Goal: Information Seeking & Learning: Learn about a topic

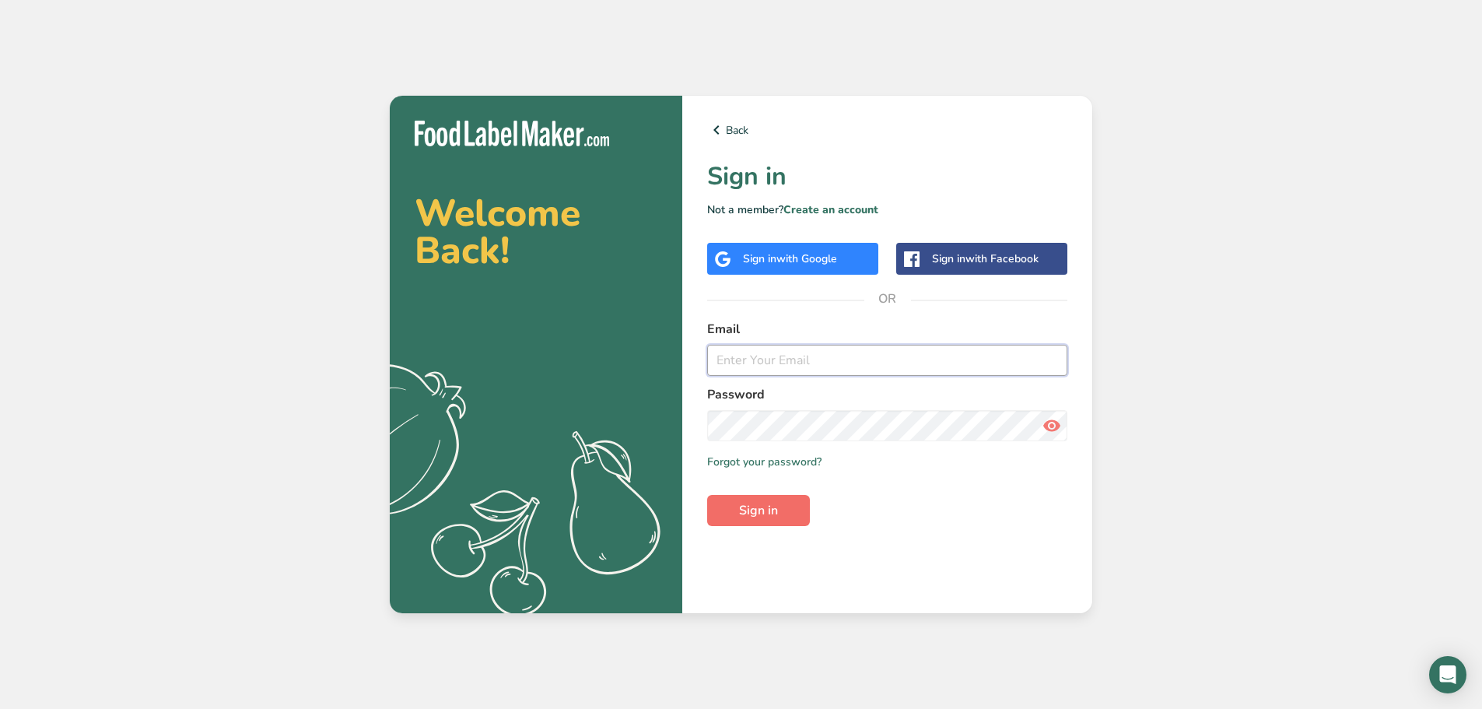
type input "[PERSON_NAME][EMAIL_ADDRESS][DOMAIN_NAME]"
click at [778, 506] on span "Sign in" at bounding box center [758, 510] width 39 height 19
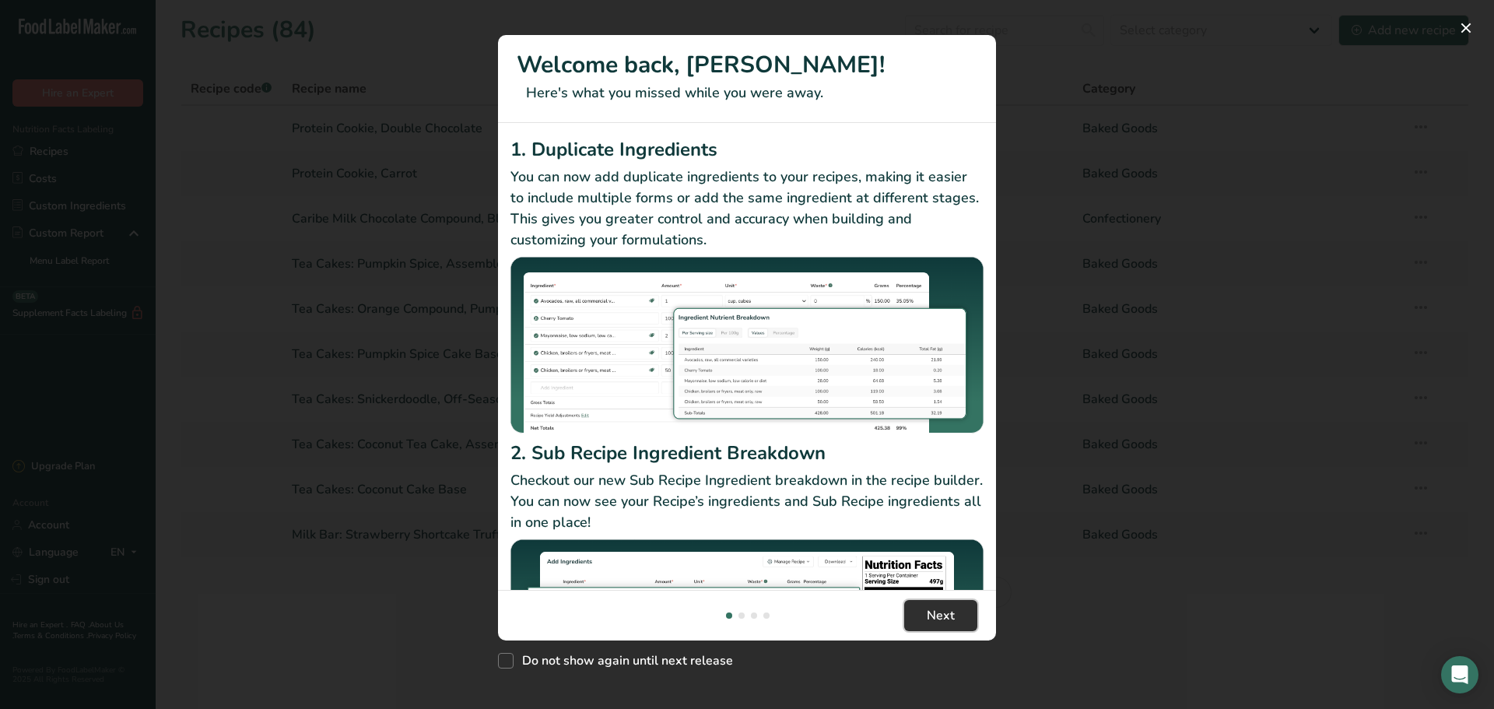
click at [927, 624] on span "Next" at bounding box center [941, 615] width 28 height 19
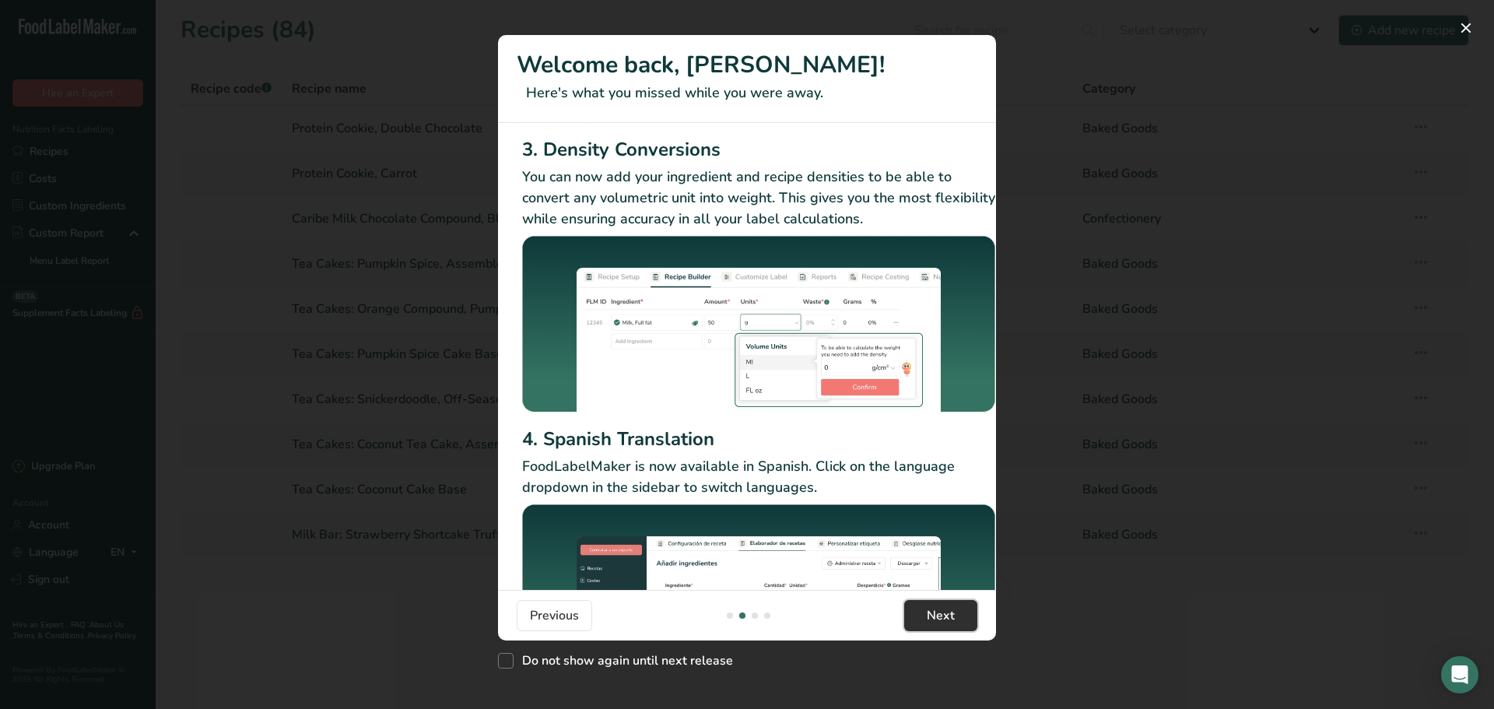
click at [927, 624] on span "Next" at bounding box center [941, 615] width 28 height 19
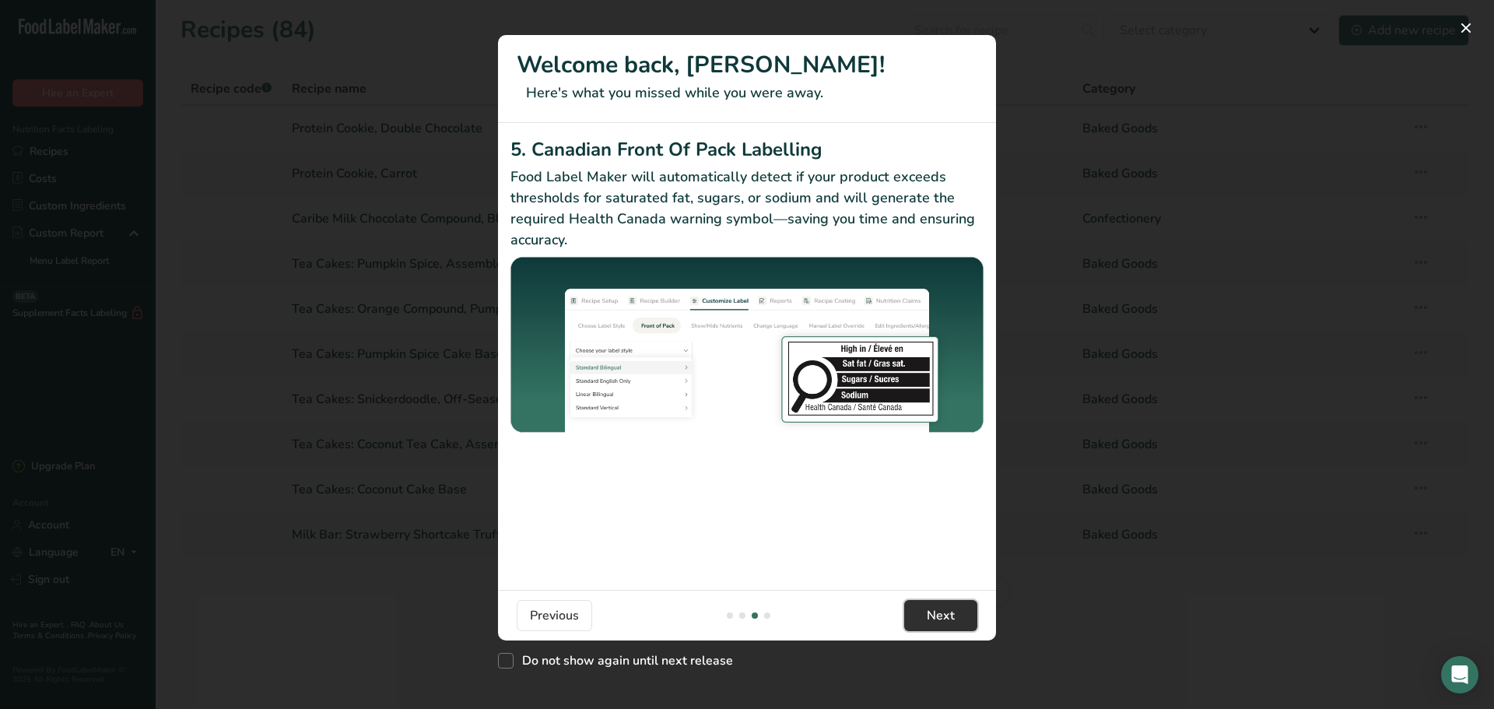
click at [927, 624] on span "Next" at bounding box center [941, 615] width 28 height 19
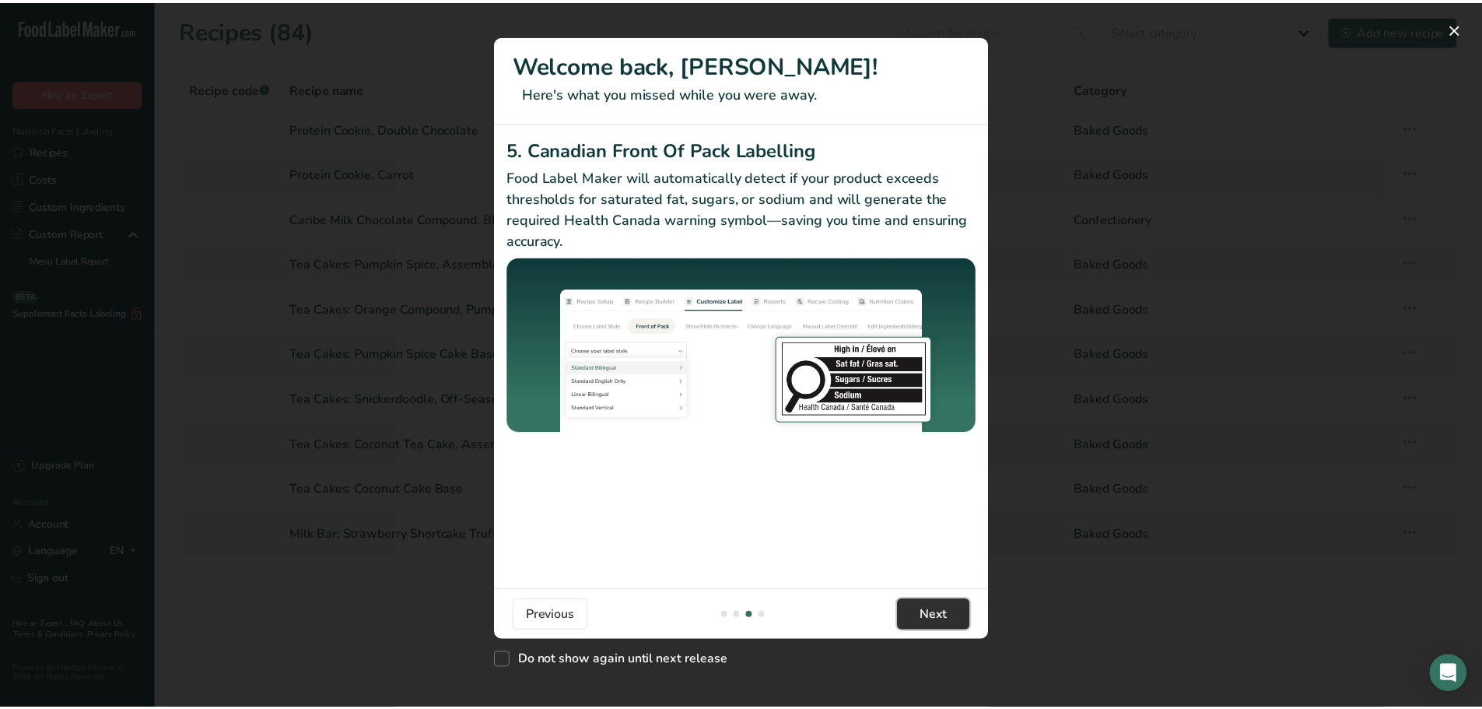
scroll to position [0, 1482]
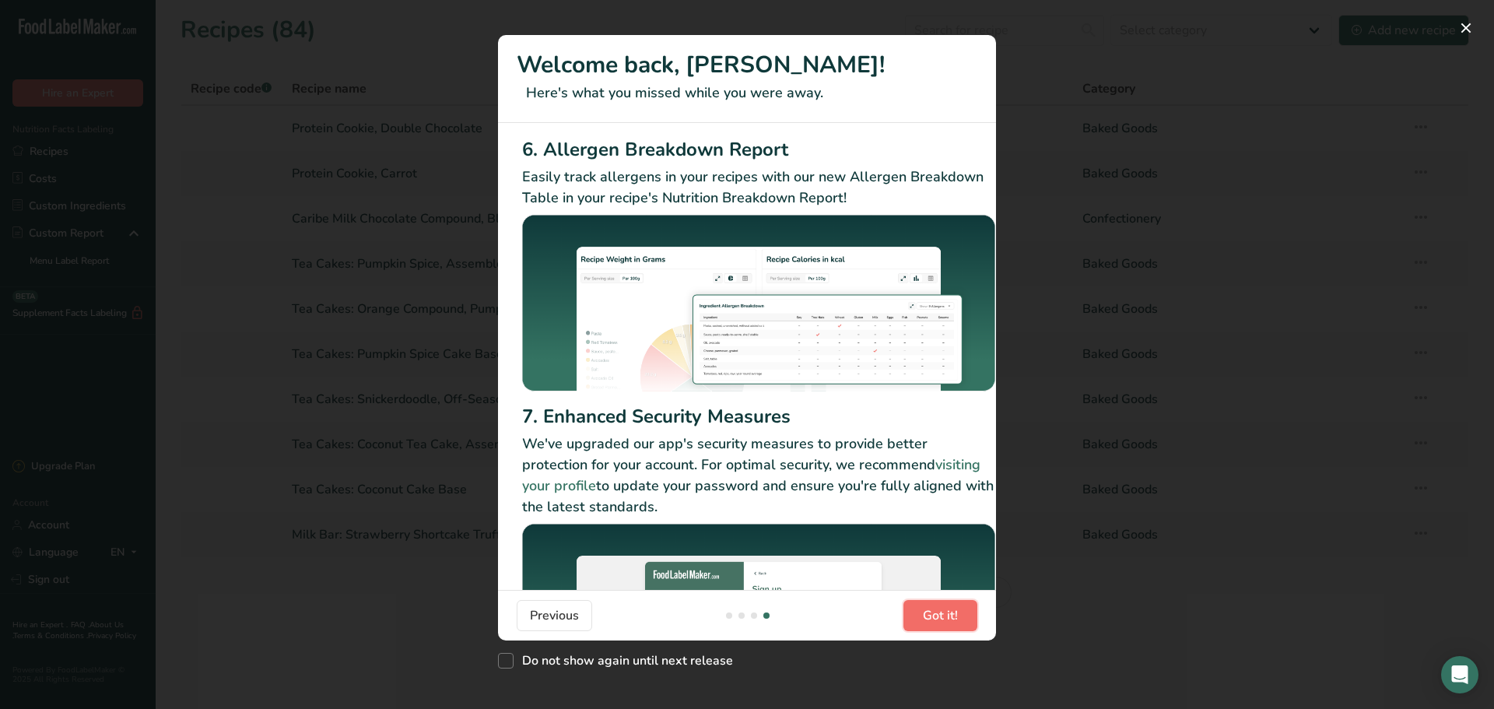
click at [927, 624] on span "Got it!" at bounding box center [940, 615] width 35 height 19
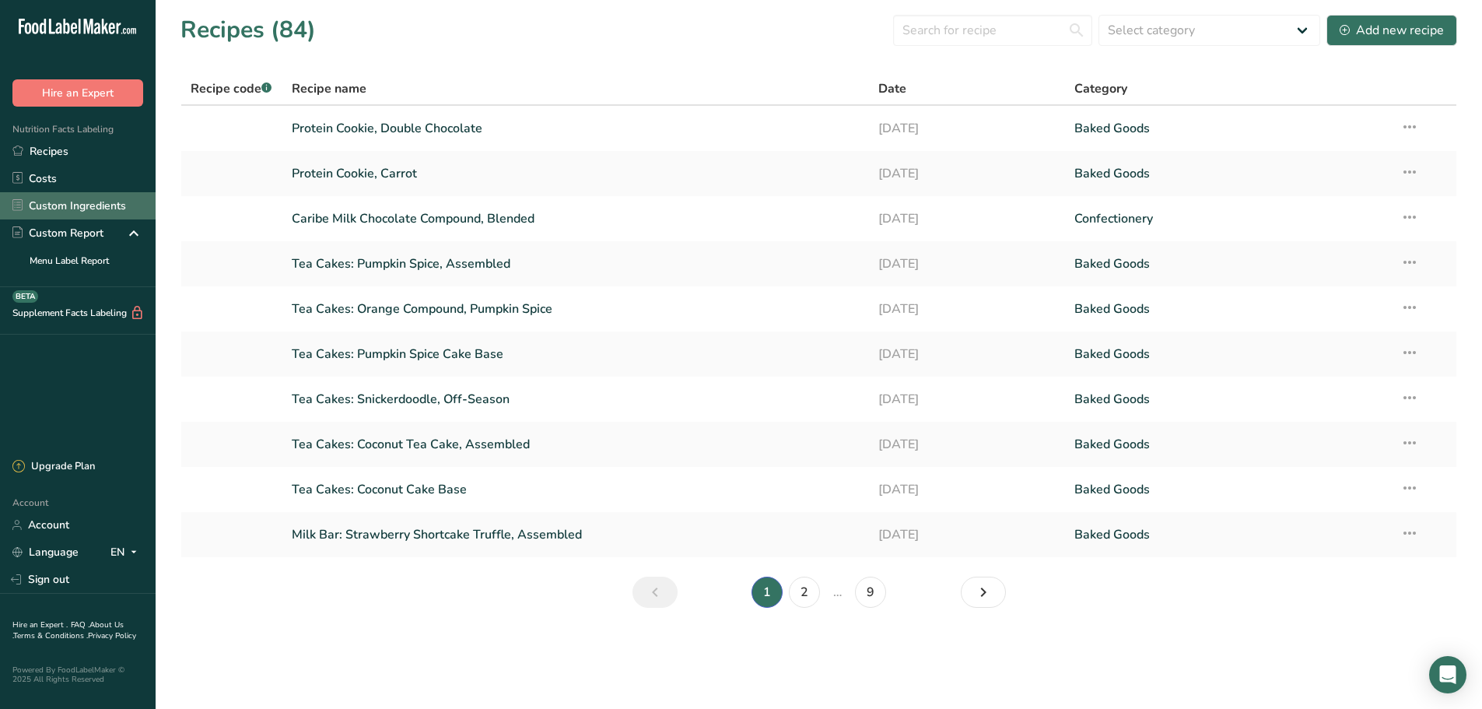
click at [58, 202] on link "Custom Ingredients" at bounding box center [78, 205] width 156 height 27
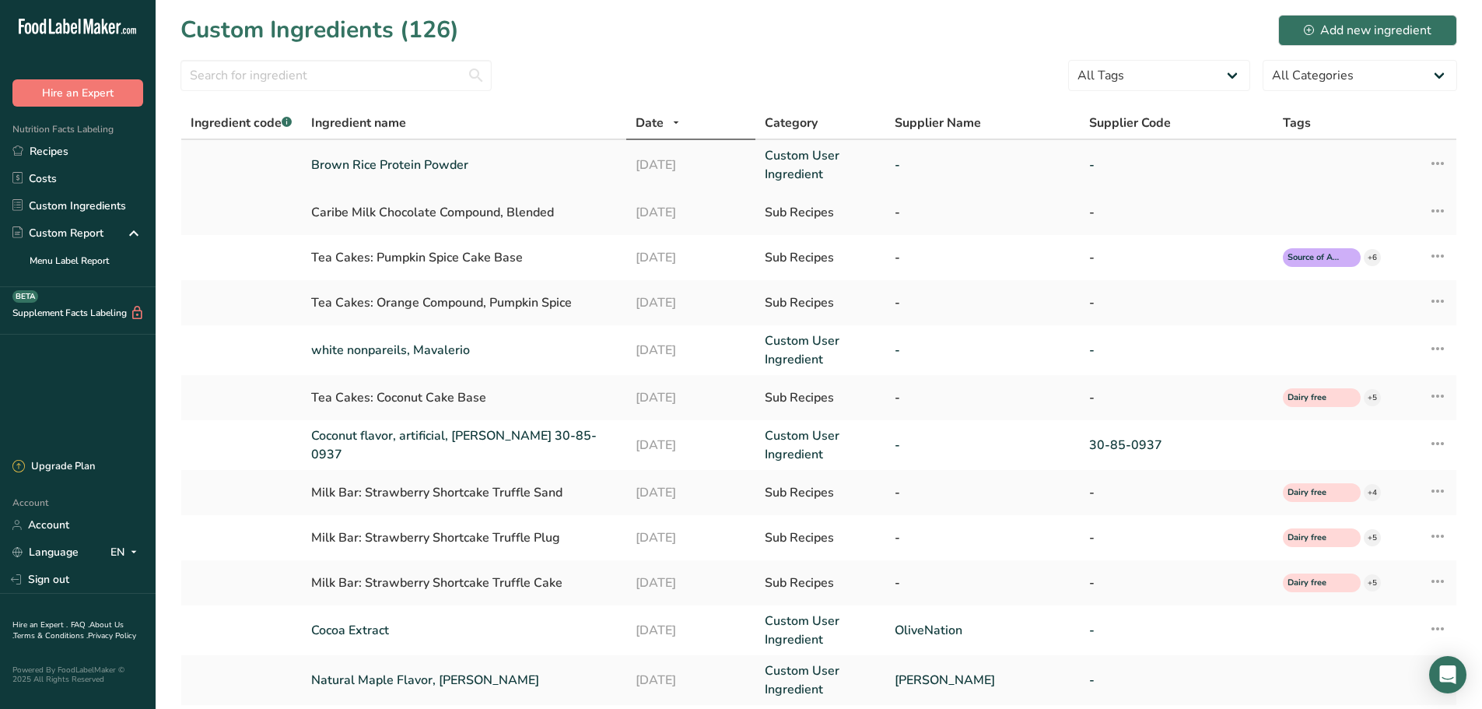
click at [1438, 165] on icon at bounding box center [1437, 163] width 19 height 28
click at [408, 163] on link "Brown Rice Protein Powder" at bounding box center [463, 165] width 305 height 19
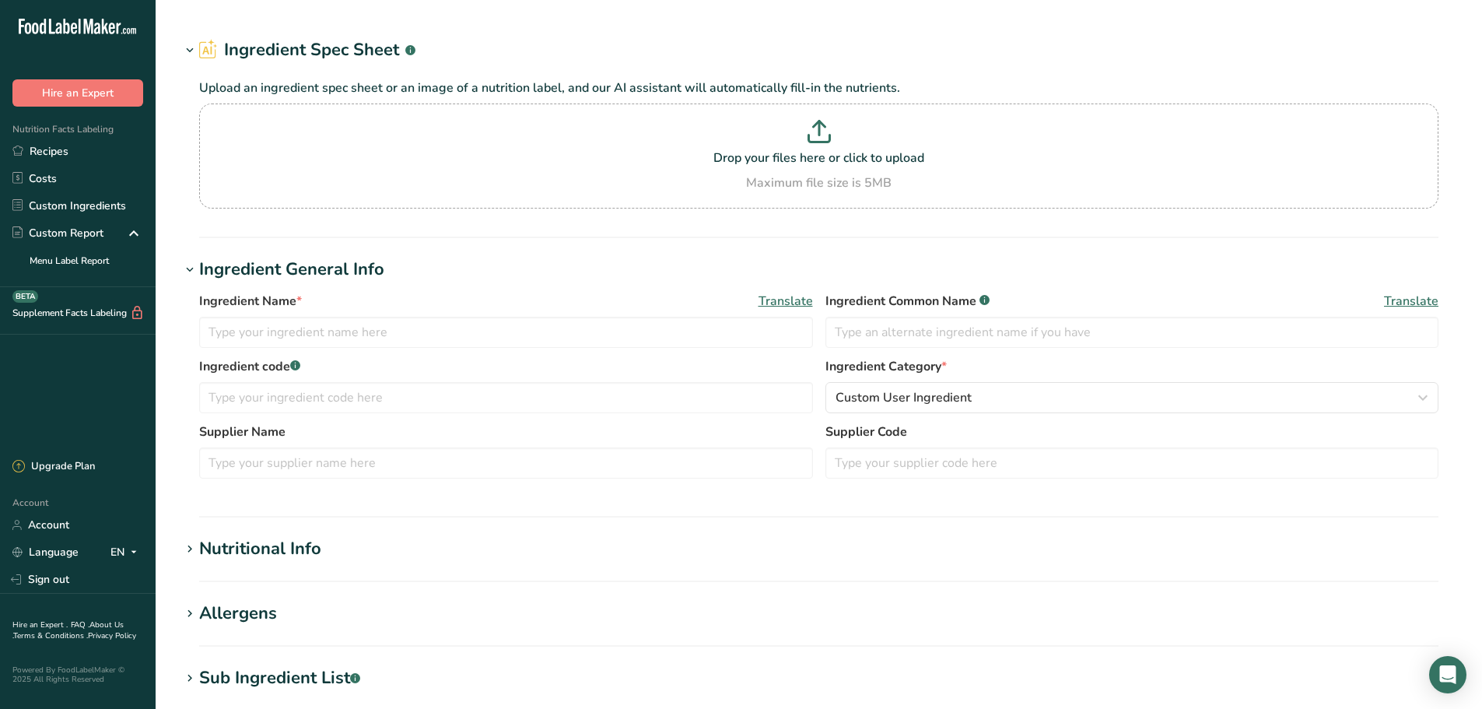
type input "Brown Rice Protein Powder"
type input "brown rice protein"
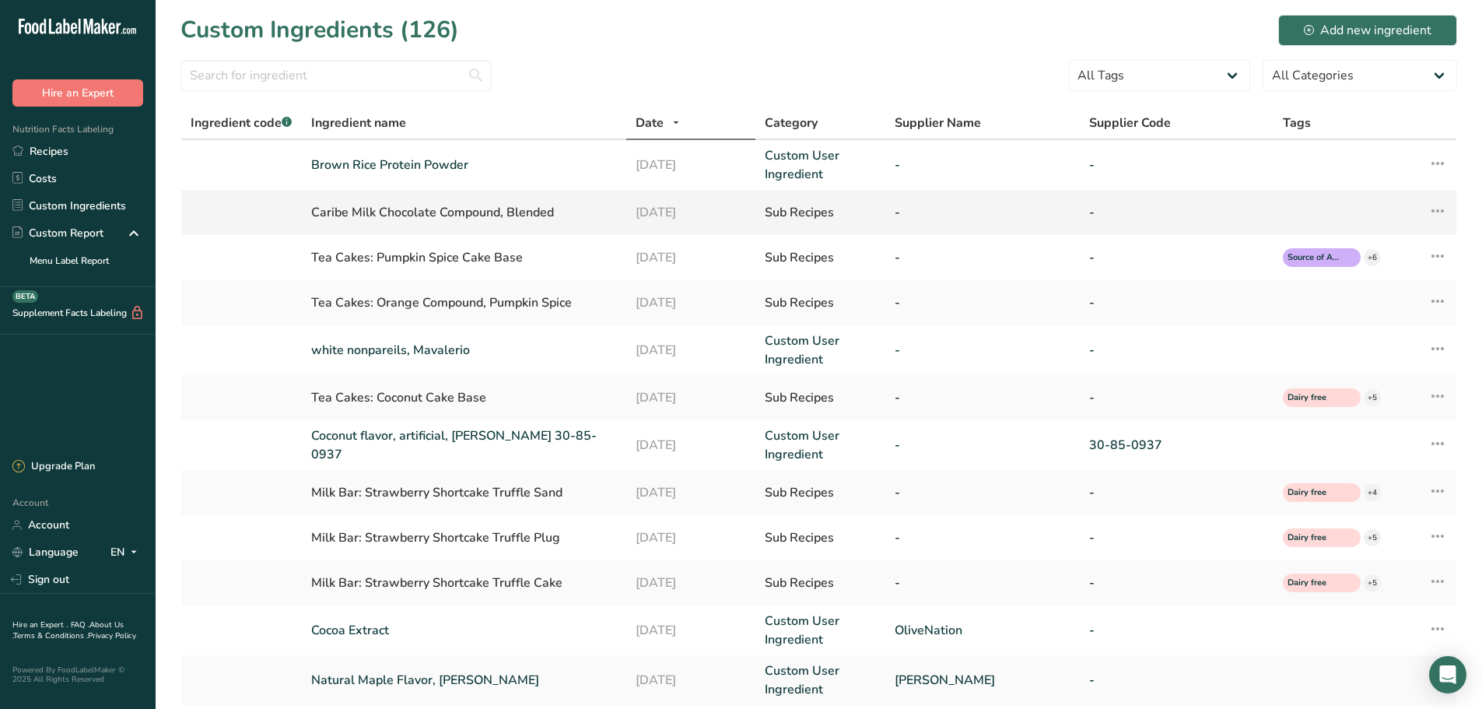
click at [464, 217] on div "Caribe Milk Chocolate Compound, Blended" at bounding box center [463, 212] width 305 height 19
click at [349, 352] on link "white nonpareils, Mavalerio" at bounding box center [463, 350] width 305 height 19
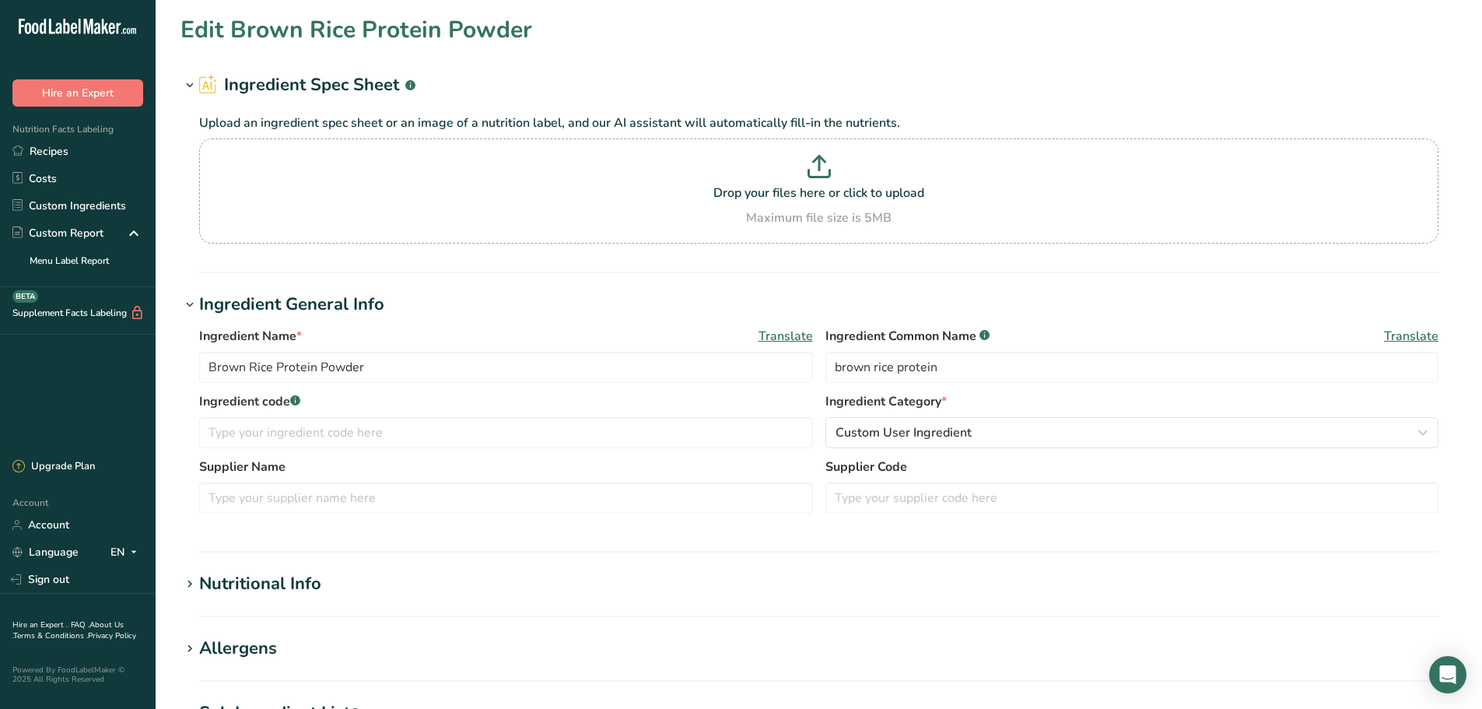
type input "white nonpareils, Mavalerio"
type input "nonpareils"
click at [192, 82] on icon at bounding box center [190, 86] width 14 height 22
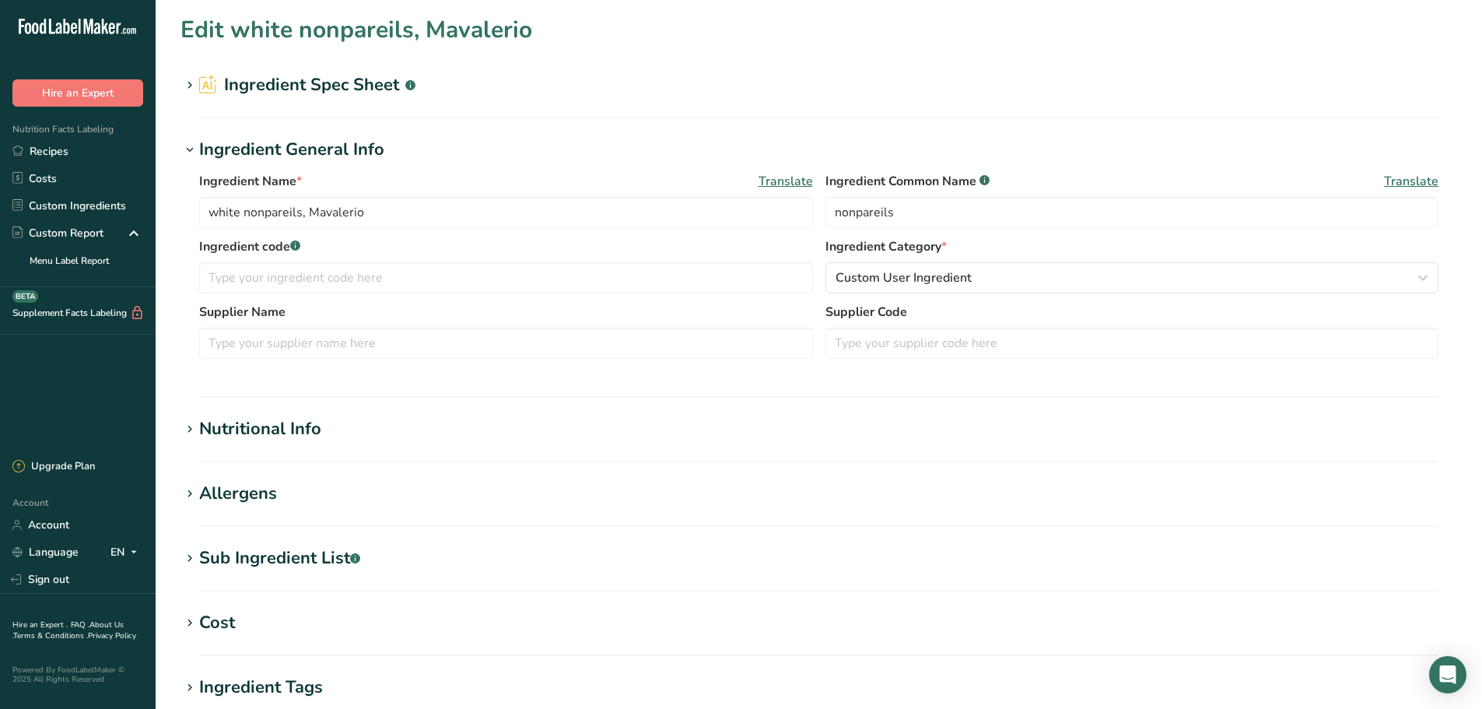
click at [192, 82] on icon at bounding box center [190, 86] width 14 height 22
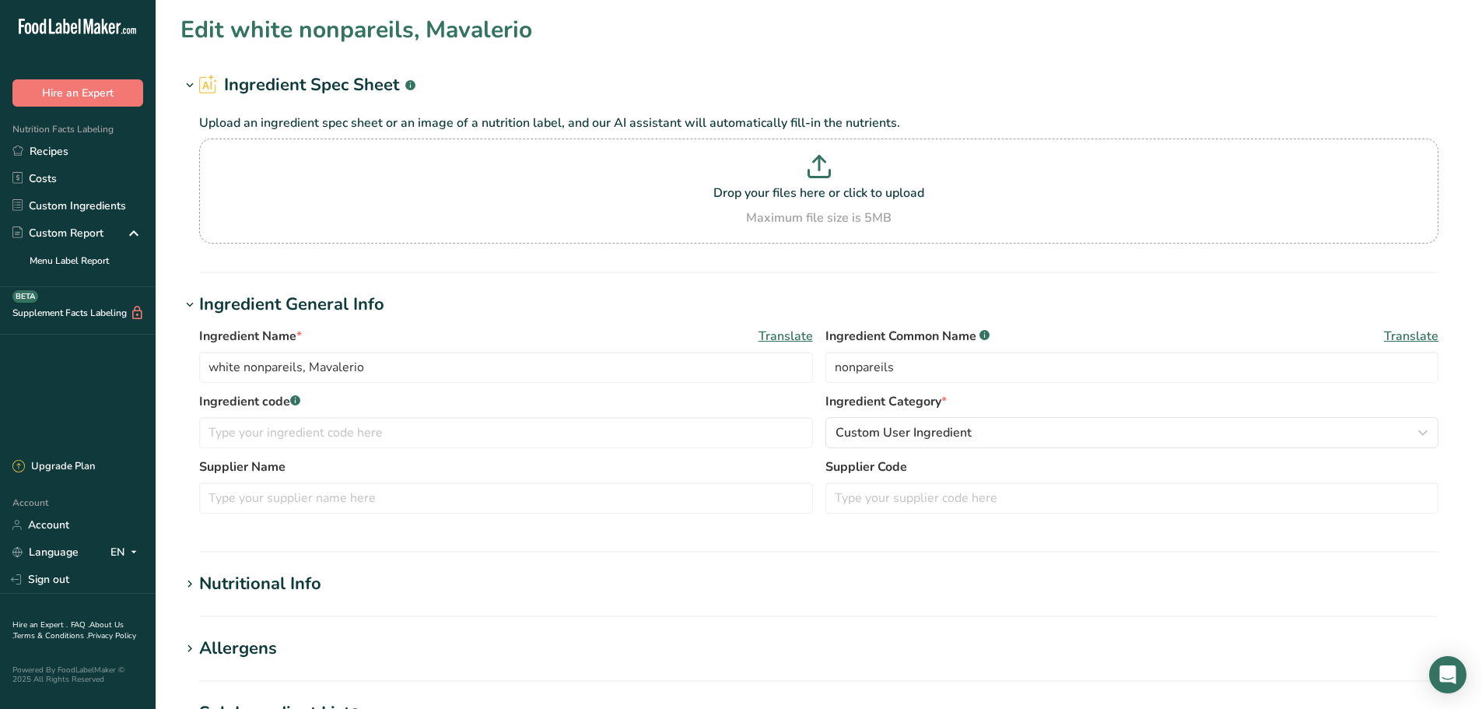
click at [192, 82] on icon at bounding box center [190, 86] width 14 height 22
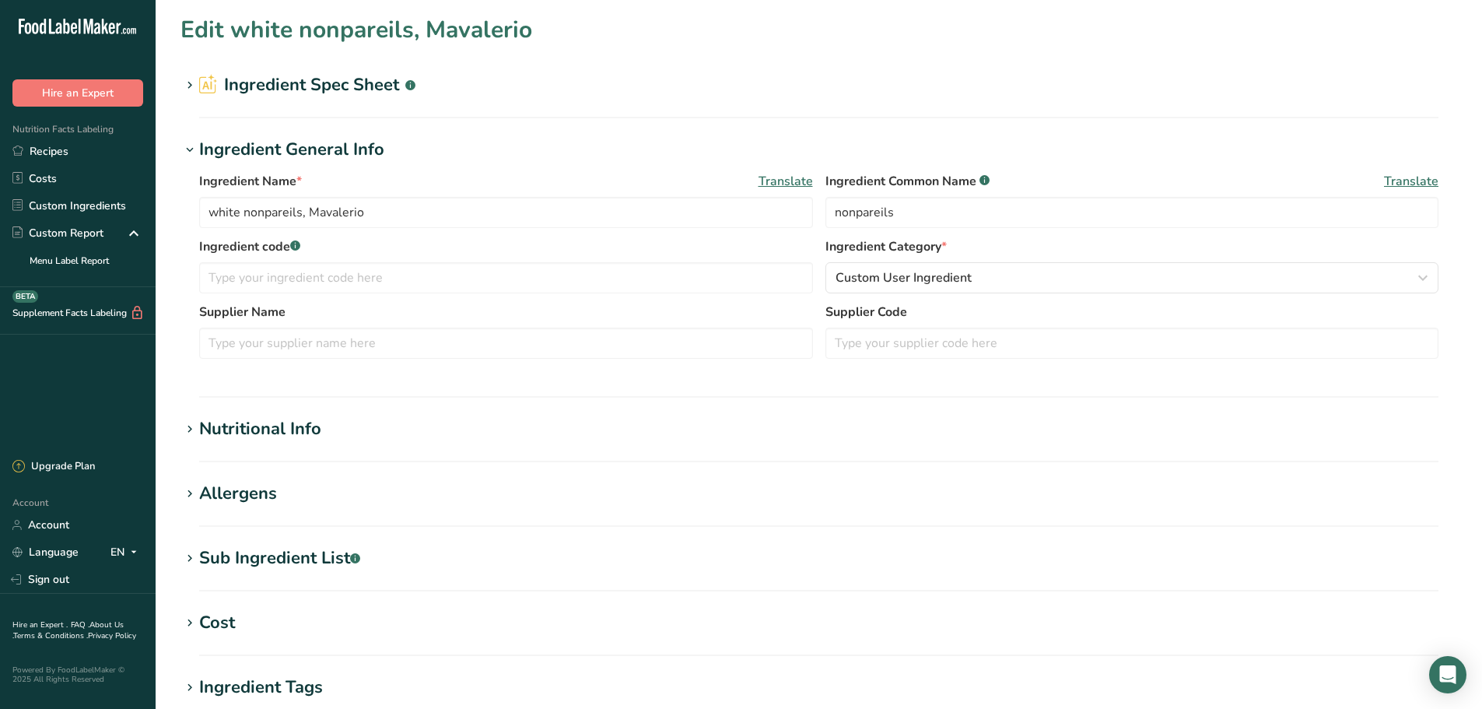
click at [192, 82] on icon at bounding box center [190, 86] width 14 height 22
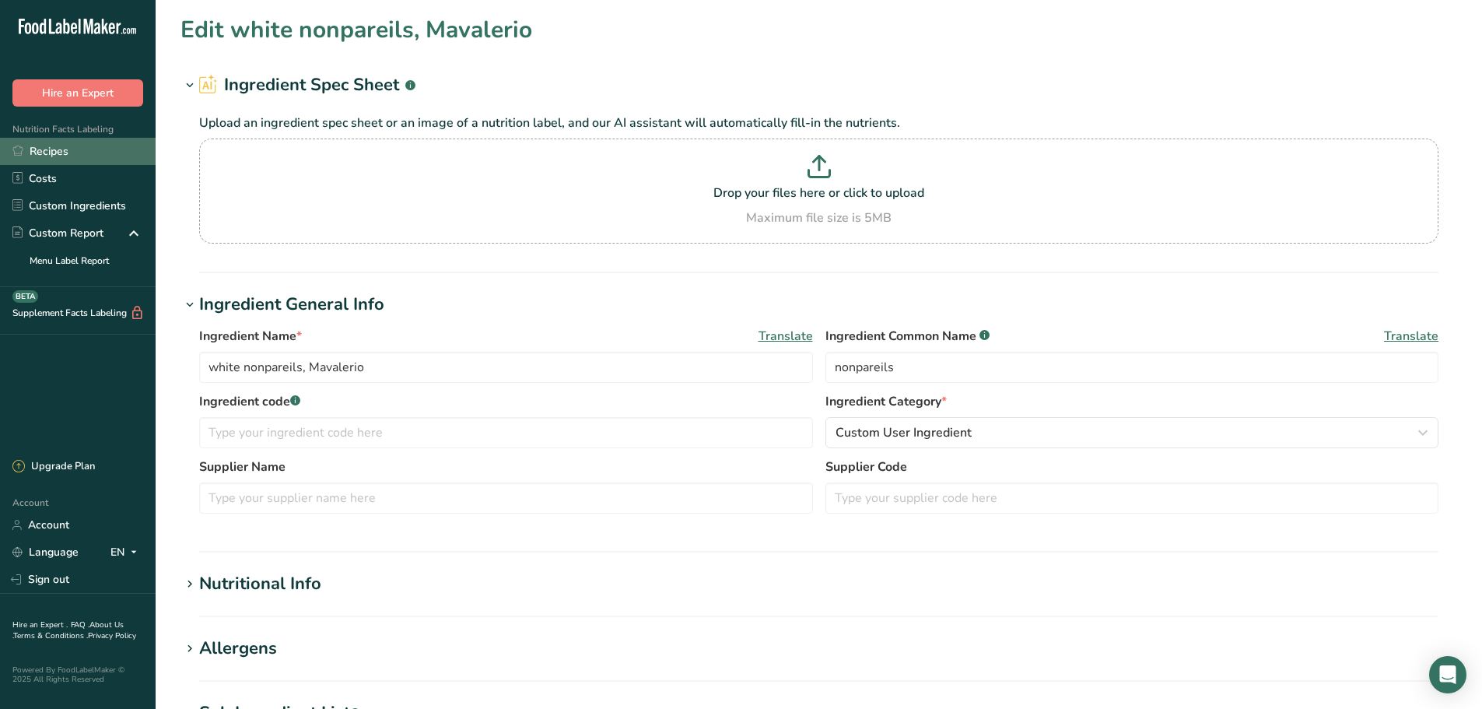
click at [68, 155] on link "Recipes" at bounding box center [78, 151] width 156 height 27
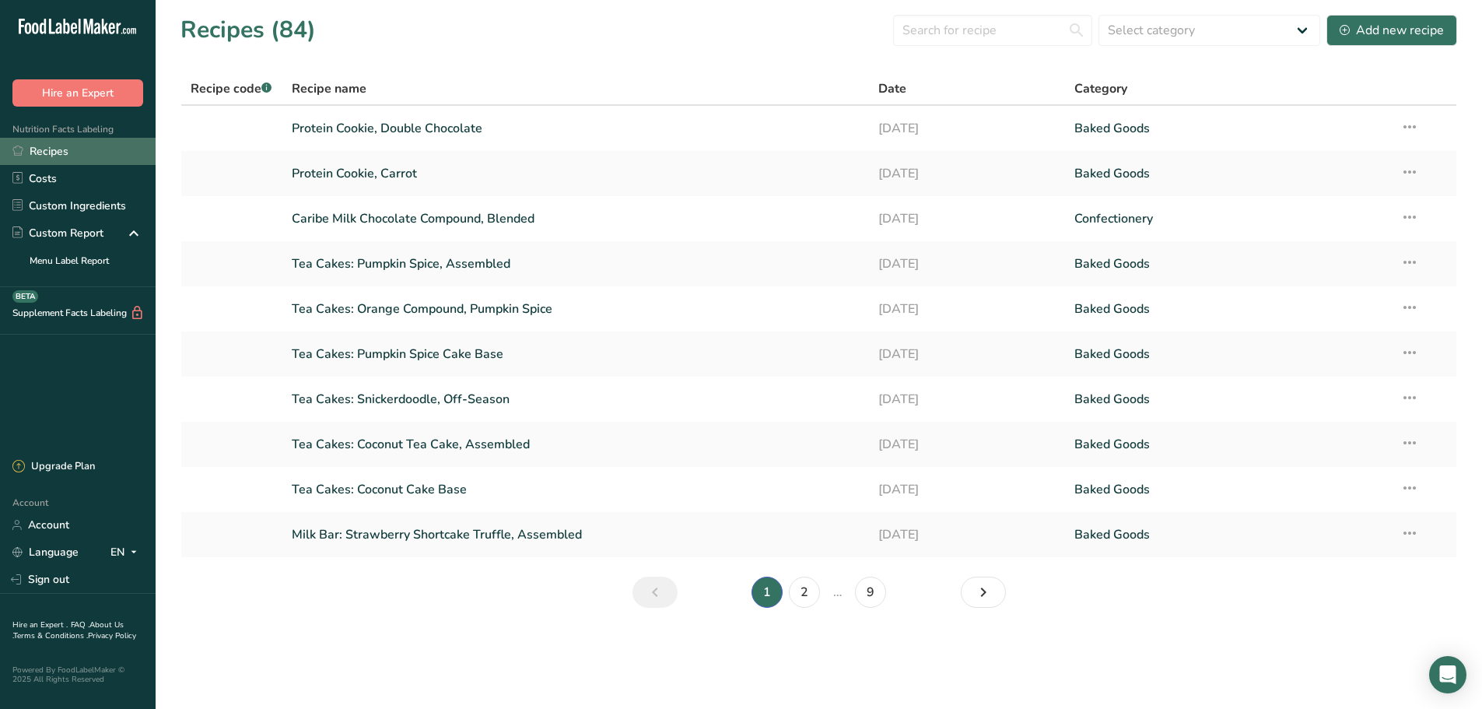
click at [75, 150] on link "Recipes" at bounding box center [78, 151] width 156 height 27
click at [72, 524] on link "Account" at bounding box center [78, 524] width 156 height 27
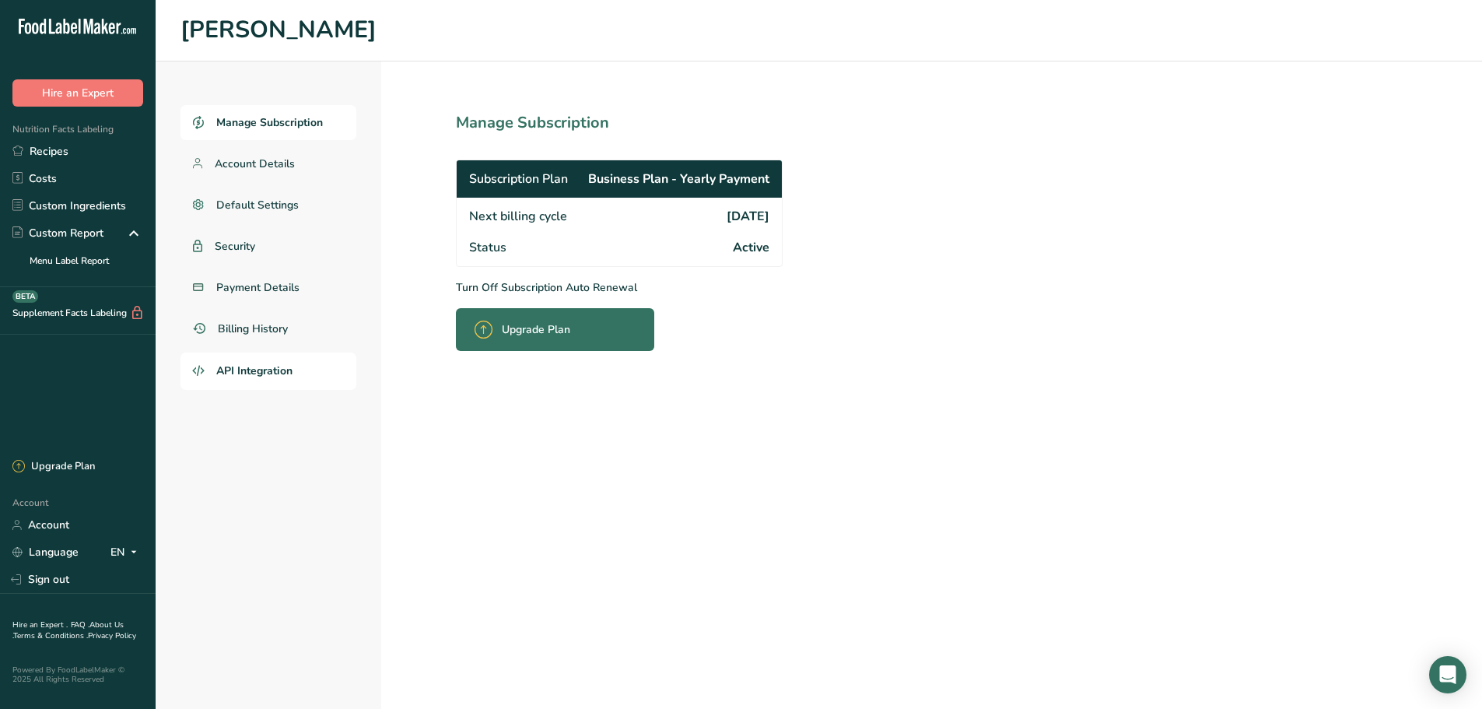
click at [224, 369] on span "API Integration" at bounding box center [254, 371] width 76 height 16
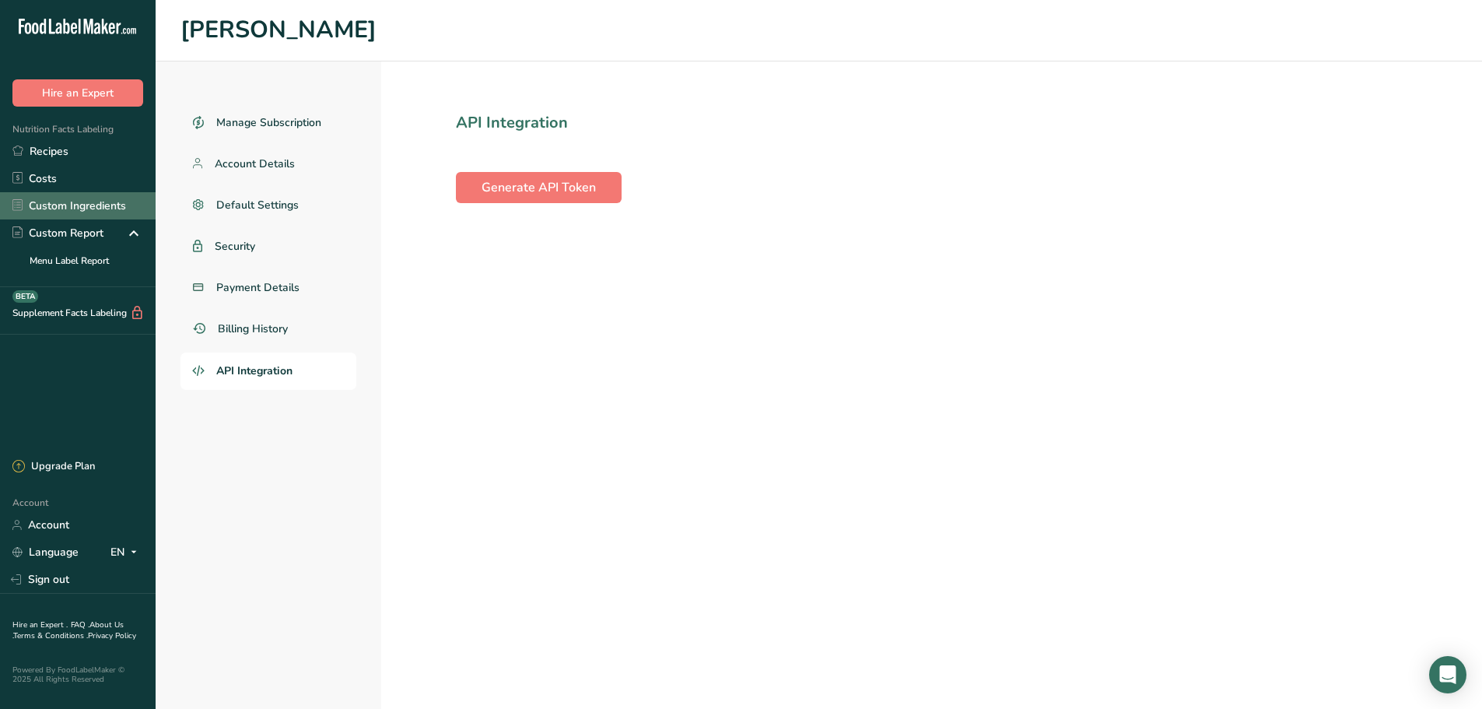
click at [55, 205] on link "Custom Ingredients" at bounding box center [78, 205] width 156 height 27
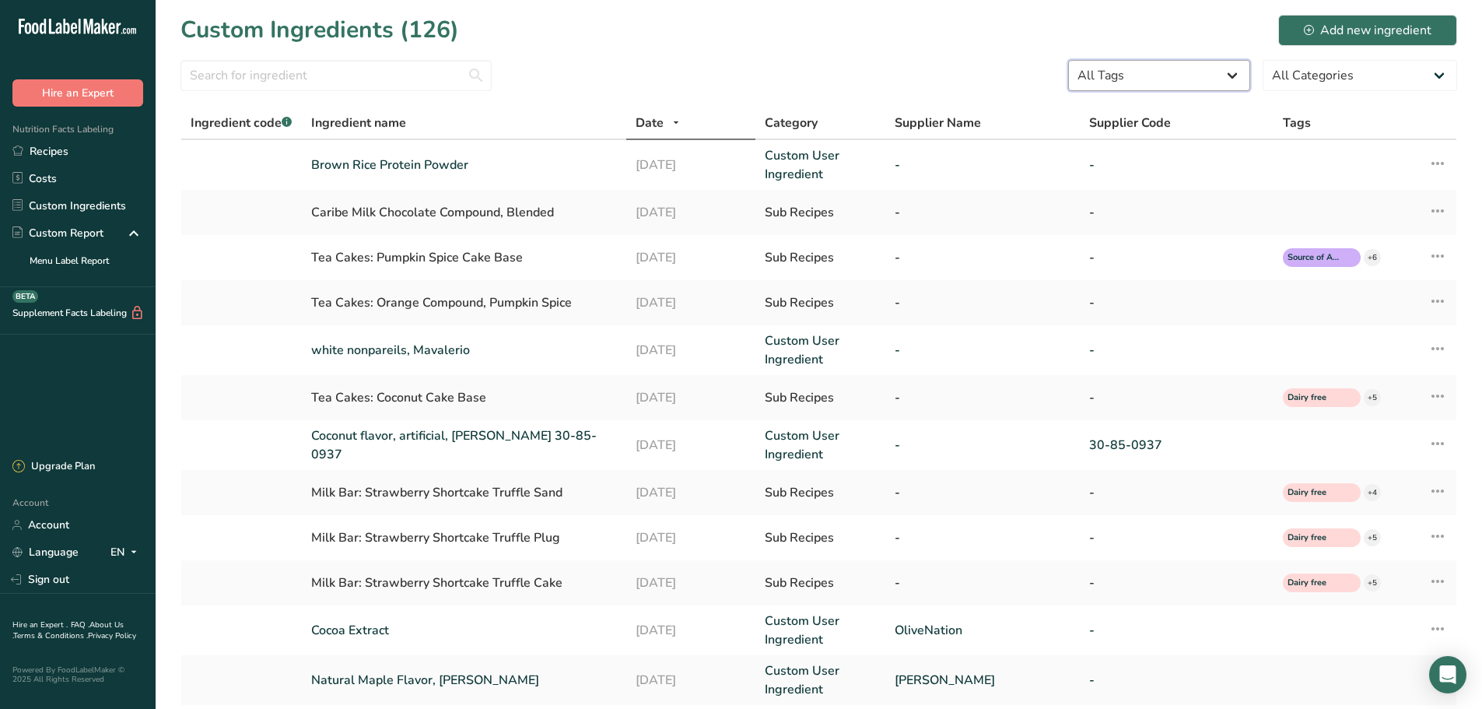
click at [1146, 65] on select "All Tags Source of Antioxidants [MEDICAL_DATA] Effect Source of Omega 3 Plant-b…" at bounding box center [1159, 75] width 182 height 31
click at [1436, 352] on icon at bounding box center [1437, 349] width 19 height 28
click at [1386, 493] on span "Activity History" at bounding box center [1371, 499] width 75 height 16
click at [397, 451] on link "Coconut flavor, artificial, [PERSON_NAME] 30-85-0937" at bounding box center [463, 444] width 305 height 37
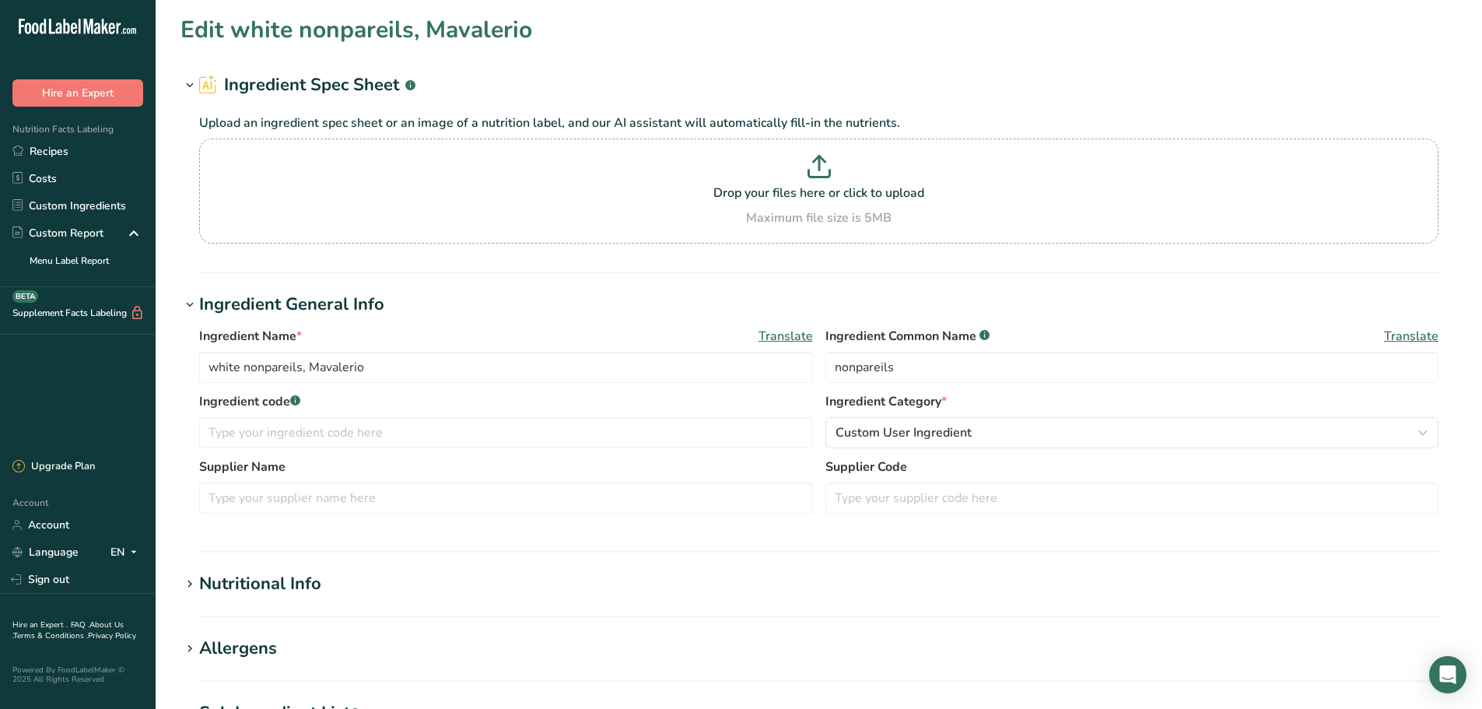
type input "Coconut flavor, artificial, [PERSON_NAME] 30-85-0937"
type input "artificial flavor"
type input "30-85-0937"
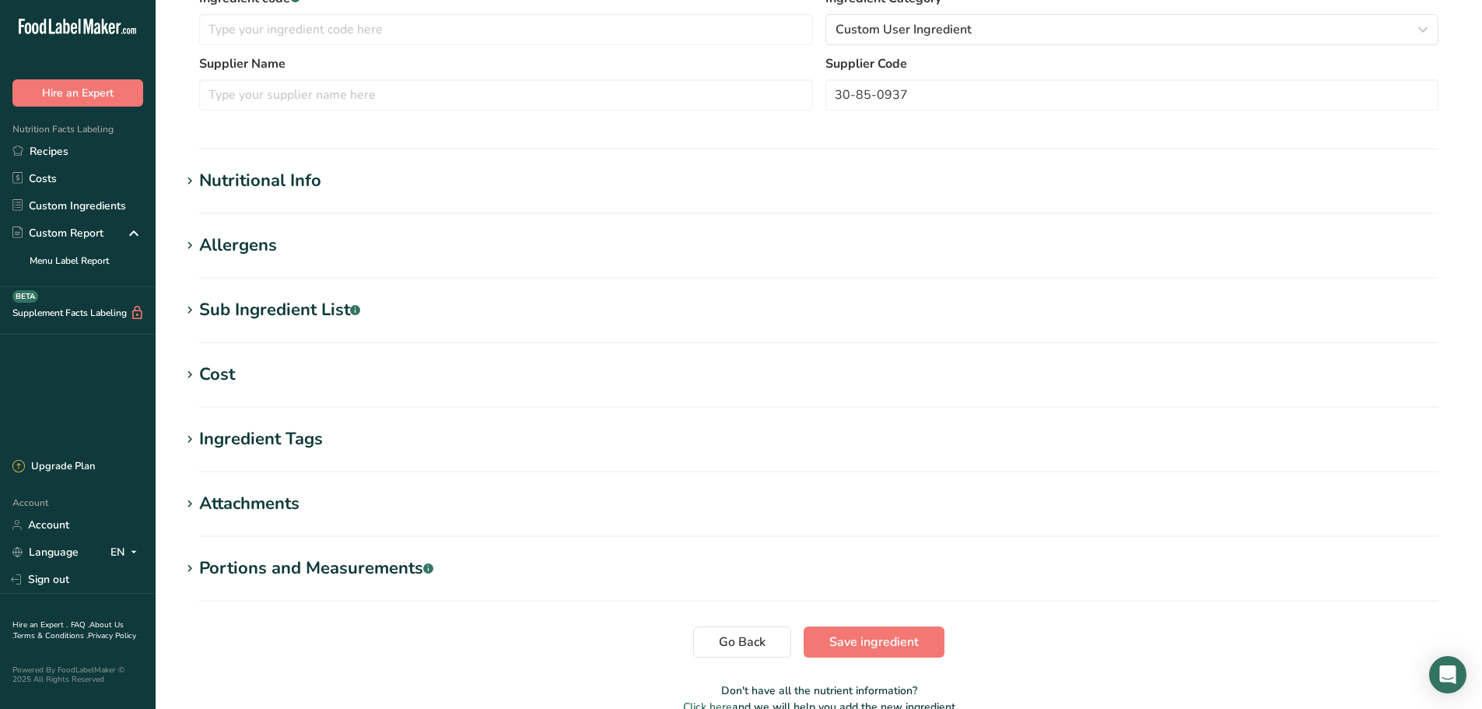
scroll to position [408, 0]
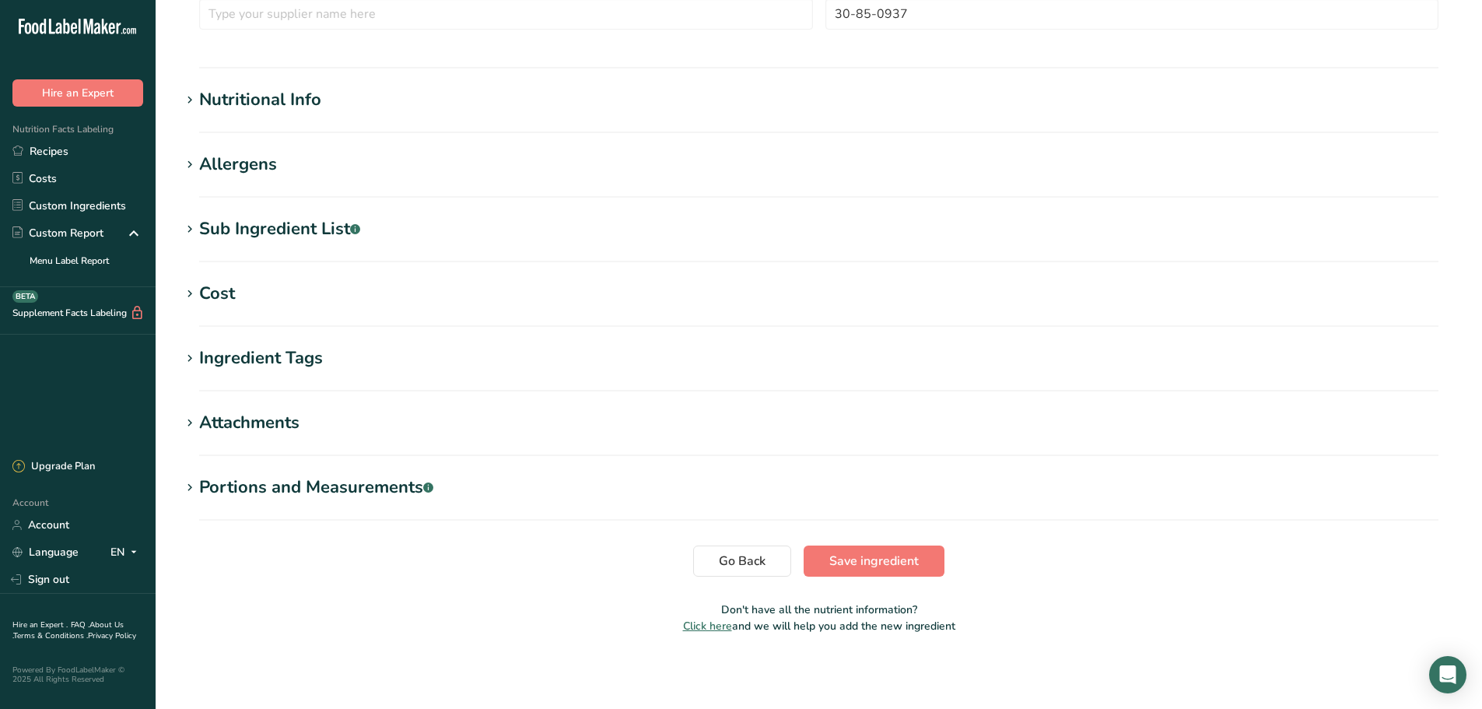
click at [217, 486] on div "Portions and Measurements .a-a{fill:#347362;}.b-a{fill:#fff;}" at bounding box center [316, 488] width 234 height 26
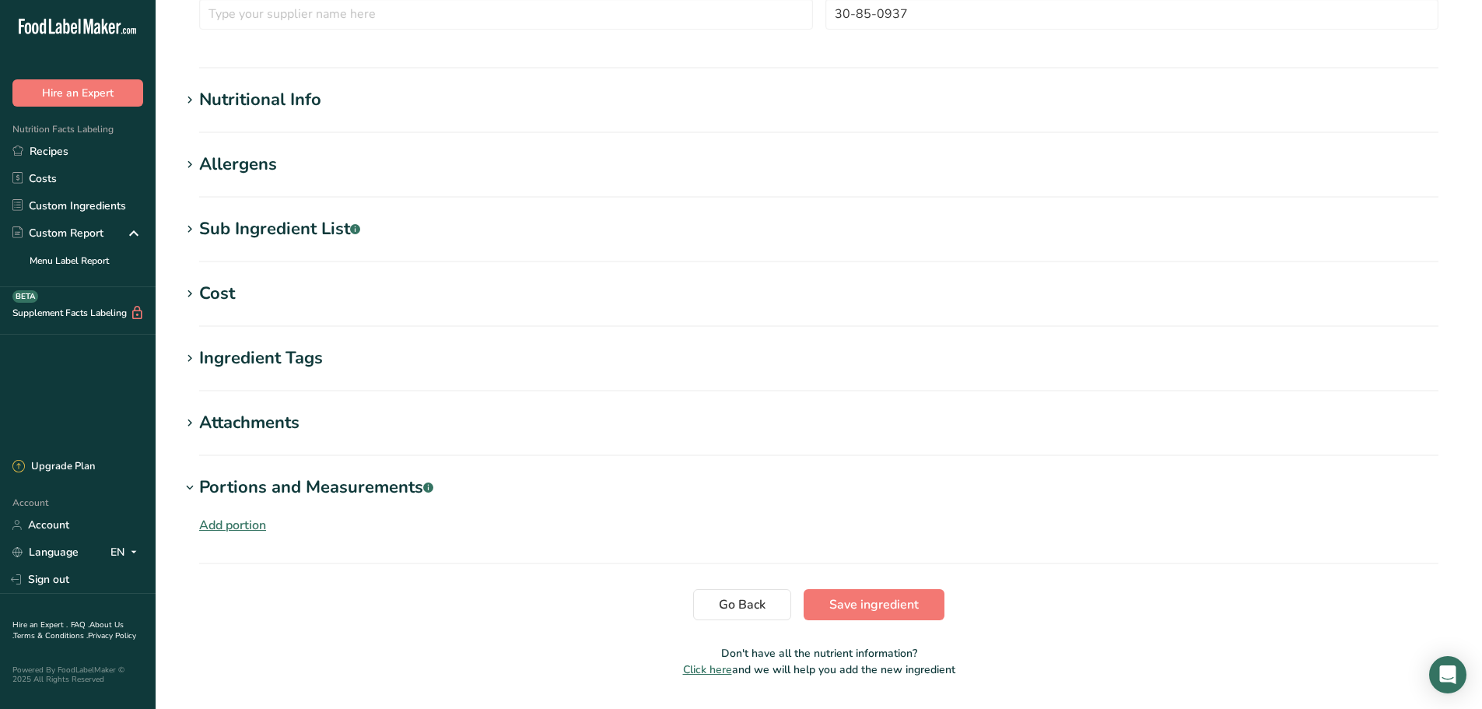
click at [217, 486] on div "Portions and Measurements .a-a{fill:#347362;}.b-a{fill:#fff;}" at bounding box center [316, 488] width 234 height 26
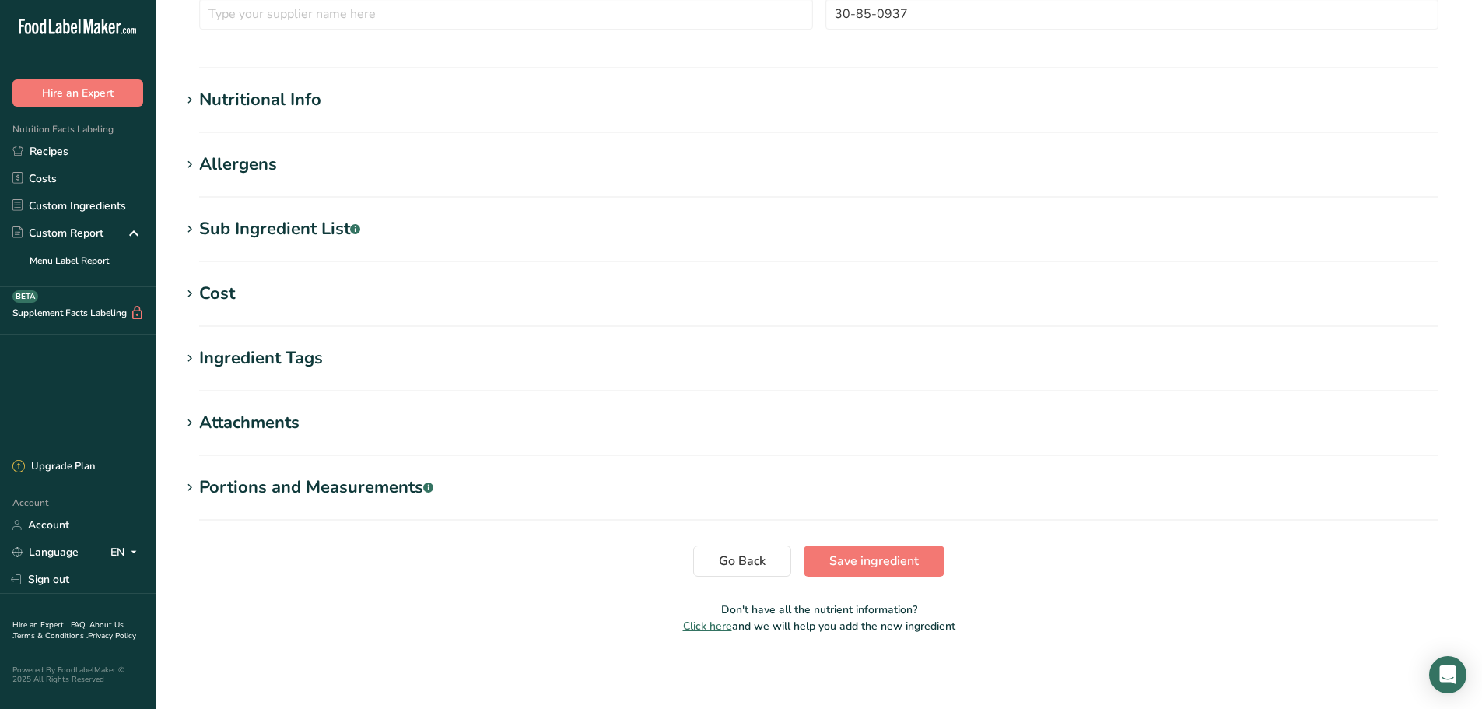
click at [230, 425] on div "Attachments" at bounding box center [249, 423] width 100 height 26
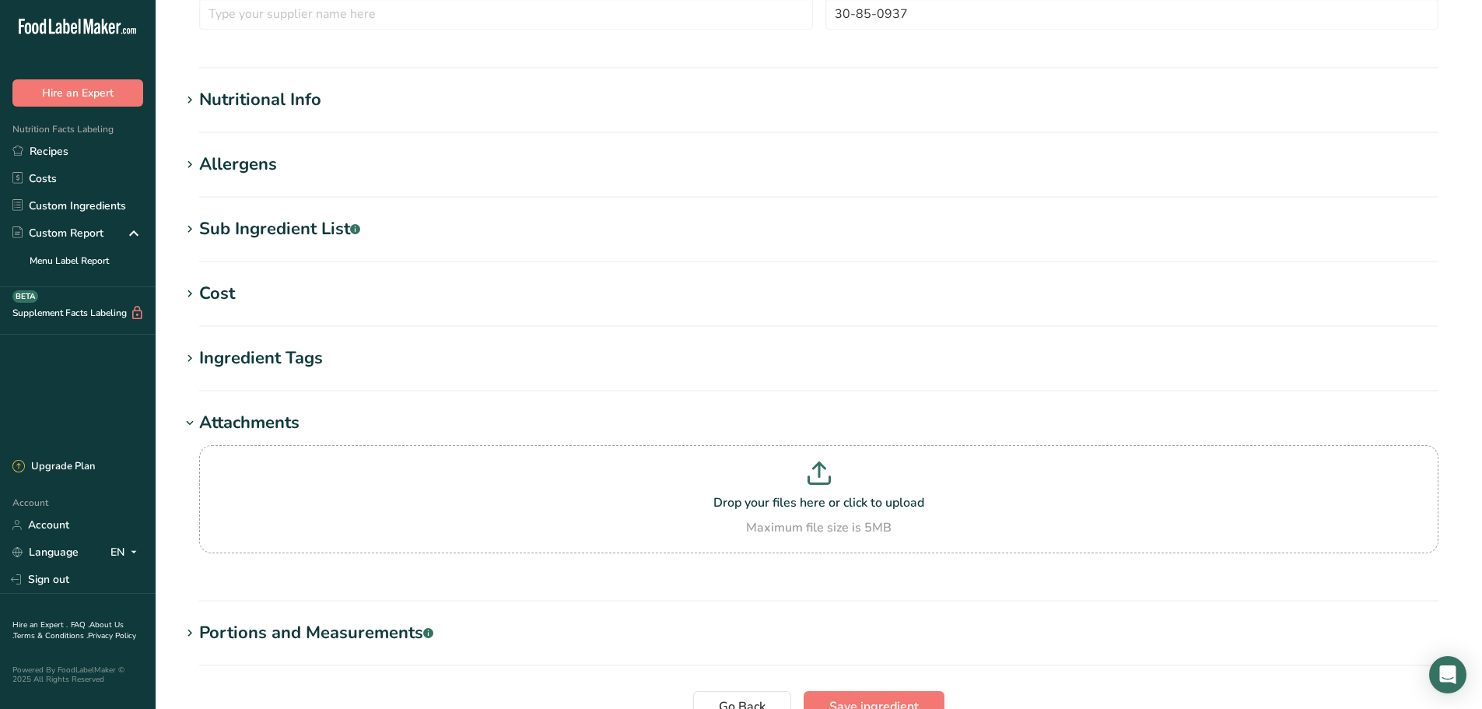
click at [230, 425] on div "Attachments" at bounding box center [249, 423] width 100 height 26
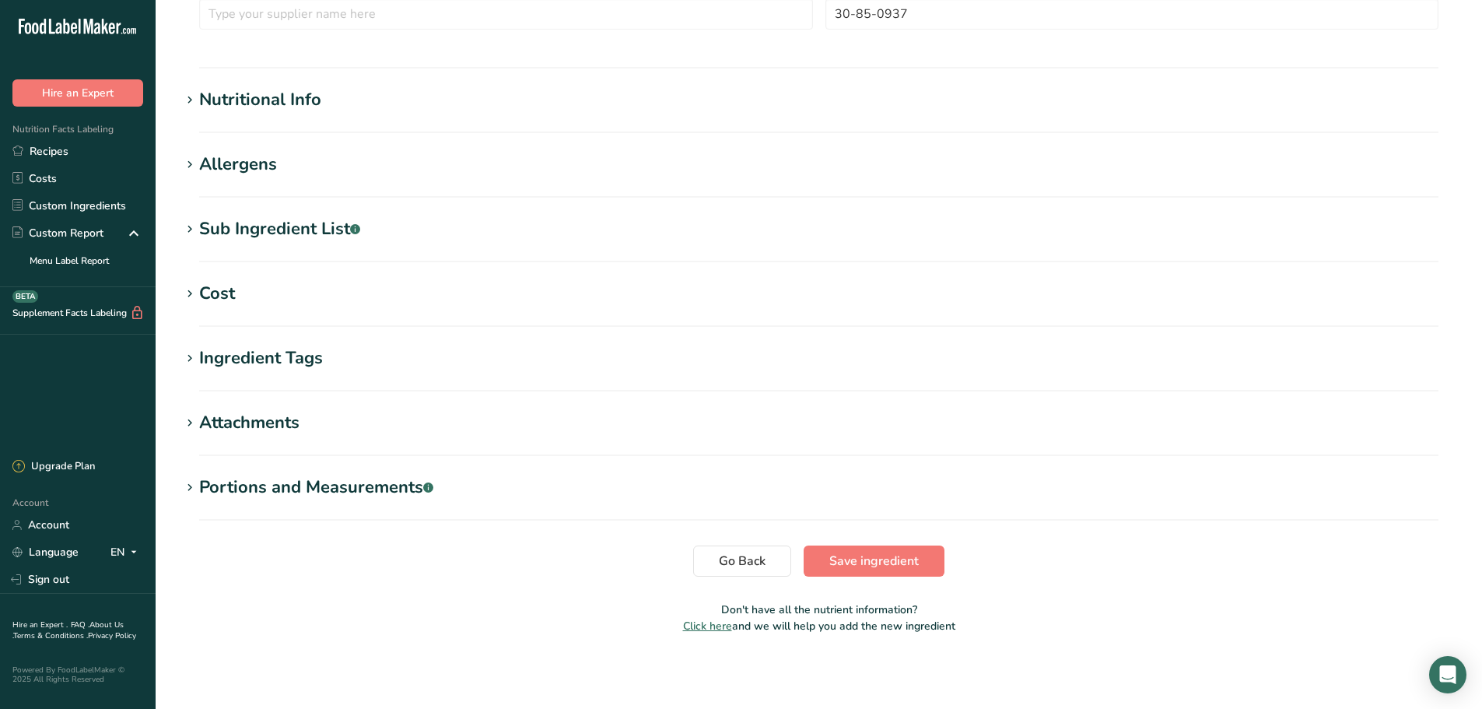
click at [236, 364] on div "Ingredient Tags" at bounding box center [261, 358] width 124 height 26
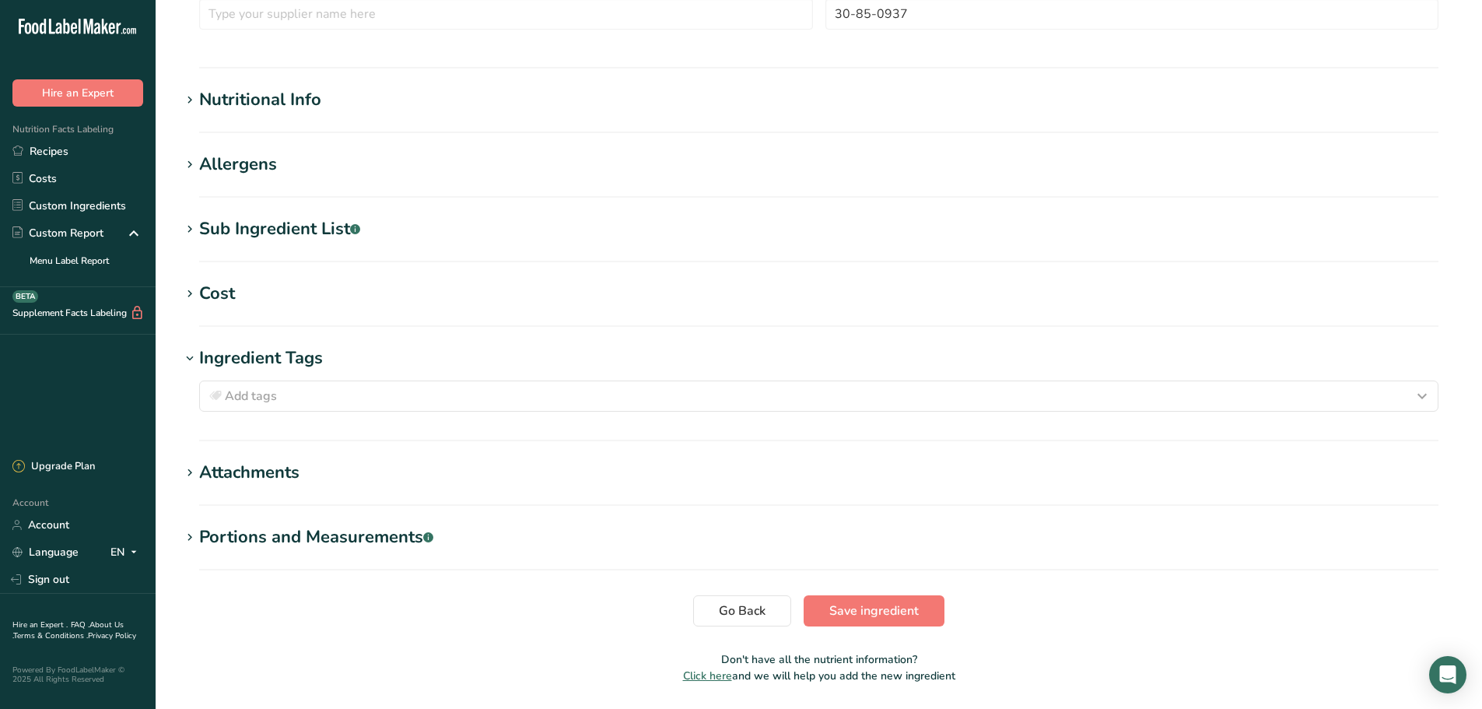
click at [236, 364] on div "Ingredient Tags" at bounding box center [261, 358] width 124 height 26
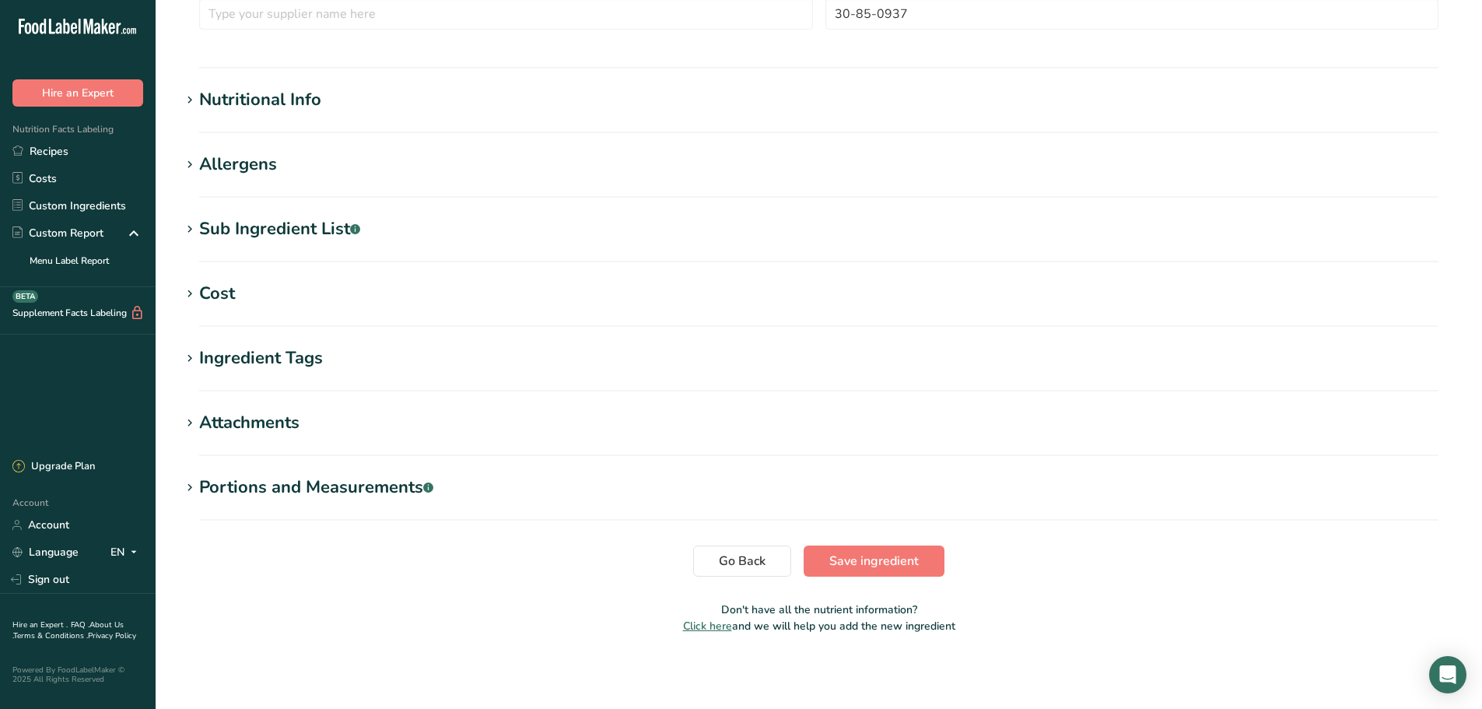
click at [206, 299] on div "Cost" at bounding box center [217, 294] width 36 height 26
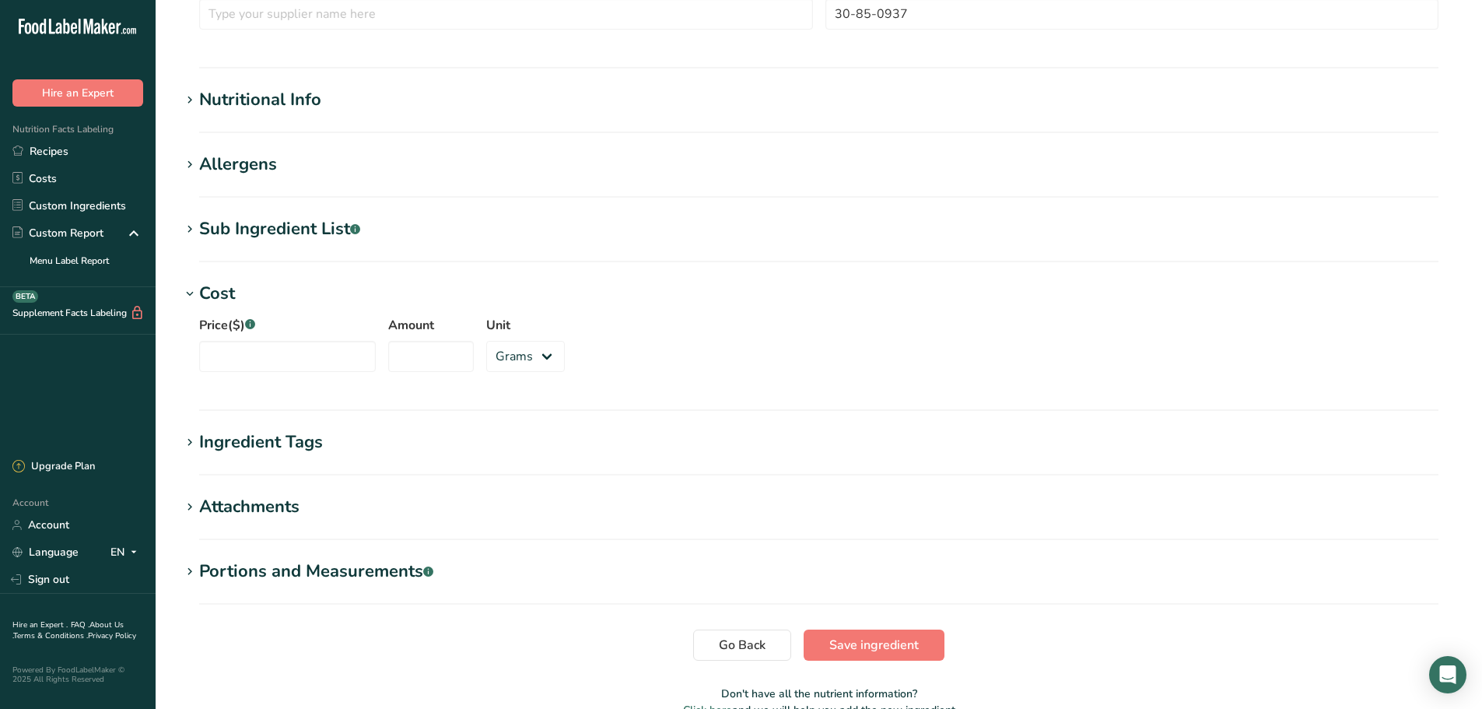
click at [206, 299] on div "Cost" at bounding box center [217, 294] width 36 height 26
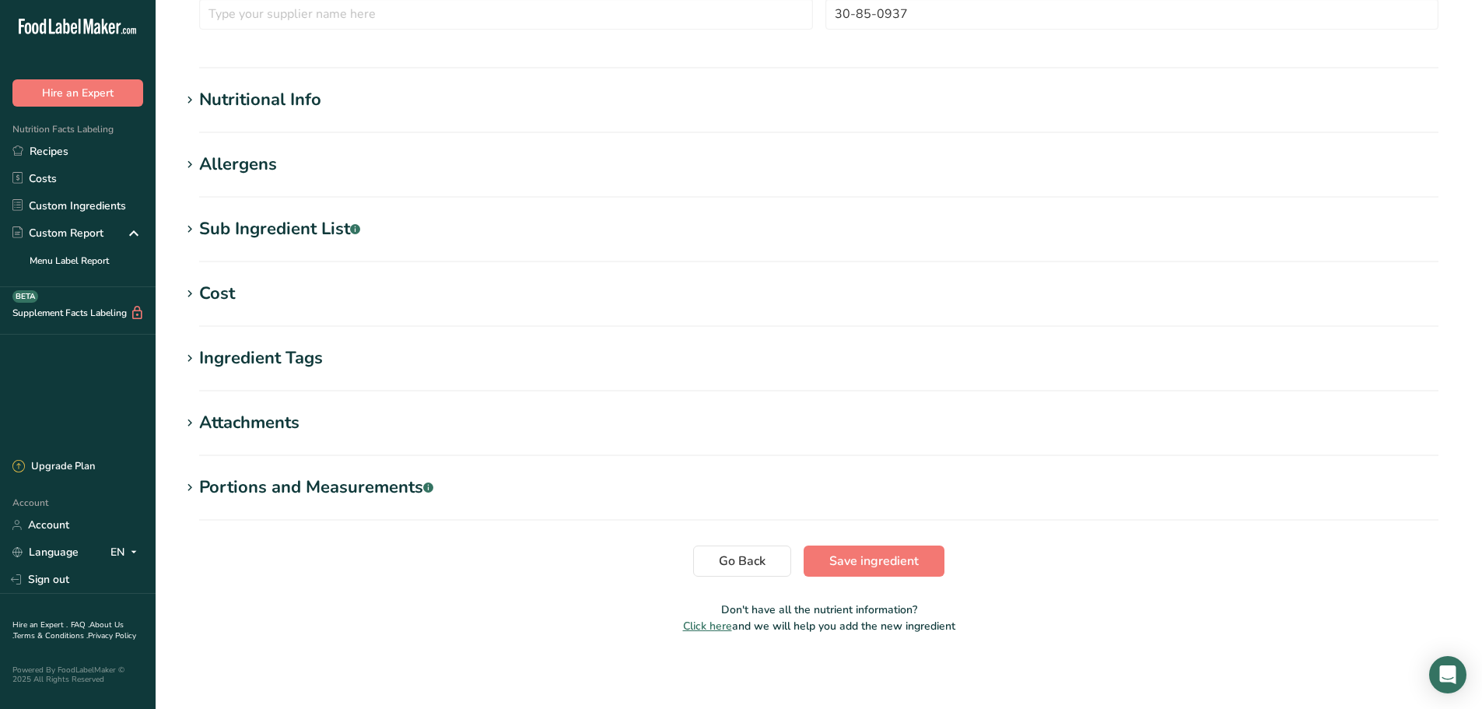
click at [237, 231] on div "Sub Ingredient List .a-a{fill:#347362;}.b-a{fill:#fff;}" at bounding box center [279, 229] width 161 height 26
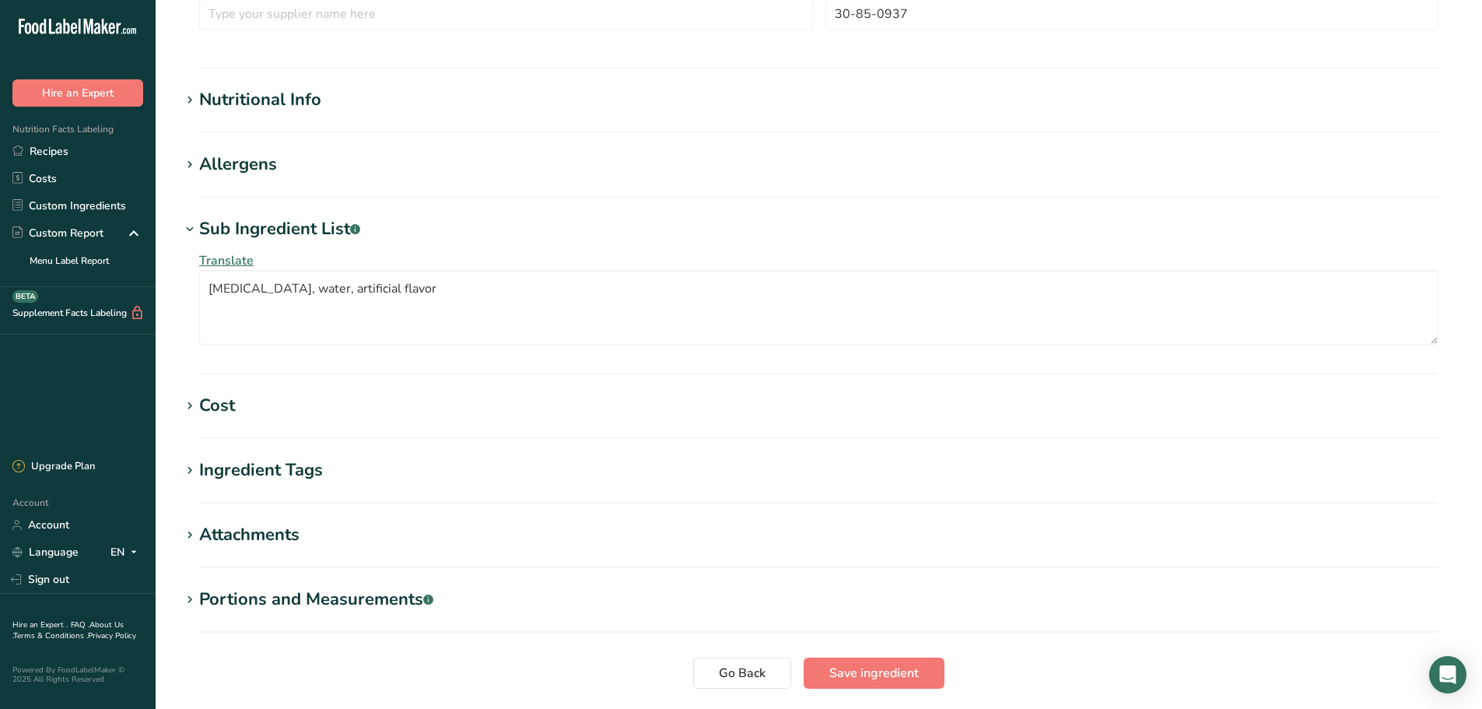
click at [237, 231] on div "Sub Ingredient List .a-a{fill:#347362;}.b-a{fill:#fff;}" at bounding box center [279, 229] width 161 height 26
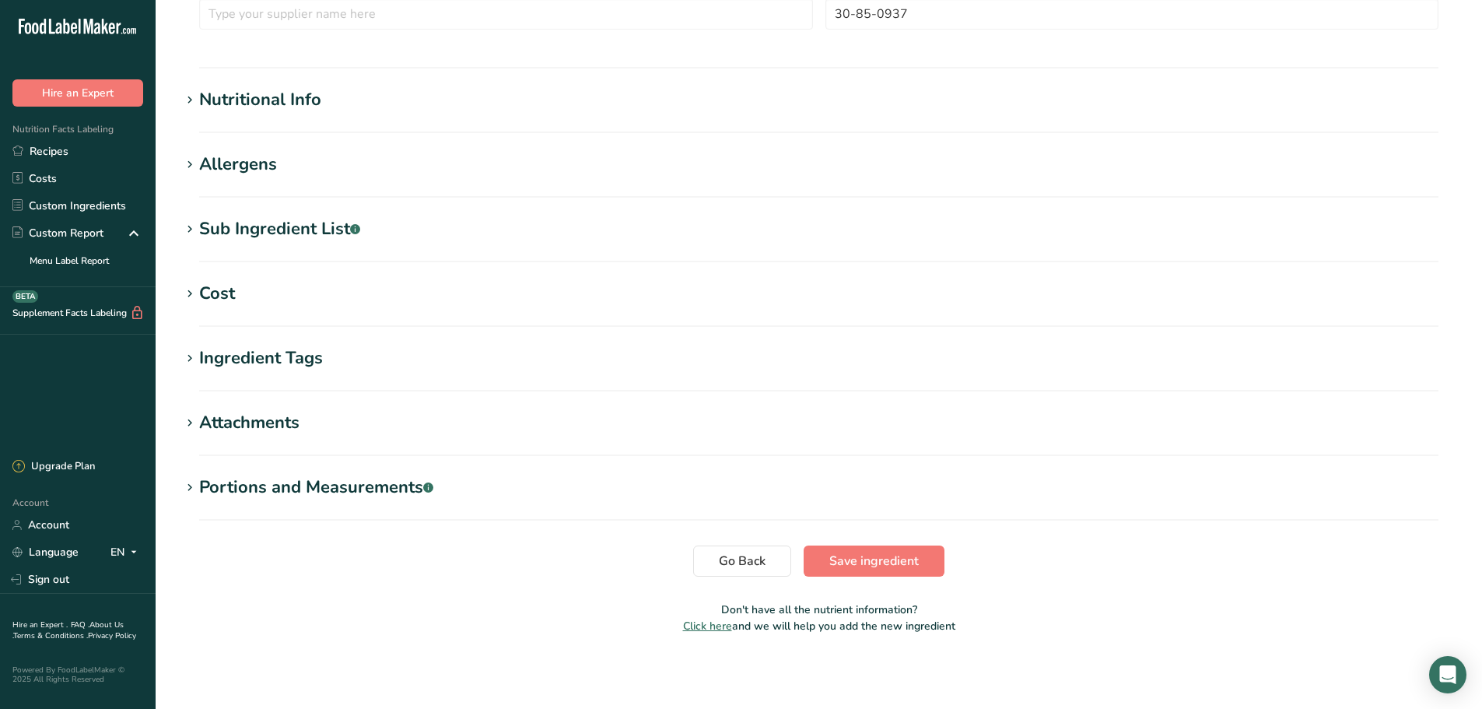
click at [223, 164] on div "Allergens" at bounding box center [238, 165] width 78 height 26
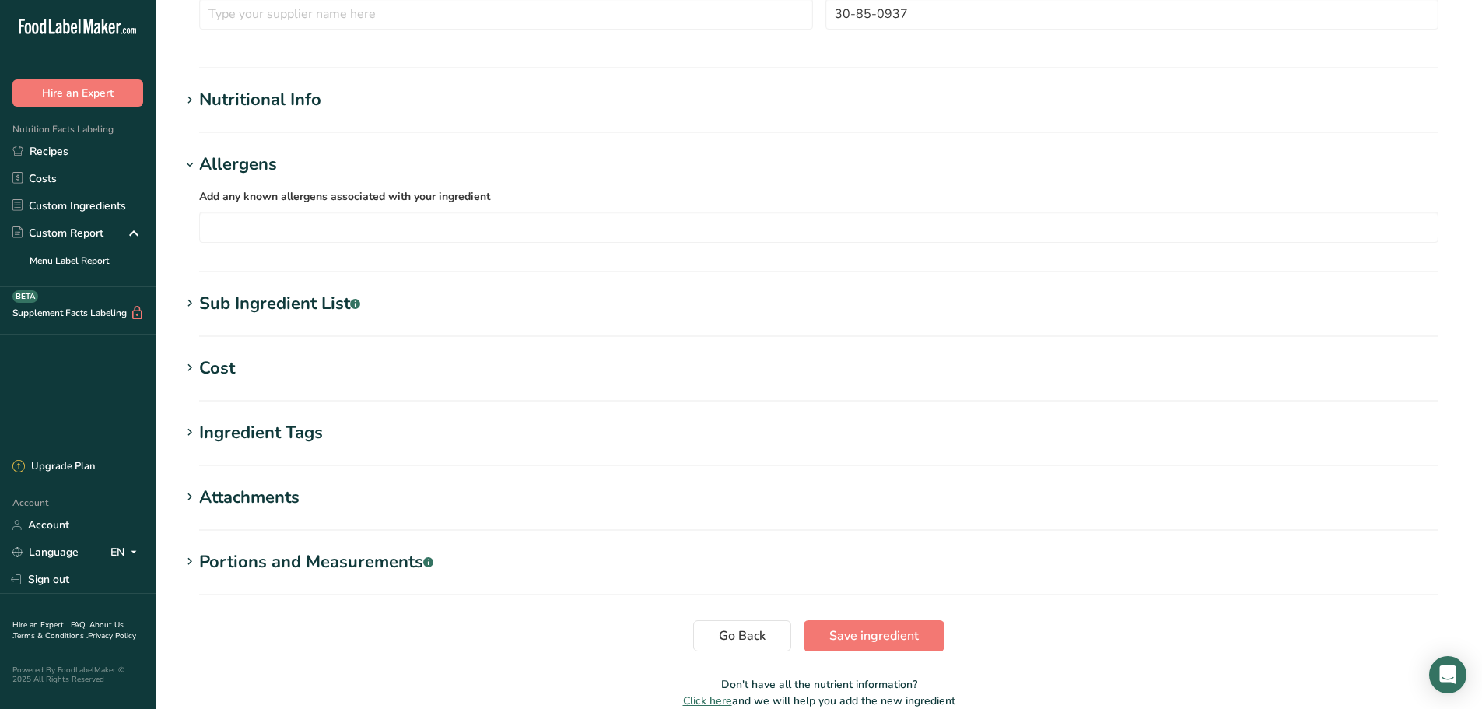
click at [223, 164] on div "Allergens" at bounding box center [238, 165] width 78 height 26
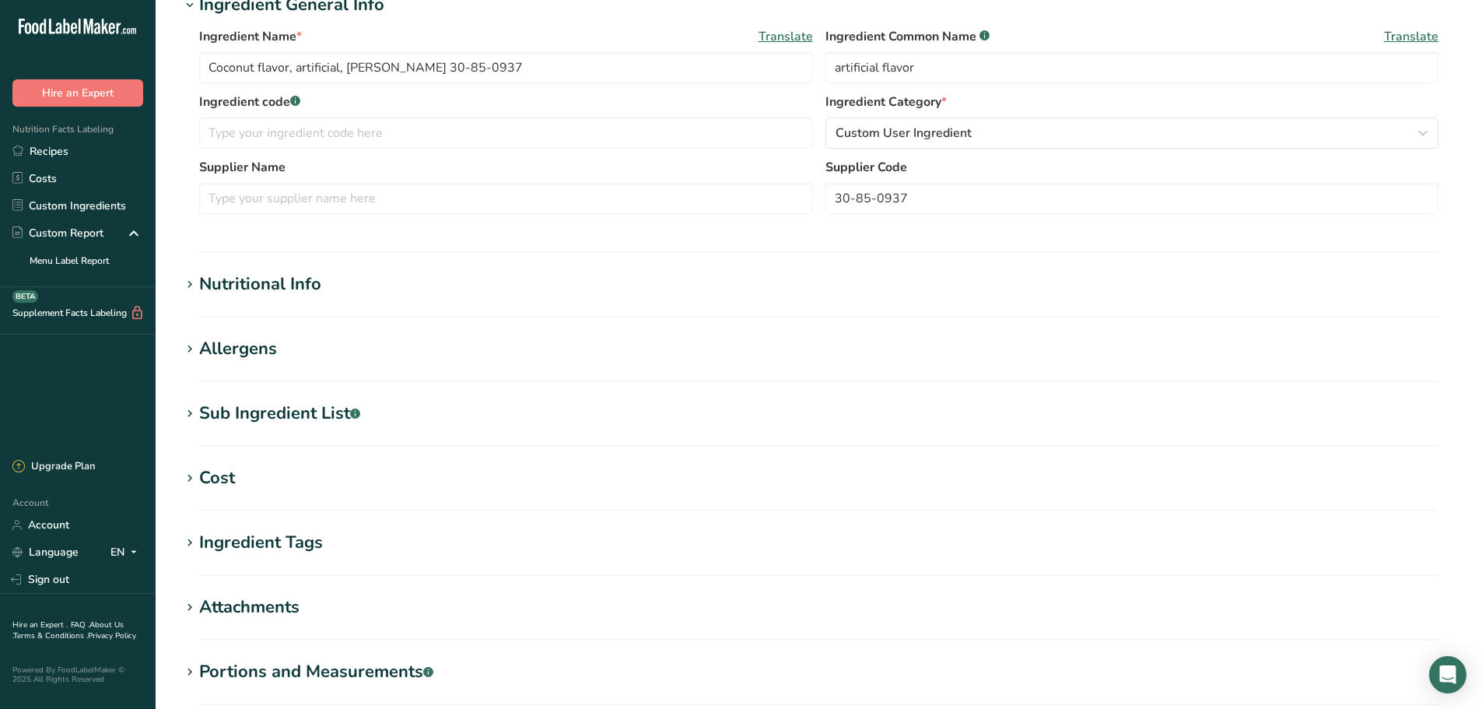
scroll to position [175, 0]
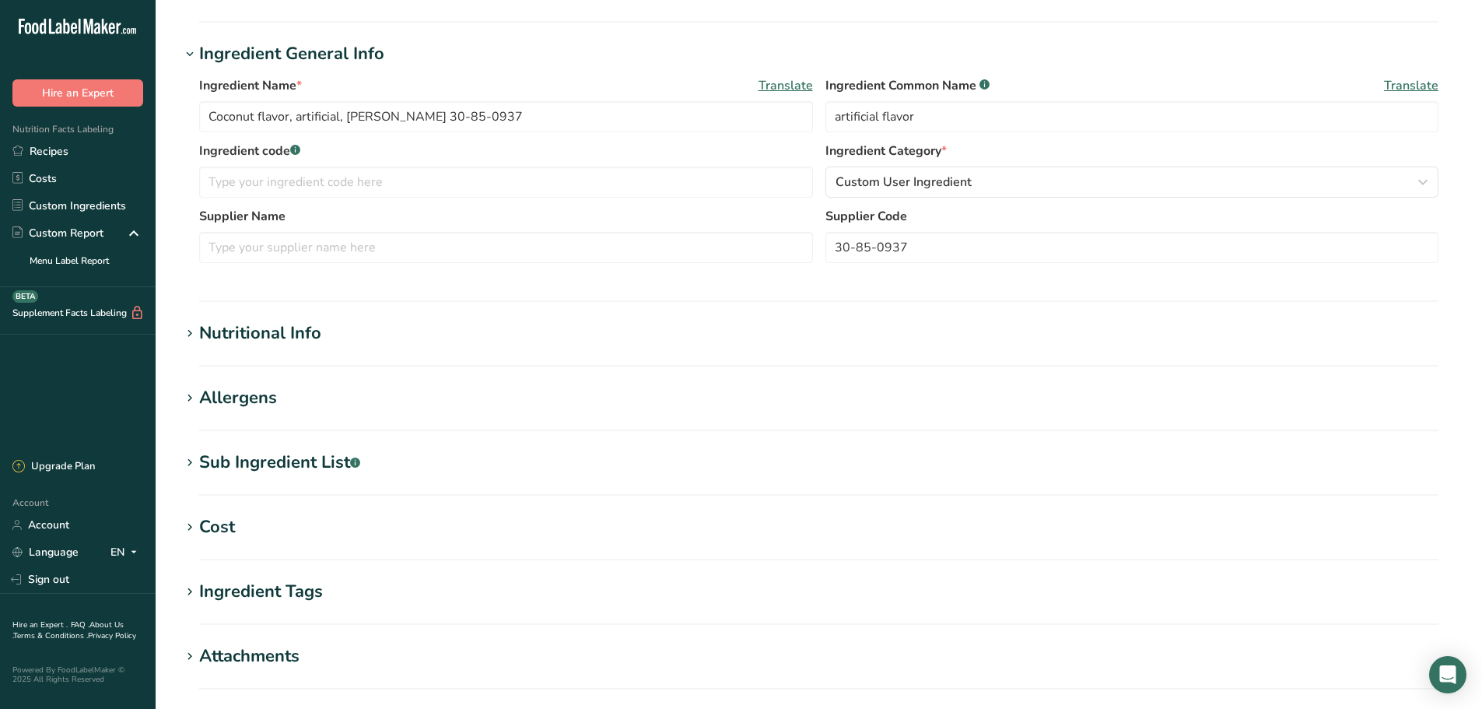
click at [237, 333] on div "Nutritional Info" at bounding box center [260, 334] width 122 height 26
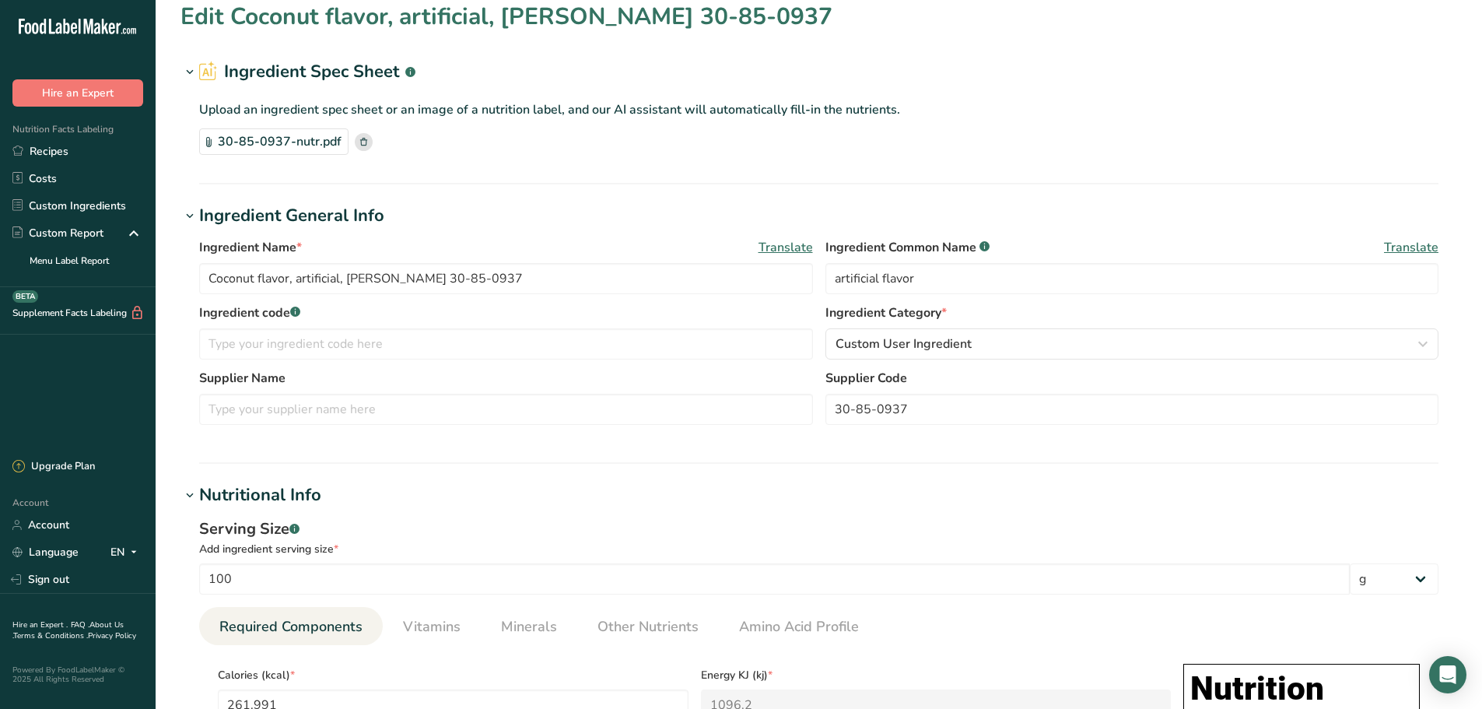
scroll to position [0, 0]
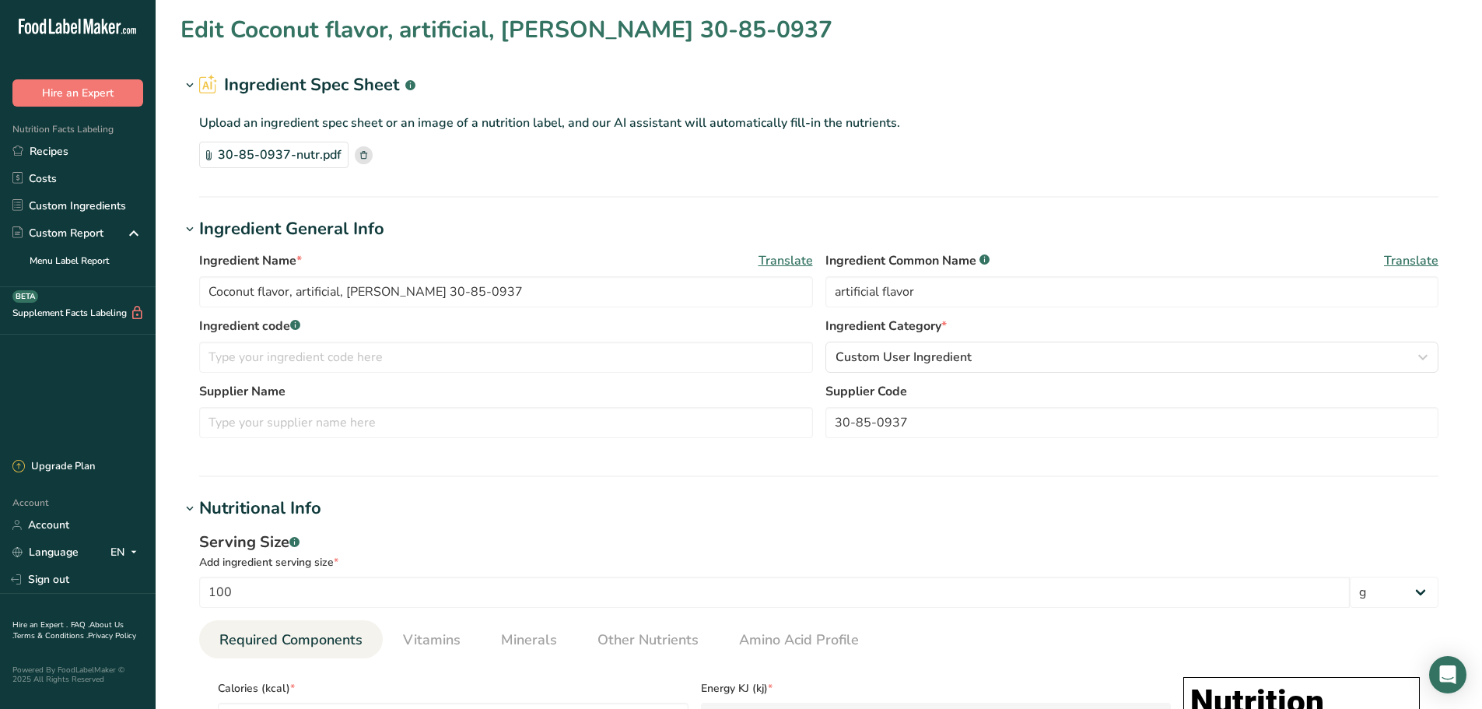
click at [462, 176] on div "Upload an ingredient spec sheet or an image of a nutrition label, and our AI as…" at bounding box center [819, 137] width 1277 height 79
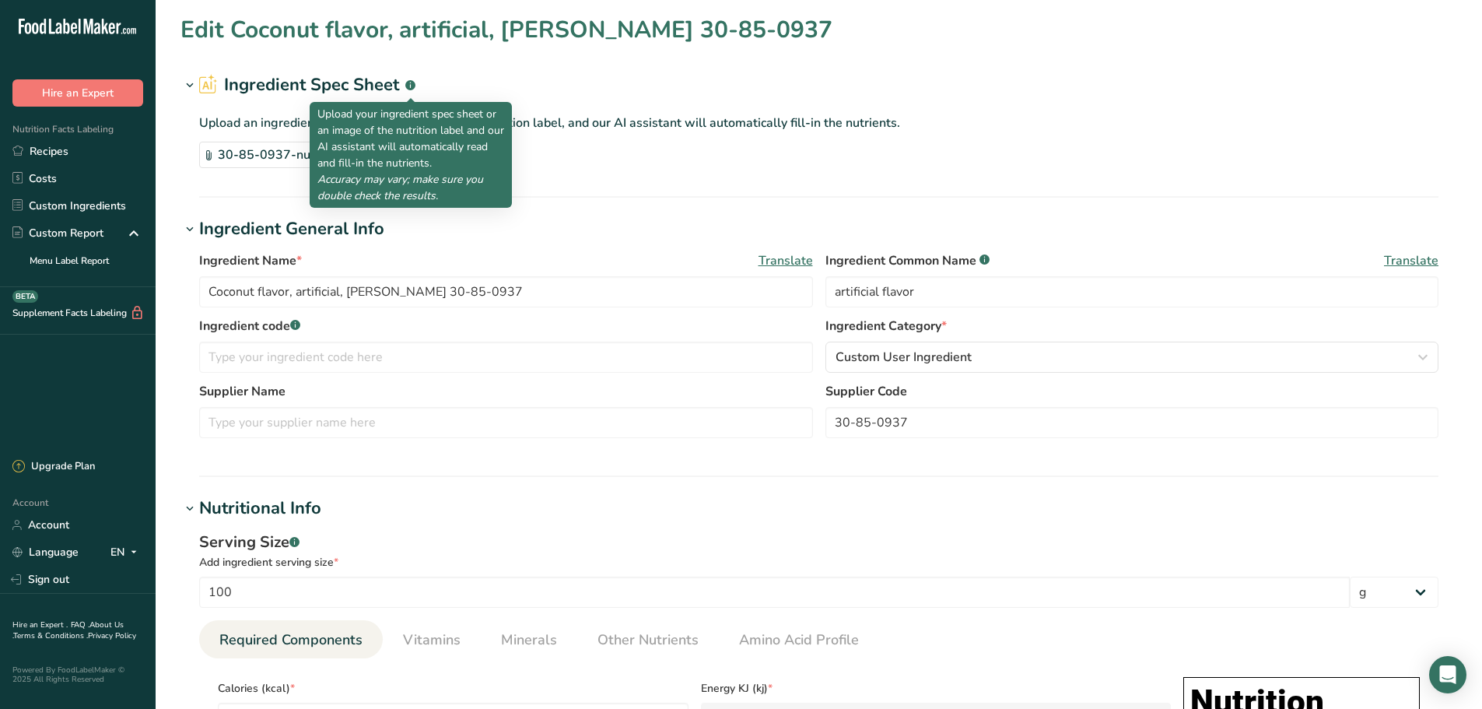
click at [408, 86] on rect at bounding box center [410, 85] width 10 height 10
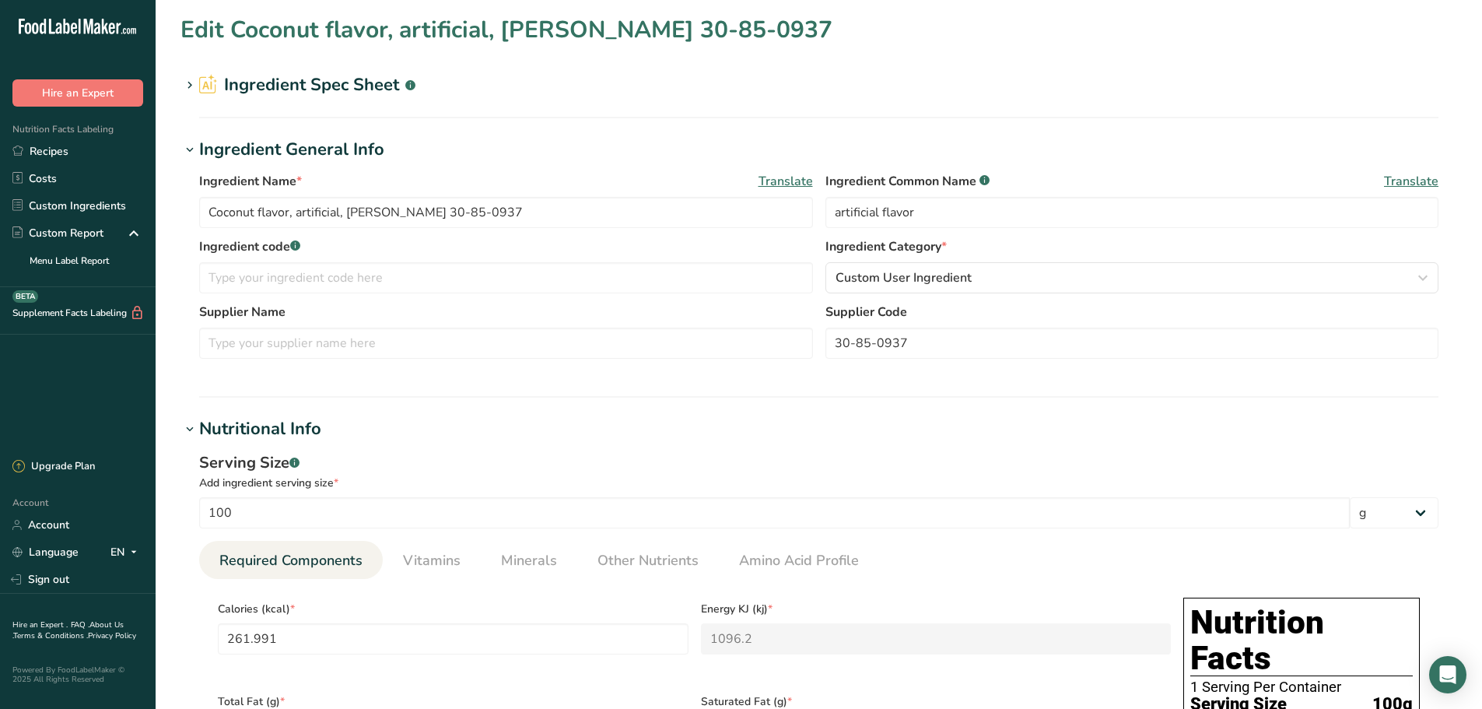
click at [408, 86] on rect at bounding box center [410, 85] width 10 height 10
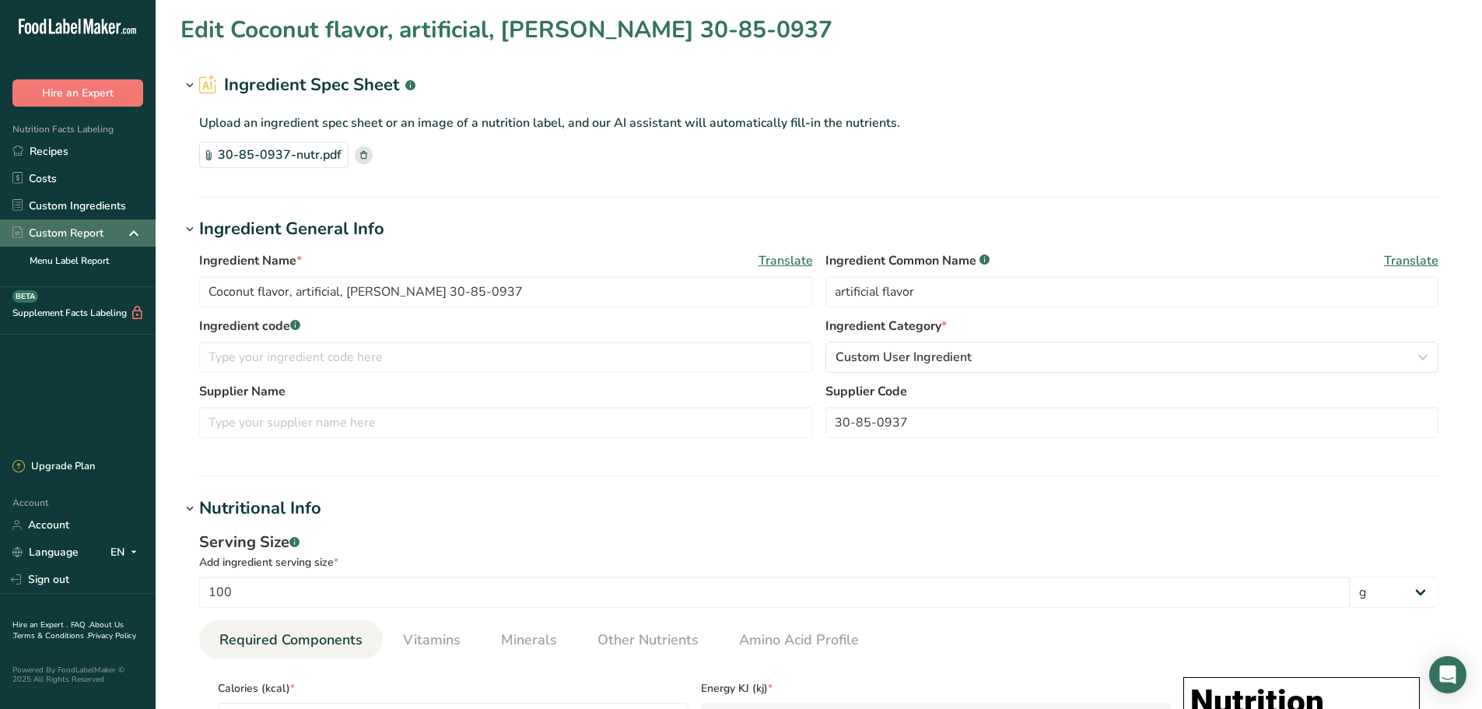
click at [90, 231] on div "Custom Report" at bounding box center [57, 233] width 91 height 16
click at [135, 231] on icon at bounding box center [133, 233] width 19 height 28
click at [103, 254] on link "Menu Label Report" at bounding box center [78, 260] width 156 height 27
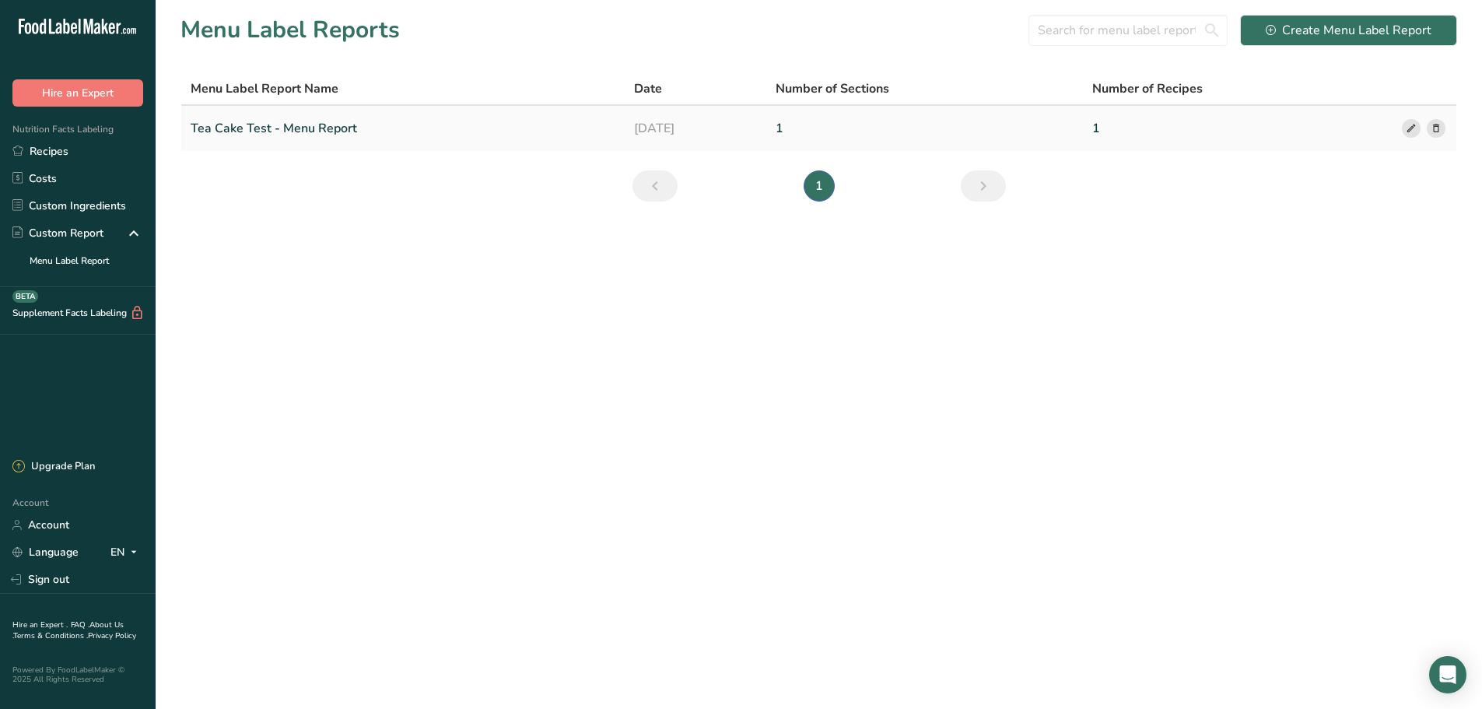
click at [297, 128] on link "Tea Cake Test - Menu Report" at bounding box center [403, 128] width 425 height 33
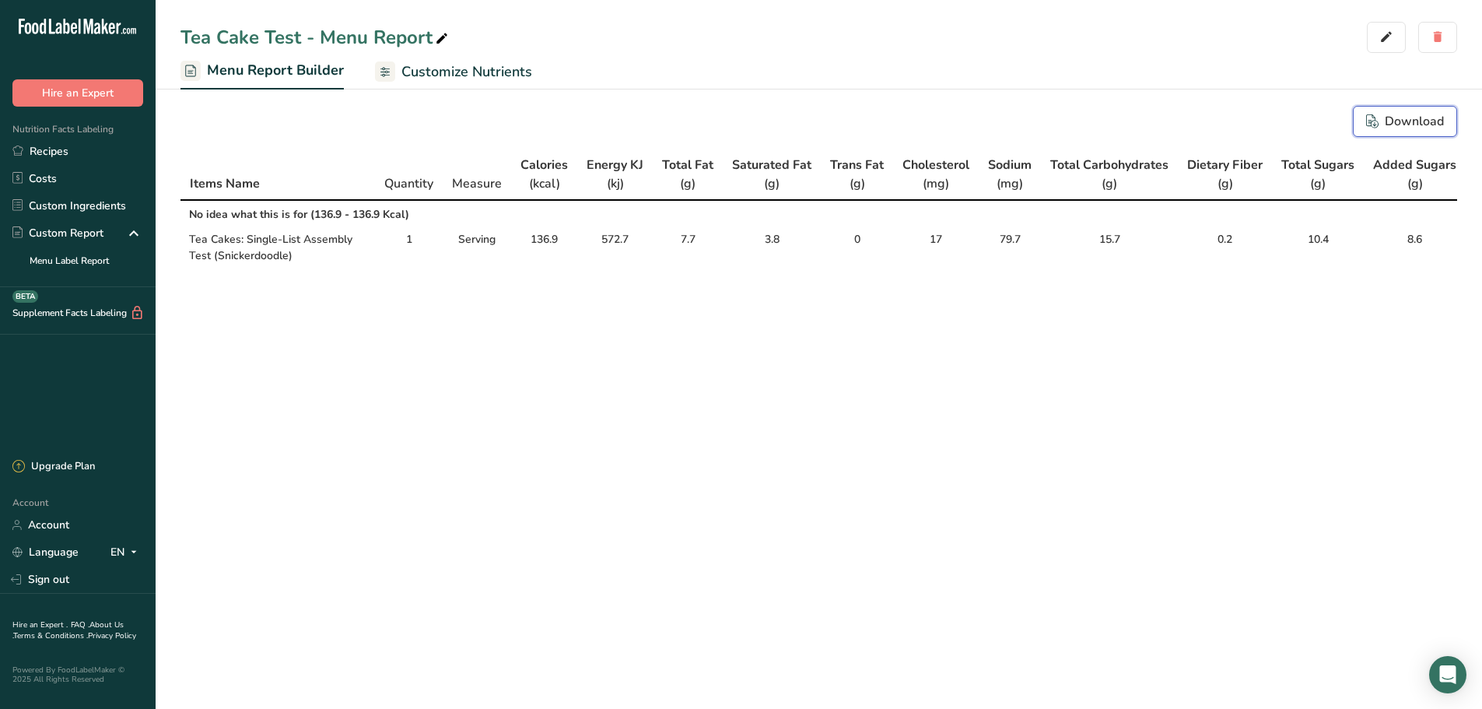
click at [1414, 110] on button "Download" at bounding box center [1405, 121] width 104 height 31
click at [429, 72] on span "Customize Nutrients" at bounding box center [466, 71] width 131 height 21
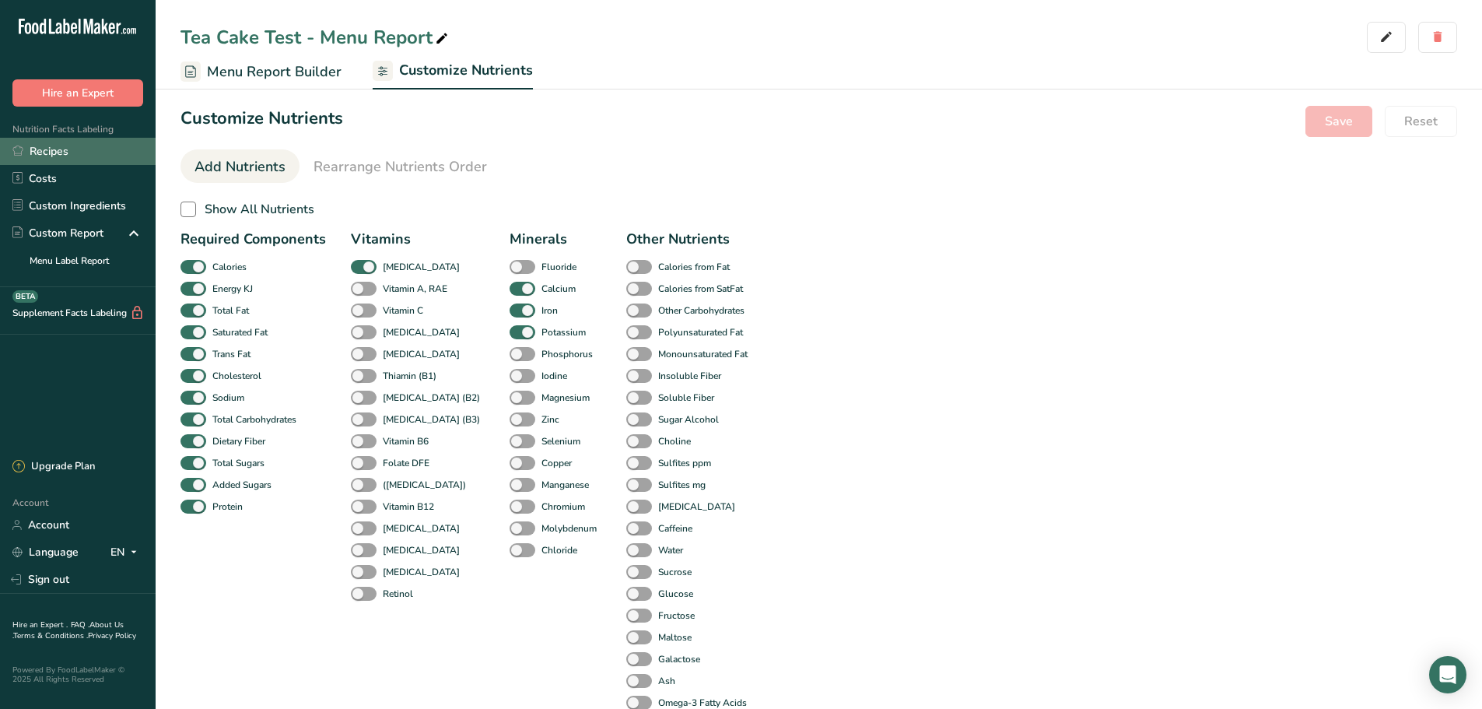
click at [88, 149] on link "Recipes" at bounding box center [78, 151] width 156 height 27
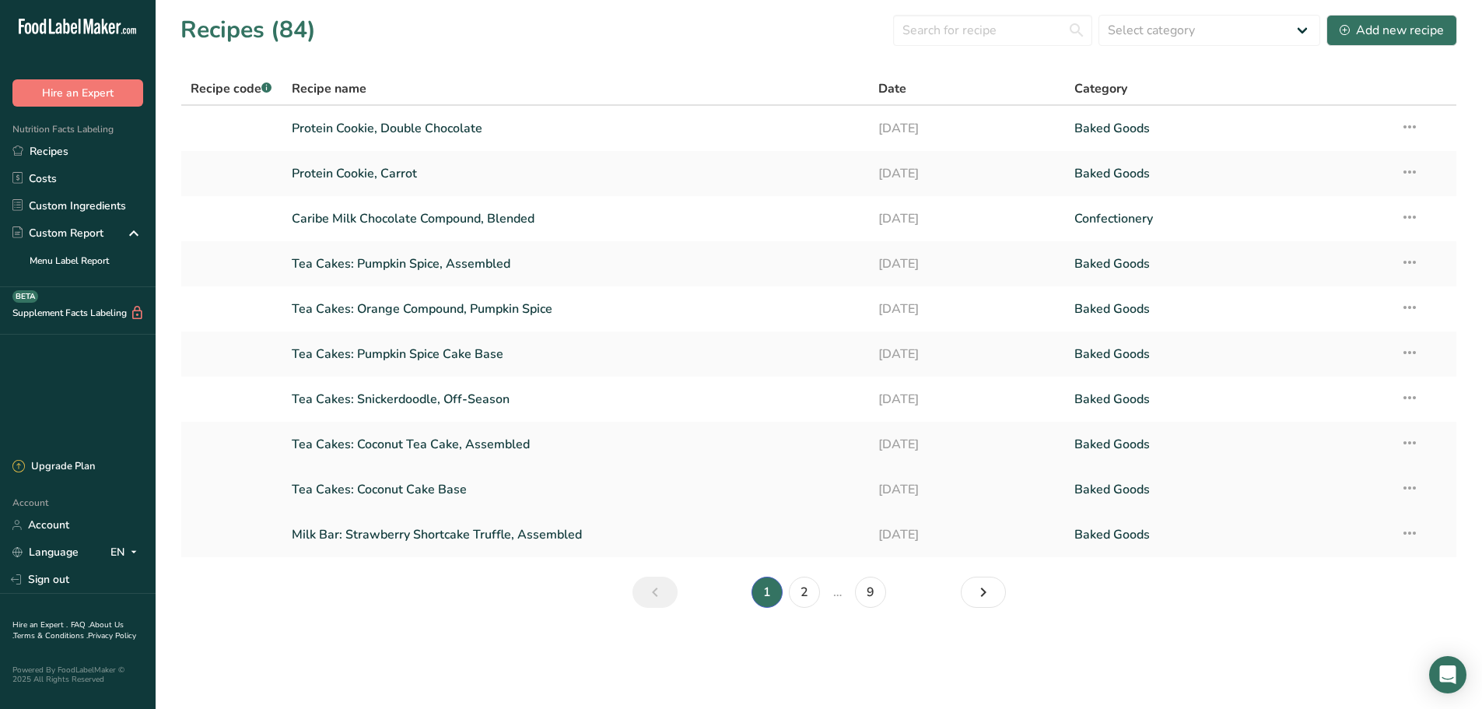
click at [362, 483] on link "Tea Cakes: Coconut Cake Base" at bounding box center [576, 489] width 569 height 33
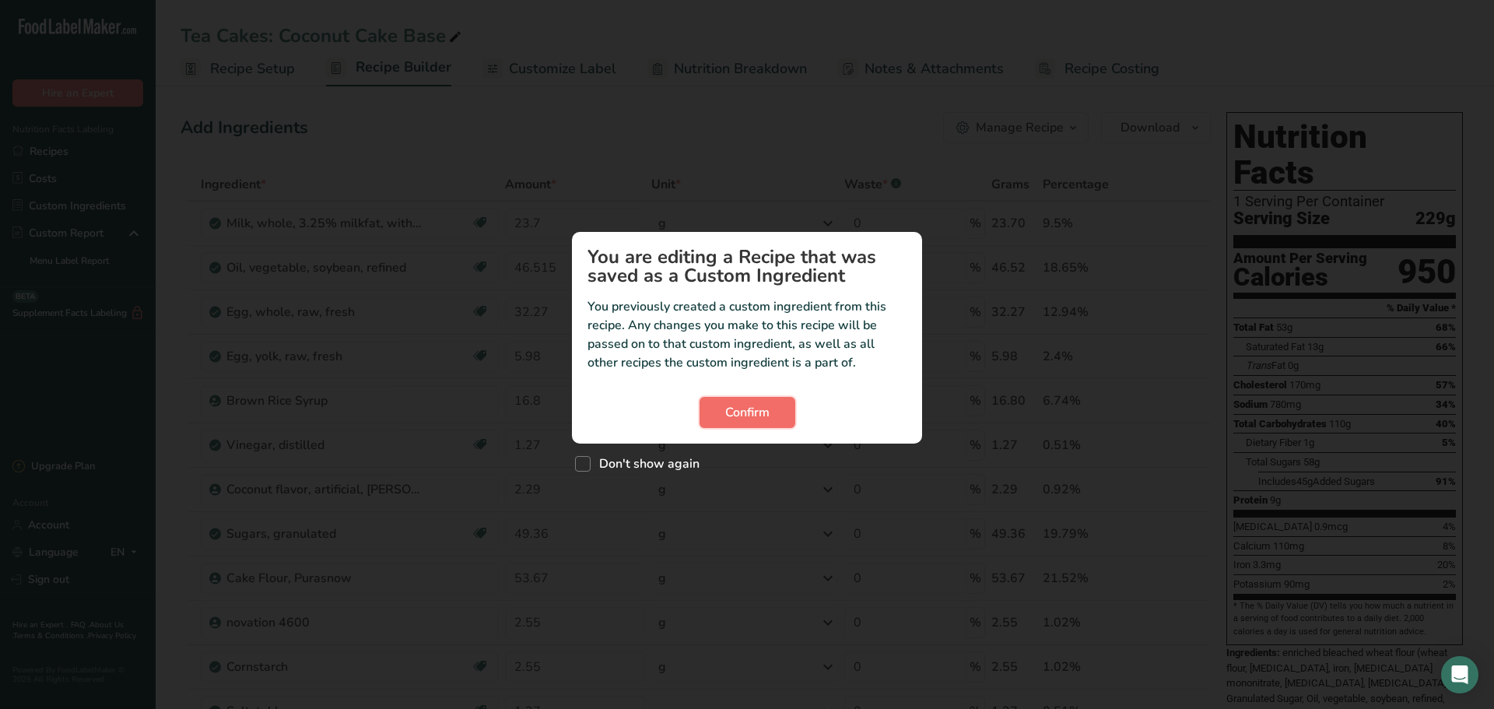
click at [762, 413] on span "Confirm" at bounding box center [747, 412] width 44 height 19
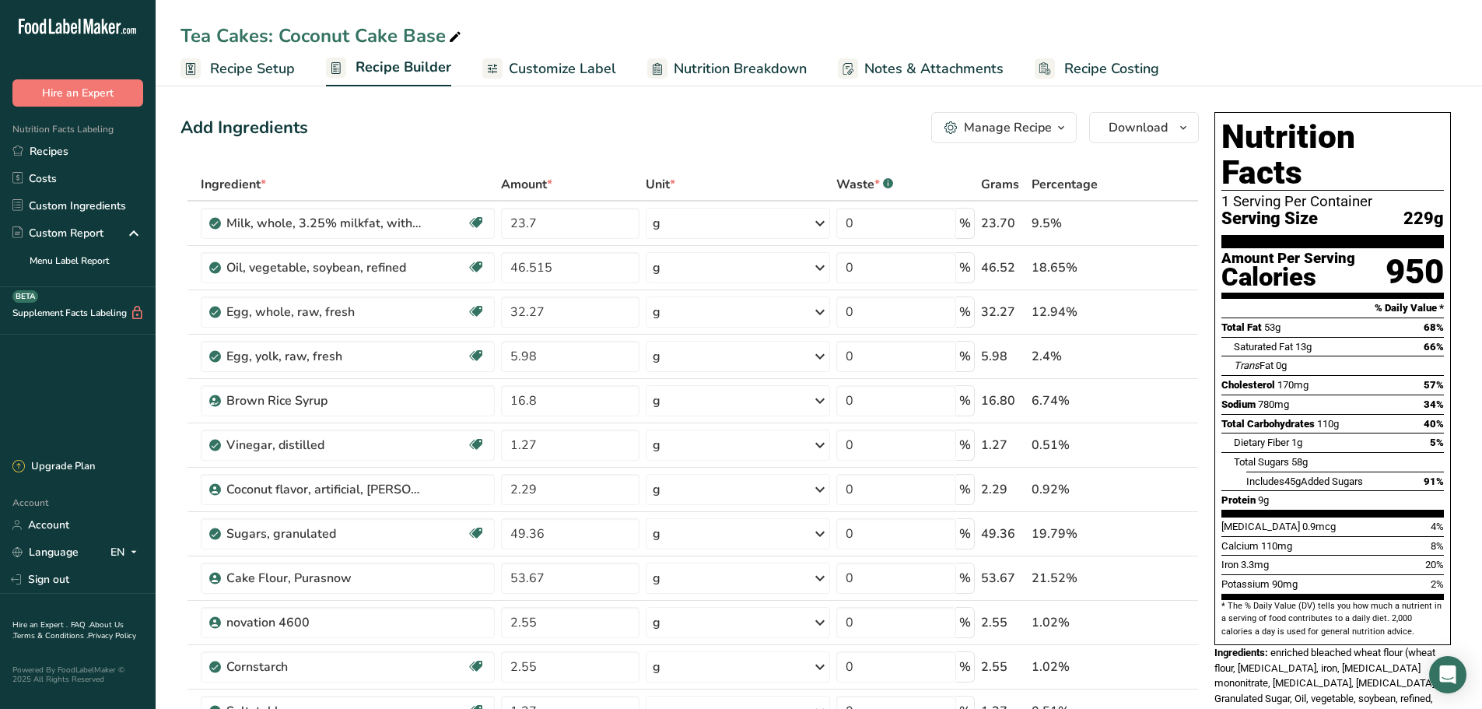
click at [703, 74] on span "Nutrition Breakdown" at bounding box center [740, 68] width 133 height 21
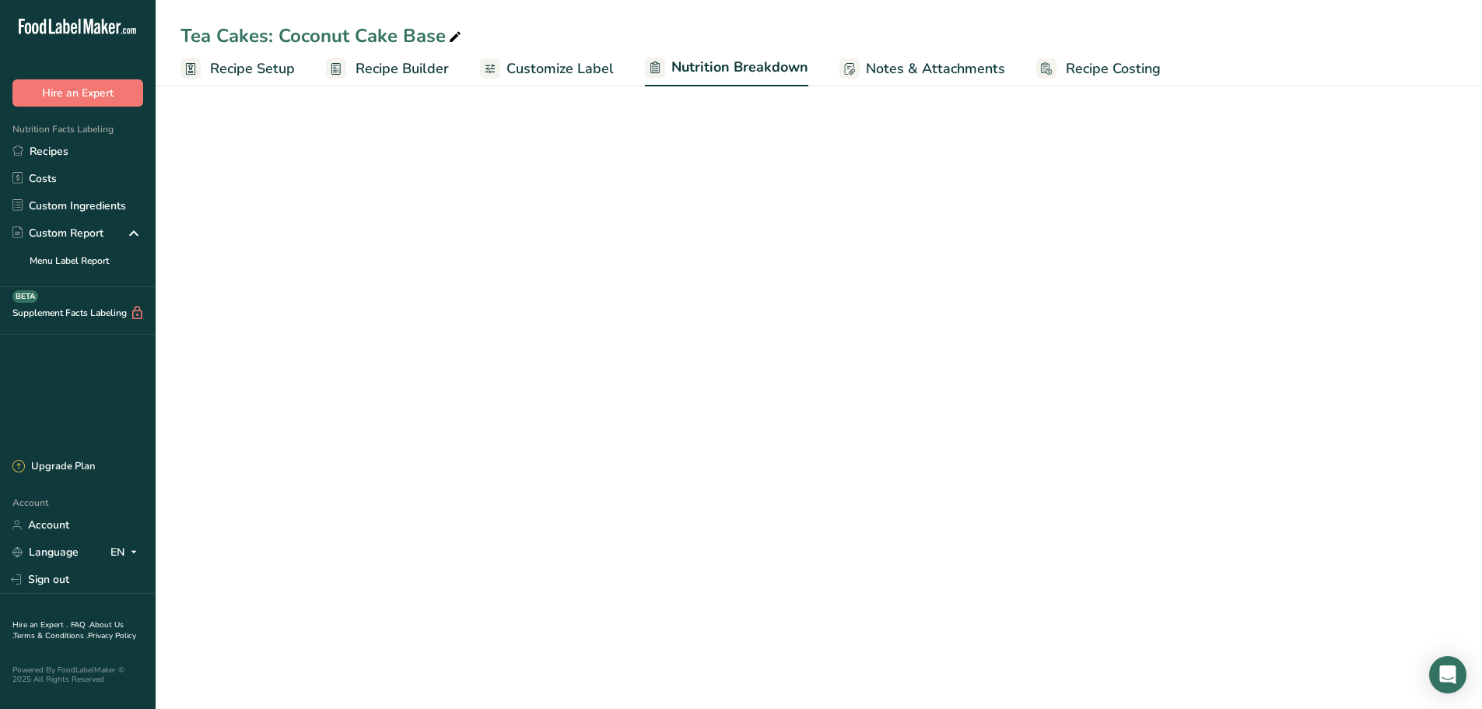
select select "Calories"
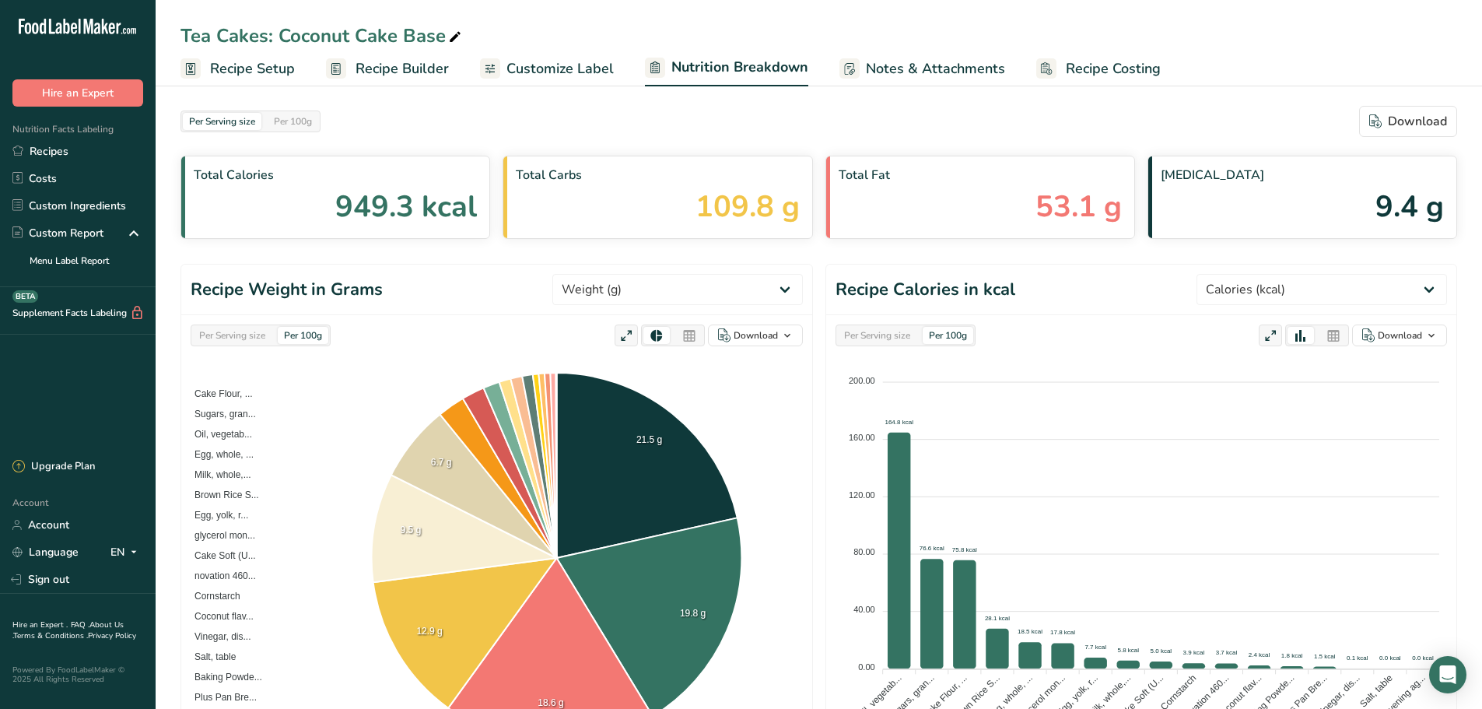
click at [276, 67] on span "Recipe Setup" at bounding box center [252, 68] width 85 height 21
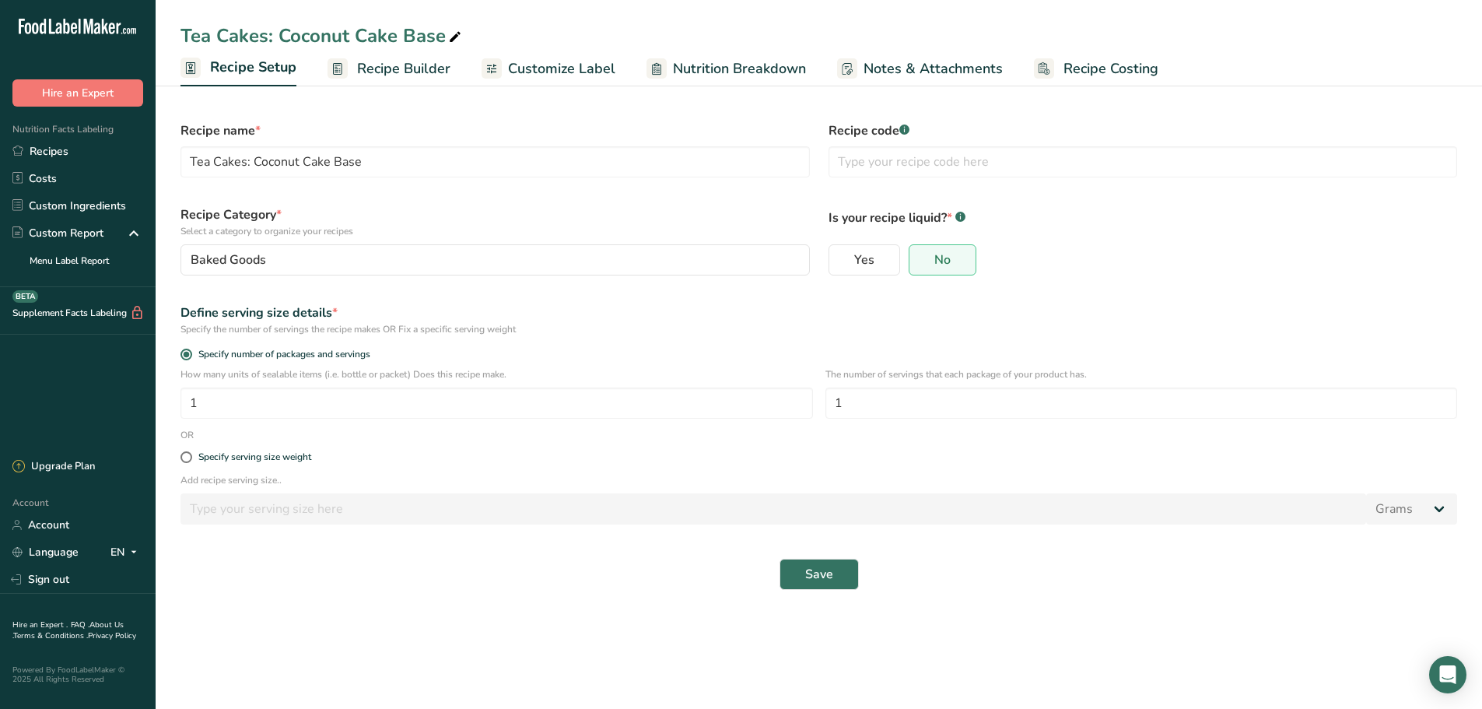
click at [62, 40] on icon ".a-20{fill:#fff;}" at bounding box center [95, 31] width 152 height 24
click at [65, 30] on icon at bounding box center [67, 27] width 6 height 16
click at [86, 22] on icon at bounding box center [88, 27] width 9 height 16
click at [148, 25] on icon ".a-20{fill:#fff;}" at bounding box center [95, 31] width 152 height 24
click at [38, 160] on link "Recipes" at bounding box center [78, 151] width 156 height 27
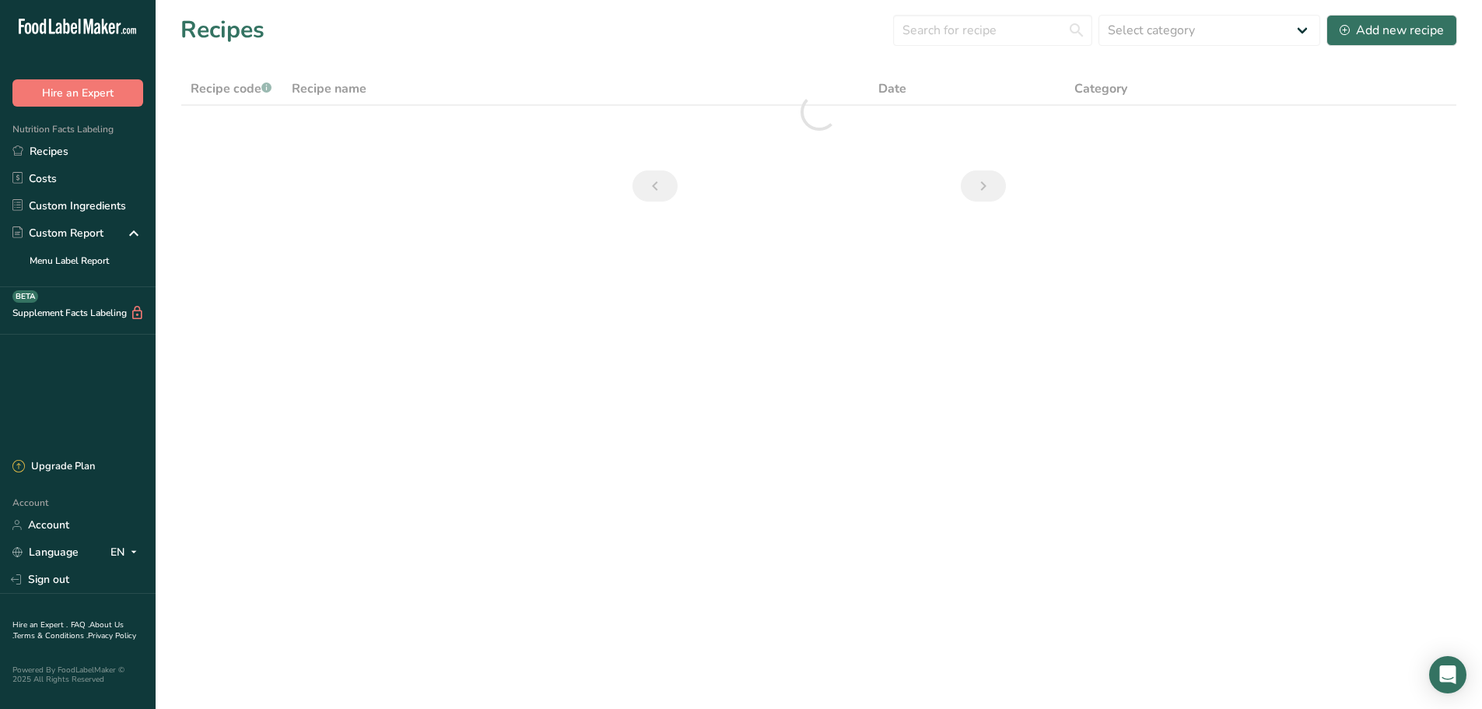
click at [50, 26] on icon at bounding box center [52, 27] width 6 height 16
click at [129, 29] on icon at bounding box center [130, 31] width 4 height 6
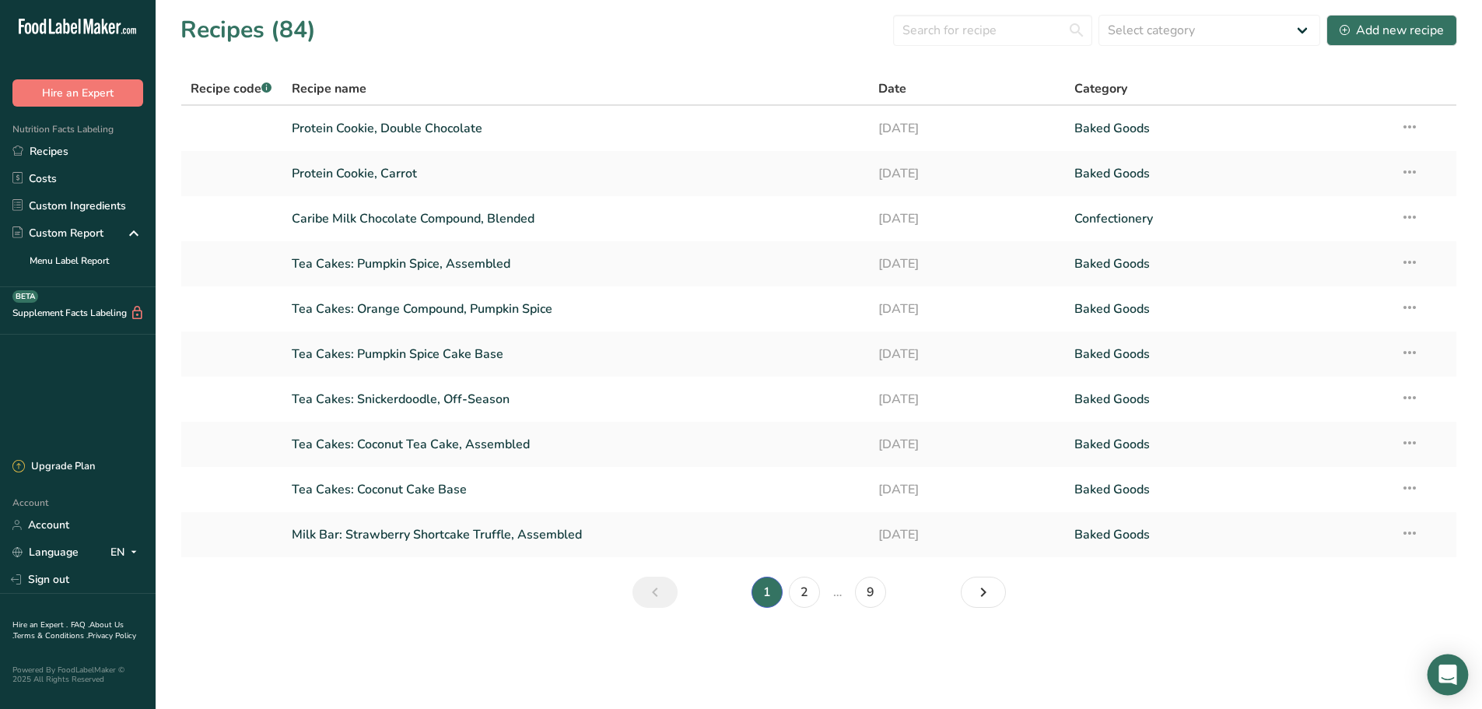
click at [1441, 678] on icon "Open Intercom Messenger" at bounding box center [1448, 674] width 18 height 20
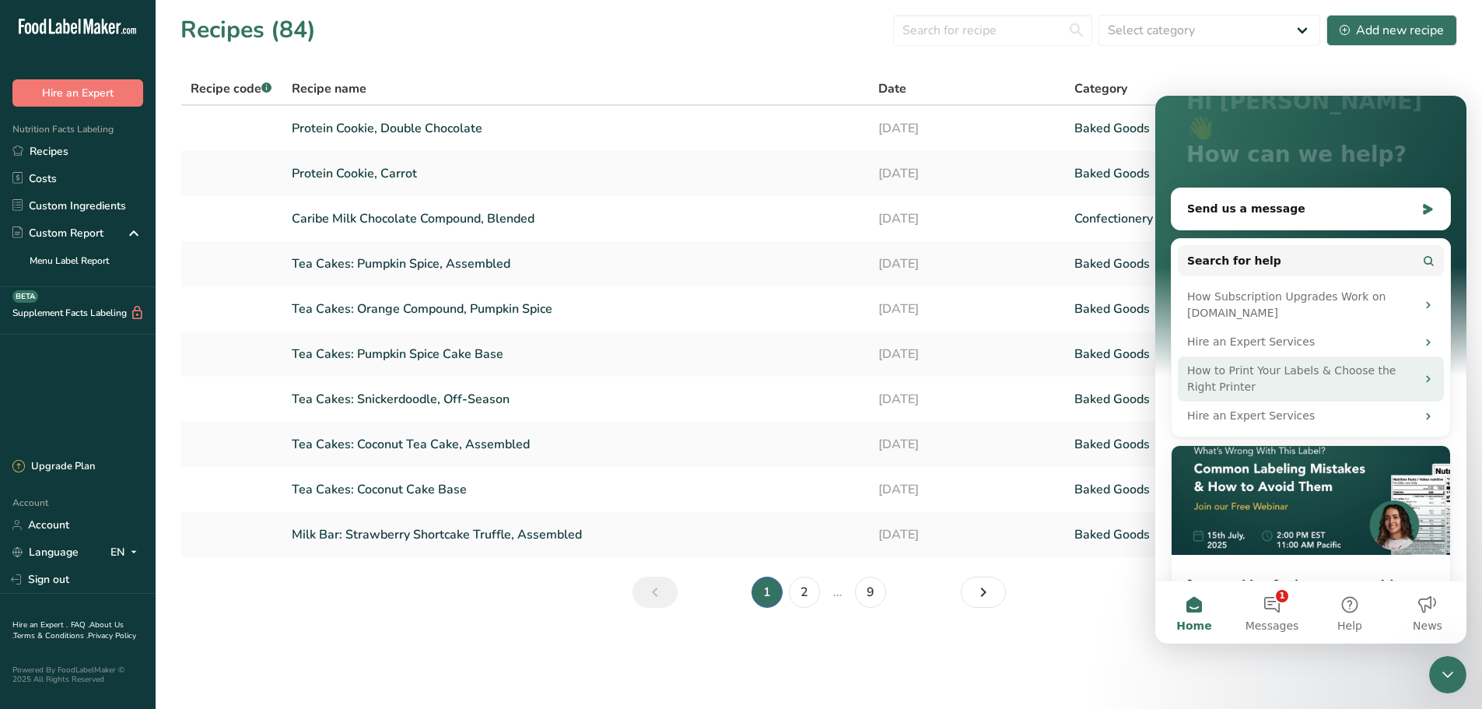
scroll to position [160, 0]
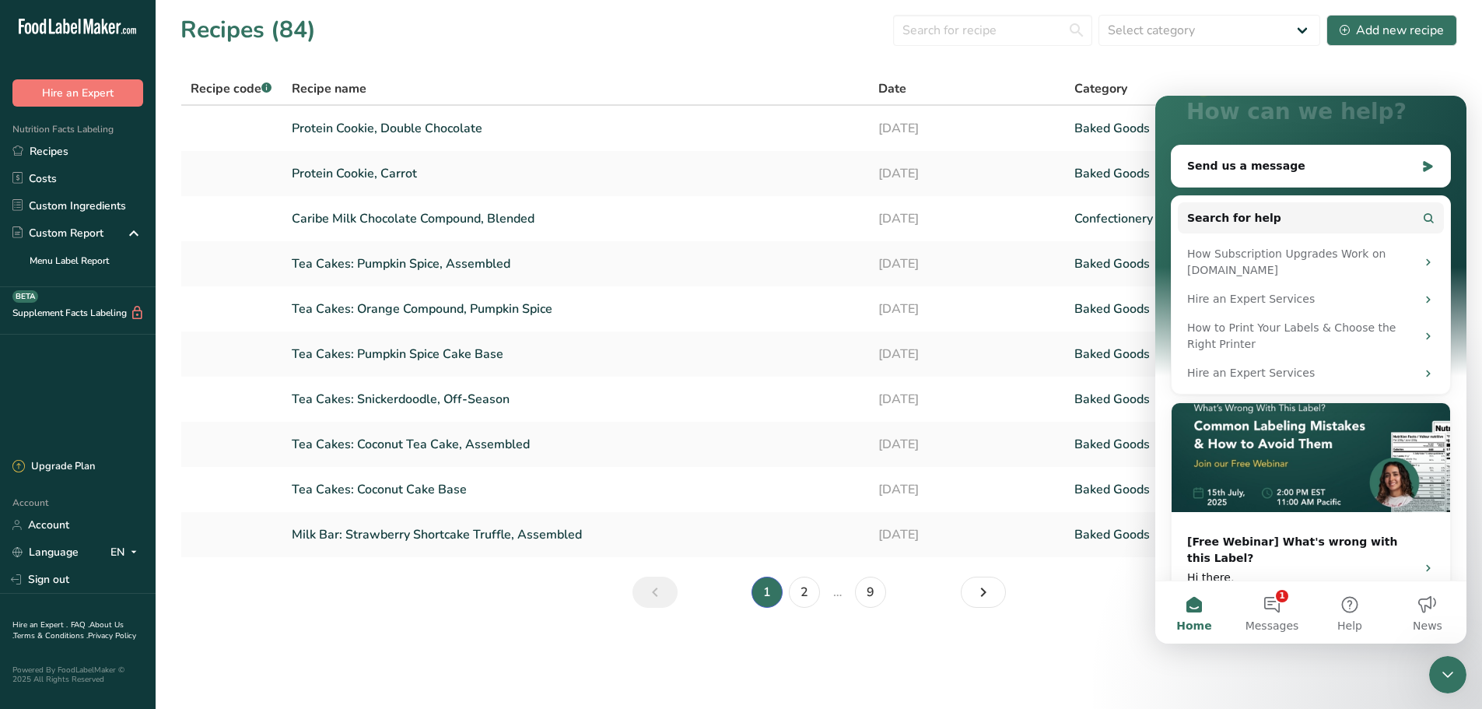
click at [860, 665] on main "Recipes (84) Select category All Baked Goods [GEOGRAPHIC_DATA] Confectionery Co…" at bounding box center [741, 354] width 1482 height 709
click at [1376, 51] on section "Recipes (84) Select category All Baked Goods [GEOGRAPHIC_DATA] Confectionery Co…" at bounding box center [819, 316] width 1327 height 633
click at [1438, 668] on div "Close Intercom Messenger" at bounding box center [1447, 674] width 37 height 37
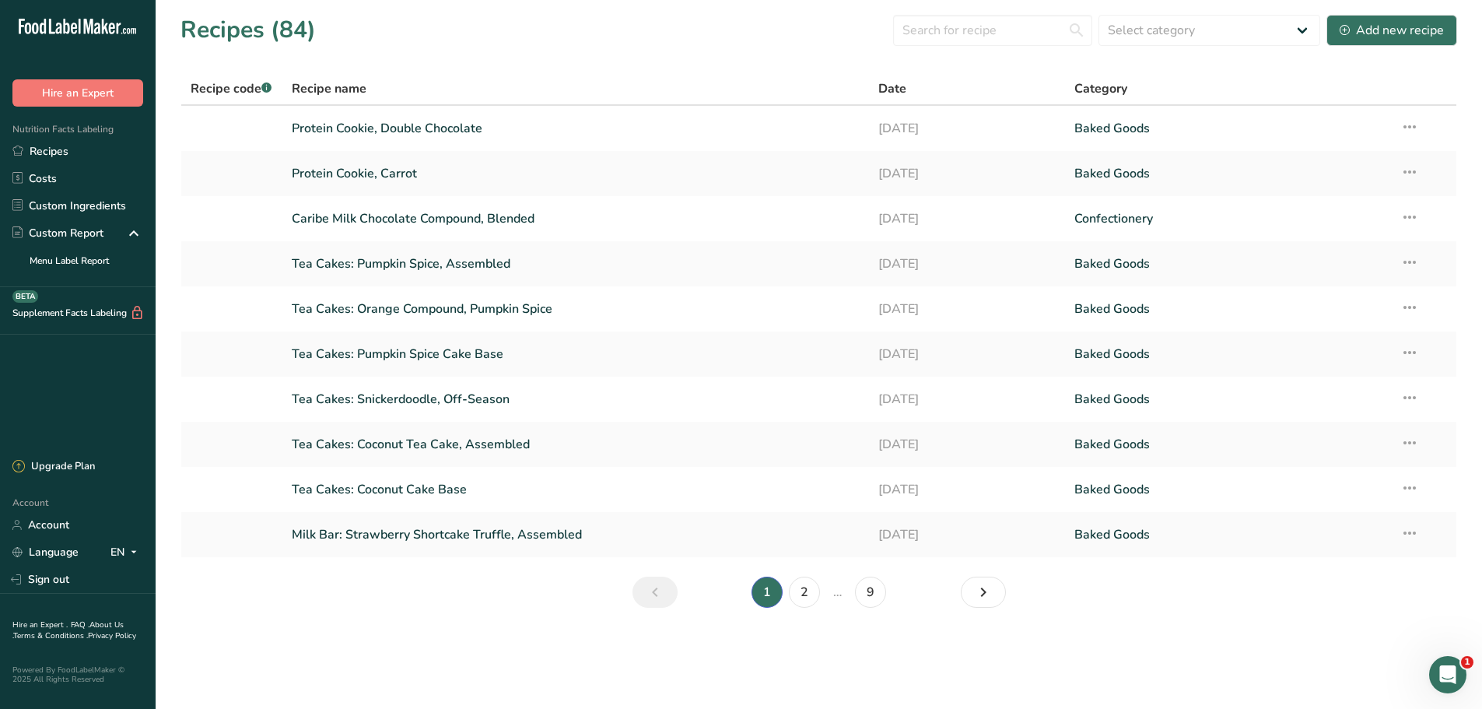
scroll to position [0, 0]
click at [1449, 682] on icon "Open Intercom Messenger" at bounding box center [1449, 675] width 26 height 26
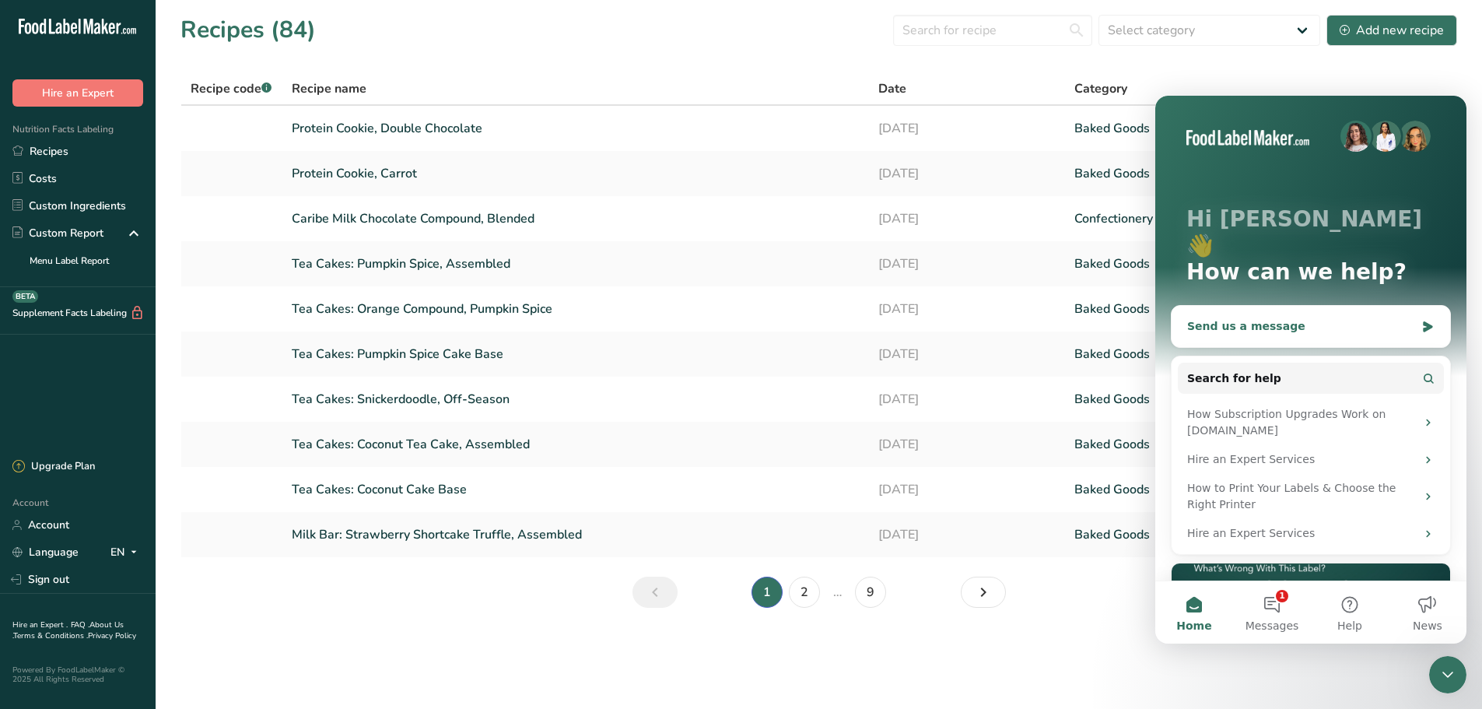
click at [1252, 318] on div "Send us a message" at bounding box center [1301, 326] width 228 height 16
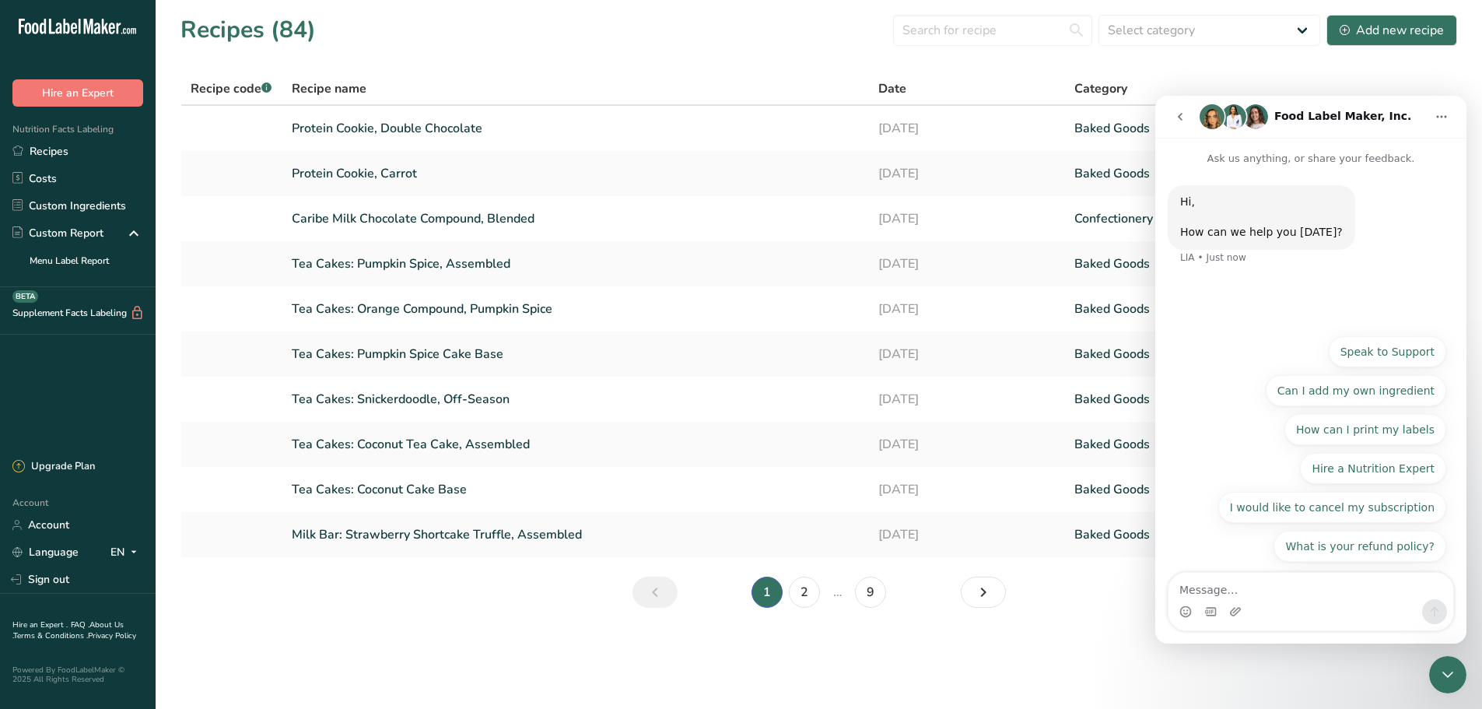
click at [1305, 594] on textarea "Message…" at bounding box center [1311, 586] width 285 height 26
type textarea "H"
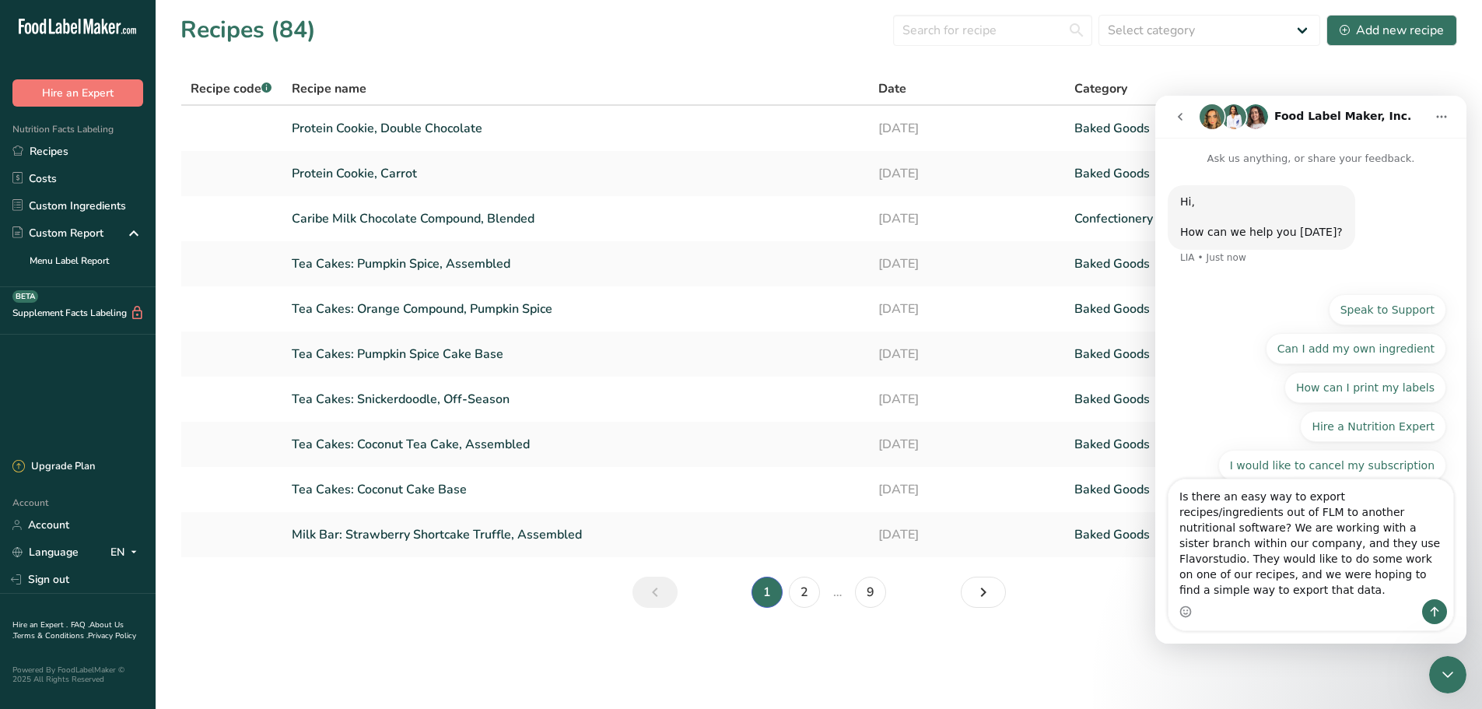
click at [1446, 543] on textarea "Is there an easy way to export recipes/ingredients out of FLM to another nutrit…" at bounding box center [1311, 539] width 285 height 120
click at [1373, 589] on textarea "Is there an easy way to export recipes/ingredients out of FLM to another nutrit…" at bounding box center [1311, 537] width 285 height 123
click at [1340, 573] on textarea "Is there an easy way to export recipes/ingredients out of FLM to another nutrit…" at bounding box center [1311, 537] width 285 height 123
click at [1392, 591] on textarea "Is there an easy way to export recipes/ingredients out of FLM to another nutrit…" at bounding box center [1311, 537] width 285 height 123
drag, startPoint x: 1377, startPoint y: 591, endPoint x: 1327, endPoint y: 597, distance: 50.9
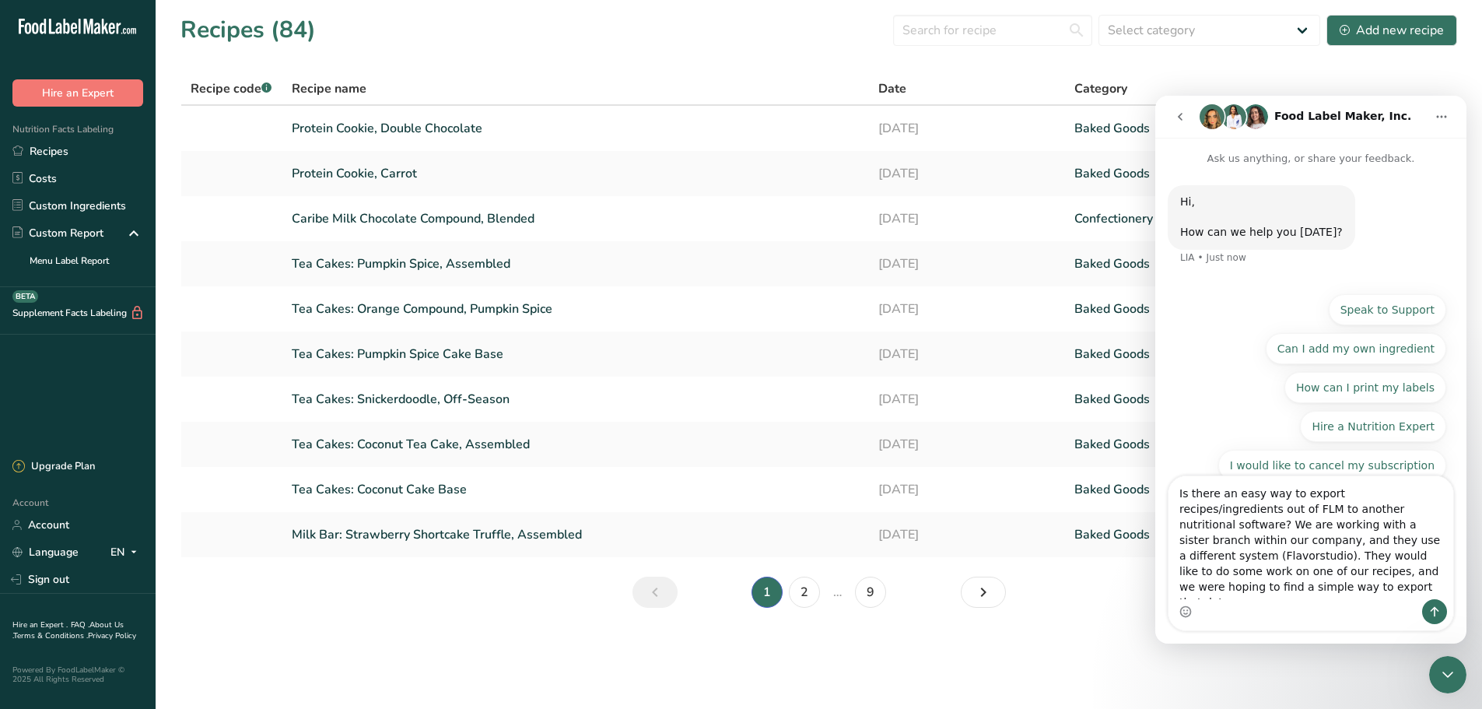
click at [1327, 597] on textarea "Is there an easy way to export recipes/ingredients out of FLM to another nutrit…" at bounding box center [1311, 537] width 285 height 123
type textarea "Is there an easy way to export recipes/ingredients out of FLM to another nutrit…"
click at [1433, 609] on icon "Send a message…" at bounding box center [1435, 612] width 9 height 10
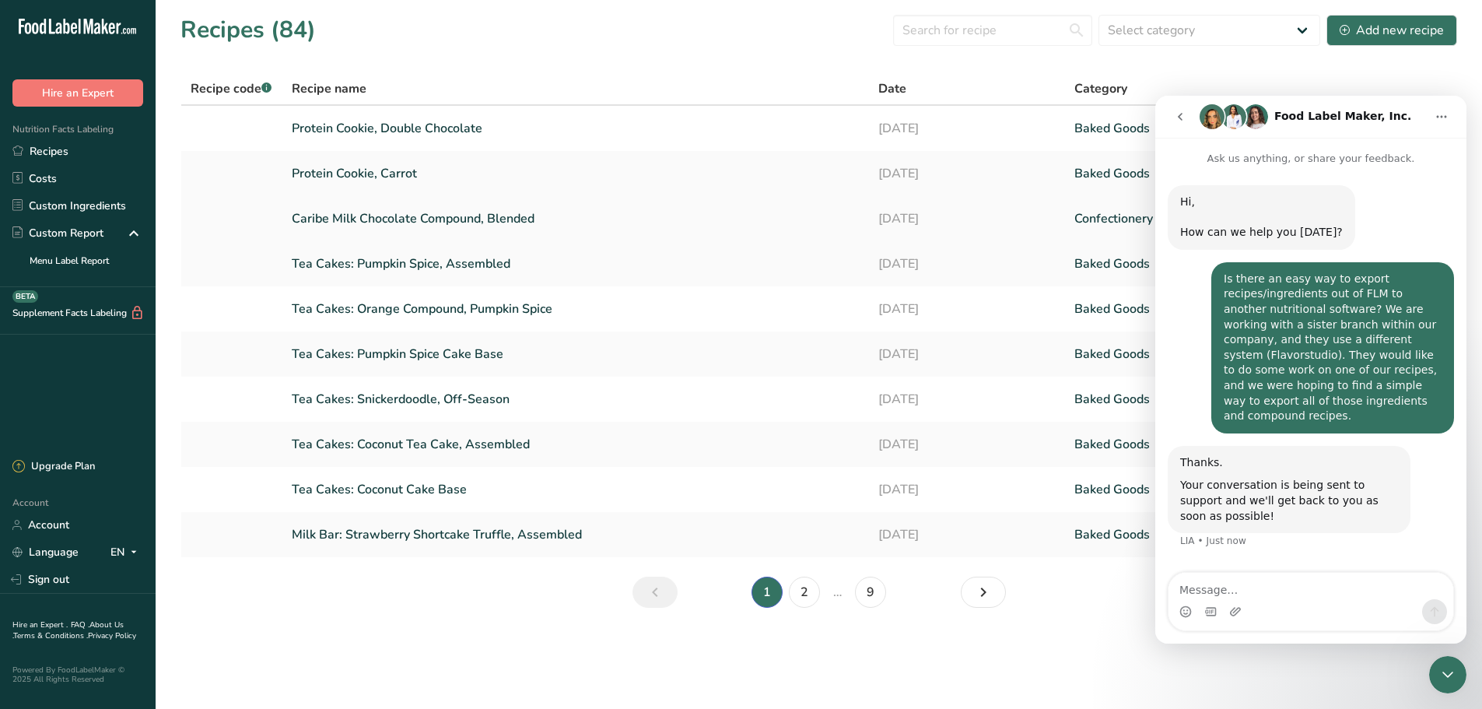
scroll to position [22, 0]
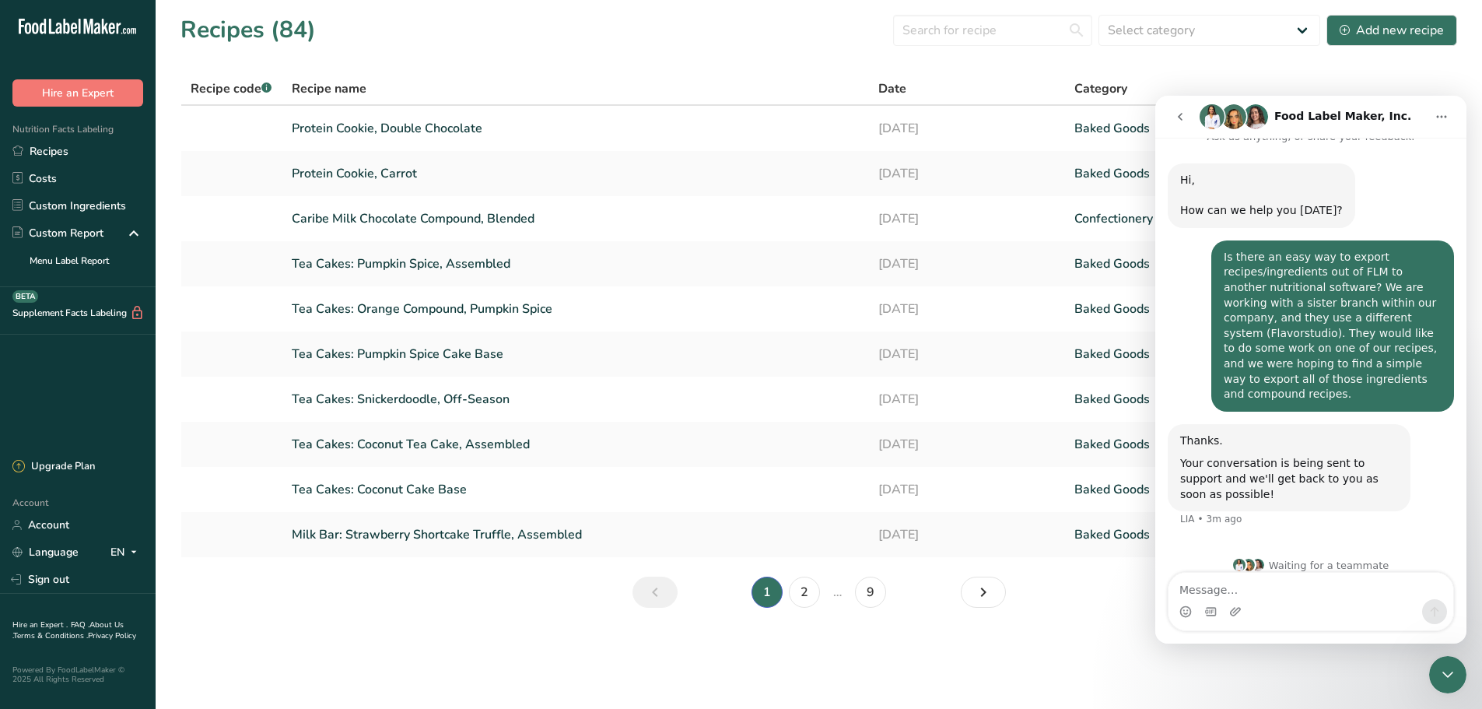
click at [349, 640] on main "Recipes (84) Select category All Baked Goods [GEOGRAPHIC_DATA] Confectionery Co…" at bounding box center [741, 354] width 1482 height 709
click at [199, 584] on section "Recipes (84) Select category All Baked Goods [GEOGRAPHIC_DATA] Confectionery Co…" at bounding box center [819, 316] width 1327 height 633
click at [444, 582] on section "Recipes (84) Select category All Baked Goods [GEOGRAPHIC_DATA] Confectionery Co…" at bounding box center [819, 316] width 1327 height 633
click at [1183, 117] on icon "go back" at bounding box center [1180, 116] width 12 height 12
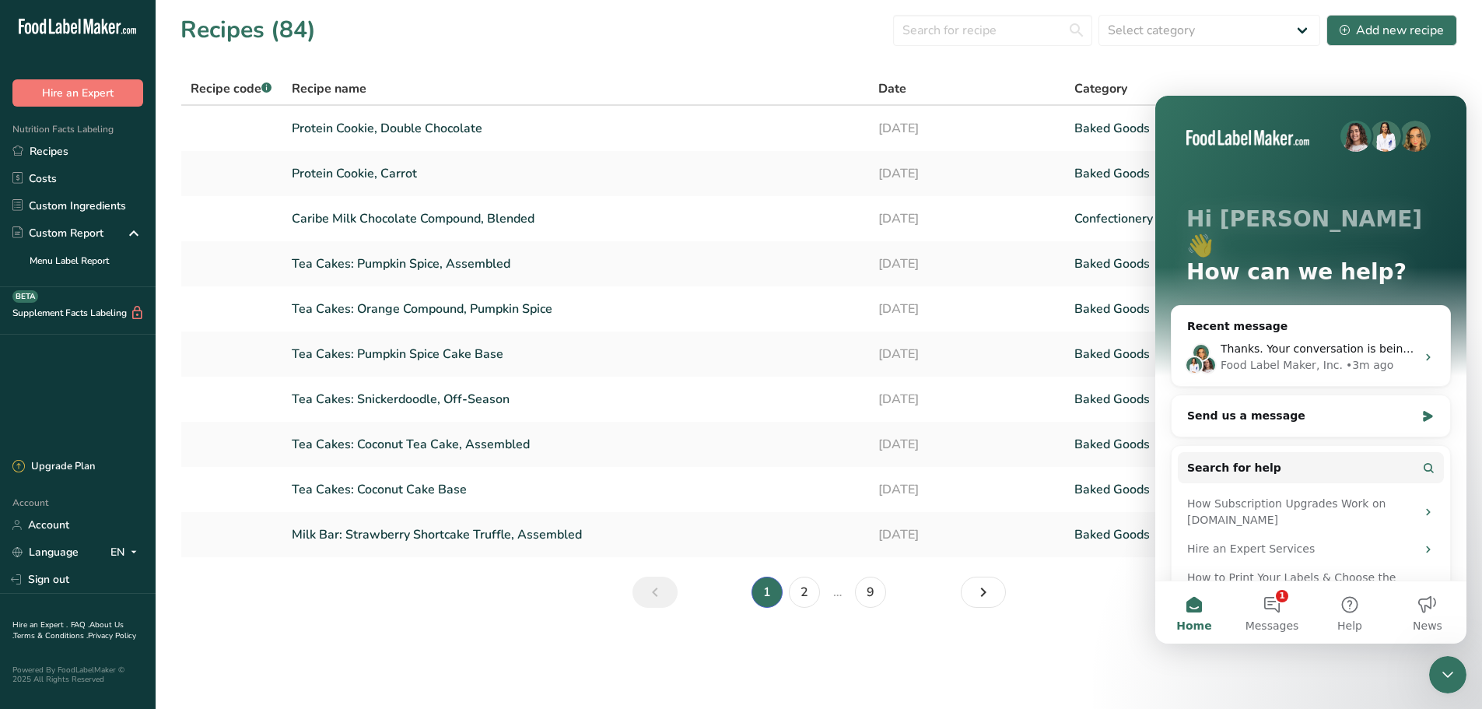
scroll to position [0, 0]
click at [1329, 408] on div "Send us a message" at bounding box center [1301, 416] width 228 height 16
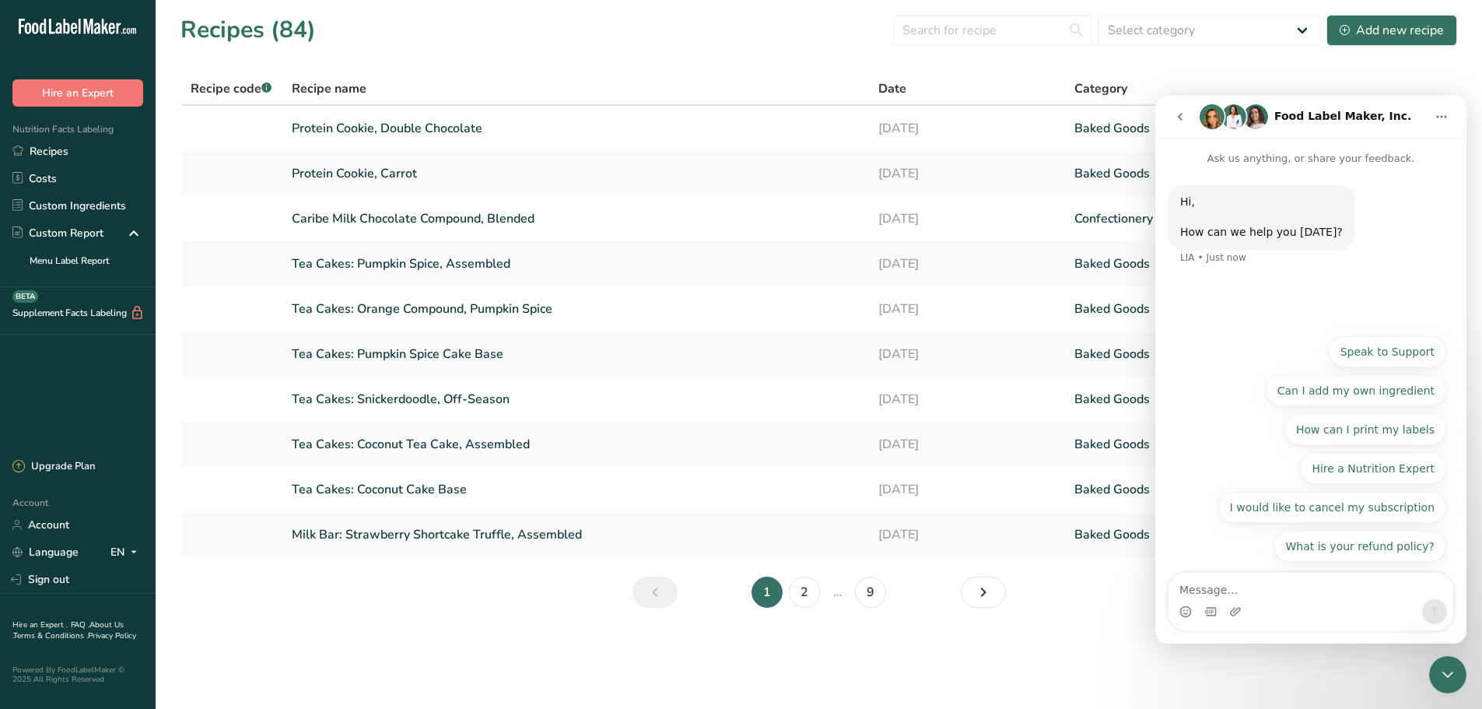
click at [1281, 300] on div "Hi, ​ How can we help you [DATE]? LIA • Just now" at bounding box center [1310, 247] width 311 height 160
click at [1436, 110] on button "Home" at bounding box center [1442, 117] width 30 height 30
click at [1442, 677] on icon "Close Intercom Messenger" at bounding box center [1448, 674] width 19 height 19
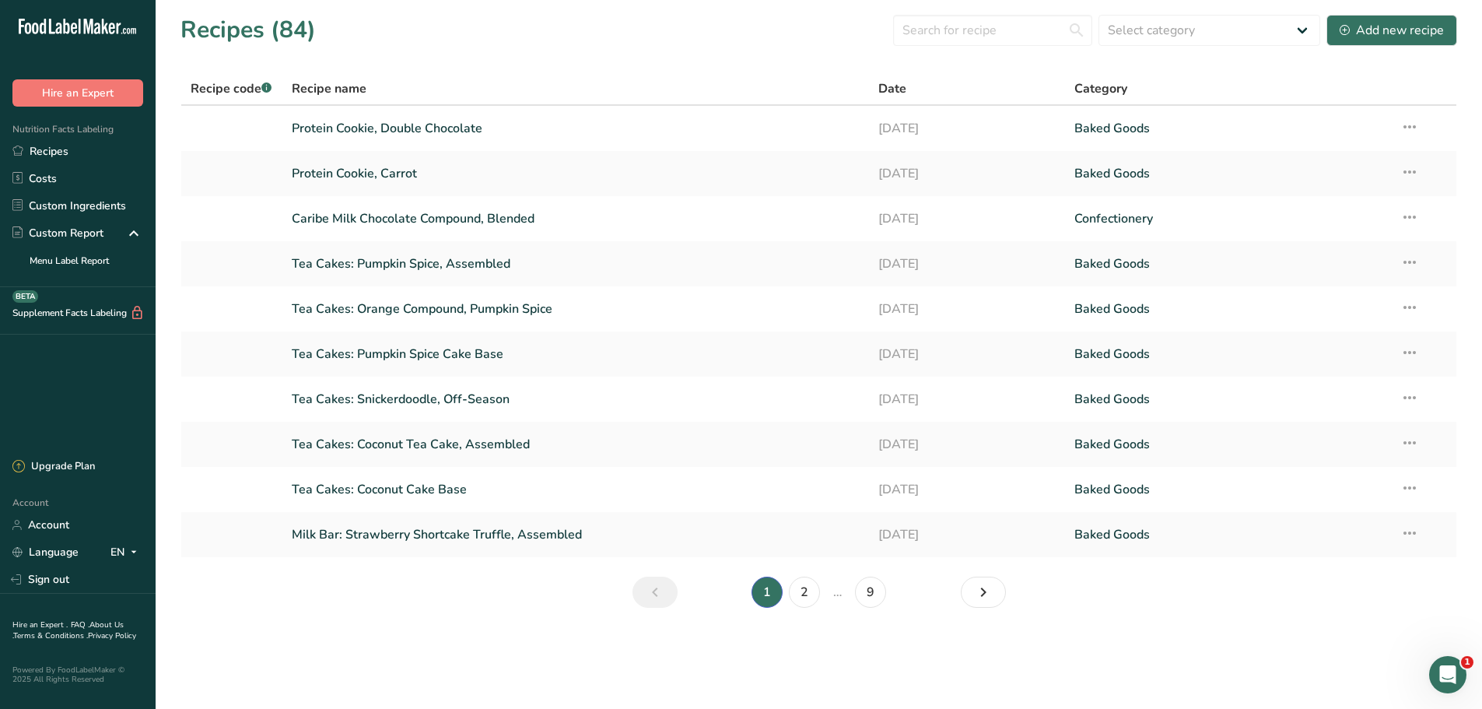
click at [1465, 662] on span "1" at bounding box center [1467, 662] width 12 height 12
drag, startPoint x: 1467, startPoint y: 659, endPoint x: 17, endPoint y: 21, distance: 1583.7
click at [1467, 659] on span "1" at bounding box center [1467, 662] width 12 height 12
click at [1445, 678] on icon "Open Intercom Messenger" at bounding box center [1449, 675] width 26 height 26
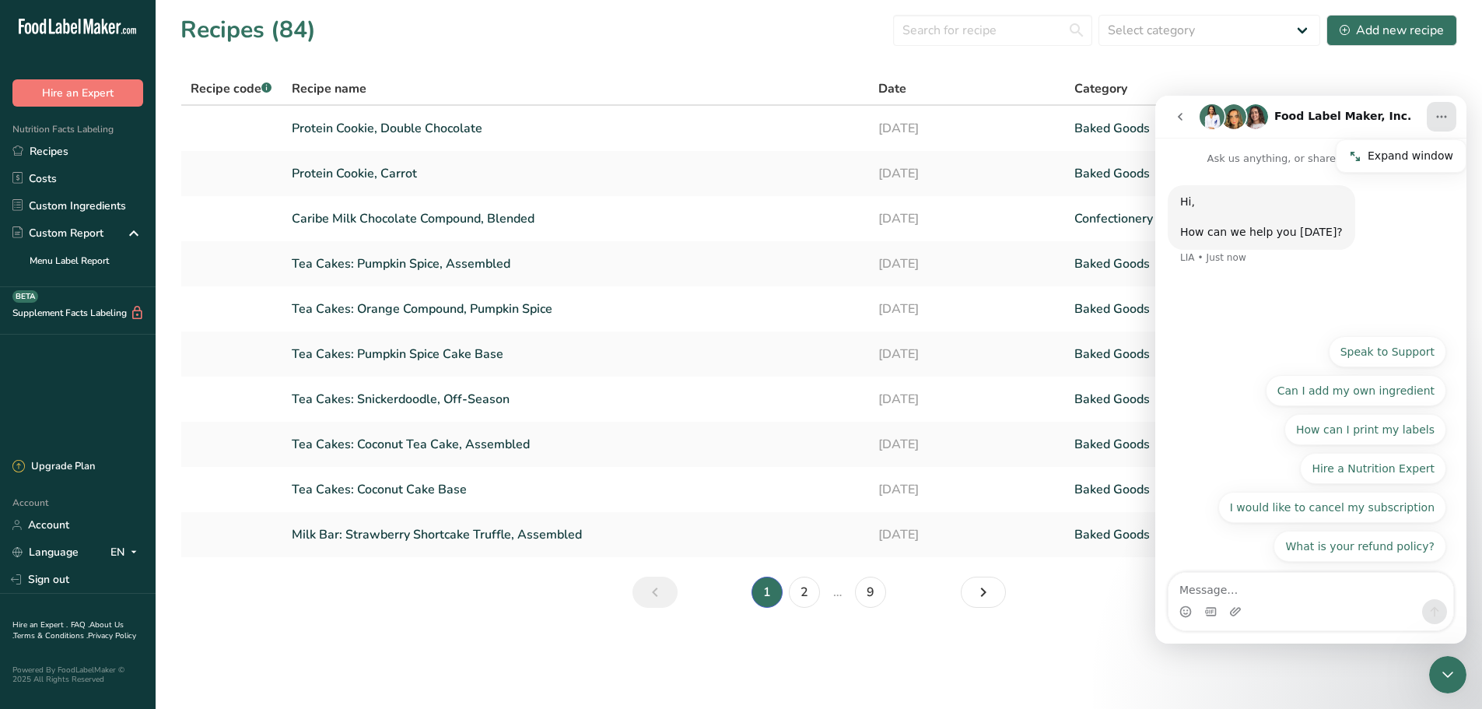
drag, startPoint x: 1306, startPoint y: 120, endPoint x: 2630, endPoint y: 211, distance: 1327.4
click at [1306, 120] on h1 "Food Label Maker, Inc." at bounding box center [1342, 116] width 137 height 12
click at [1453, 117] on button "Home" at bounding box center [1442, 117] width 30 height 30
click at [1183, 114] on icon "go back" at bounding box center [1180, 116] width 12 height 12
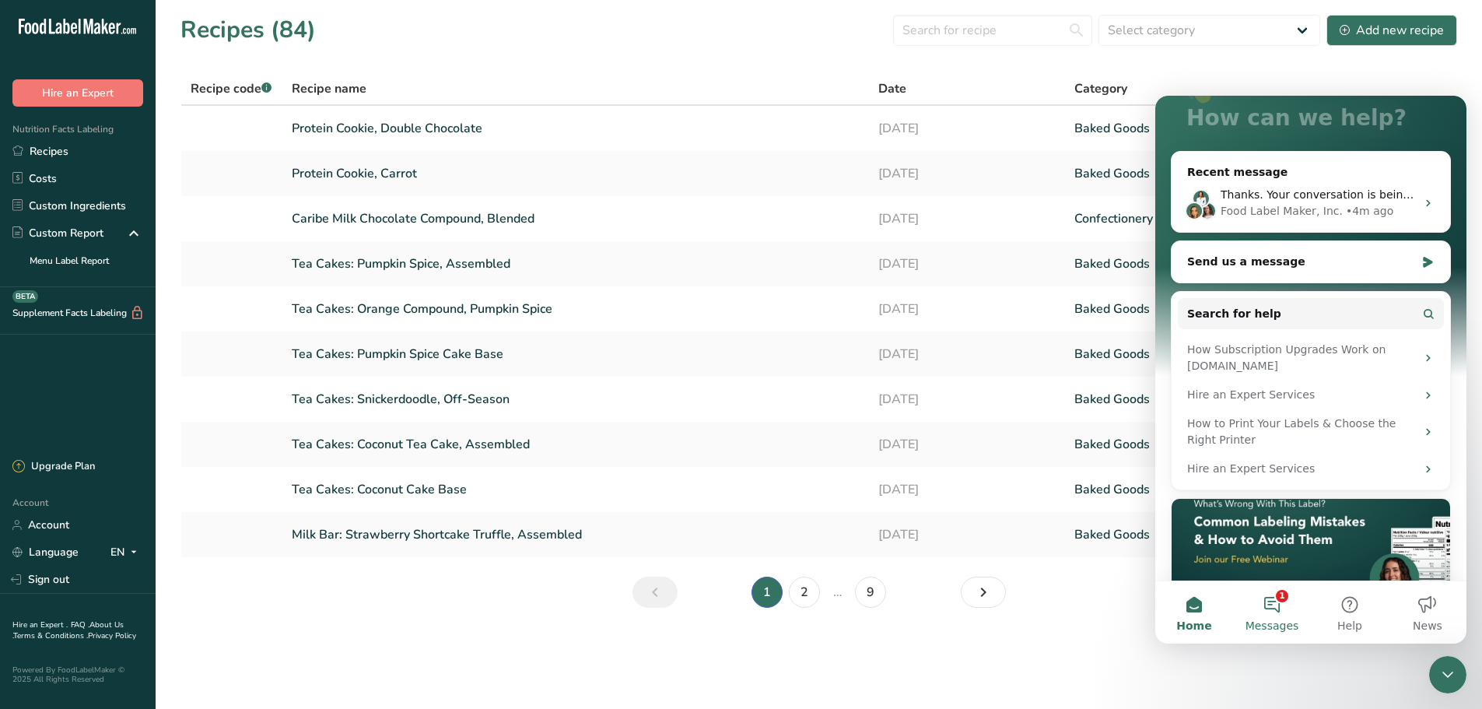
scroll to position [156, 0]
click at [1276, 614] on button "1 Messages" at bounding box center [1272, 612] width 78 height 62
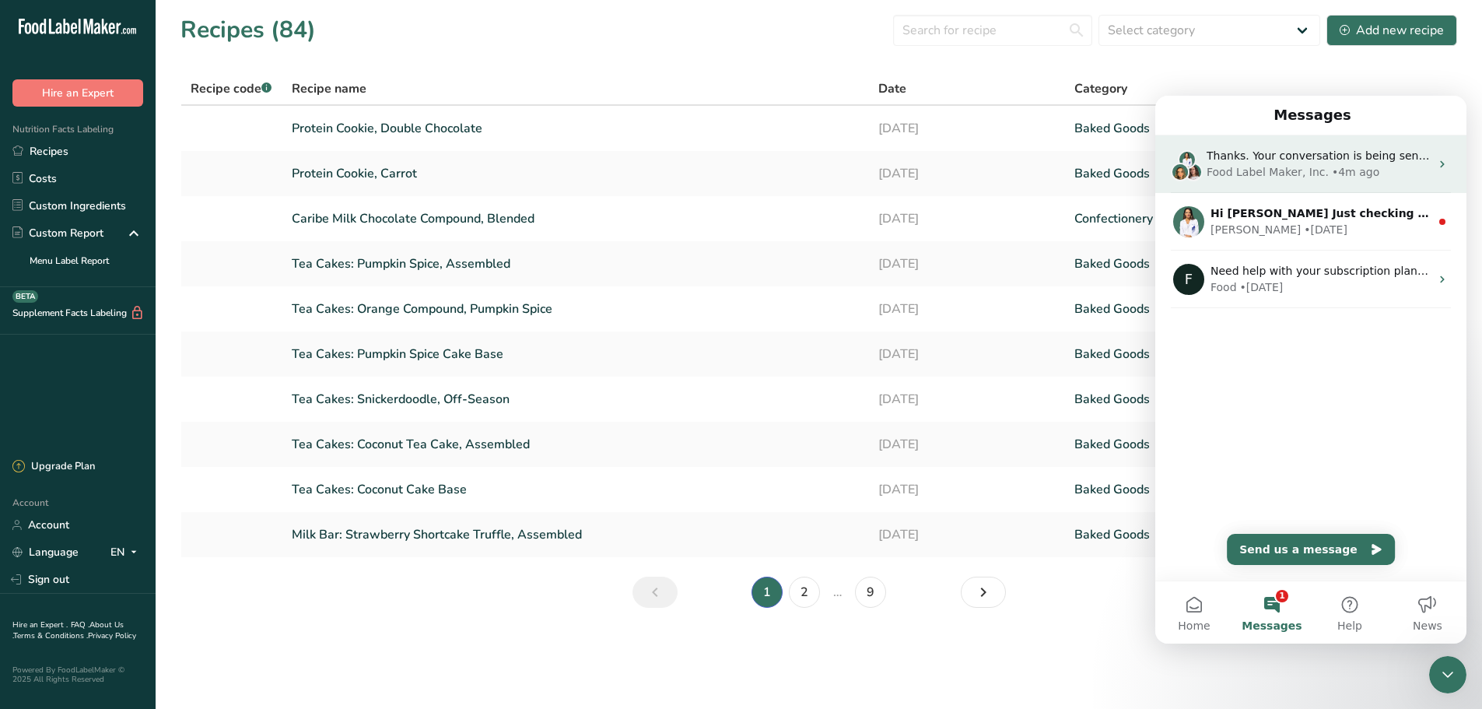
drag, startPoint x: 1424, startPoint y: 223, endPoint x: 1266, endPoint y: 165, distance: 168.1
click at [1266, 165] on div "Food Label Maker, Inc." at bounding box center [1268, 172] width 122 height 16
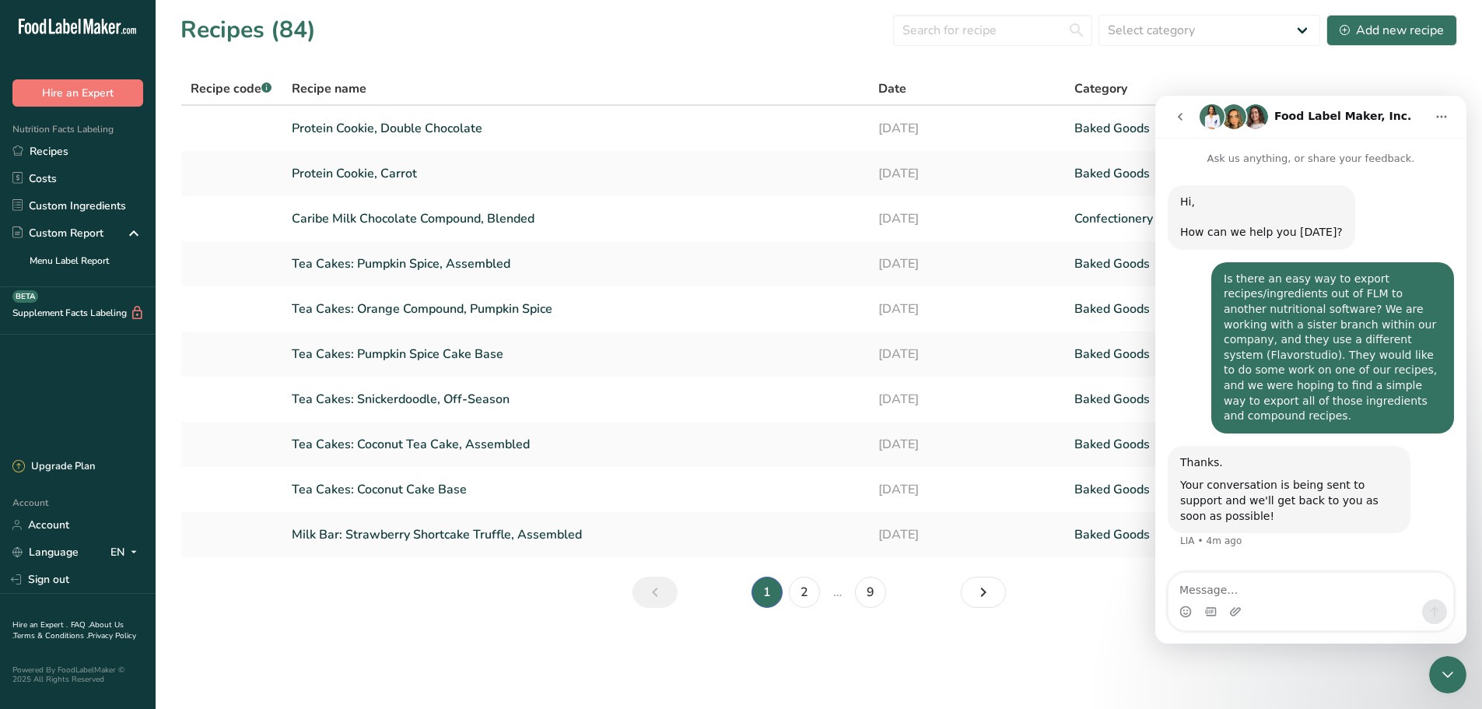
scroll to position [22, 0]
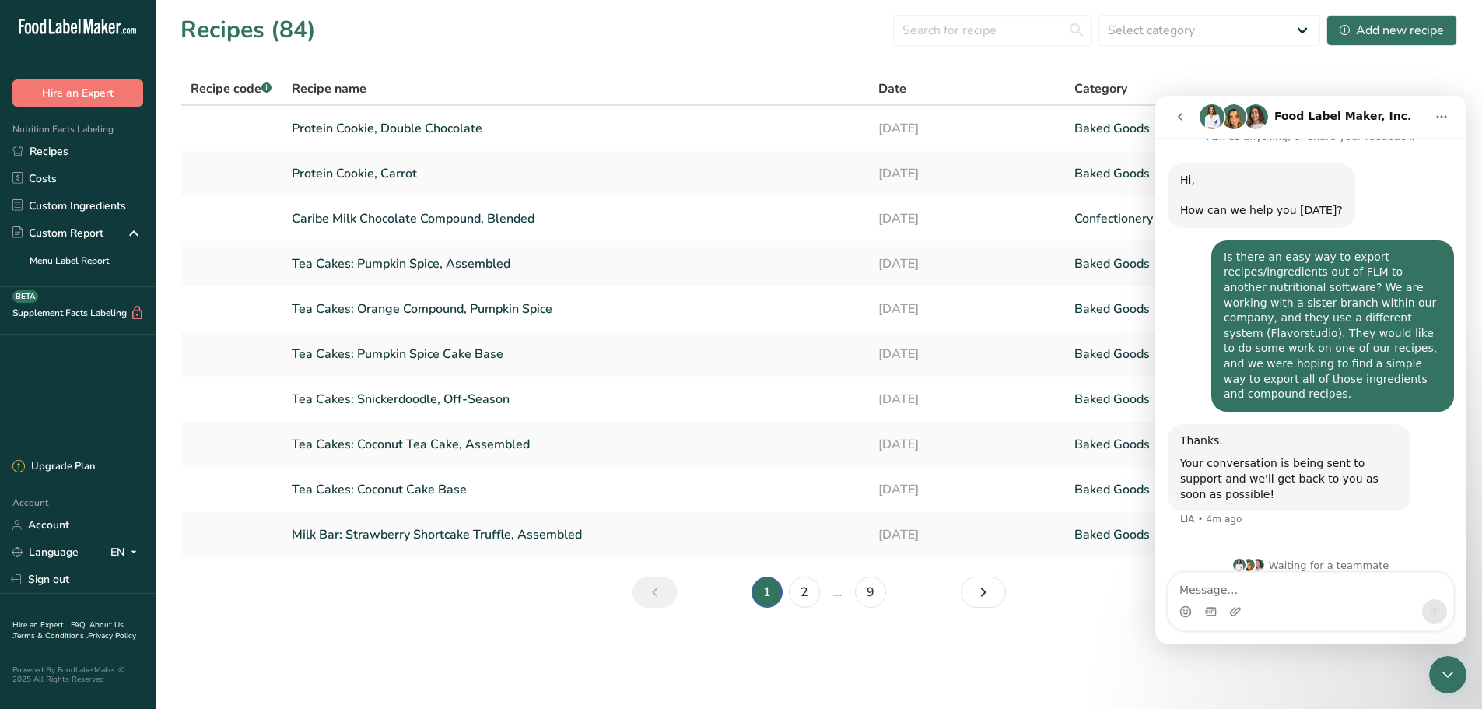
click at [1306, 606] on div "Intercom messenger" at bounding box center [1311, 611] width 285 height 25
click at [1198, 590] on textarea "Message…" at bounding box center [1311, 586] width 285 height 26
click at [407, 584] on section "Recipes (84) Select category All Baked Goods [GEOGRAPHIC_DATA] Confectionery Co…" at bounding box center [819, 316] width 1327 height 633
click at [54, 200] on link "Custom Ingredients" at bounding box center [78, 205] width 156 height 27
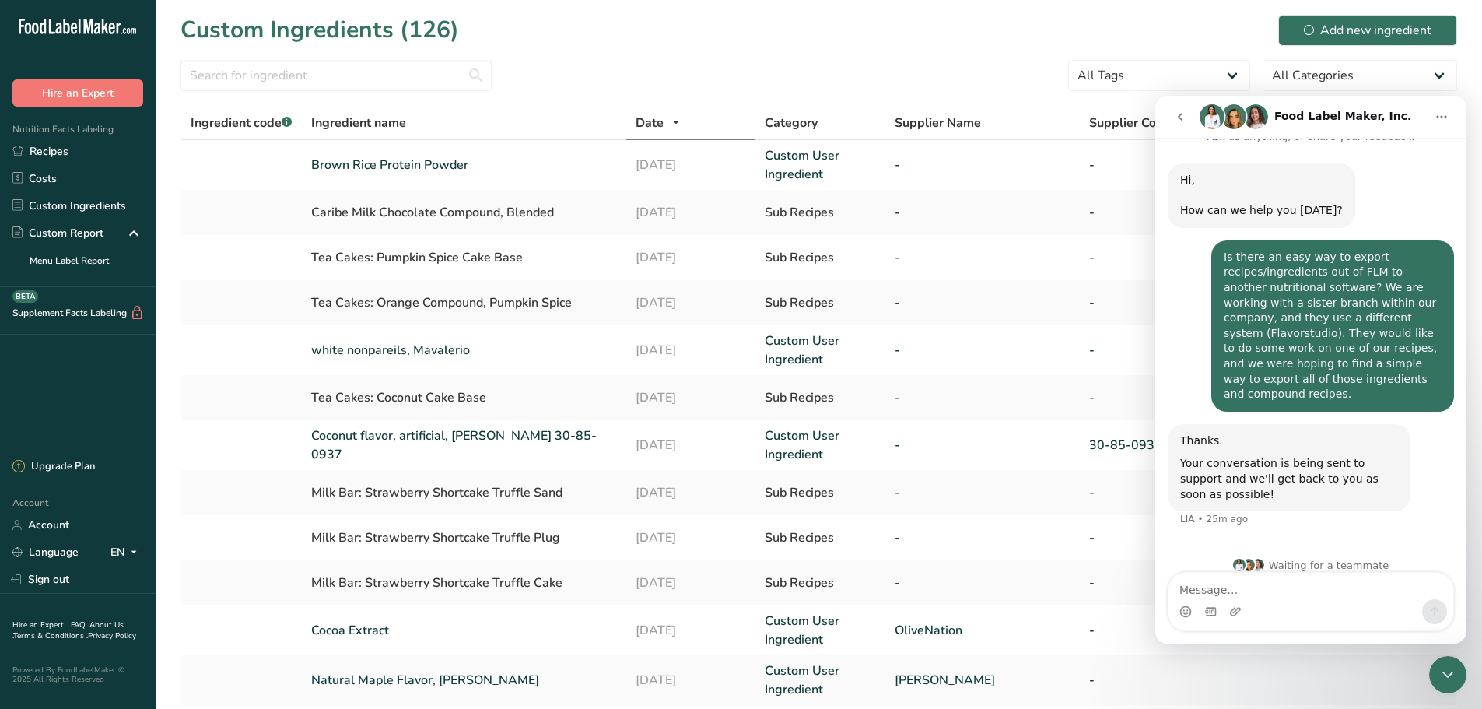
click at [1451, 675] on icon "Close Intercom Messenger" at bounding box center [1448, 674] width 11 height 6
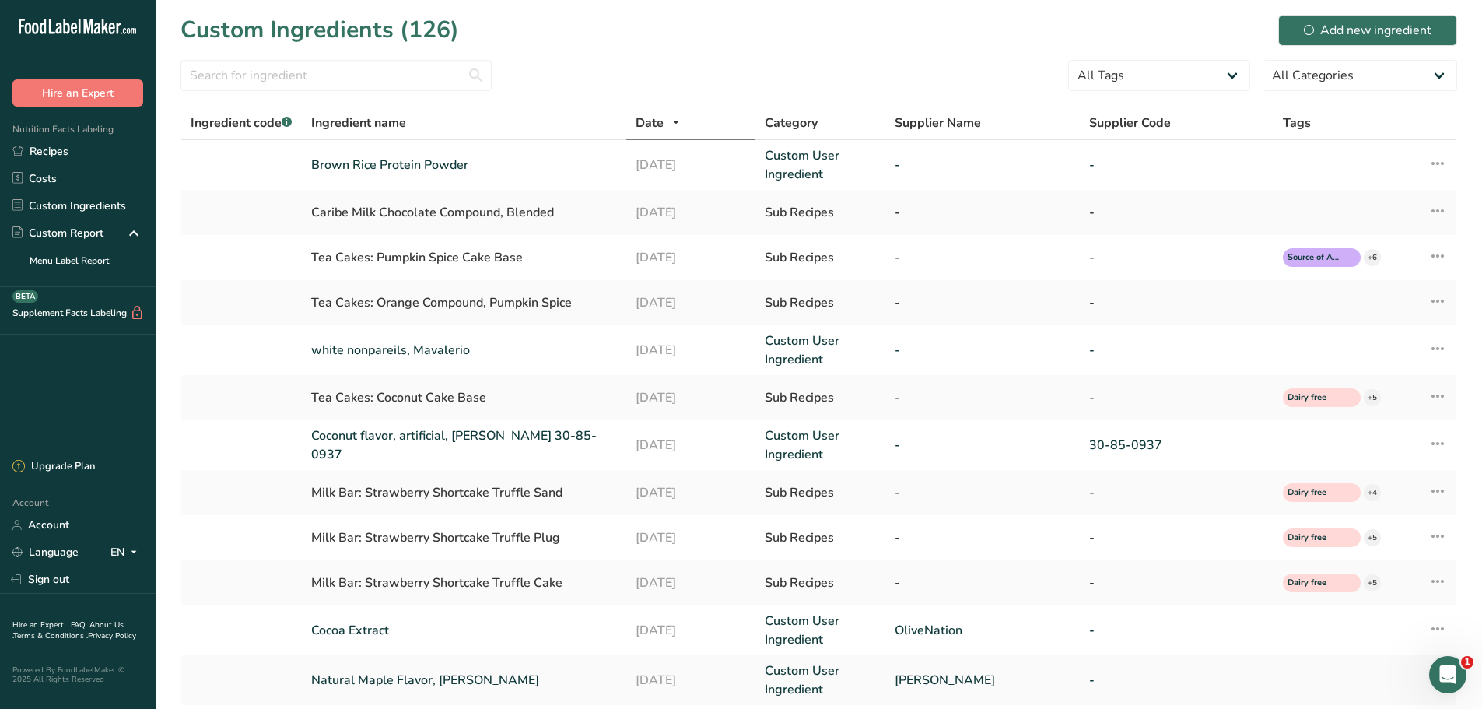
click at [1437, 668] on div "Open Intercom Messenger" at bounding box center [1447, 674] width 51 height 51
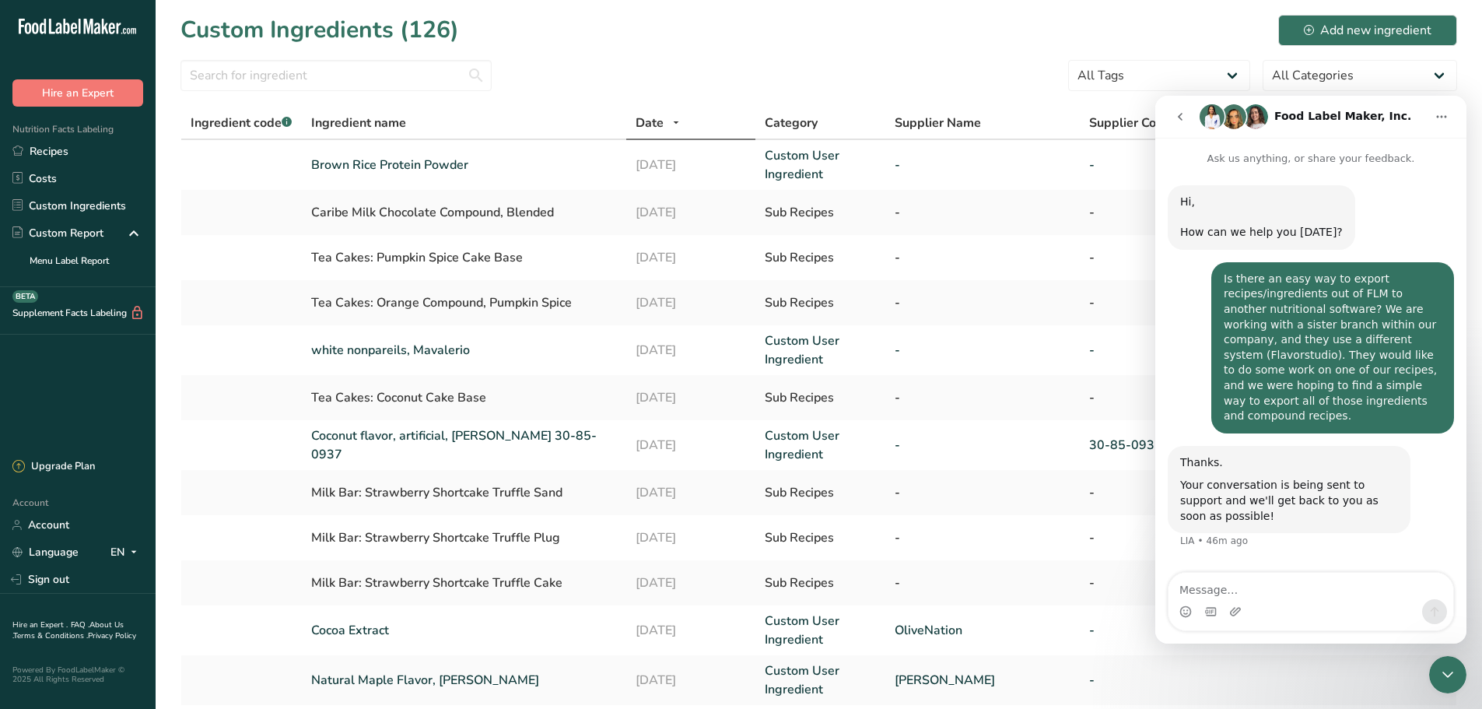
scroll to position [22, 0]
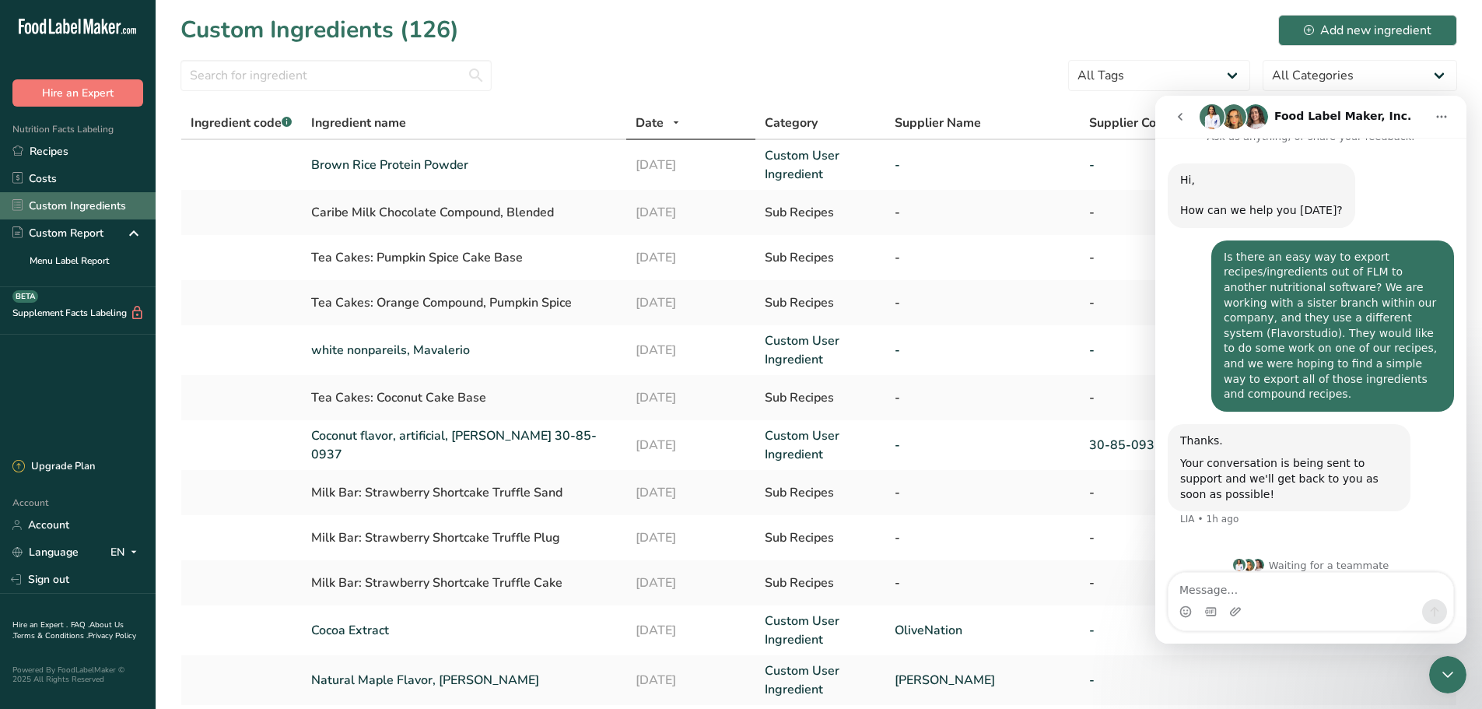
click at [58, 199] on link "Custom Ingredients" at bounding box center [78, 205] width 156 height 27
click at [254, 70] on input "text" at bounding box center [336, 75] width 311 height 31
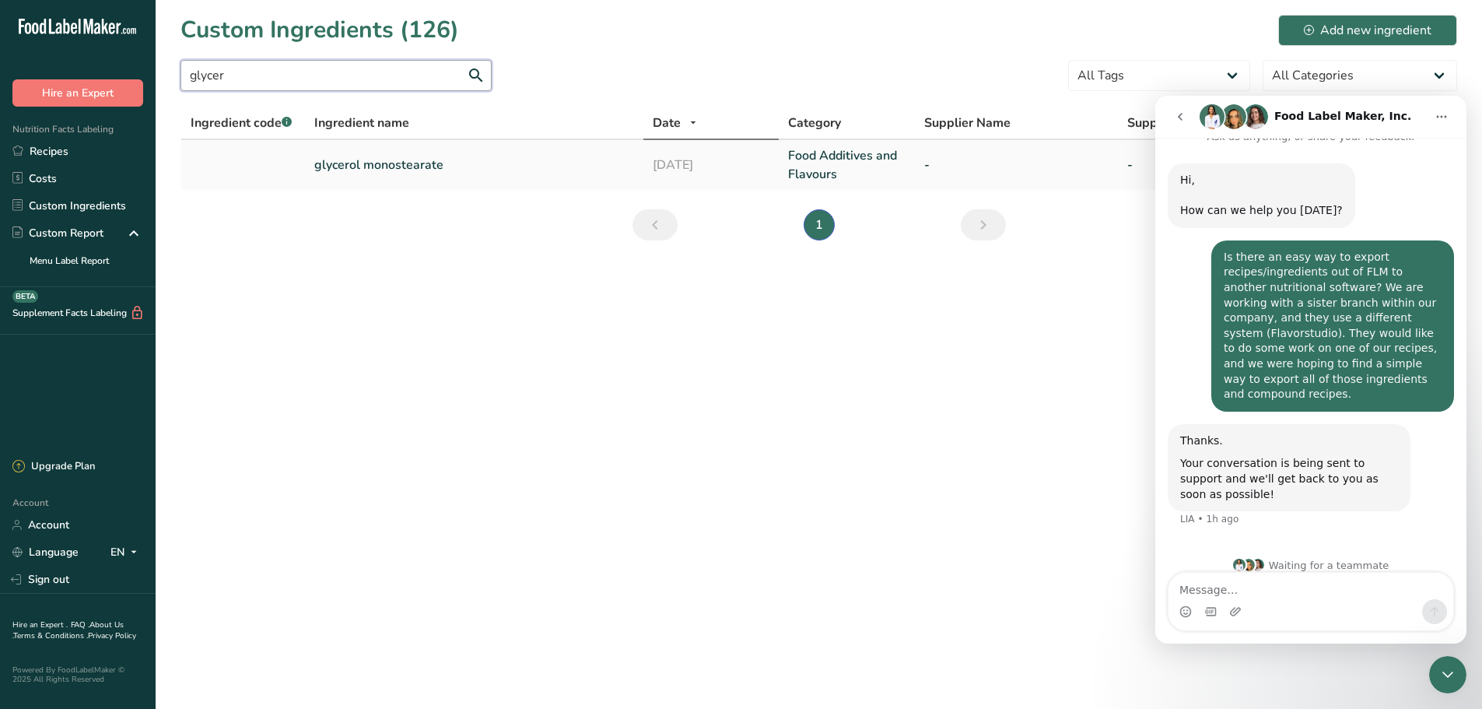
type input "glycer"
click at [385, 168] on link "glycerol monostearate" at bounding box center [474, 165] width 320 height 19
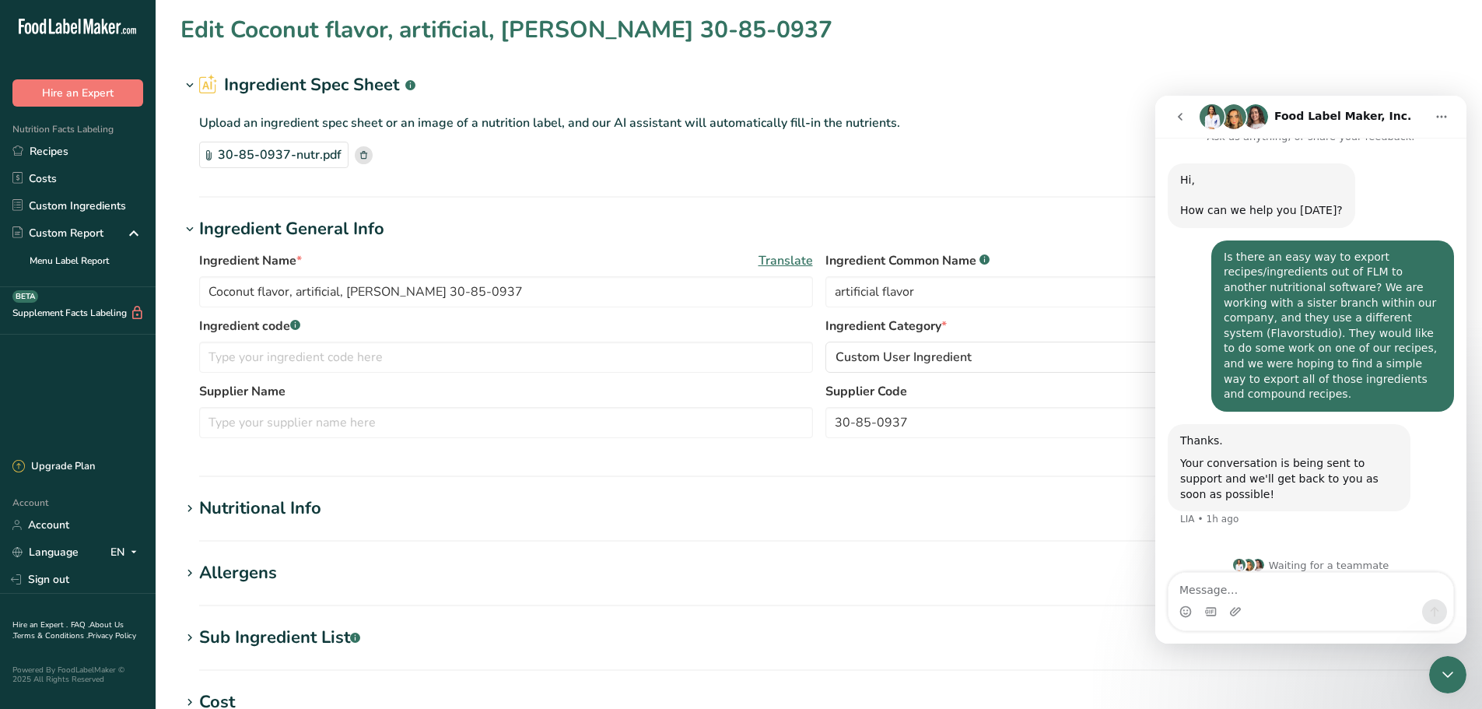
type input "glycerol monostearate"
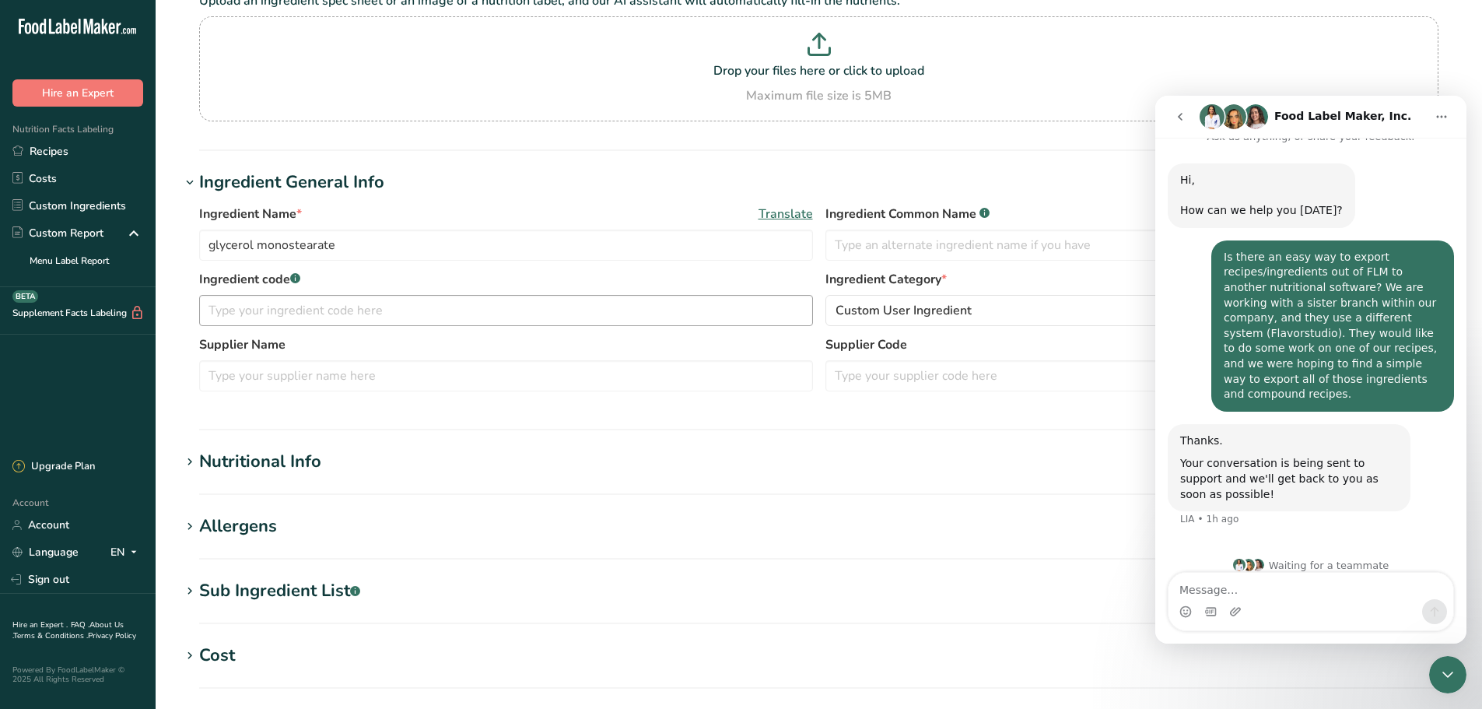
scroll to position [156, 0]
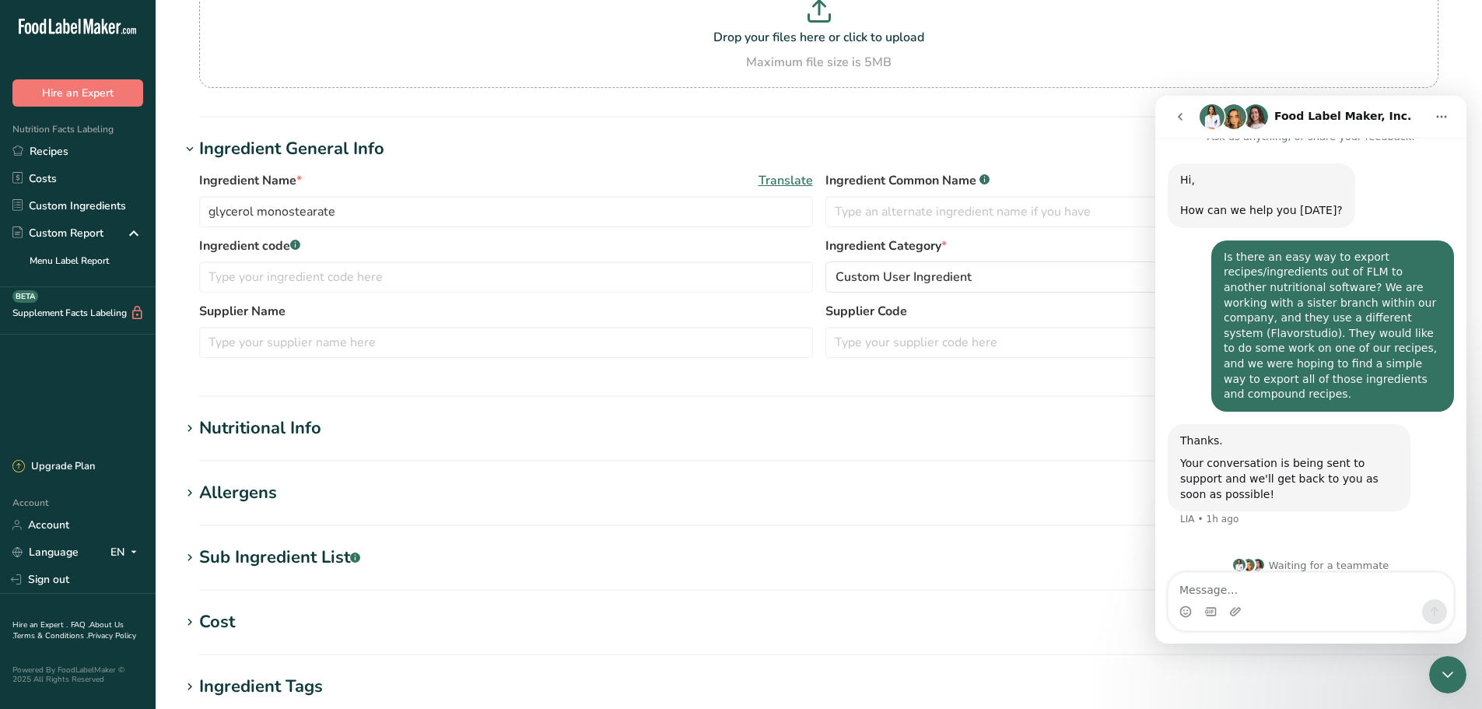
click at [227, 426] on div "Nutritional Info" at bounding box center [260, 428] width 122 height 26
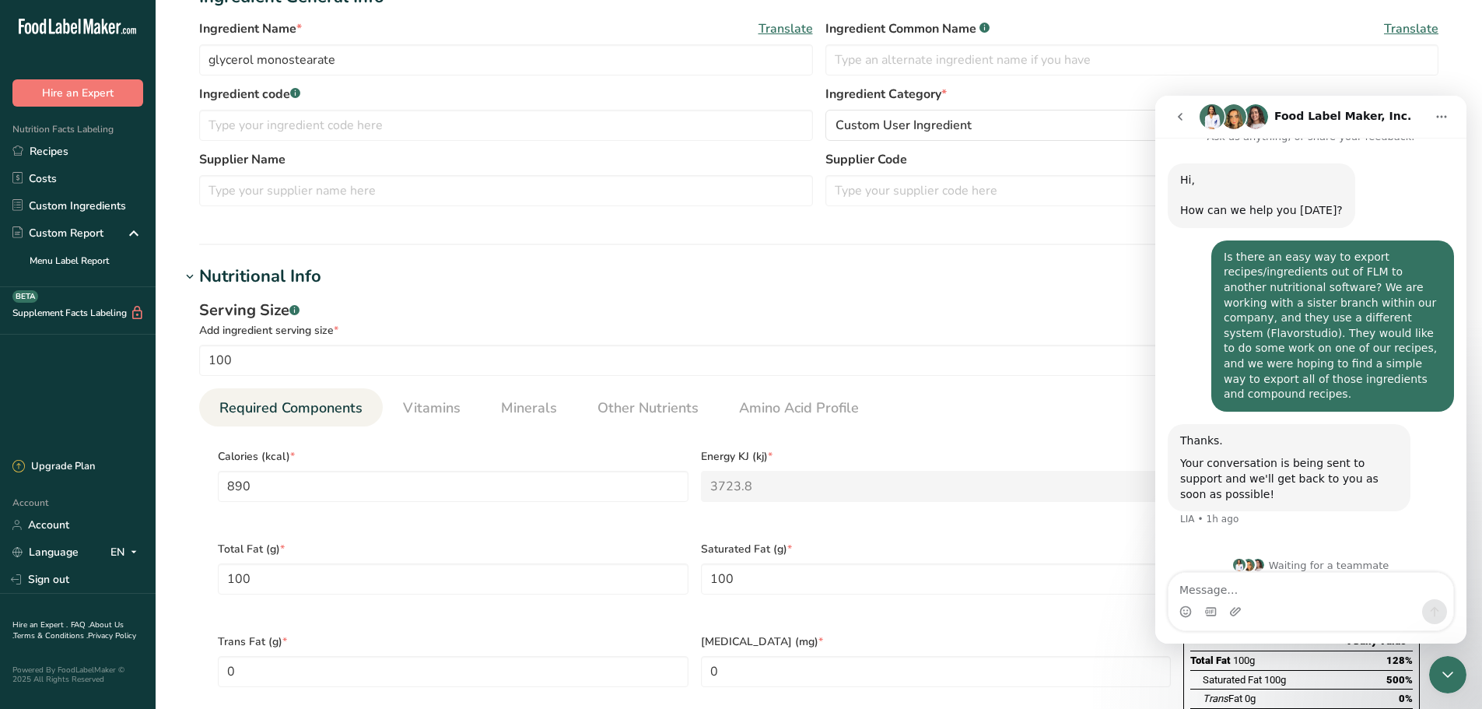
scroll to position [311, 0]
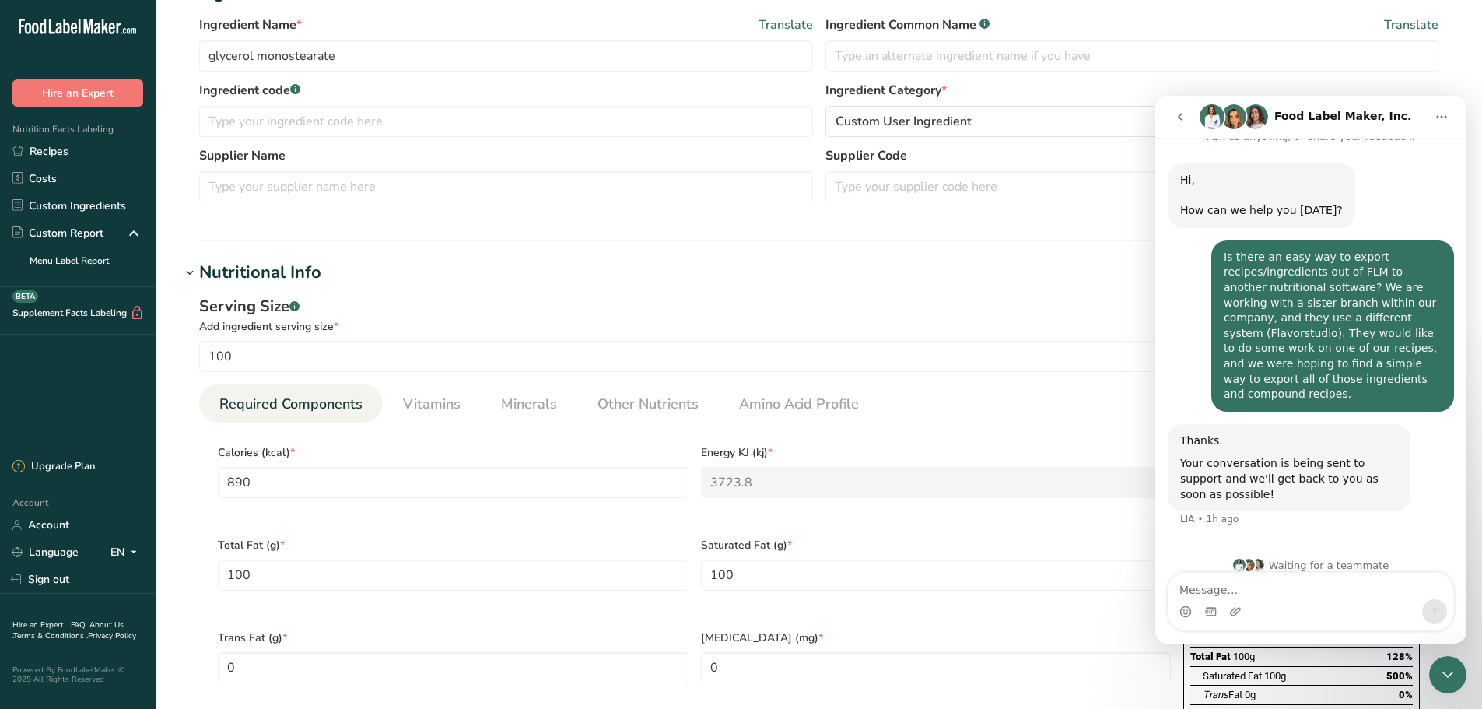
click at [1183, 116] on icon "go back" at bounding box center [1180, 116] width 12 height 12
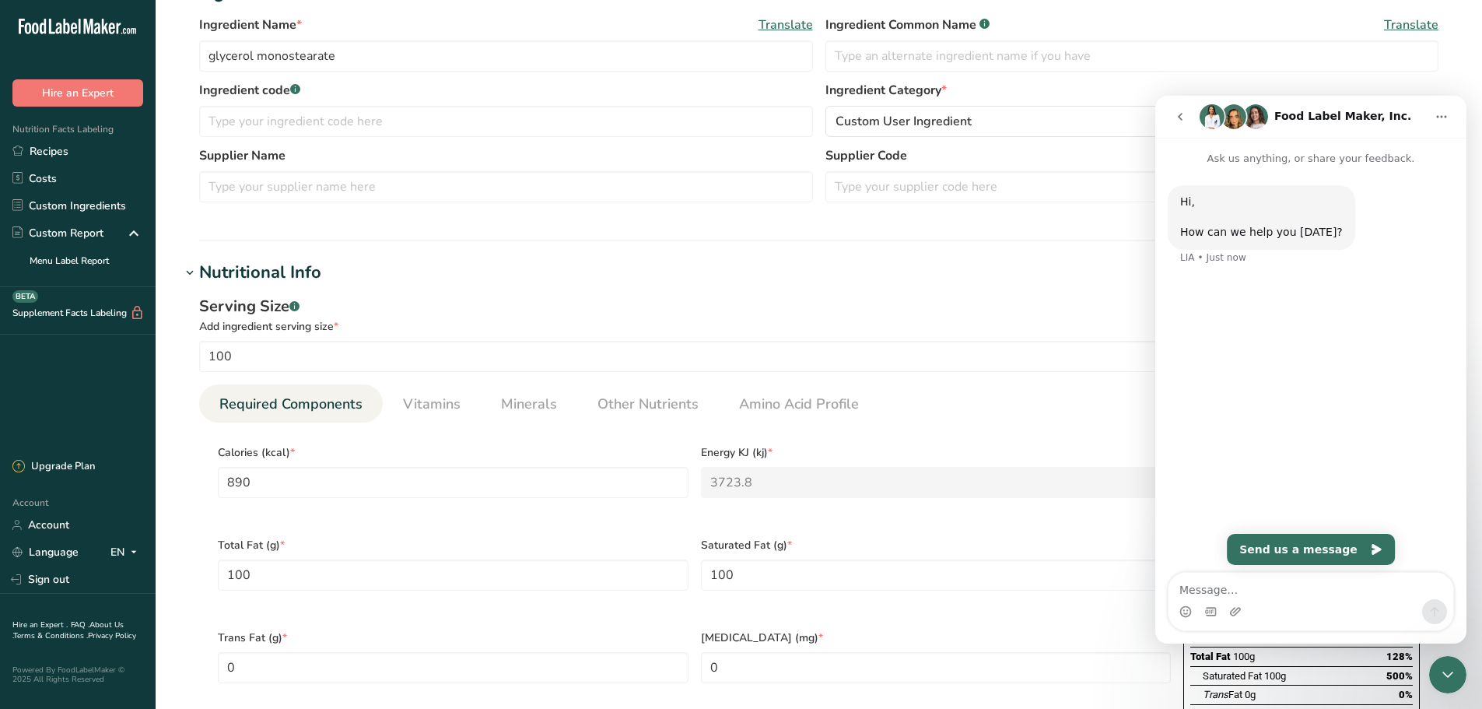
scroll to position [0, 0]
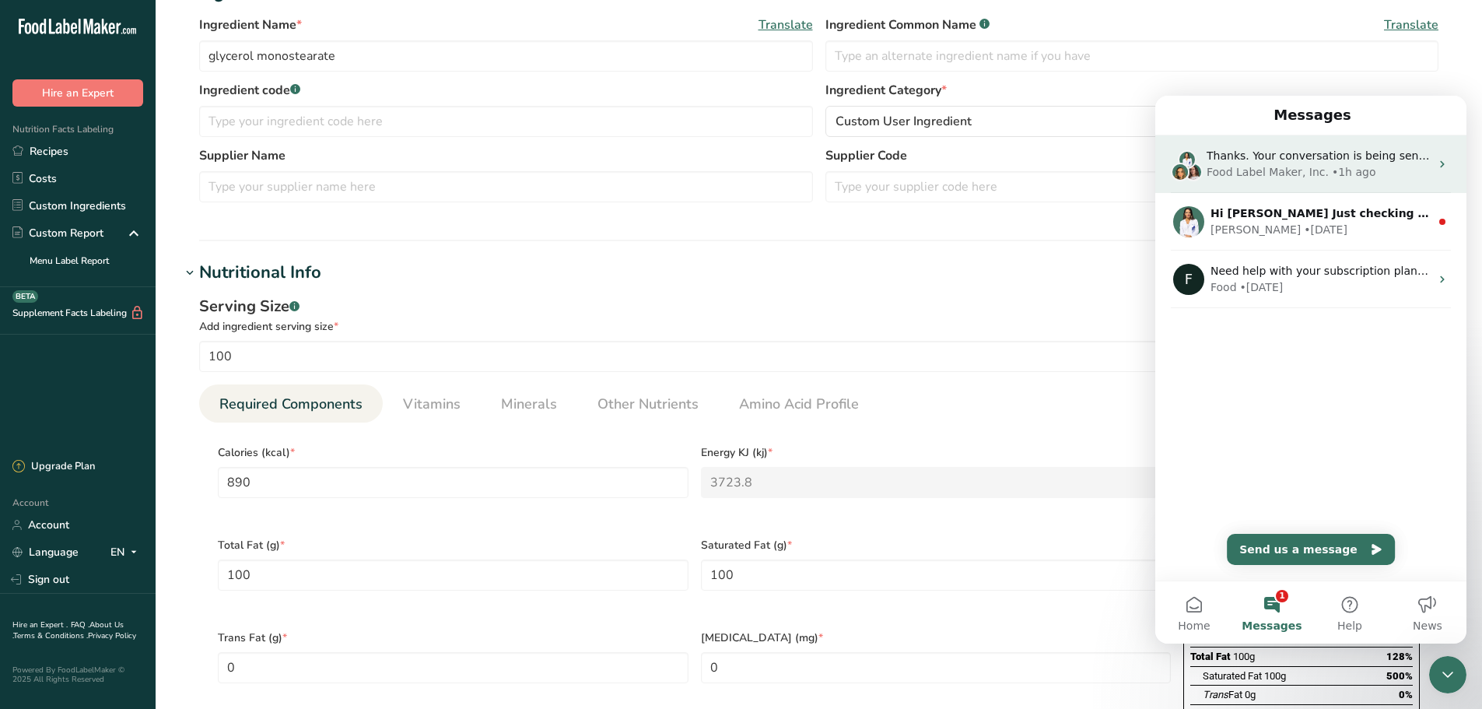
click at [1331, 183] on div "Thanks. Your conversation is being sent to support and we'll get back to you as…" at bounding box center [1310, 164] width 311 height 58
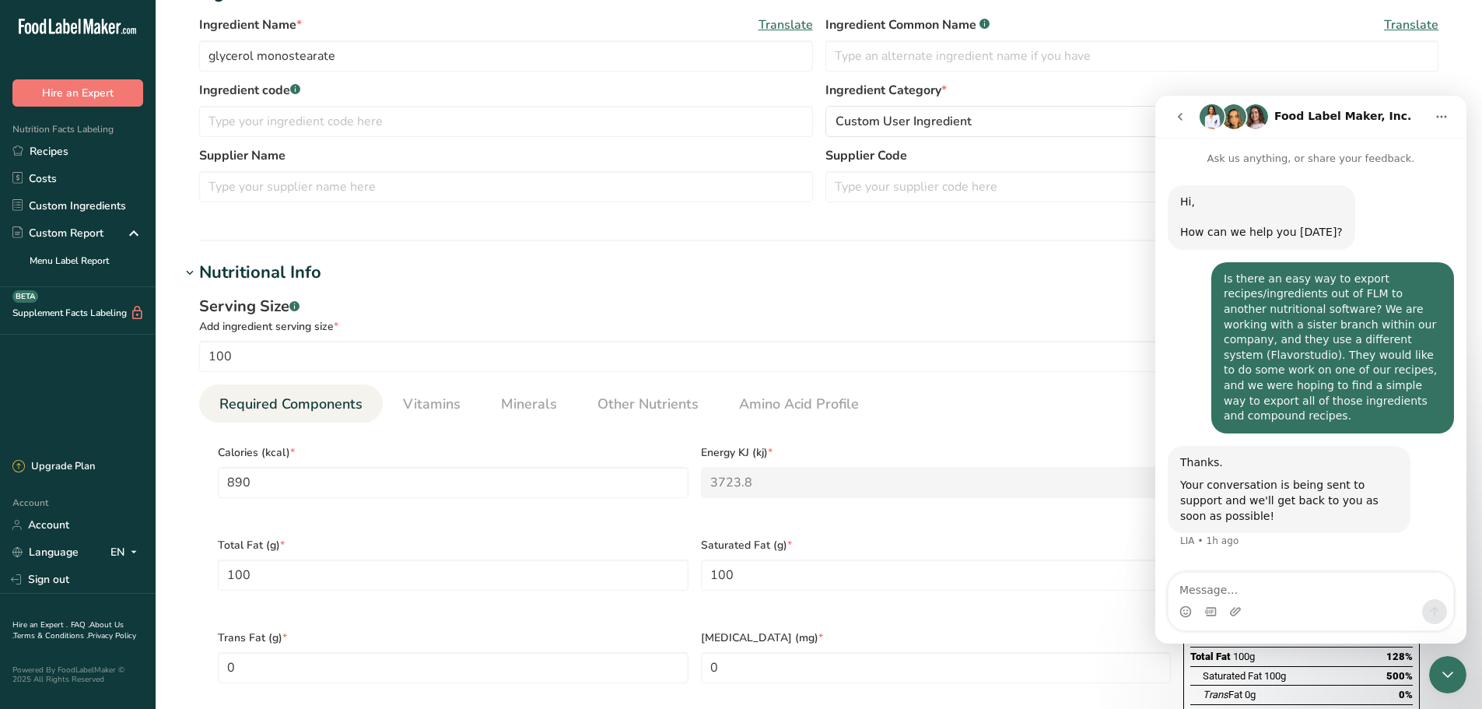
scroll to position [22, 0]
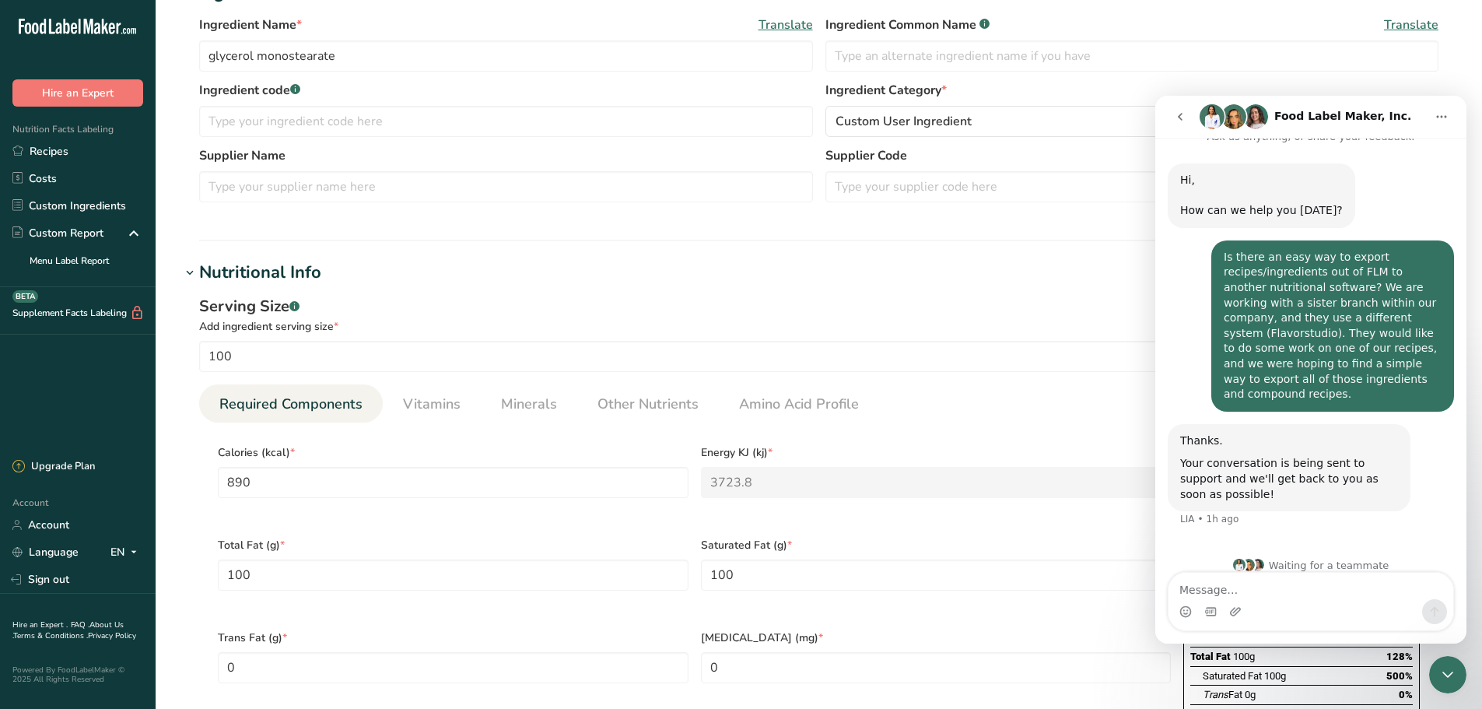
click at [1443, 672] on icon "Close Intercom Messenger" at bounding box center [1448, 674] width 19 height 19
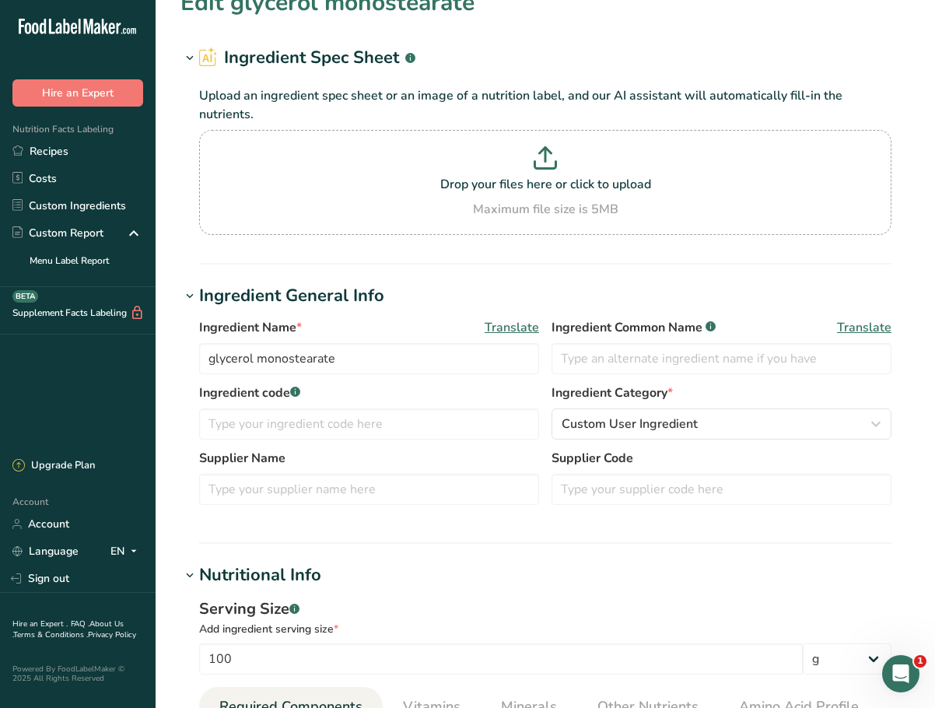
scroll to position [0, 0]
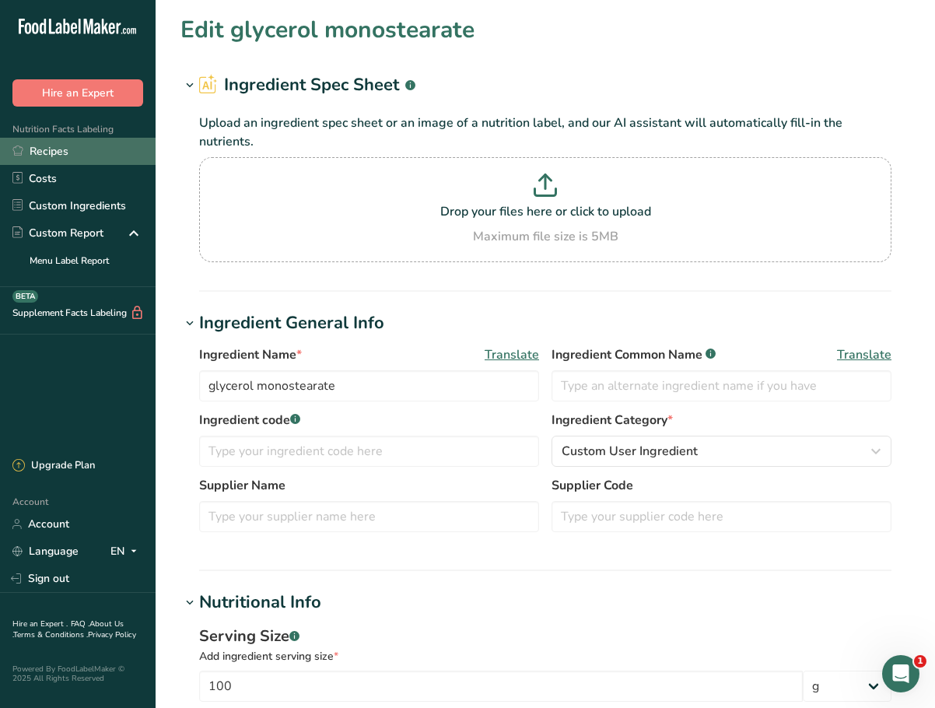
click at [60, 152] on link "Recipes" at bounding box center [78, 151] width 156 height 27
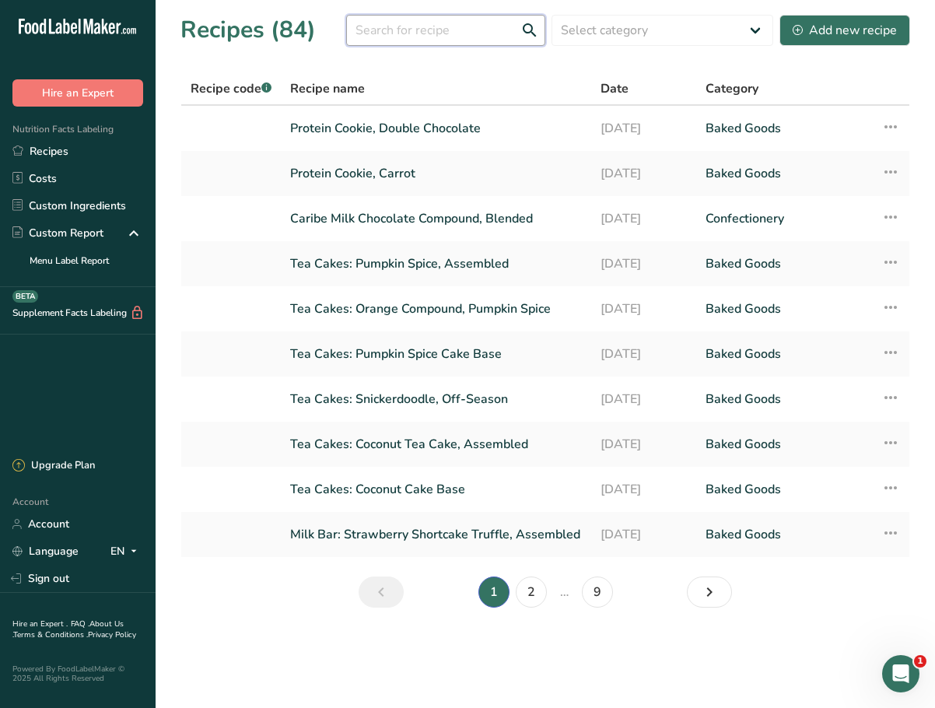
click at [510, 30] on input "text" at bounding box center [445, 30] width 199 height 31
click at [548, 593] on li "2" at bounding box center [531, 592] width 37 height 31
click at [543, 593] on link "2" at bounding box center [531, 592] width 31 height 31
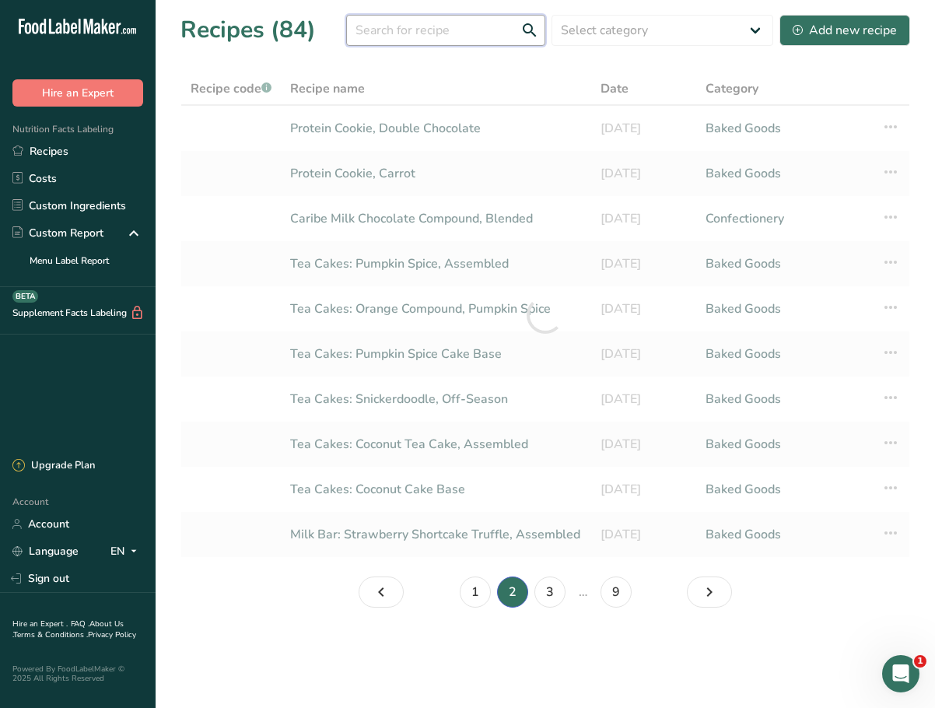
click at [406, 27] on input "text" at bounding box center [445, 30] width 199 height 31
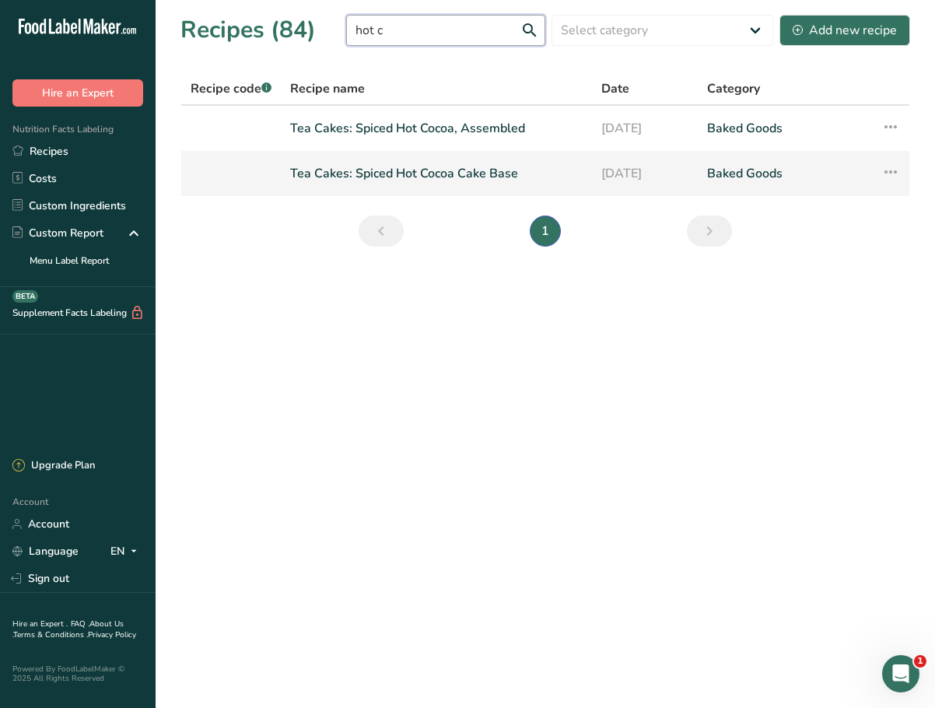
type input "hot c"
click at [472, 170] on link "Tea Cakes: Spiced Hot Cocoa Cake Base" at bounding box center [436, 173] width 293 height 33
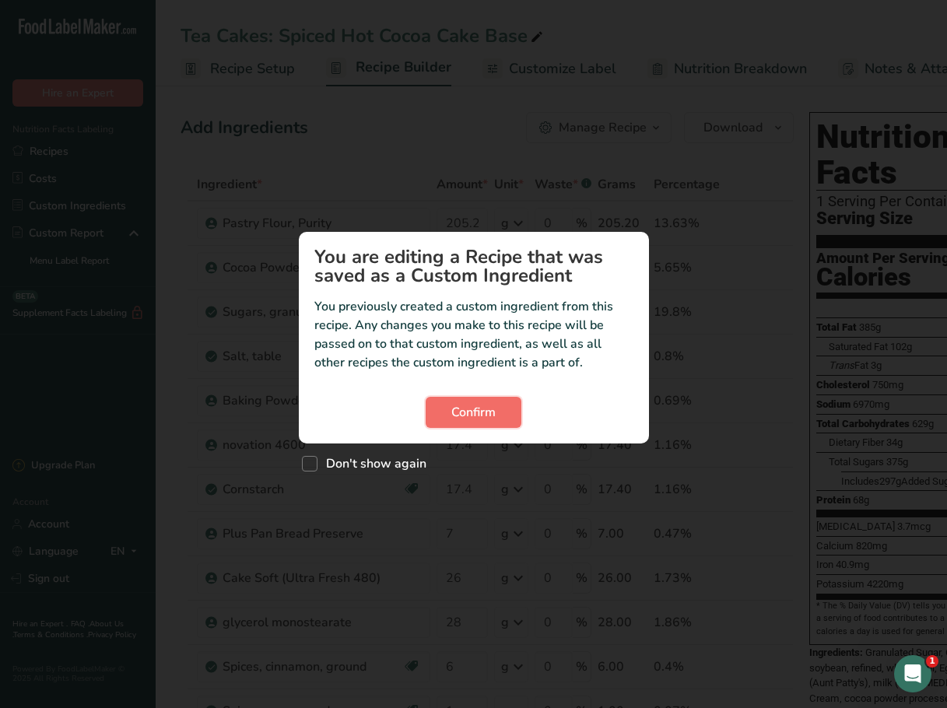
click at [451, 422] on button "Confirm" at bounding box center [474, 412] width 96 height 31
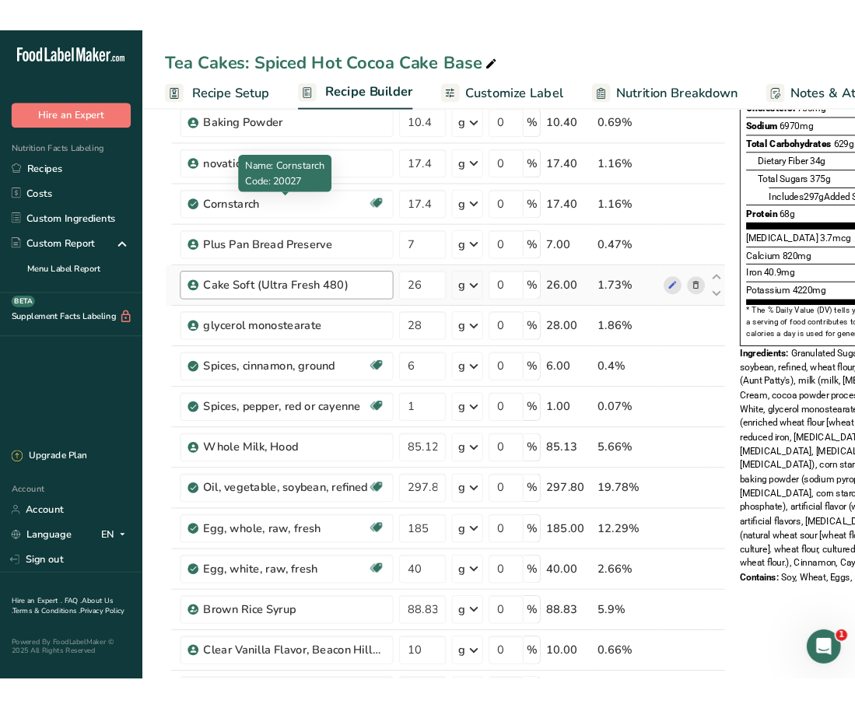
scroll to position [311, 0]
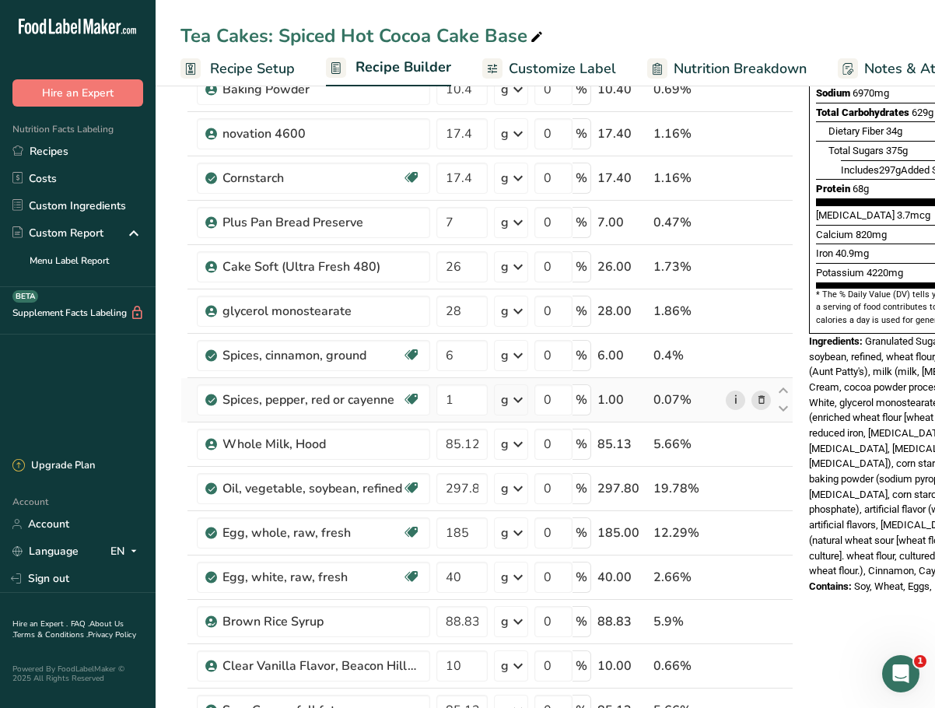
click at [728, 398] on link "i" at bounding box center [735, 400] width 19 height 19
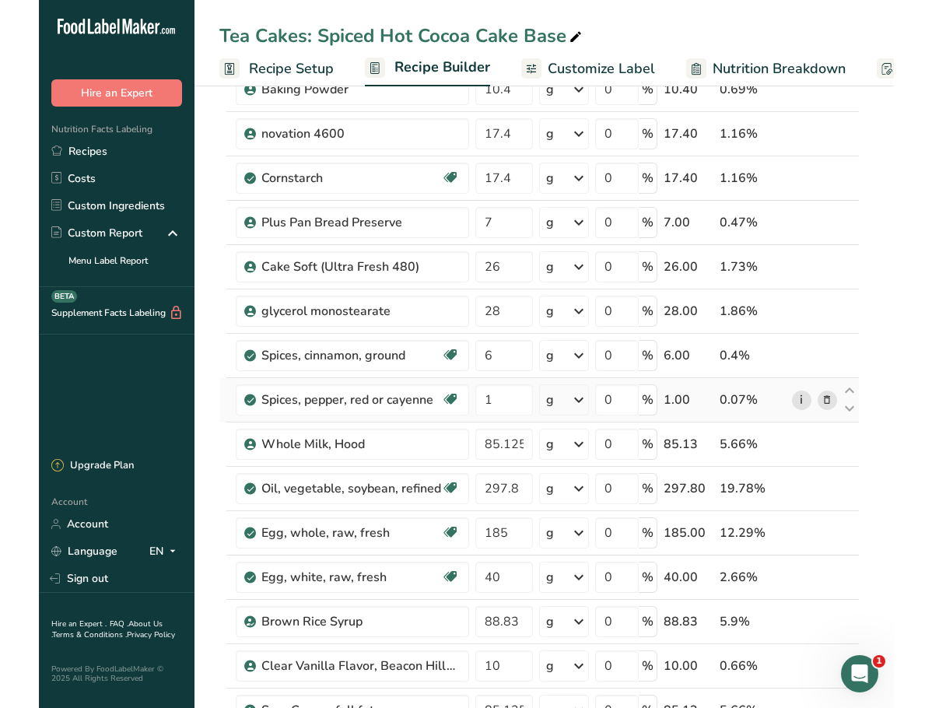
scroll to position [85, 0]
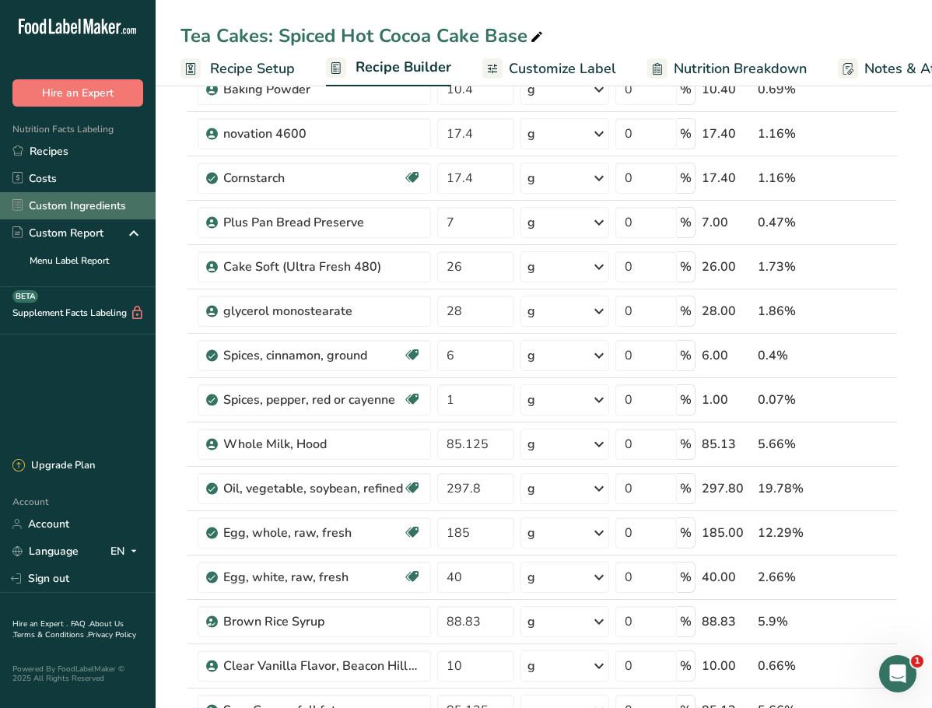
click at [61, 203] on link "Custom Ingredients" at bounding box center [78, 205] width 156 height 27
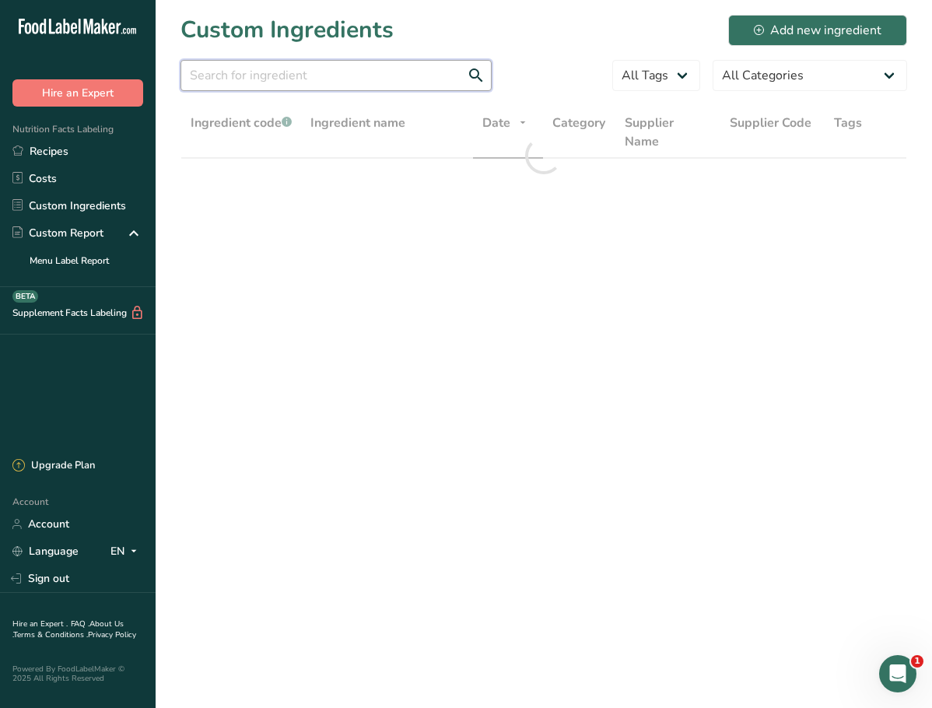
click at [365, 72] on input "text" at bounding box center [336, 75] width 311 height 31
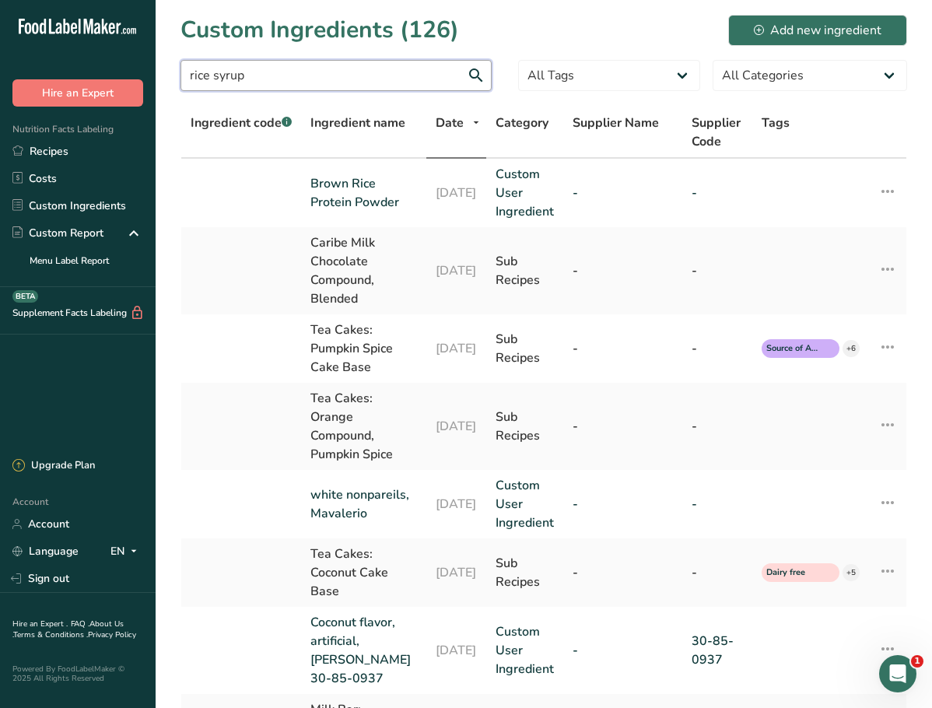
type input "rice syrup"
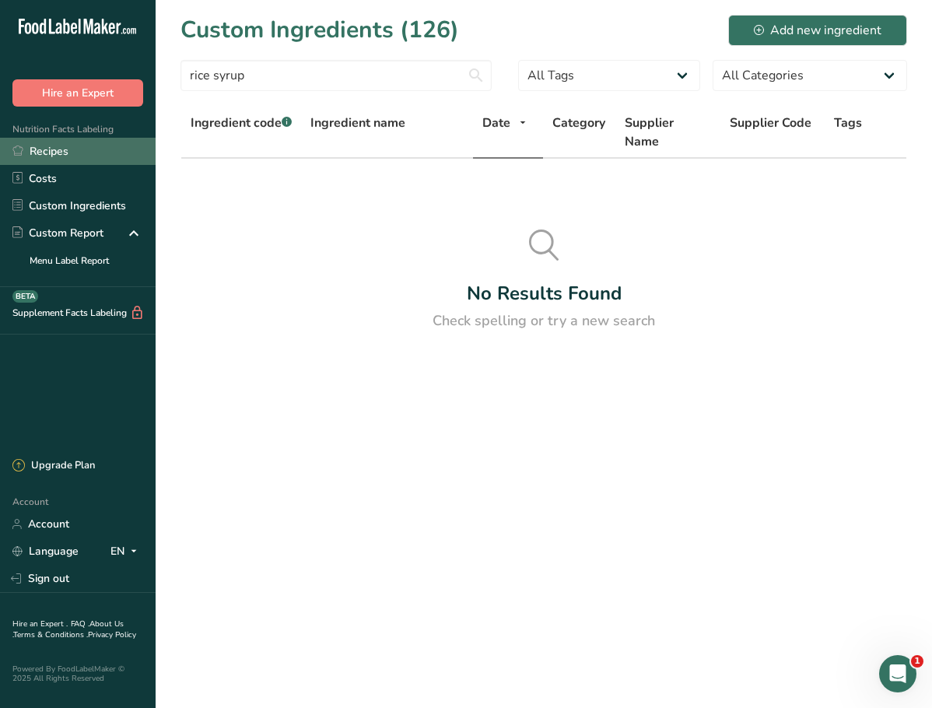
click at [93, 155] on link "Recipes" at bounding box center [78, 151] width 156 height 27
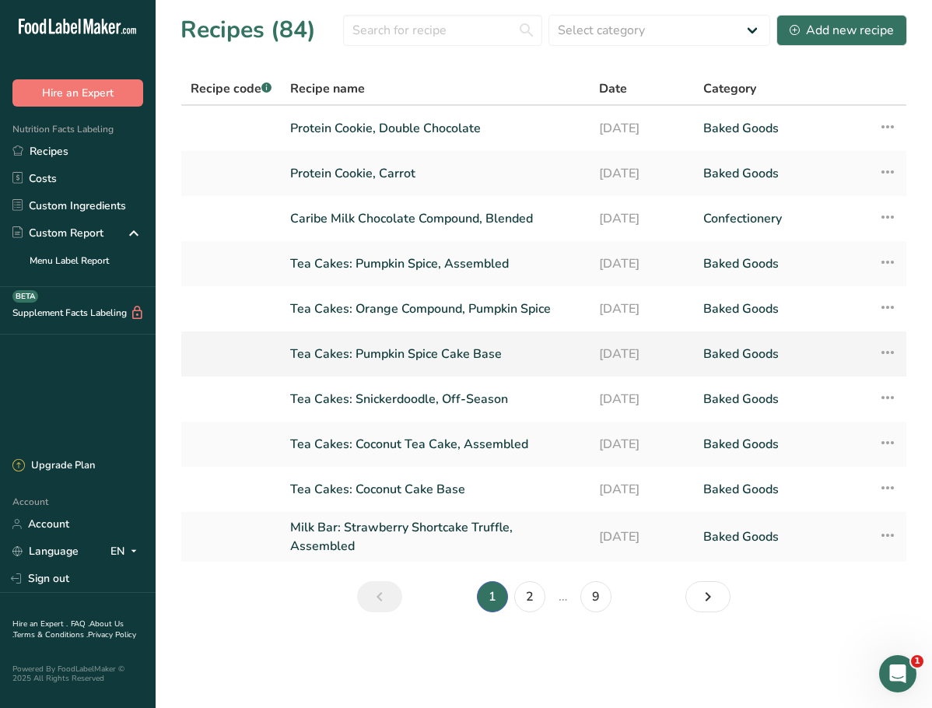
click at [359, 351] on link "Tea Cakes: Pumpkin Spice Cake Base" at bounding box center [435, 354] width 290 height 33
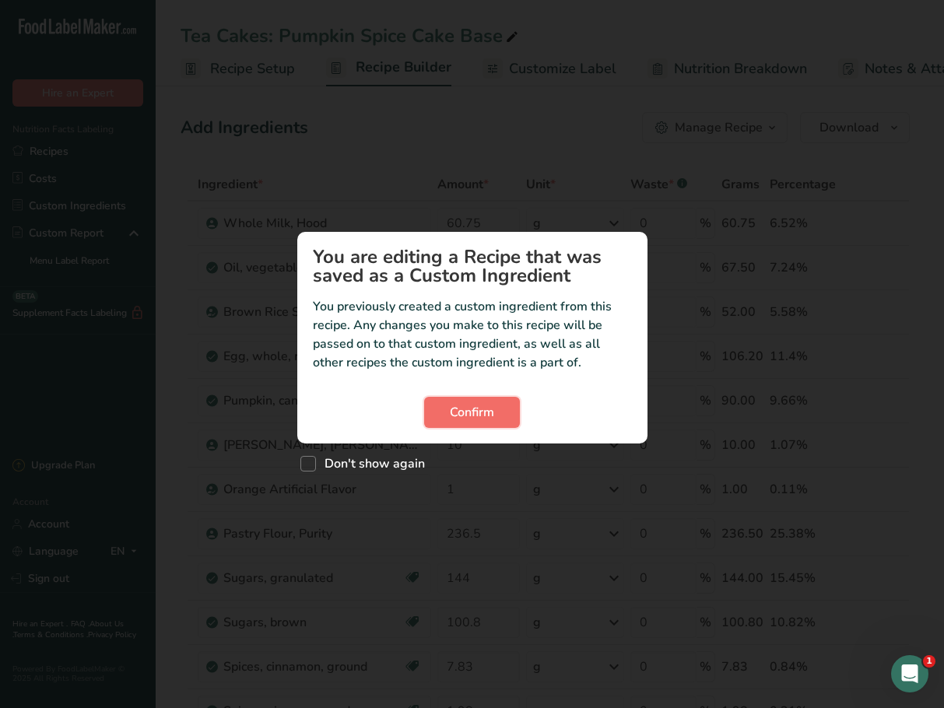
click at [475, 426] on button "Confirm" at bounding box center [472, 412] width 96 height 31
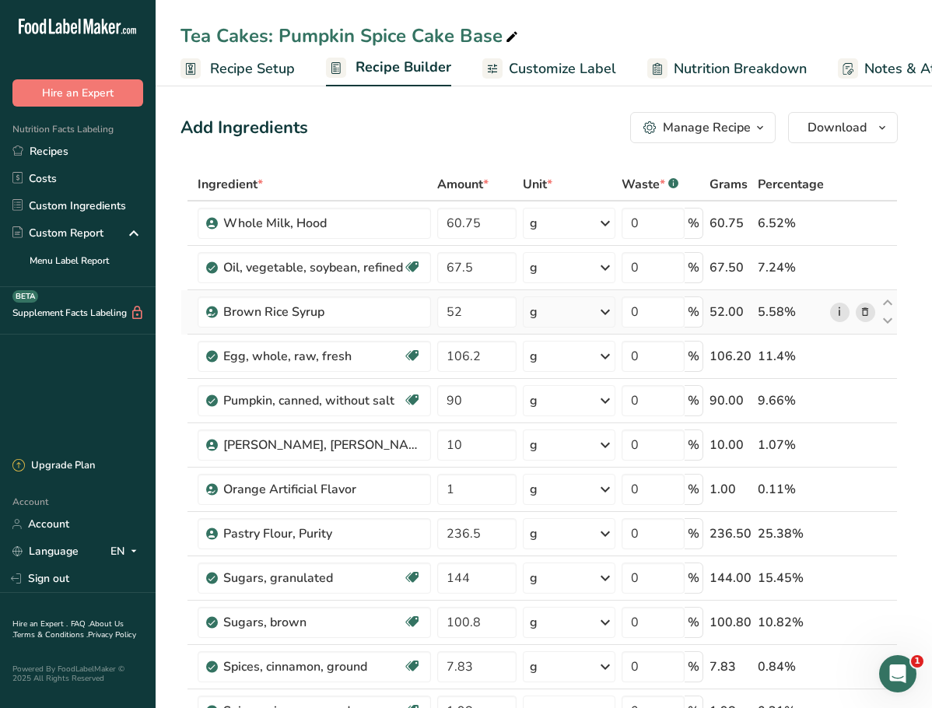
click at [845, 309] on link "i" at bounding box center [839, 312] width 19 height 19
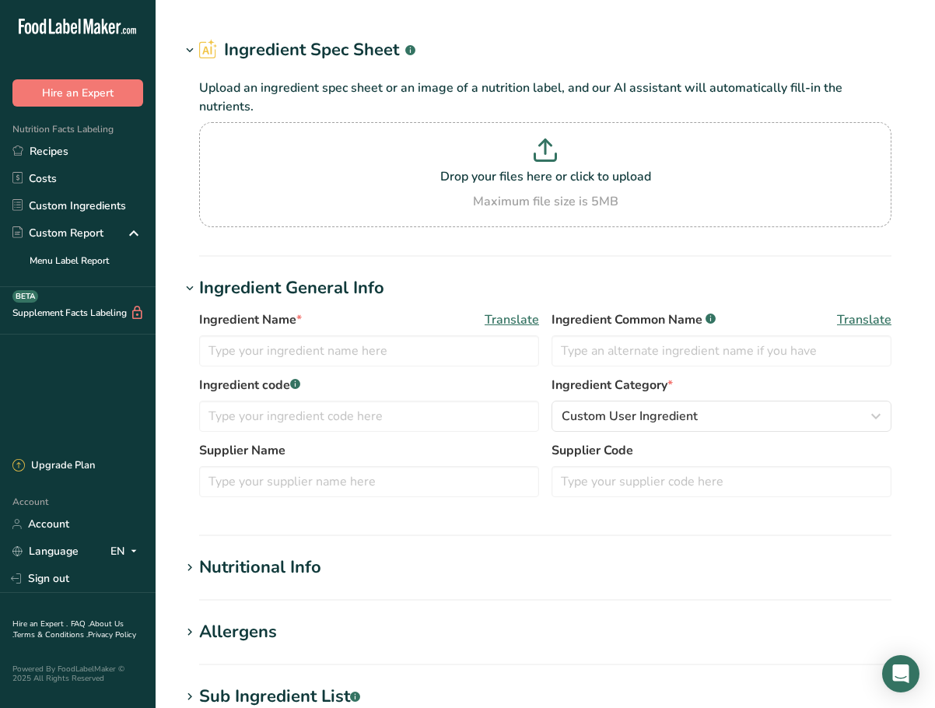
type input "Spices, pepper, red or cayenne"
type input "Cayenne Pepper"
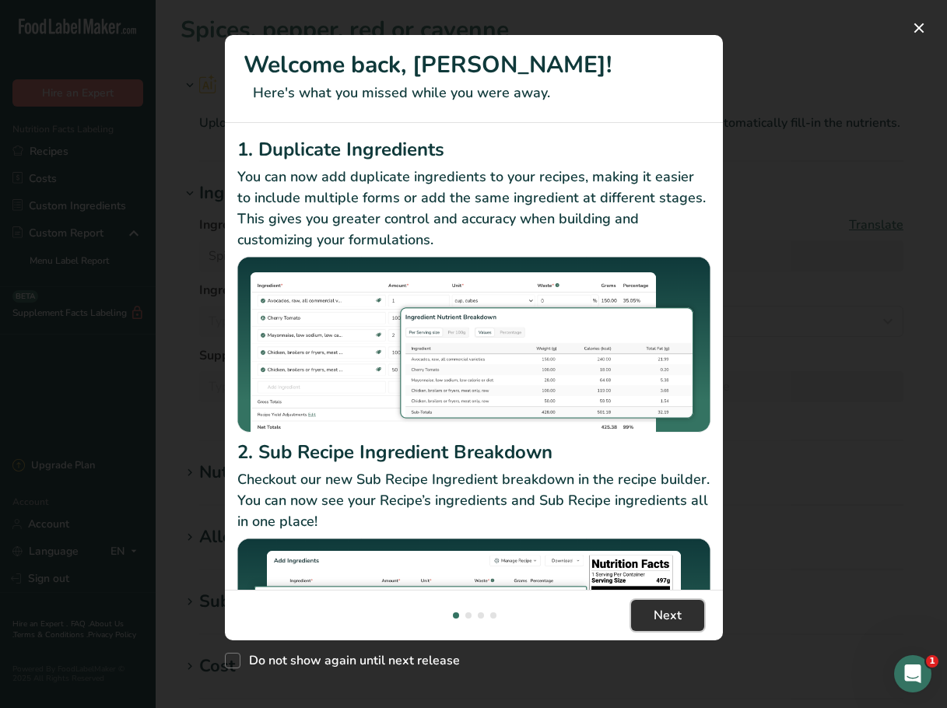
click at [681, 611] on button "Next" at bounding box center [667, 615] width 73 height 31
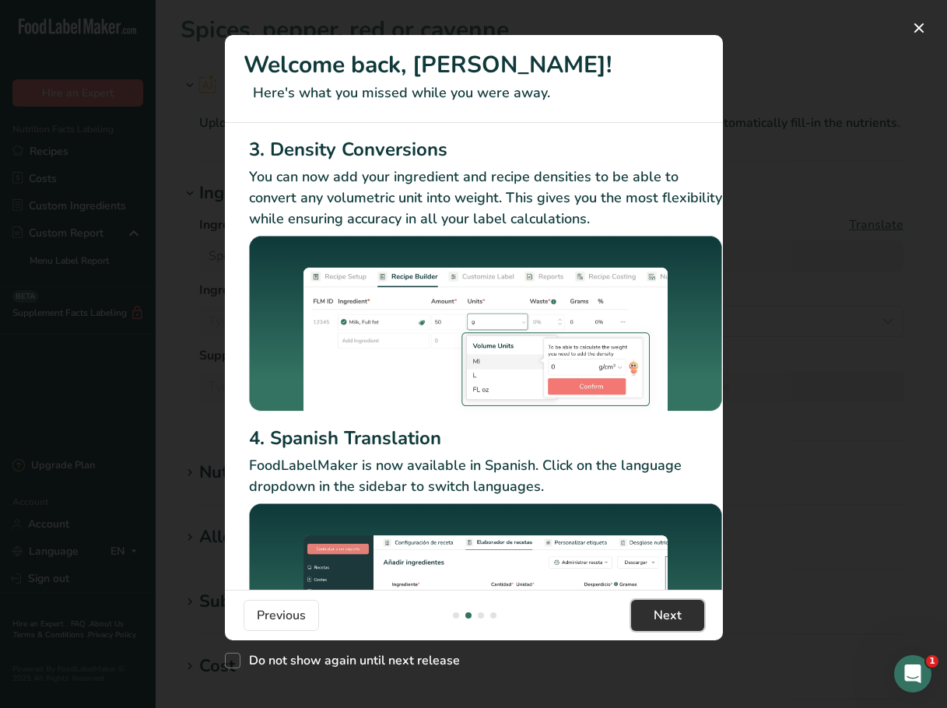
click at [681, 611] on button "Next" at bounding box center [667, 615] width 73 height 31
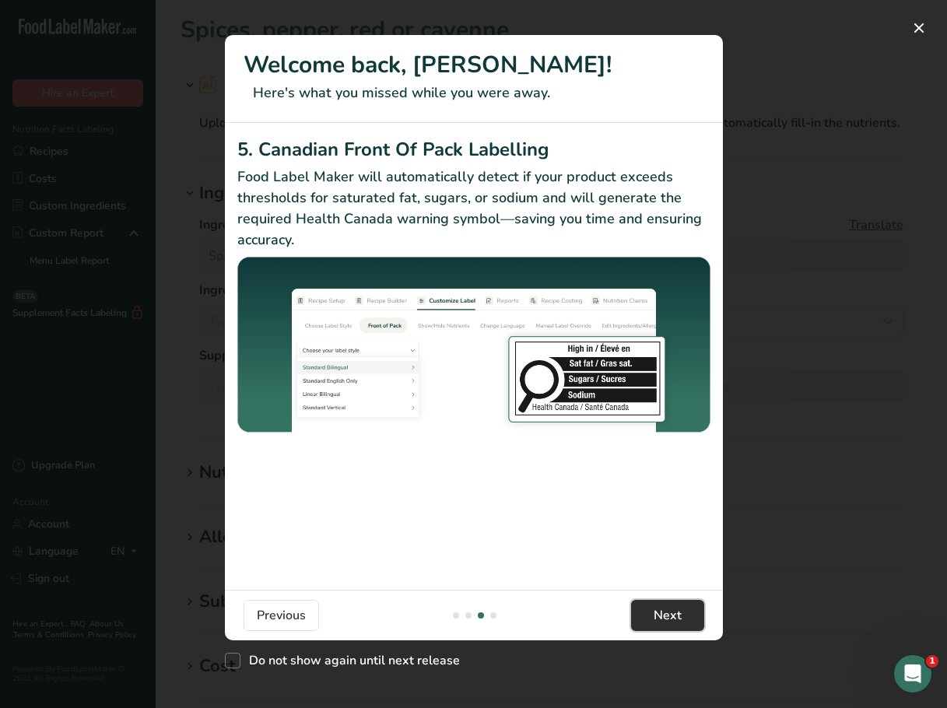
click at [681, 611] on button "Next" at bounding box center [667, 615] width 73 height 31
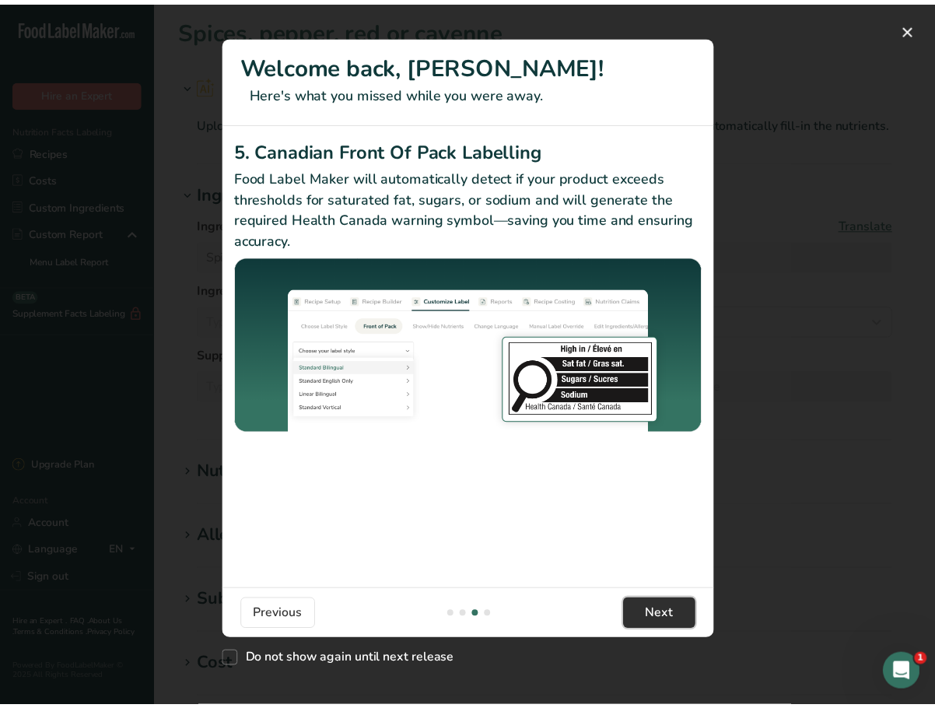
scroll to position [0, 1482]
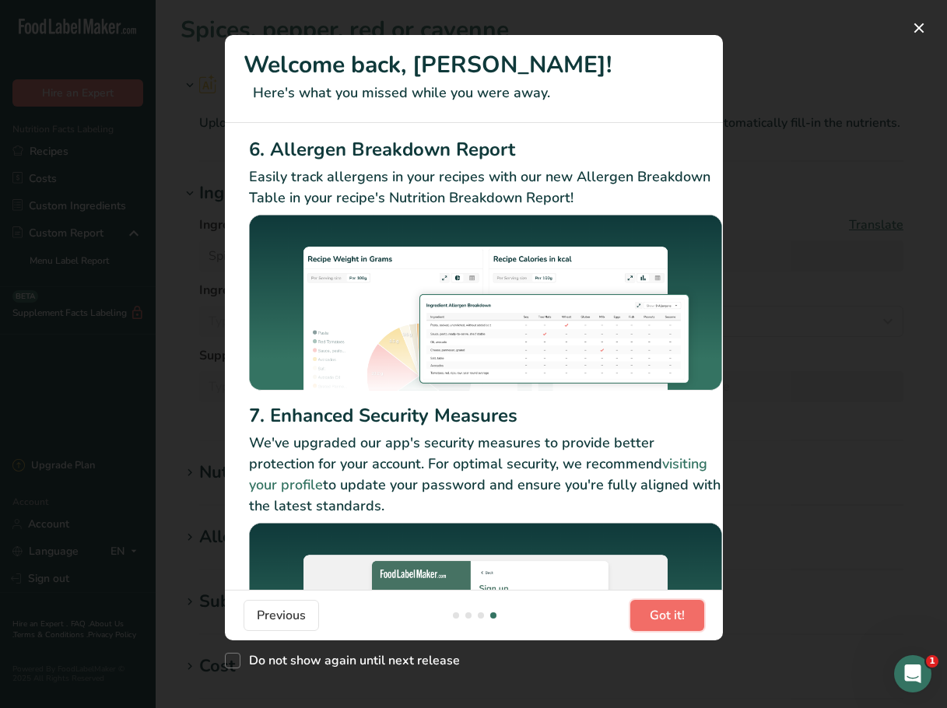
click at [681, 611] on span "Got it!" at bounding box center [667, 615] width 35 height 19
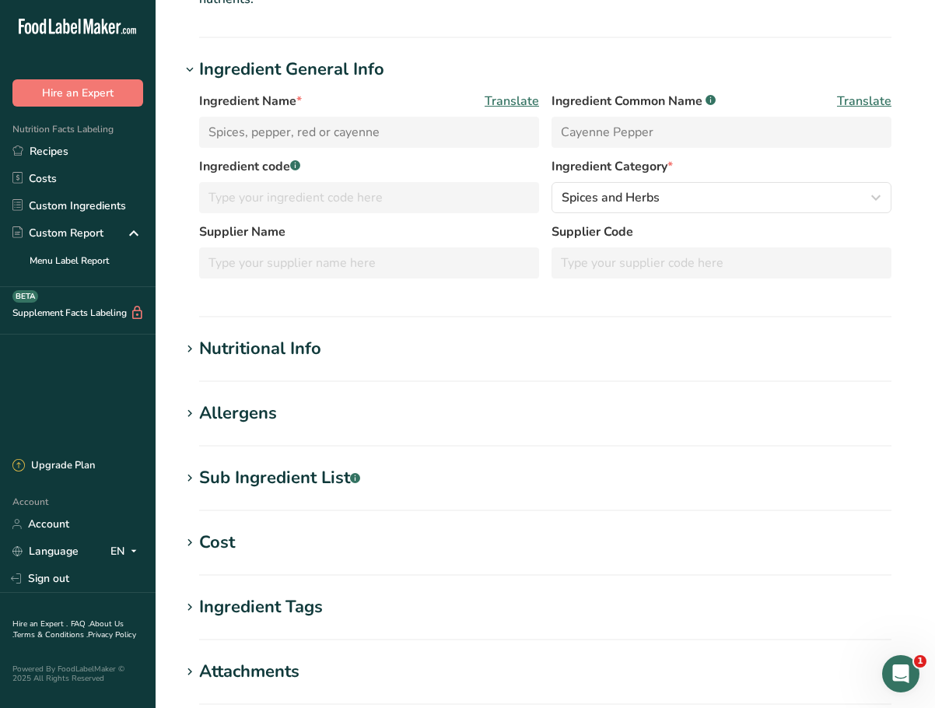
scroll to position [156, 0]
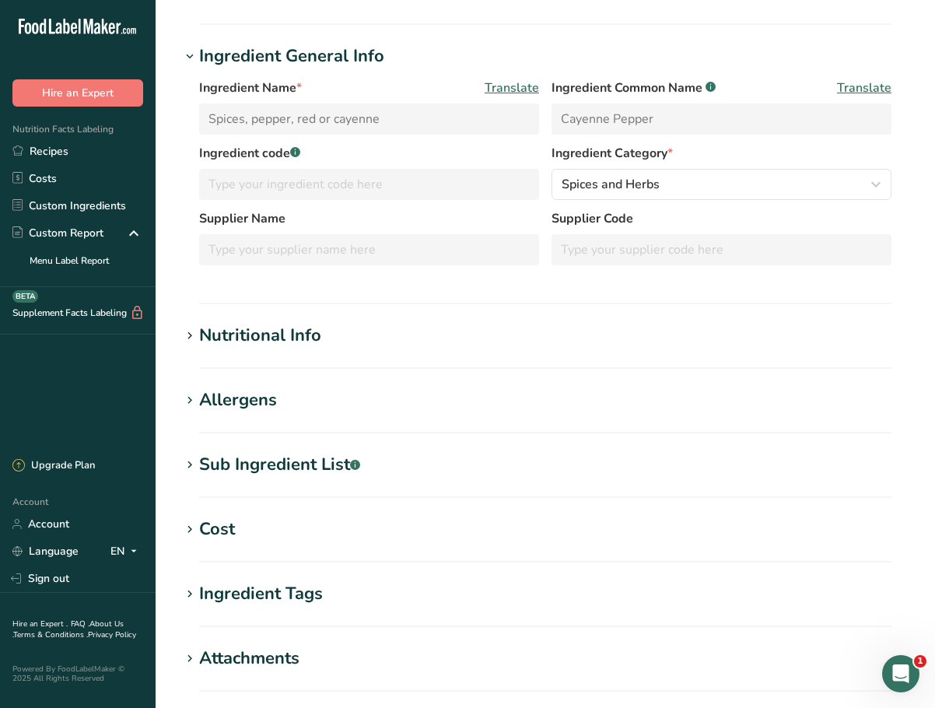
click at [317, 323] on div "Nutritional Info" at bounding box center [260, 336] width 122 height 26
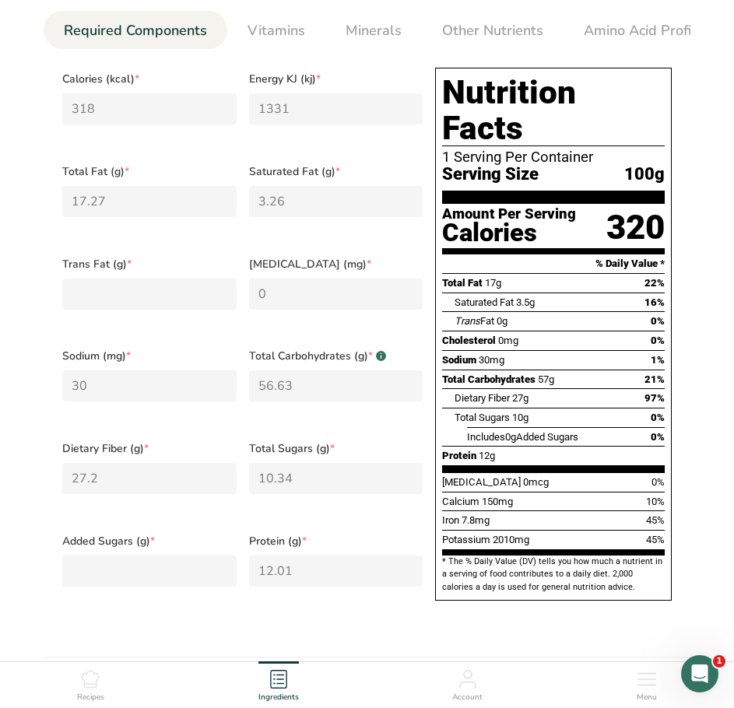
scroll to position [467, 0]
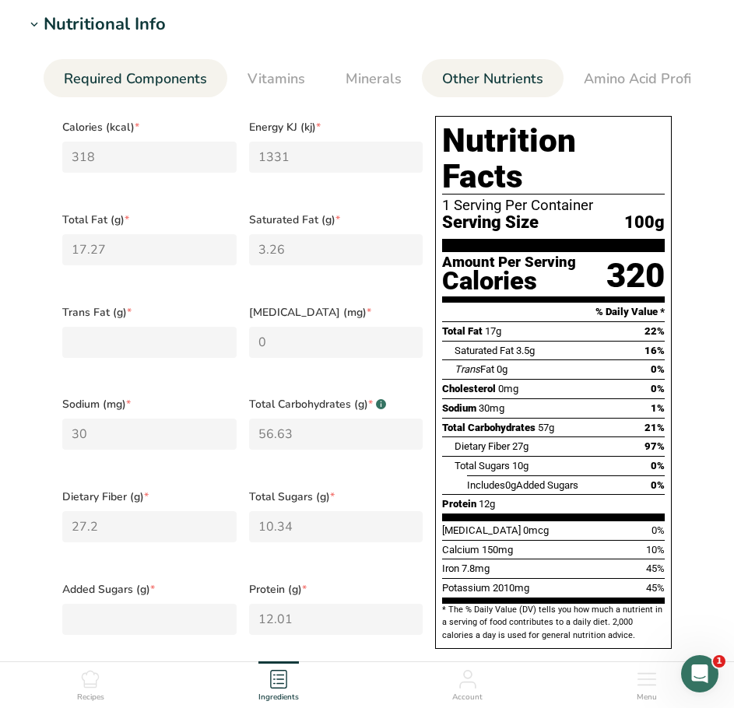
click at [524, 74] on span "Other Nutrients" at bounding box center [492, 78] width 101 height 21
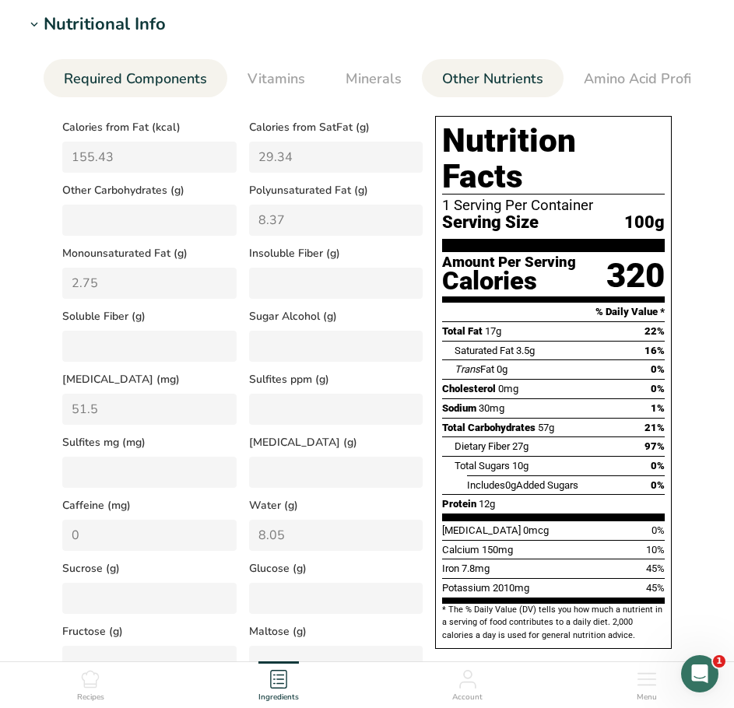
click at [163, 86] on span "Required Components" at bounding box center [135, 78] width 143 height 21
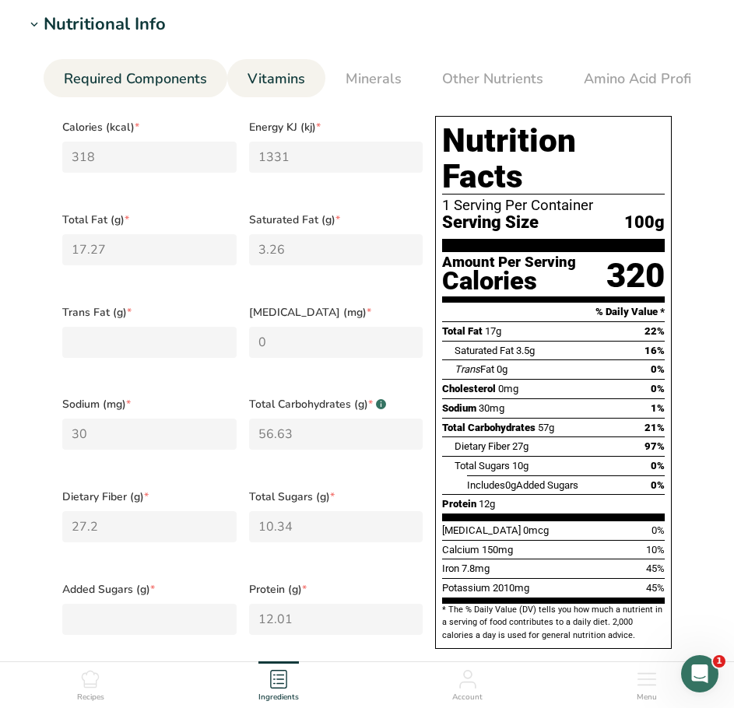
click at [300, 75] on span "Vitamins" at bounding box center [276, 78] width 58 height 21
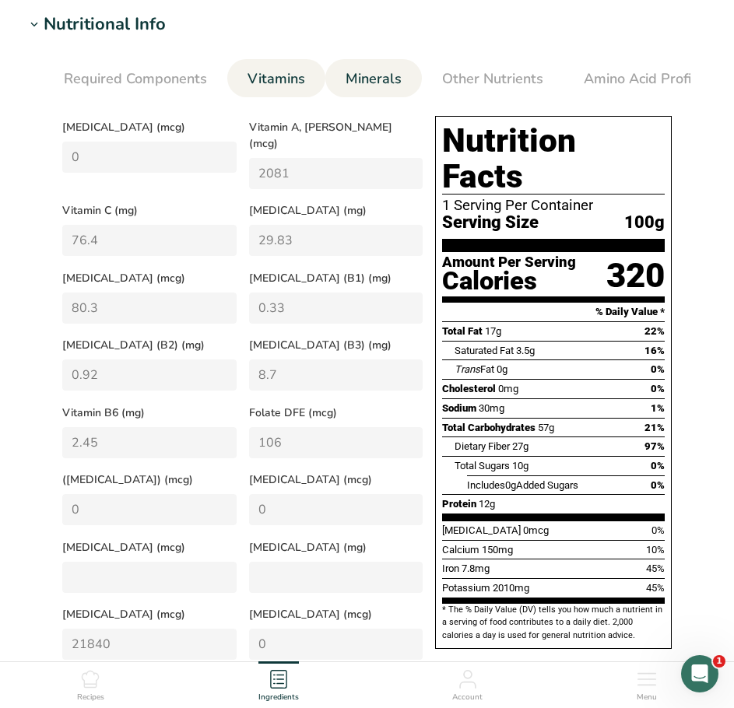
click at [380, 82] on span "Minerals" at bounding box center [373, 78] width 56 height 21
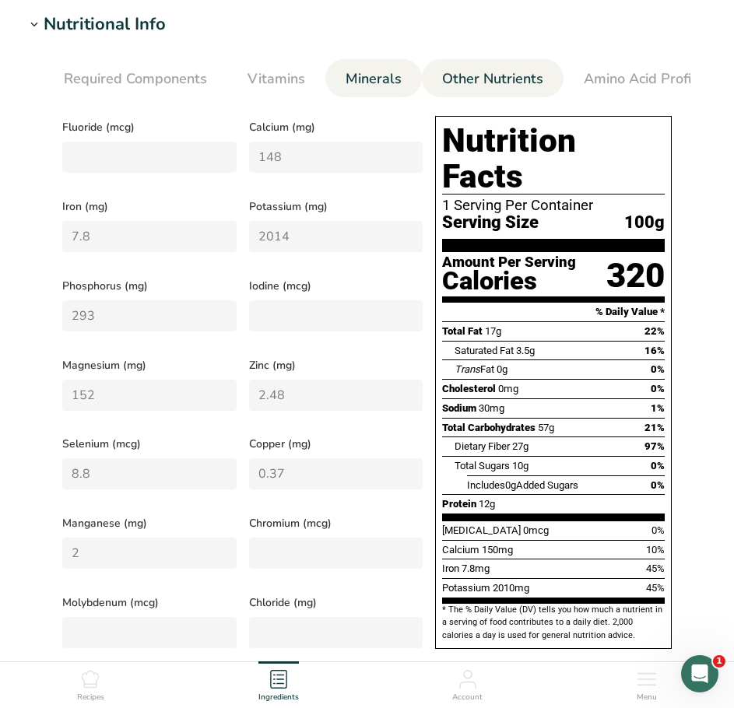
click at [463, 82] on span "Other Nutrients" at bounding box center [492, 78] width 101 height 21
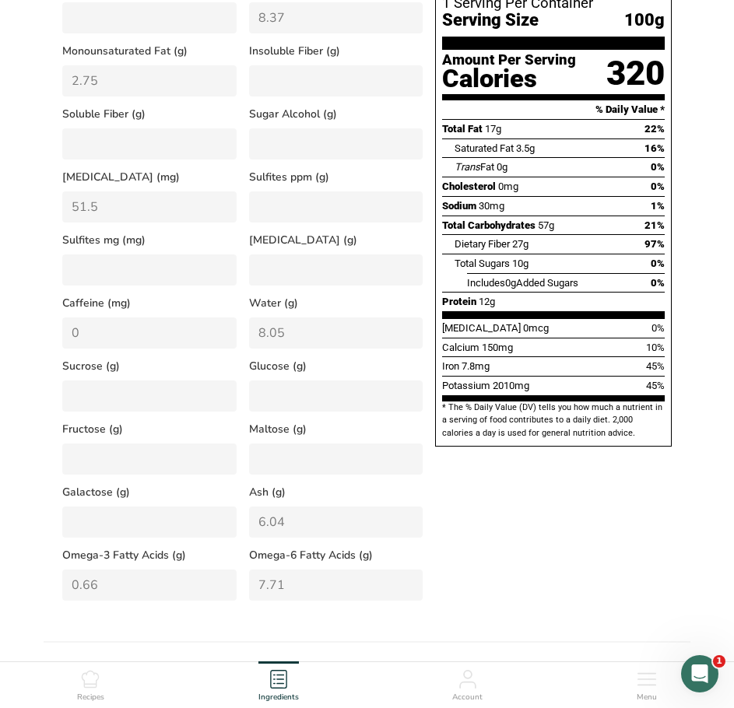
scroll to position [389, 0]
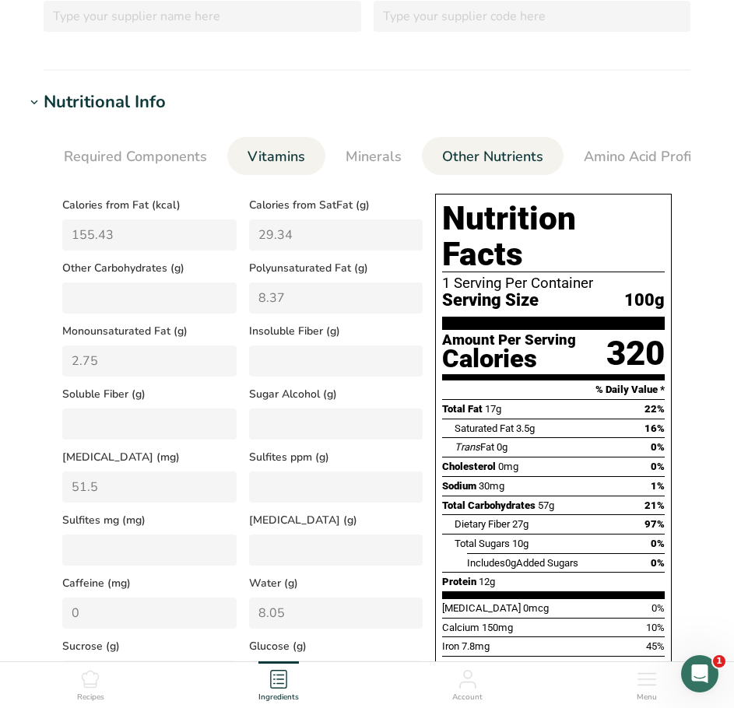
click at [279, 167] on link "Vitamins" at bounding box center [276, 157] width 70 height 40
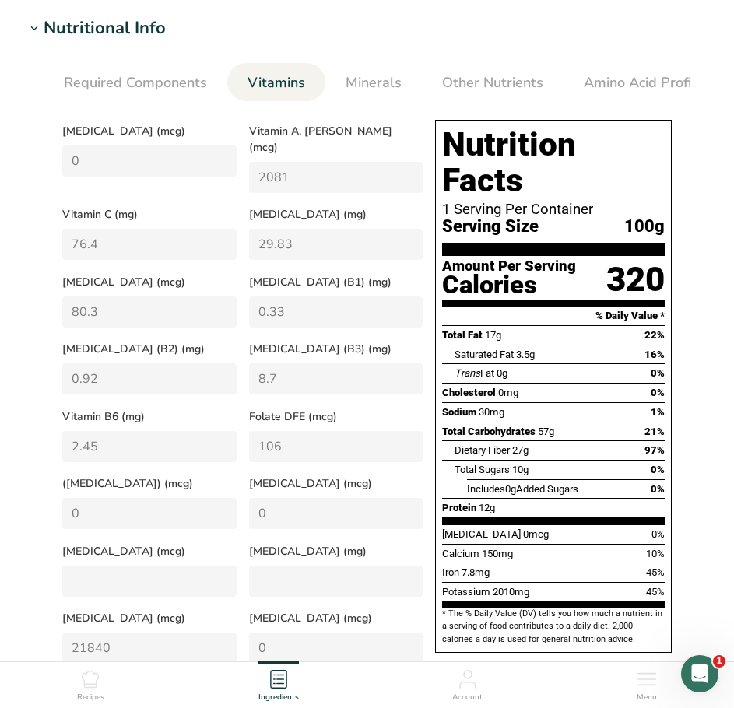
scroll to position [467, 0]
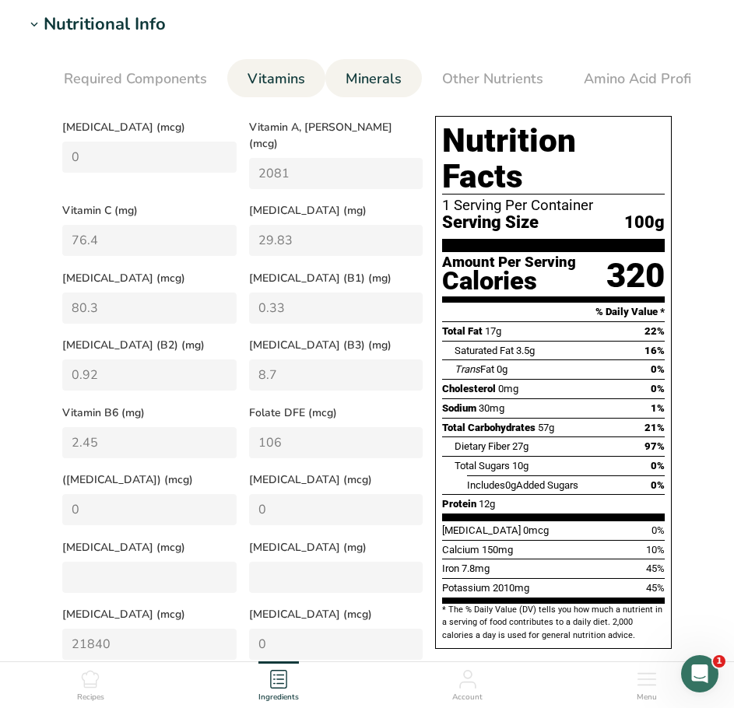
click at [364, 79] on span "Minerals" at bounding box center [373, 78] width 56 height 21
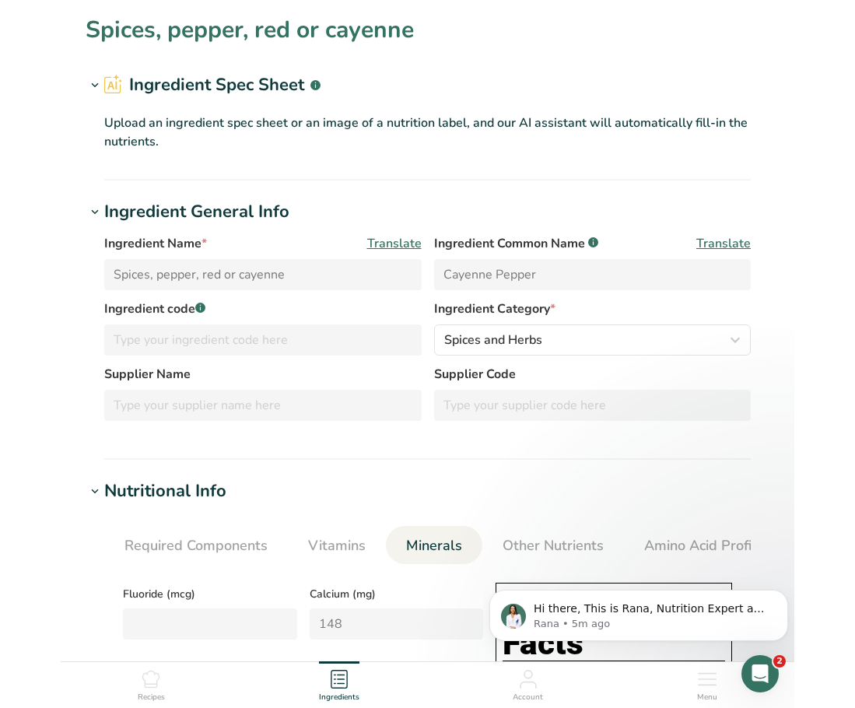
scroll to position [0, 0]
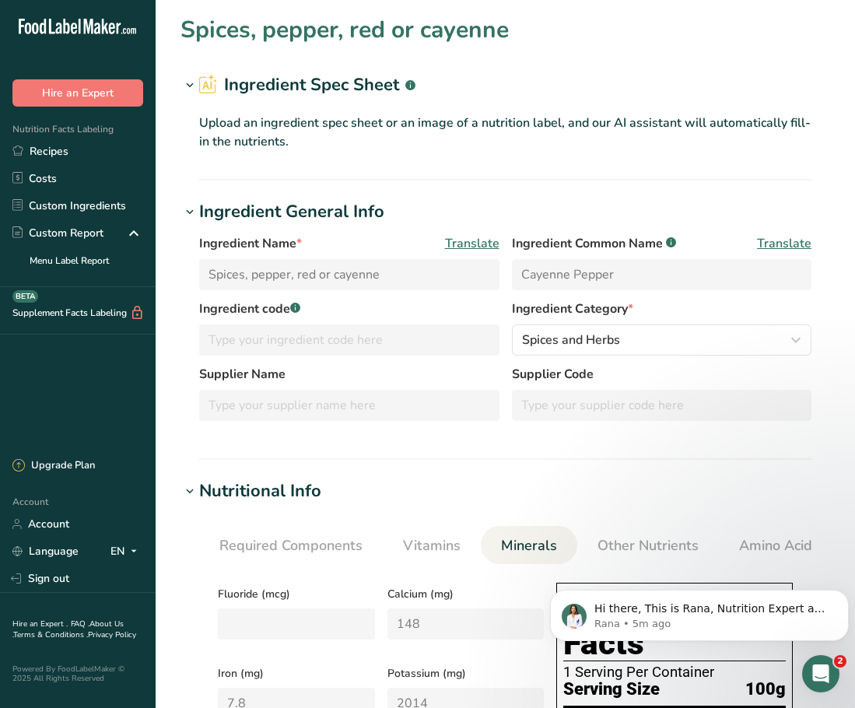
click at [815, 675] on icon "Open Intercom Messenger" at bounding box center [821, 674] width 26 height 26
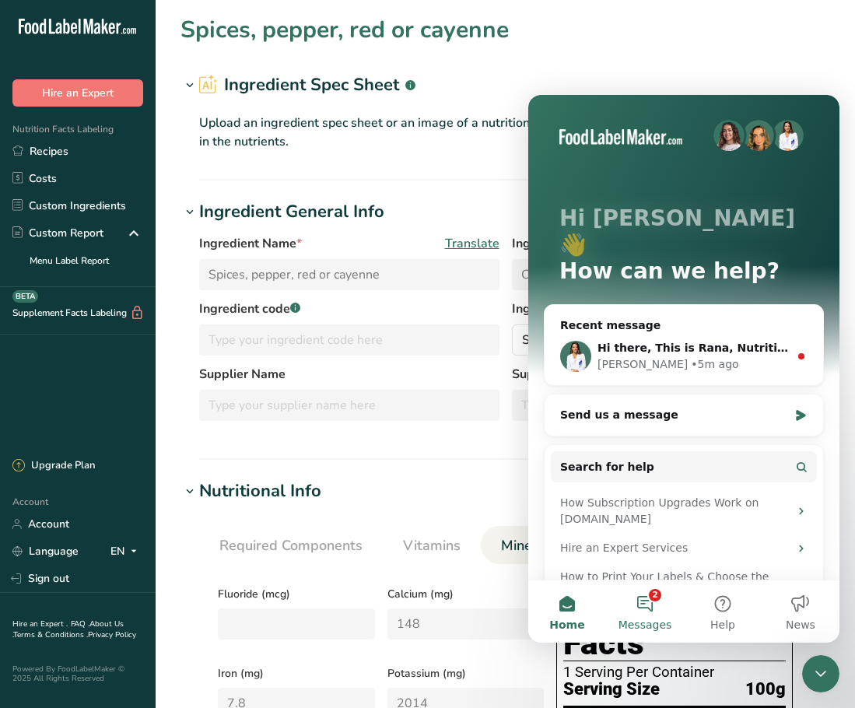
click at [661, 608] on button "2 Messages" at bounding box center [645, 611] width 78 height 62
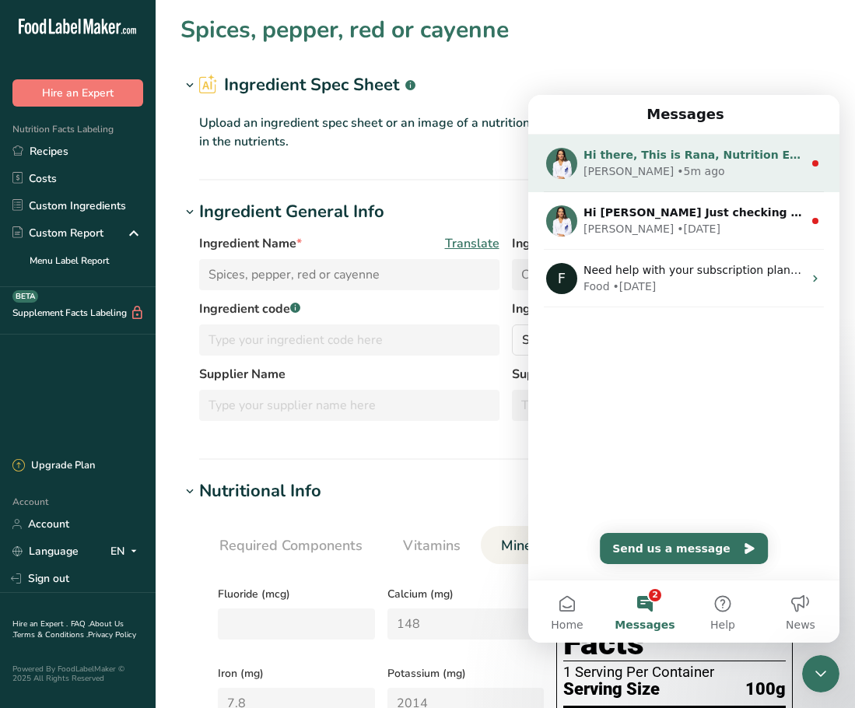
click at [700, 167] on div "Rana • 5m ago" at bounding box center [693, 171] width 219 height 16
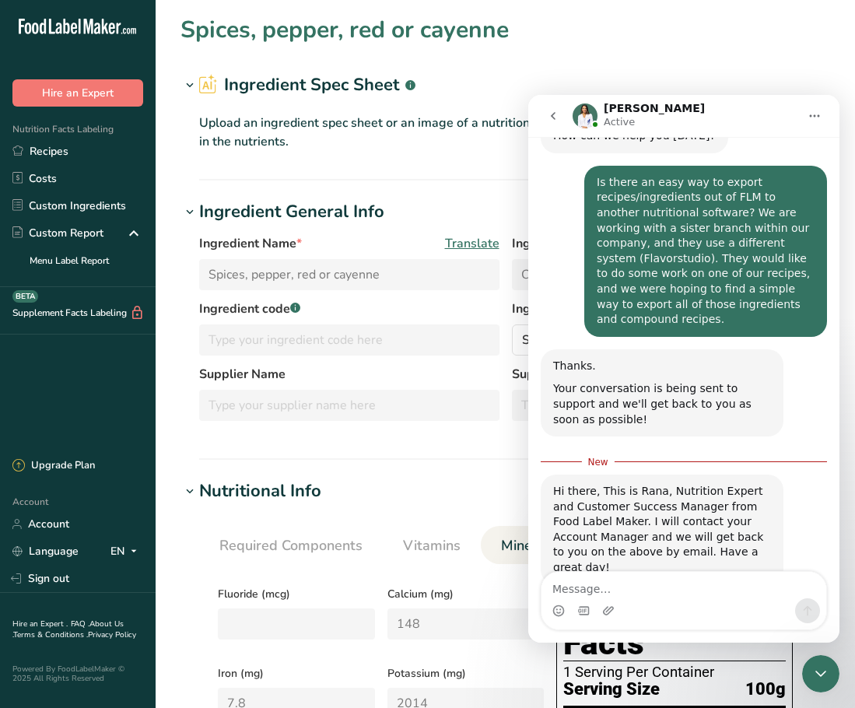
scroll to position [110, 0]
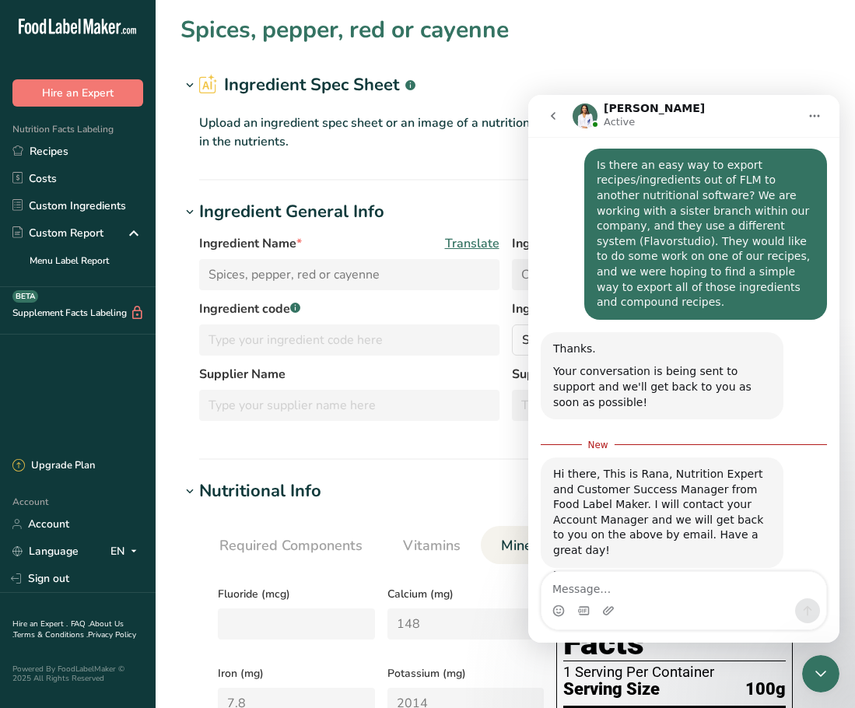
click at [822, 655] on div "Close Intercom Messenger" at bounding box center [820, 673] width 37 height 37
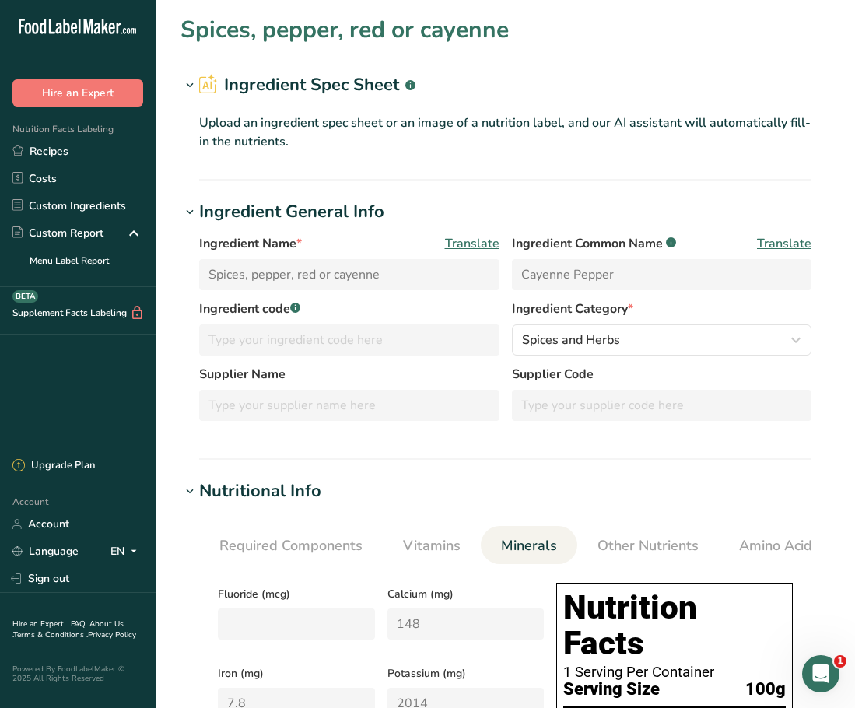
scroll to position [85, 0]
click at [83, 197] on link "Custom Ingredients" at bounding box center [78, 205] width 156 height 27
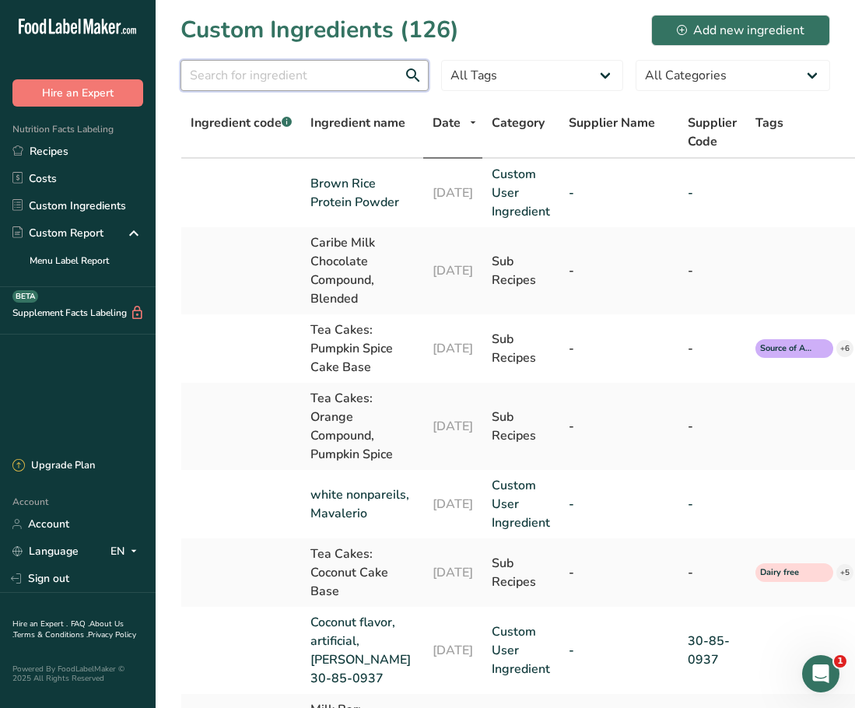
click at [372, 83] on input "text" at bounding box center [305, 75] width 248 height 31
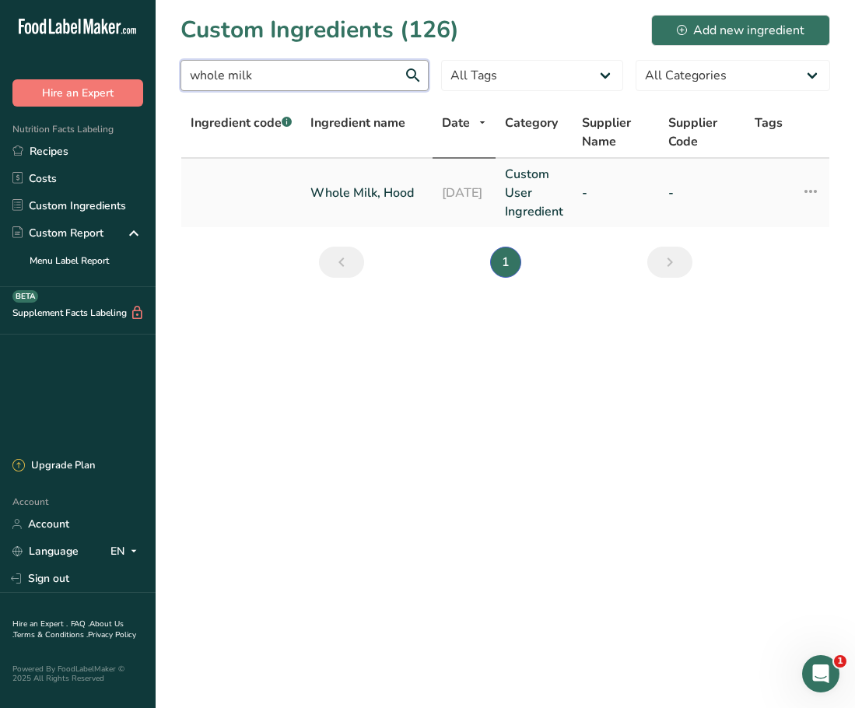
type input "whole milk"
click at [335, 193] on link "Whole Milk, Hood" at bounding box center [366, 193] width 113 height 19
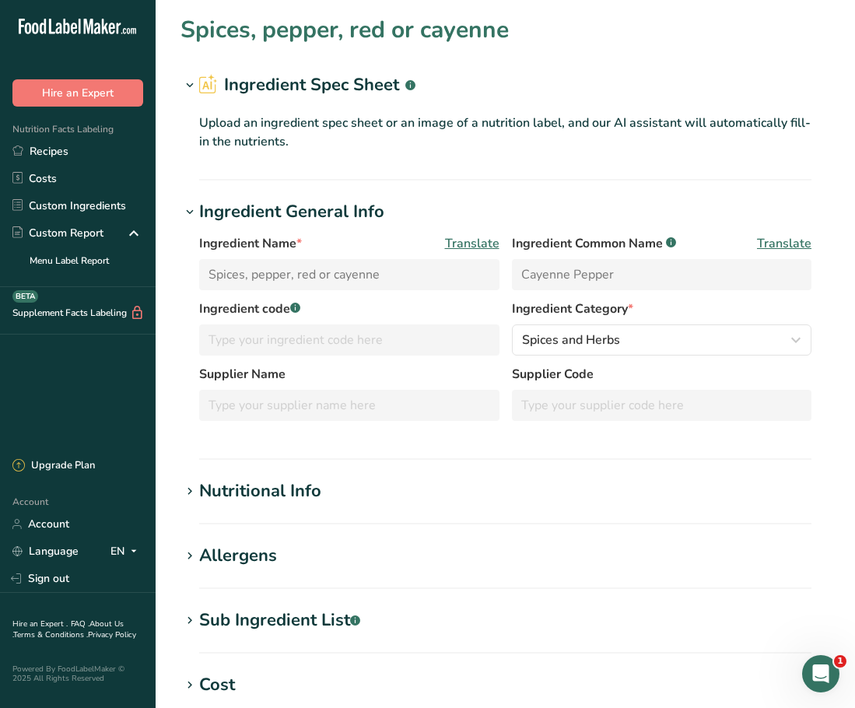
type input "Whole Milk, Hood"
type input "milk"
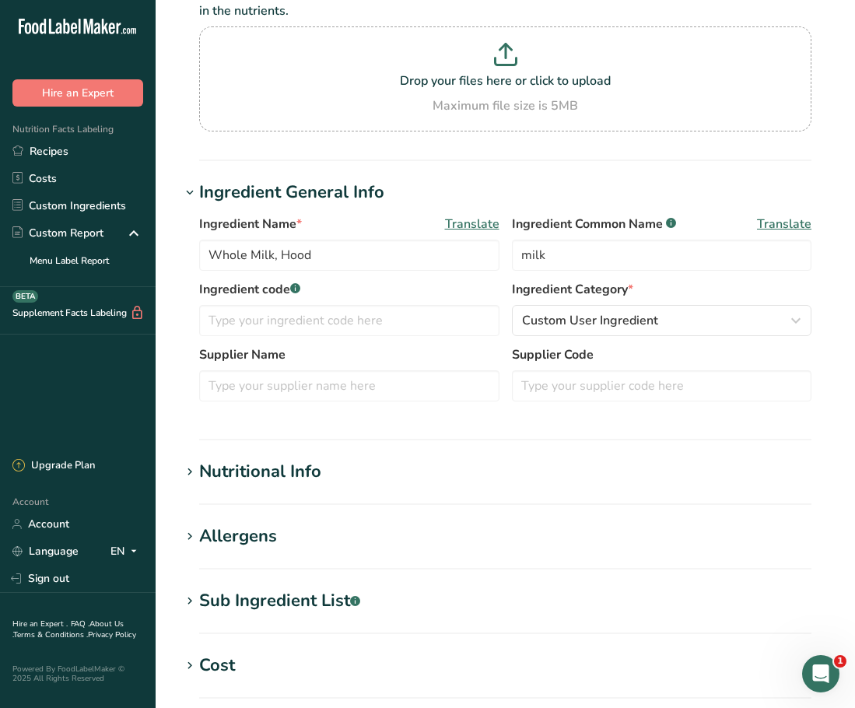
scroll to position [156, 0]
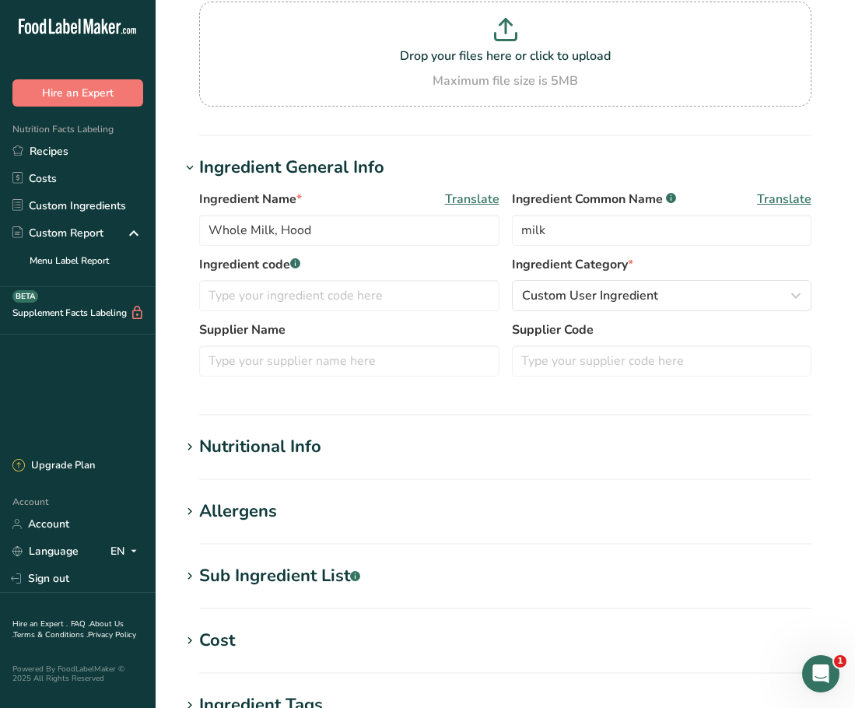
click at [281, 443] on div "Nutritional Info" at bounding box center [260, 447] width 122 height 26
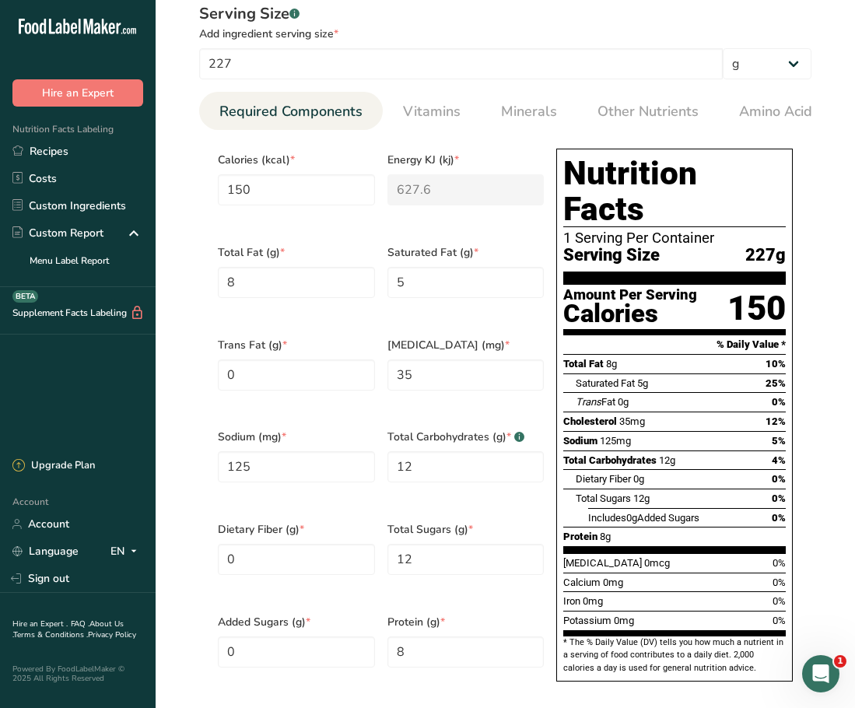
scroll to position [700, 0]
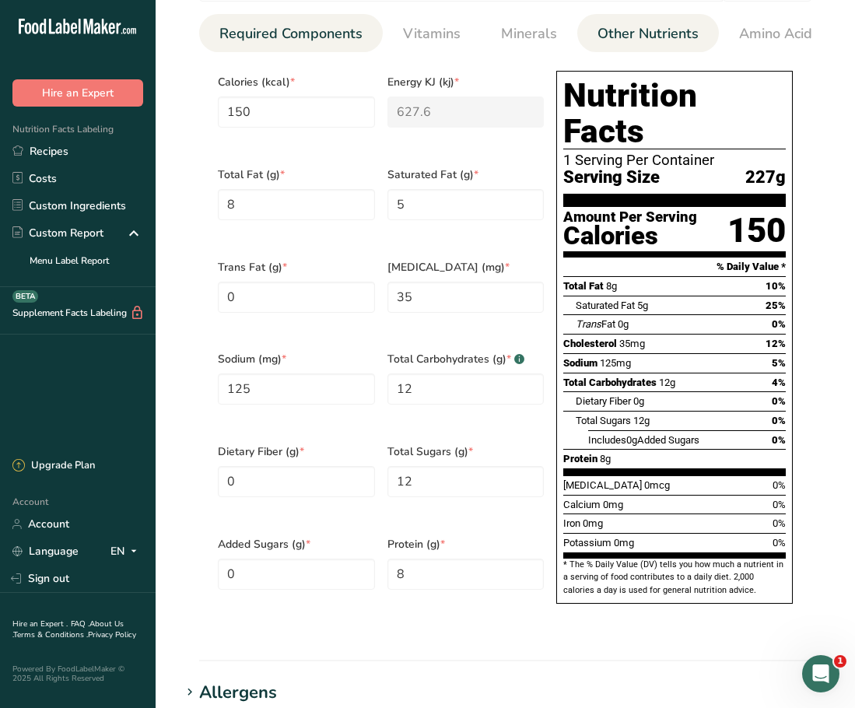
click at [629, 38] on span "Other Nutrients" at bounding box center [648, 33] width 101 height 21
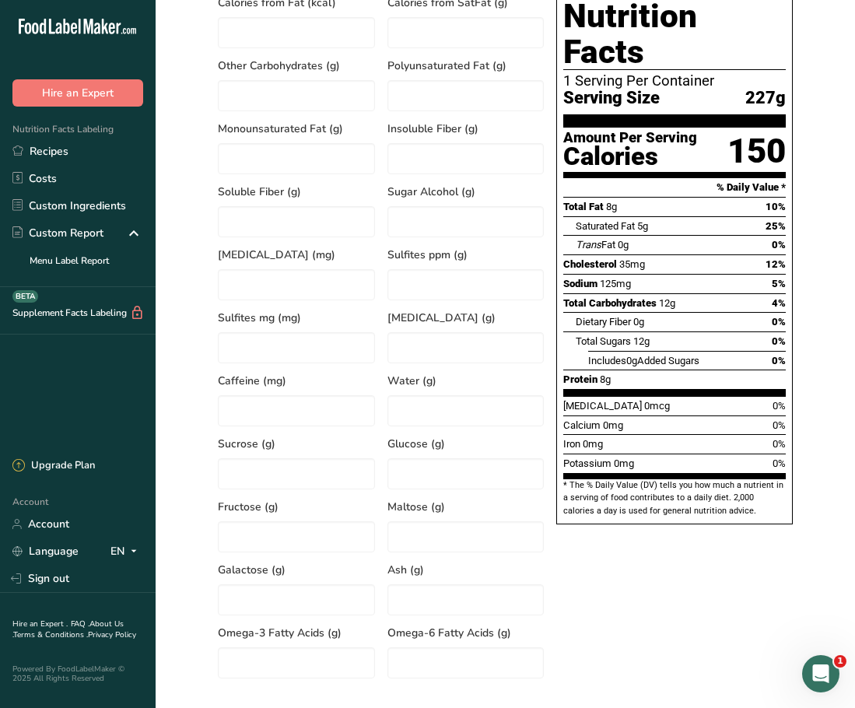
scroll to position [778, 0]
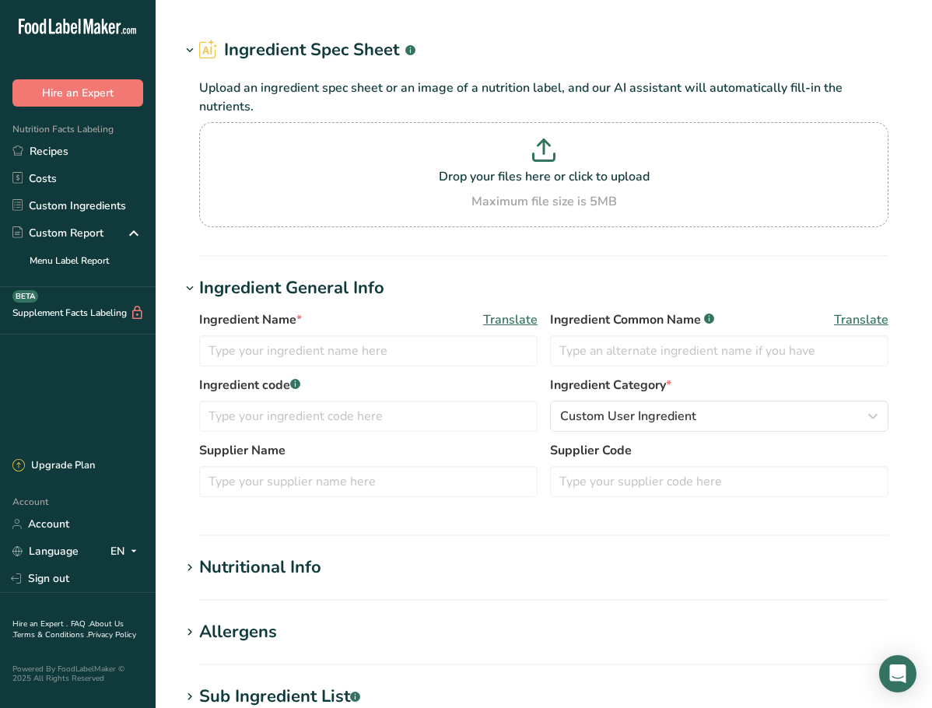
type input "Brown Rice Syrup"
type input "Brown Rice Syrup (Aunt [PERSON_NAME]'s)"
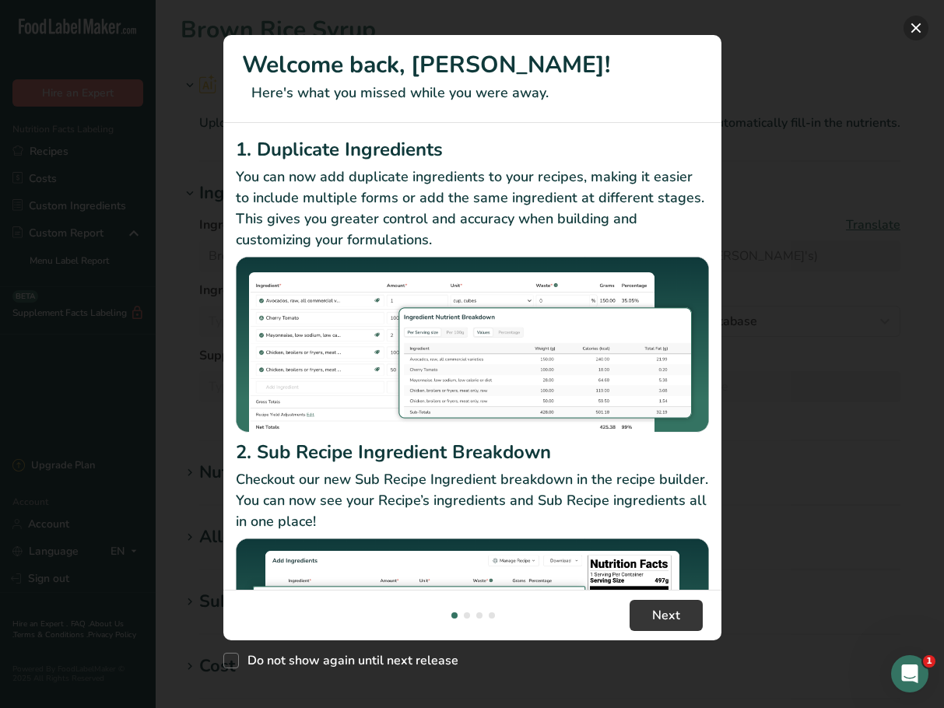
click at [917, 28] on button "New Features" at bounding box center [915, 28] width 25 height 25
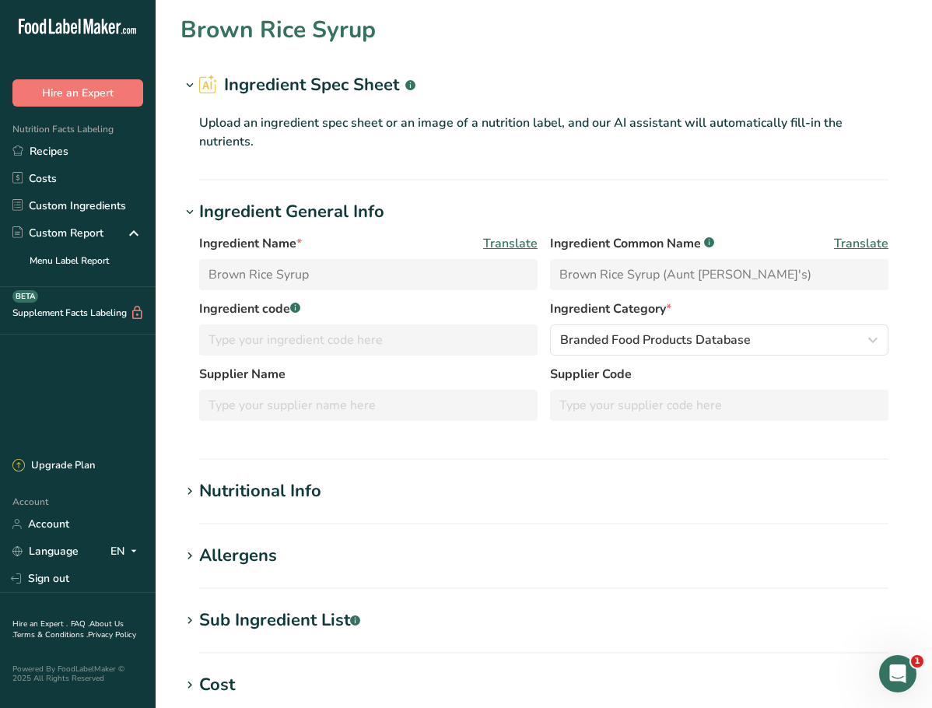
scroll to position [78, 0]
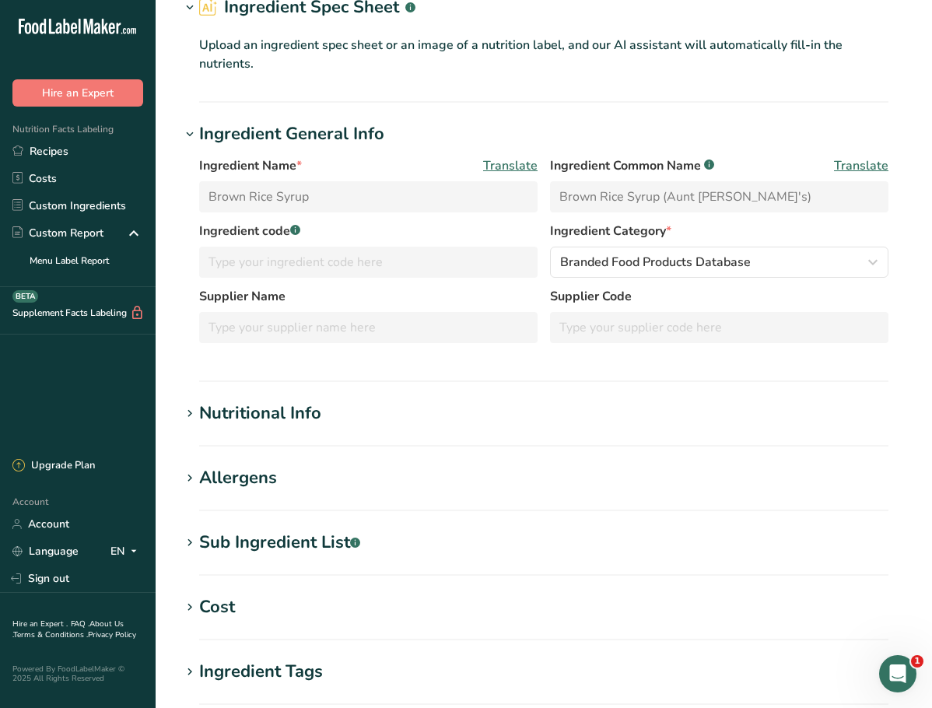
click at [303, 420] on div "Nutritional Info" at bounding box center [260, 414] width 122 height 26
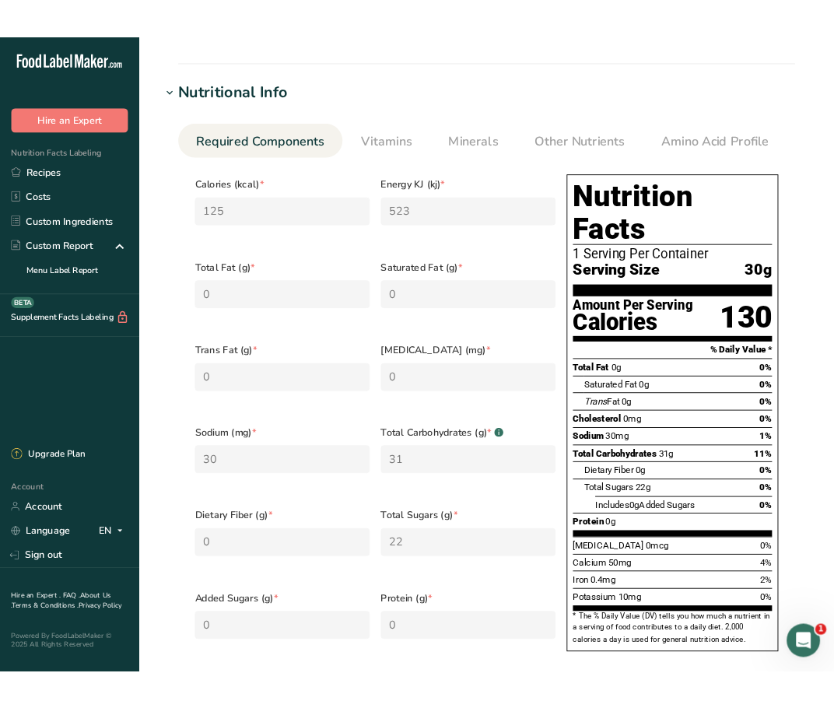
scroll to position [467, 0]
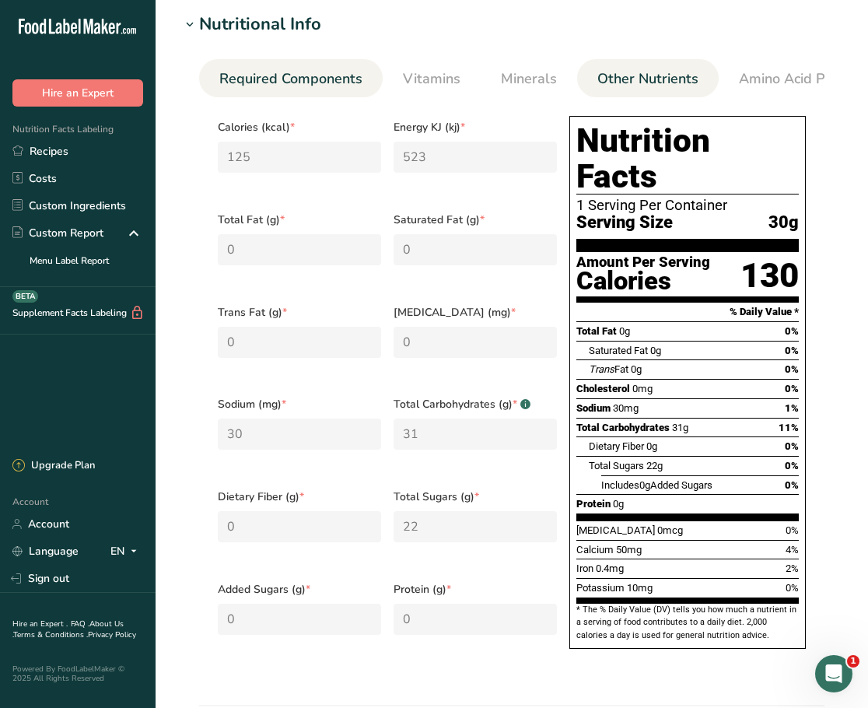
click at [624, 86] on span "Other Nutrients" at bounding box center [648, 78] width 101 height 21
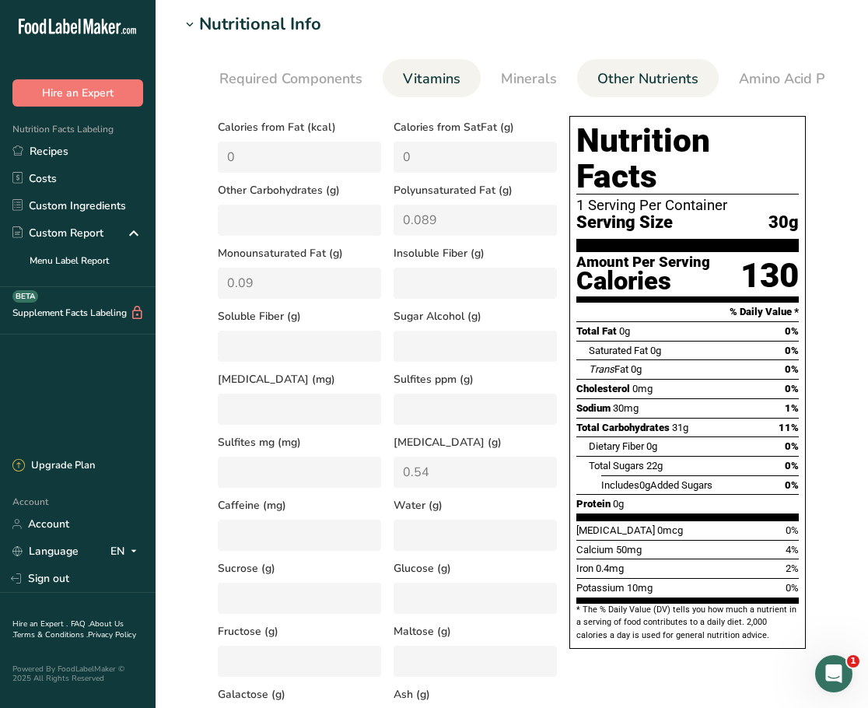
click at [429, 69] on span "Vitamins" at bounding box center [432, 78] width 58 height 21
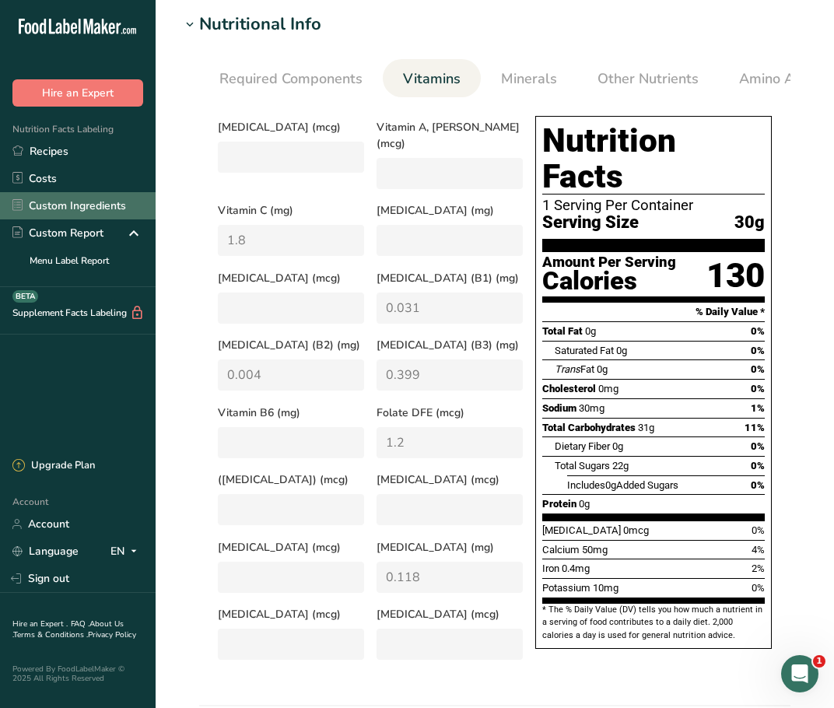
click at [66, 213] on link "Custom Ingredients" at bounding box center [78, 205] width 156 height 27
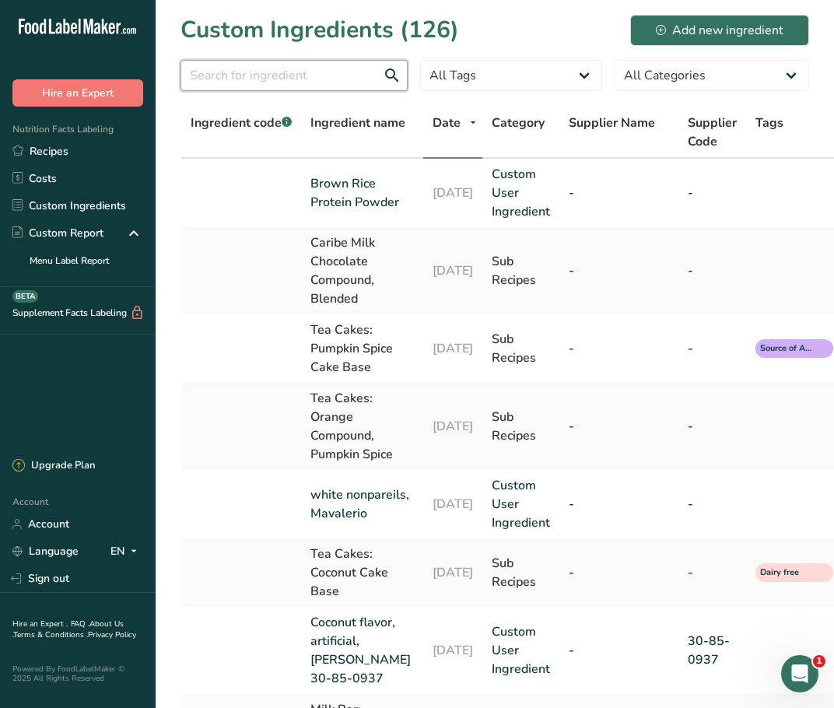
click at [348, 86] on input "text" at bounding box center [294, 75] width 227 height 31
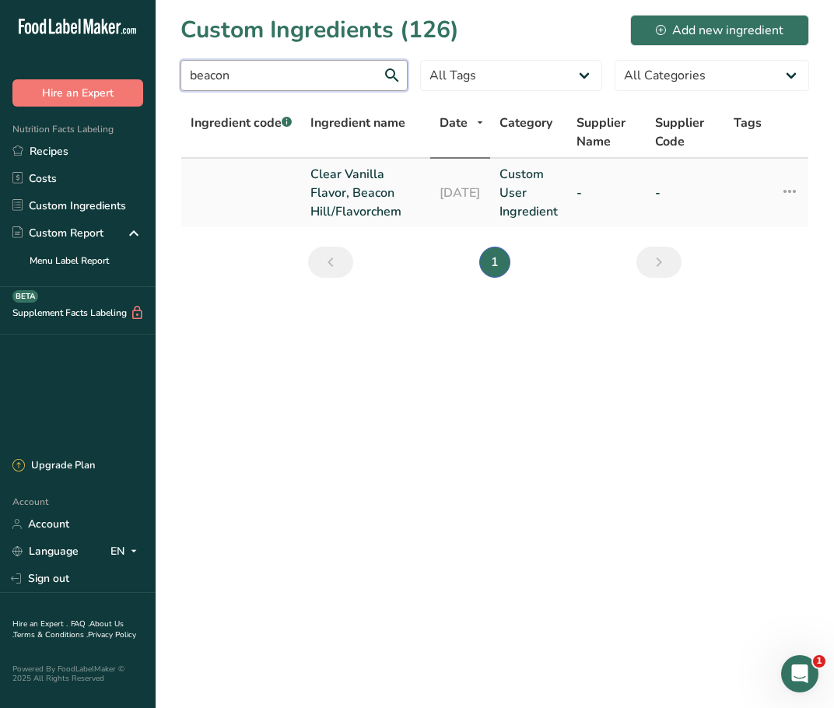
type input "beacon"
click at [356, 192] on link "Clear Vanilla Flavor, Beacon Hill/Flavorchem" at bounding box center [365, 193] width 110 height 56
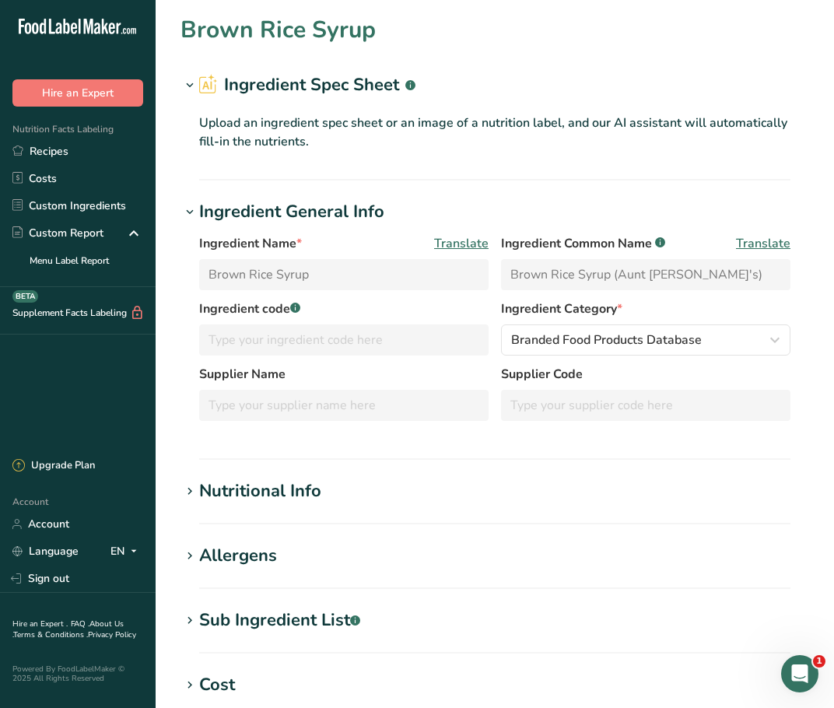
type input "Clear Vanilla Flavor, Beacon Hill/Flavorchem"
type input "artificial flavor"
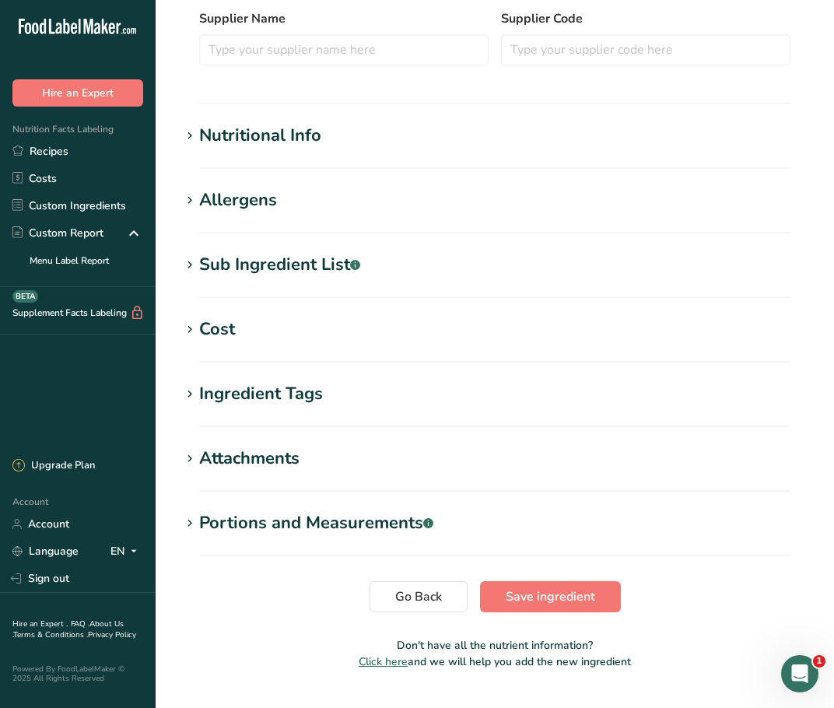
scroll to position [503, 0]
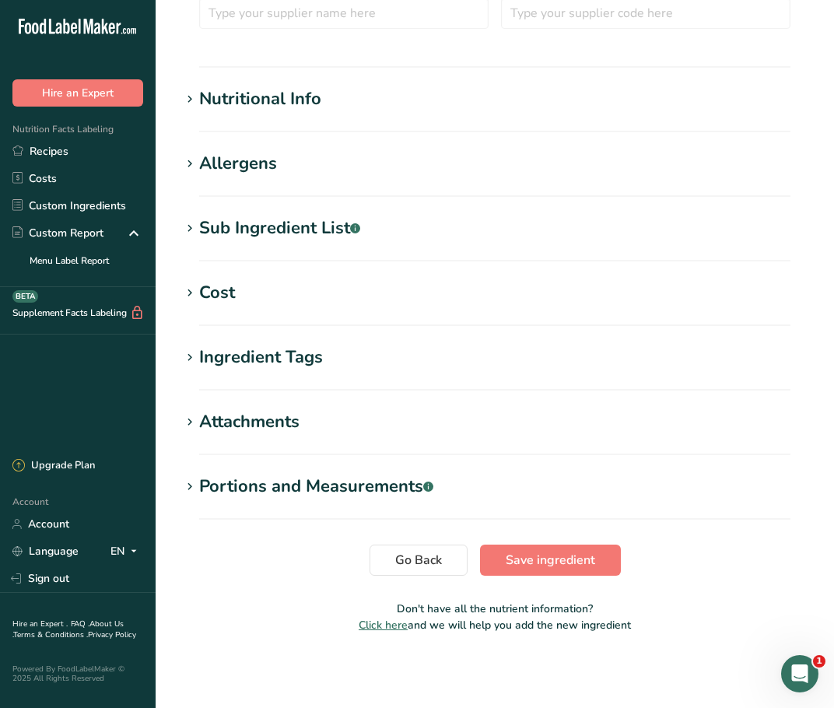
click at [251, 99] on div "Nutritional Info" at bounding box center [260, 99] width 122 height 26
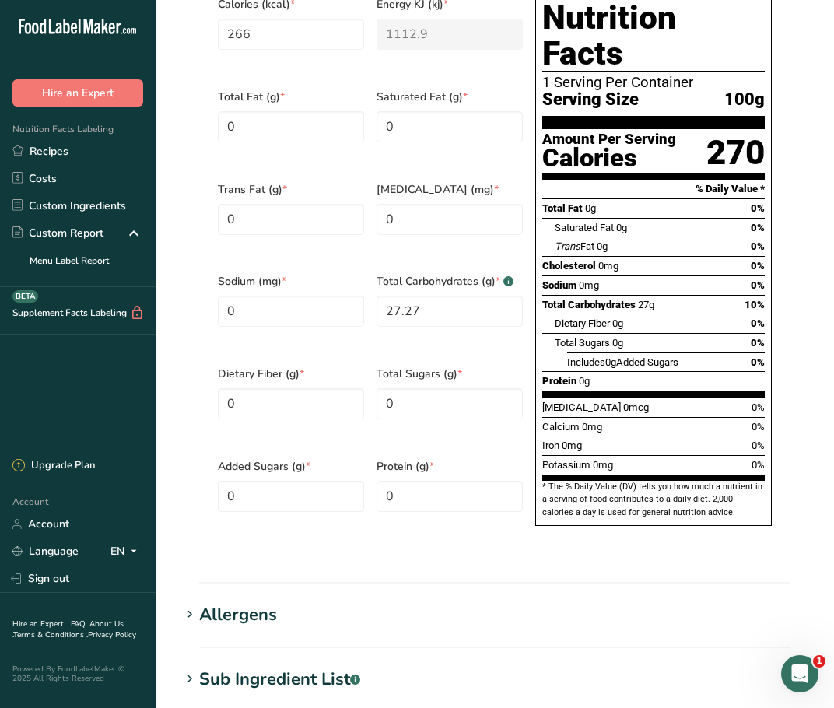
scroll to position [1197, 0]
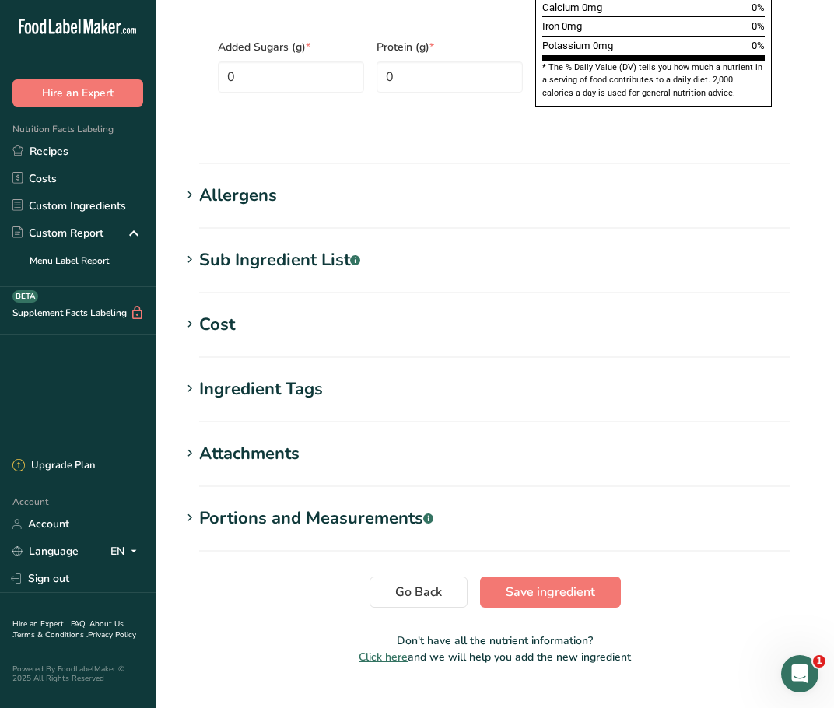
click at [239, 441] on div "Attachments" at bounding box center [249, 454] width 100 height 26
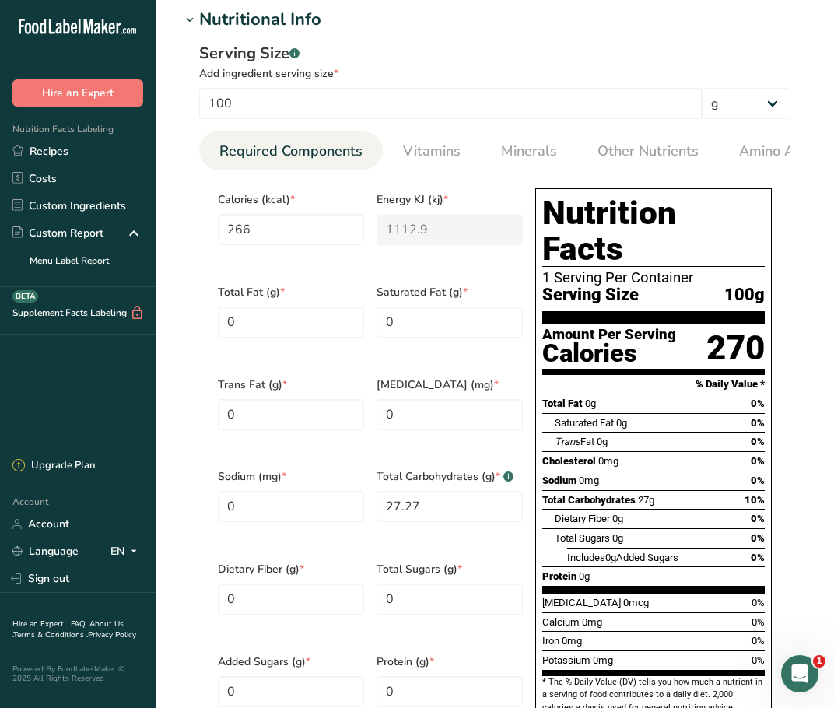
scroll to position [653, 0]
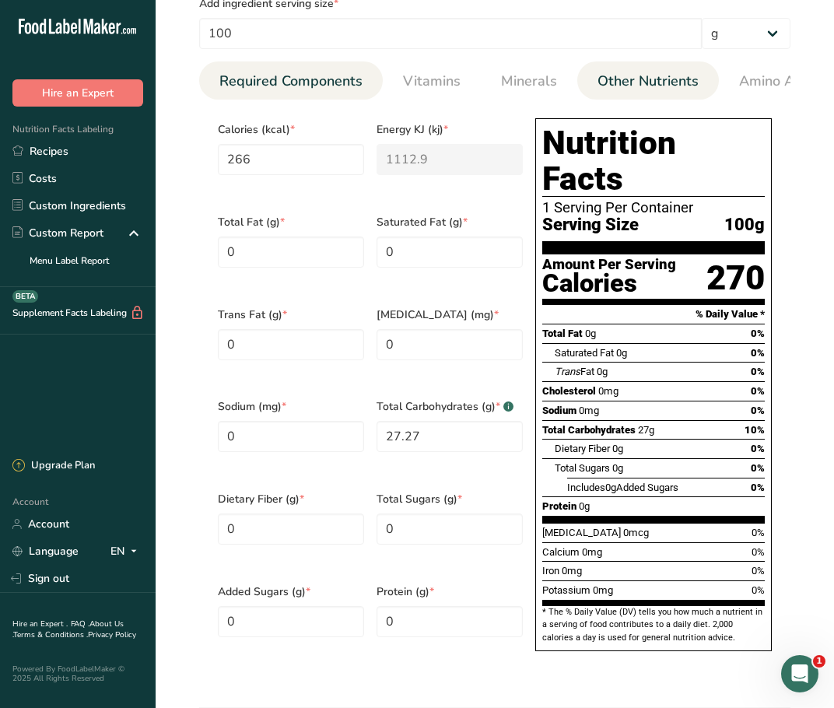
click at [621, 89] on span "Other Nutrients" at bounding box center [648, 81] width 101 height 21
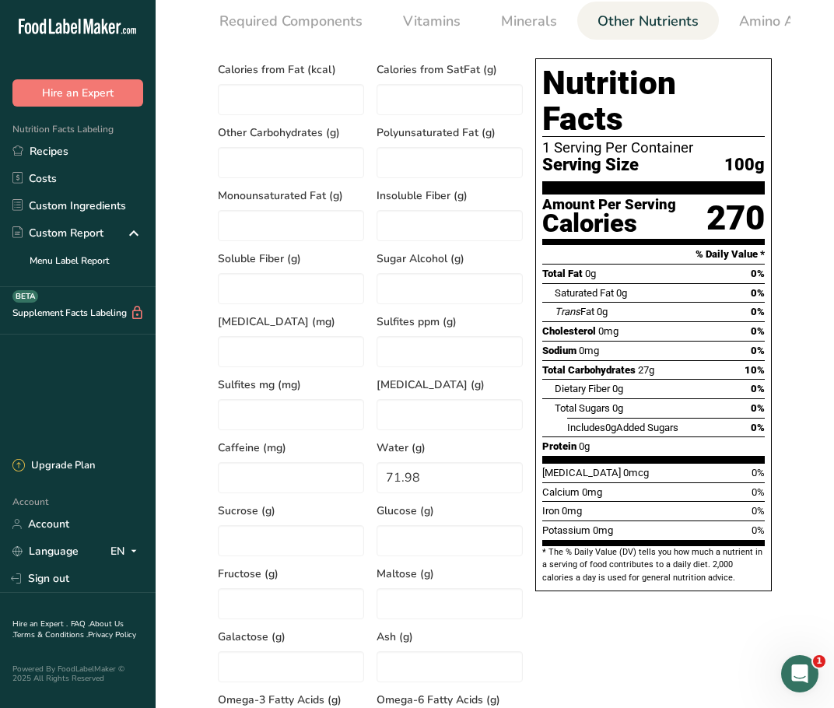
scroll to position [497, 0]
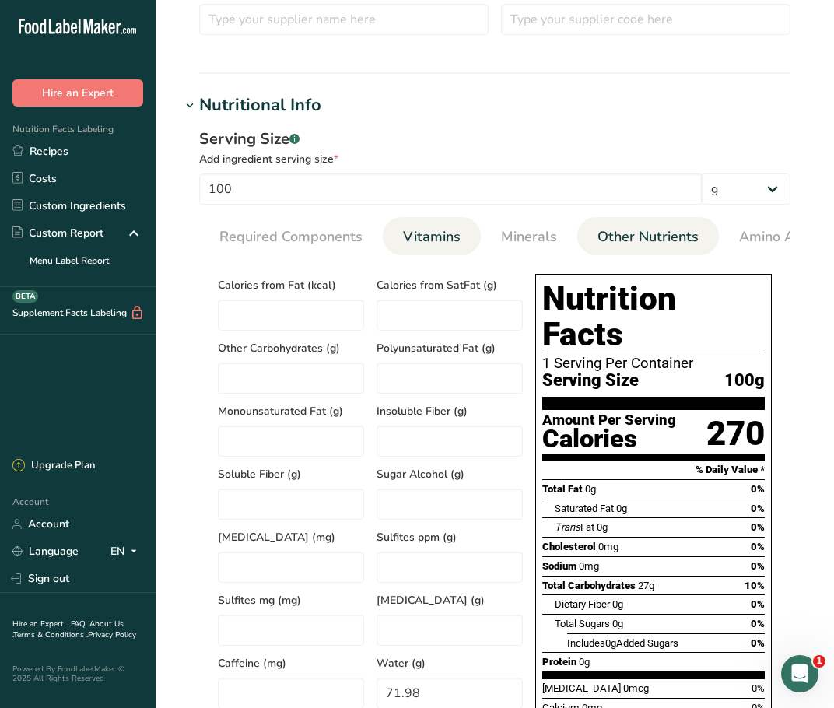
click at [412, 226] on link "Vitamins" at bounding box center [432, 237] width 70 height 40
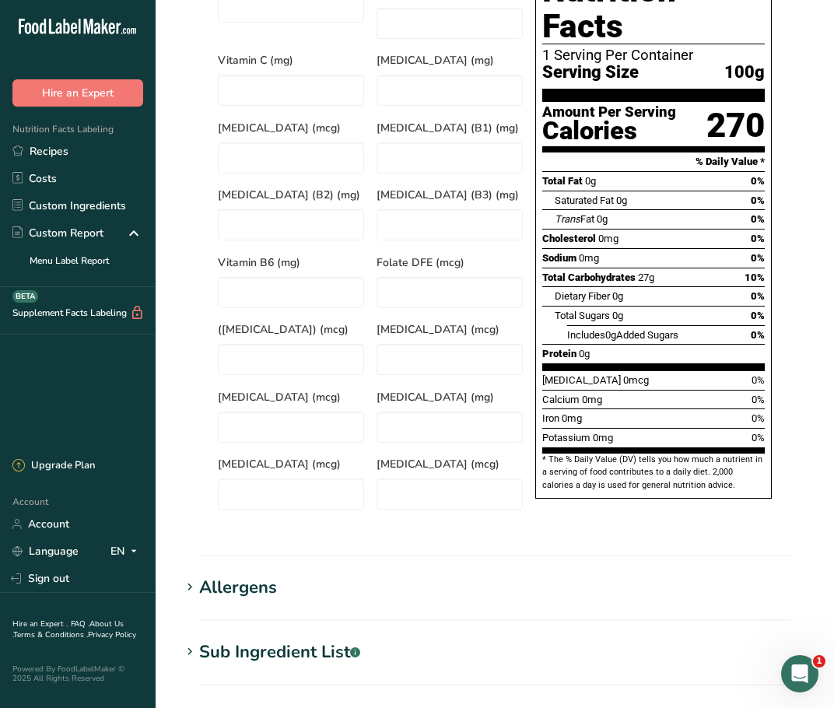
scroll to position [808, 0]
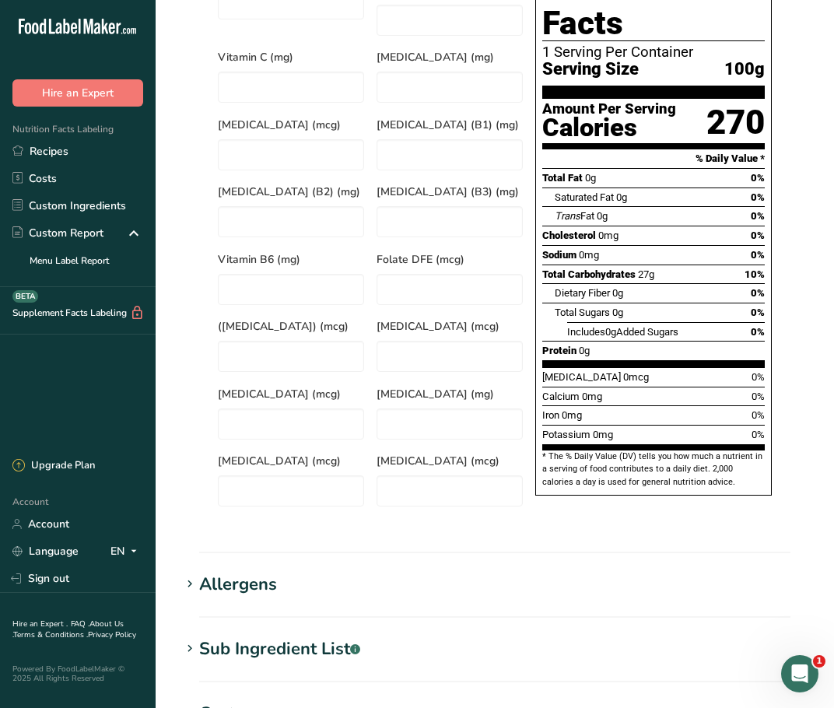
click at [265, 572] on div "Allergens" at bounding box center [238, 585] width 78 height 26
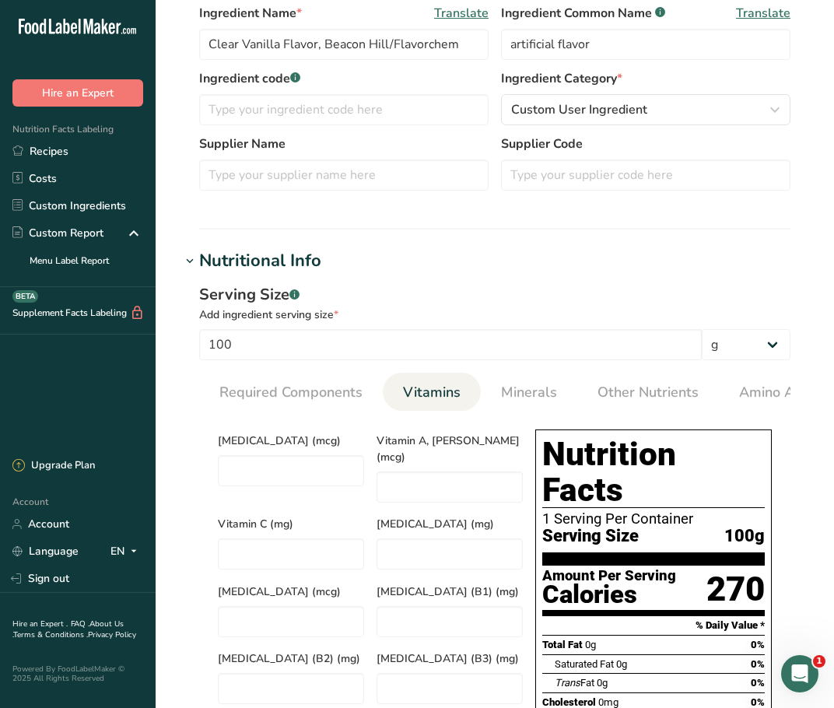
scroll to position [0, 0]
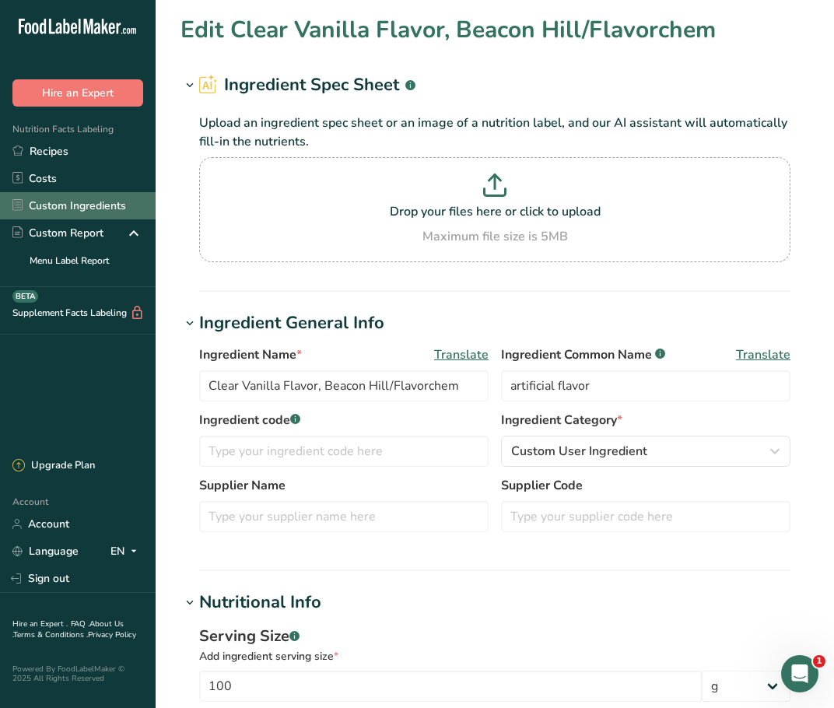
click at [114, 203] on link "Custom Ingredients" at bounding box center [78, 205] width 156 height 27
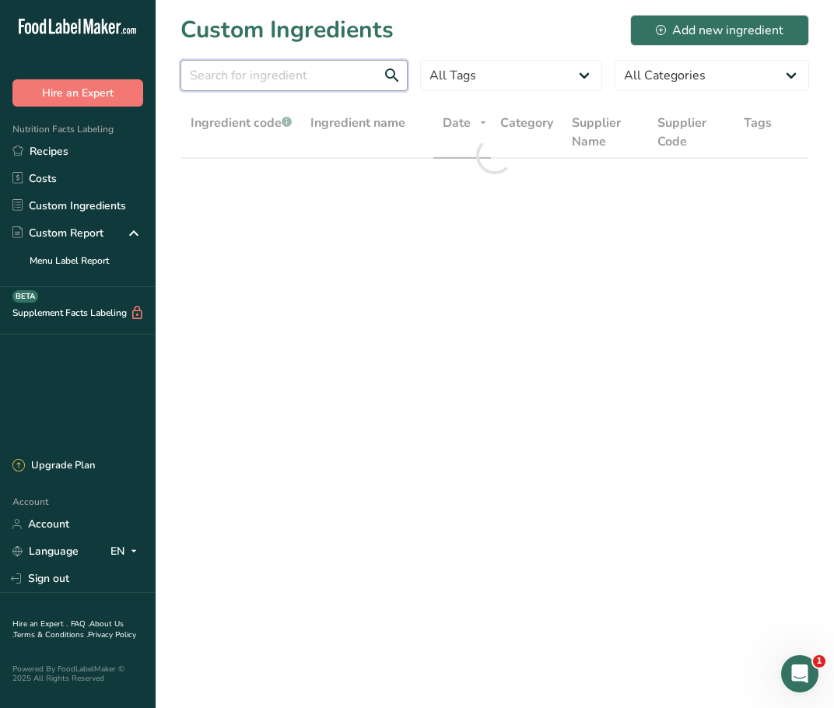
click at [345, 75] on input "text" at bounding box center [294, 75] width 227 height 31
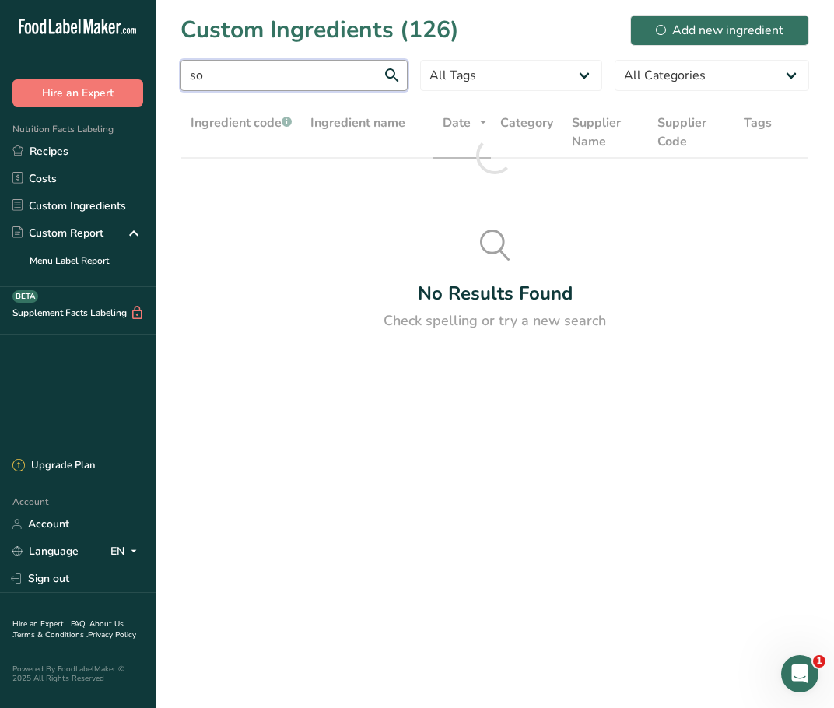
type input "s"
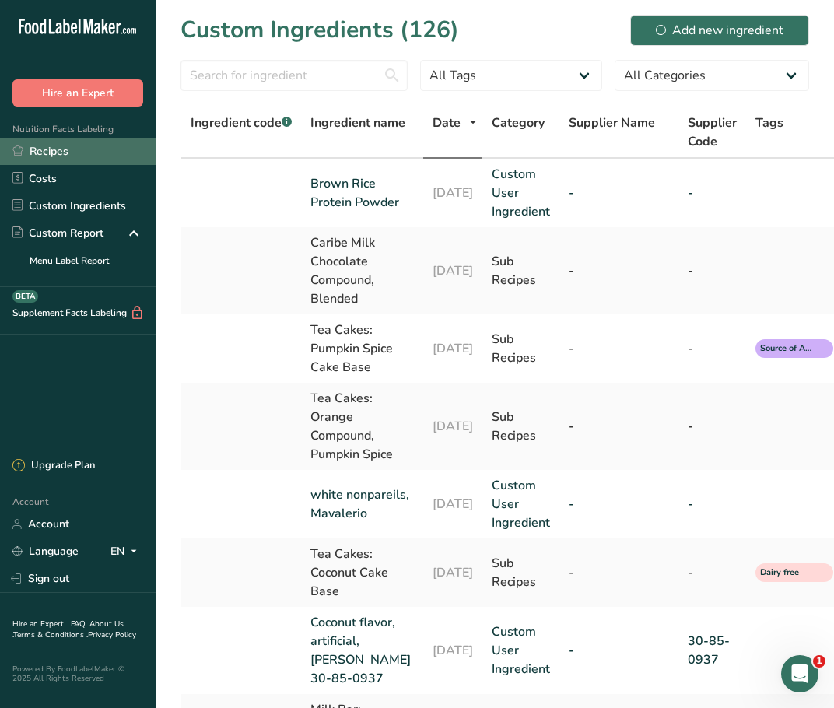
click at [58, 150] on link "Recipes" at bounding box center [78, 151] width 156 height 27
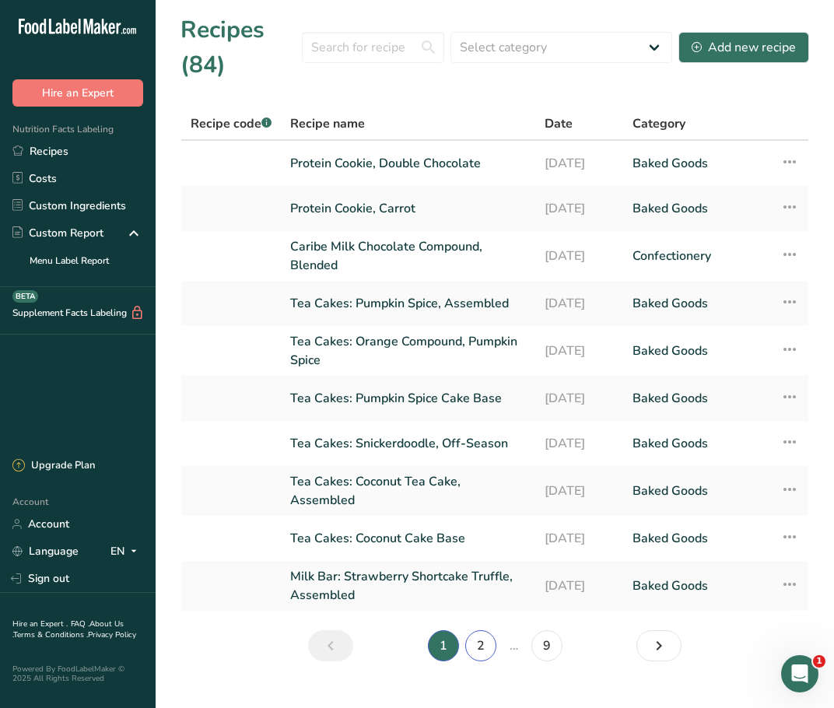
click at [493, 645] on link "2" at bounding box center [480, 645] width 31 height 31
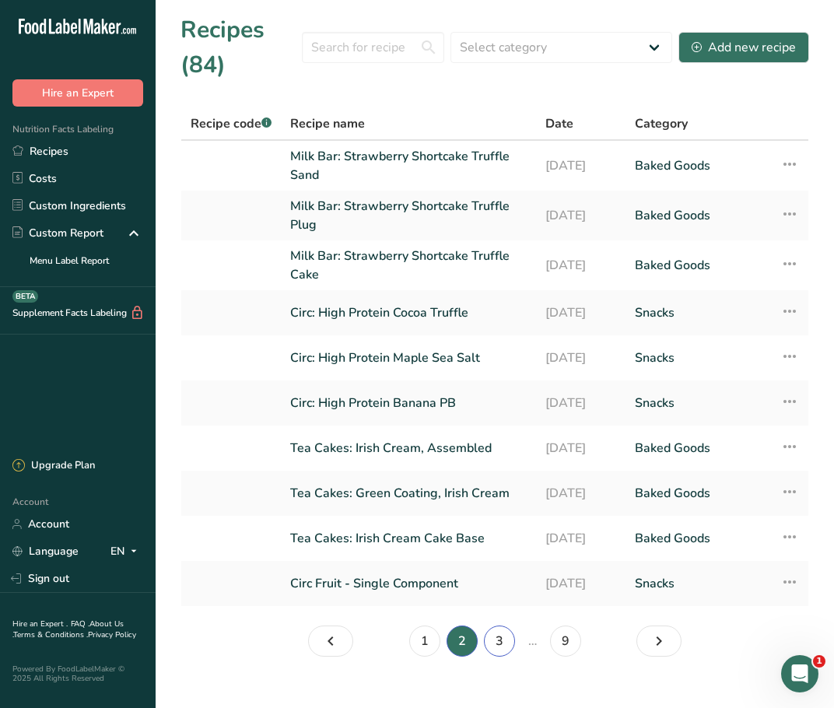
click at [507, 642] on link "3" at bounding box center [499, 641] width 31 height 31
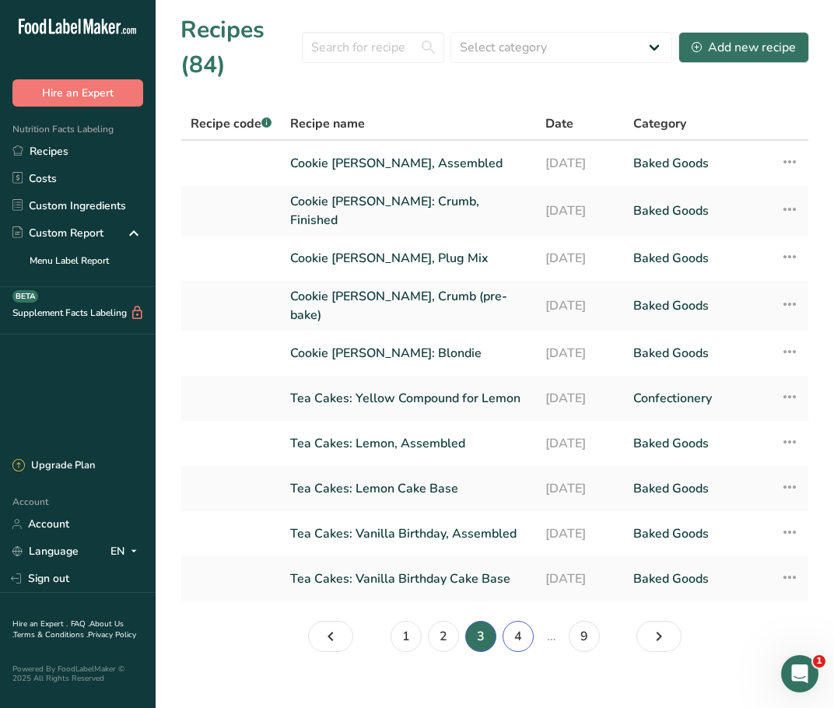
click at [516, 650] on link "4" at bounding box center [518, 636] width 31 height 31
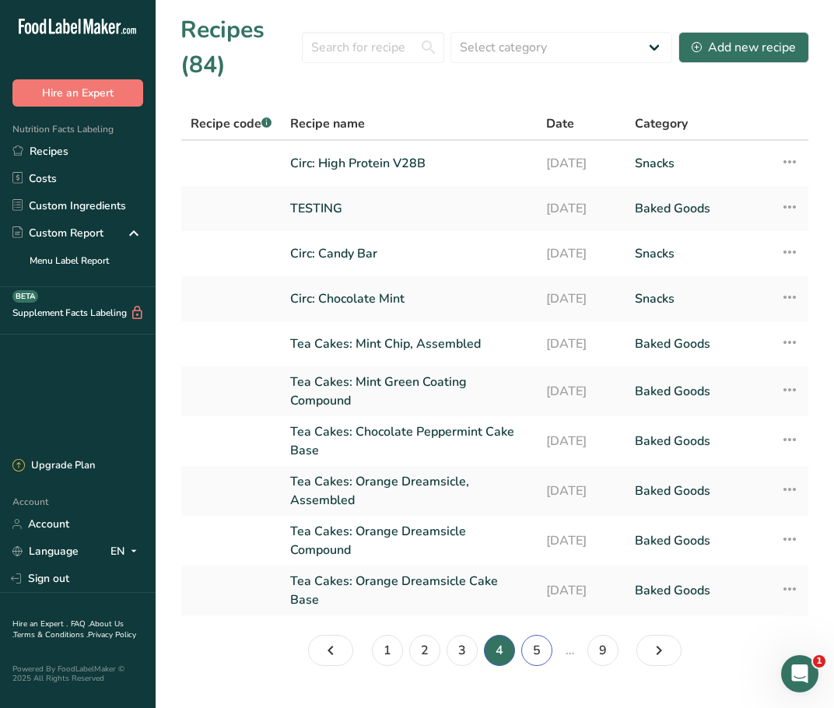
click at [523, 646] on link "5" at bounding box center [536, 650] width 31 height 31
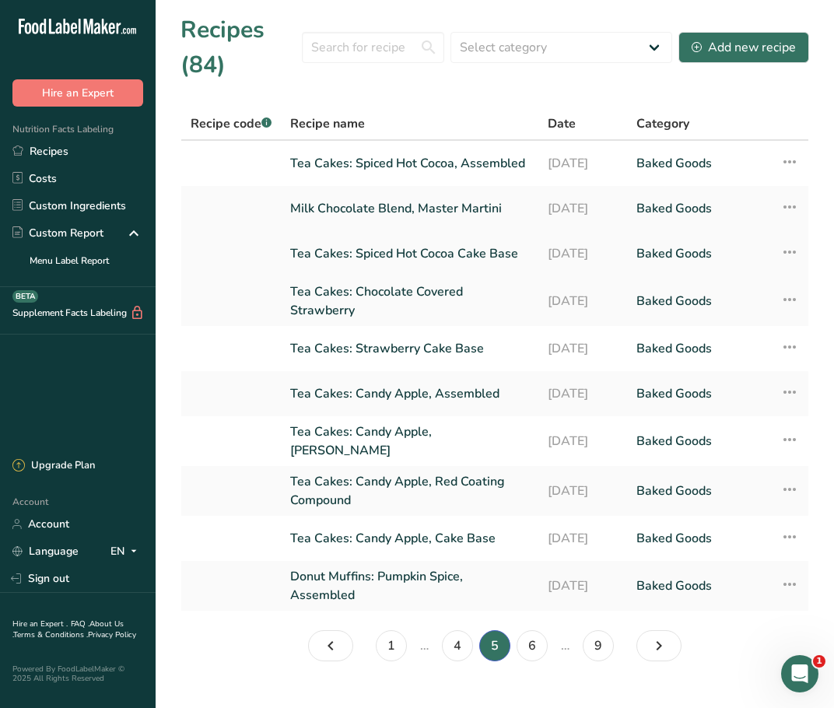
click at [461, 261] on link "Tea Cakes: Spiced Hot Cocoa Cake Base" at bounding box center [409, 253] width 239 height 33
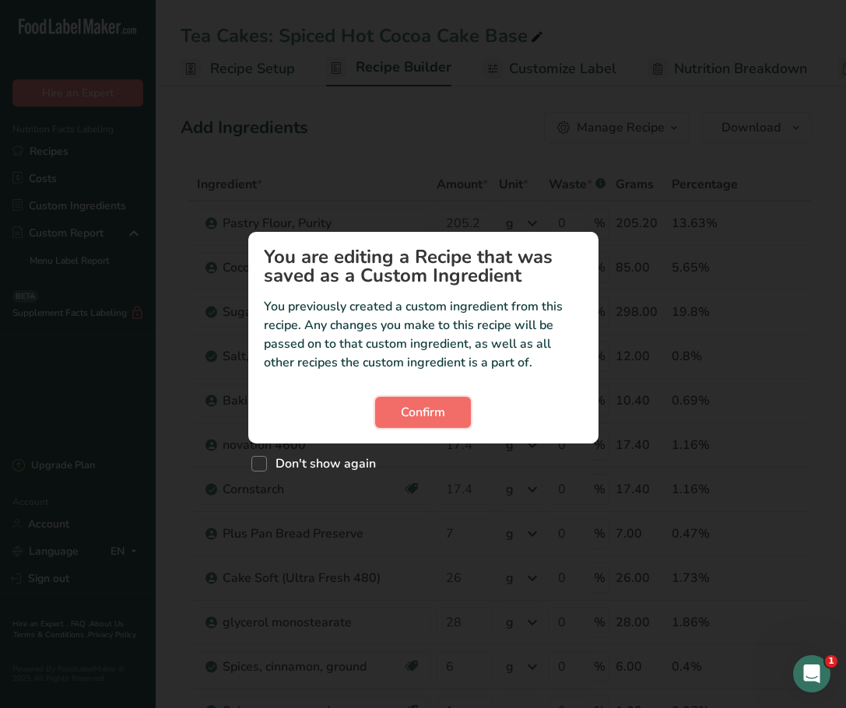
click at [413, 422] on button "Confirm" at bounding box center [423, 412] width 96 height 31
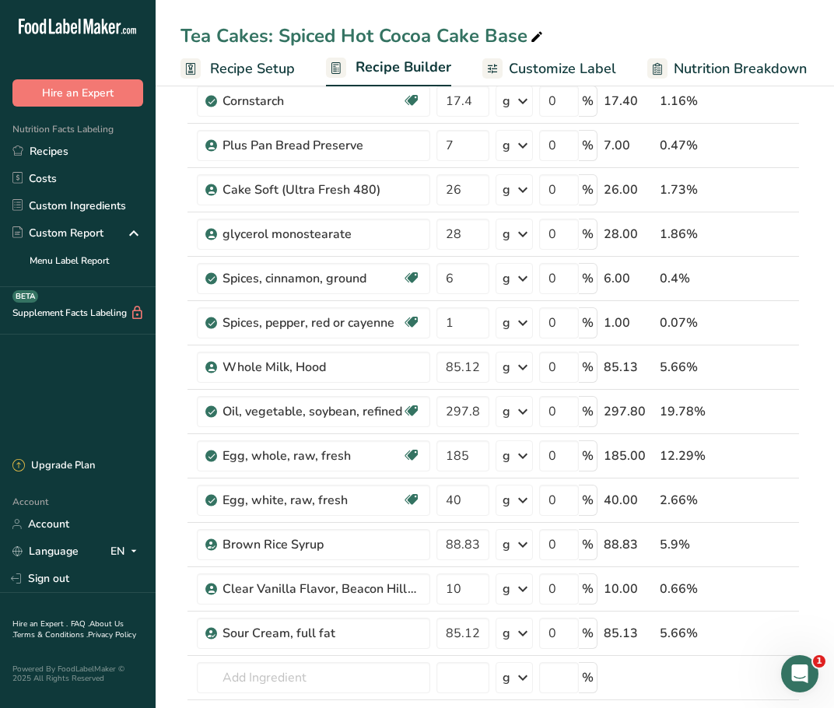
scroll to position [389, 0]
click at [741, 634] on link "i" at bounding box center [741, 632] width 19 height 19
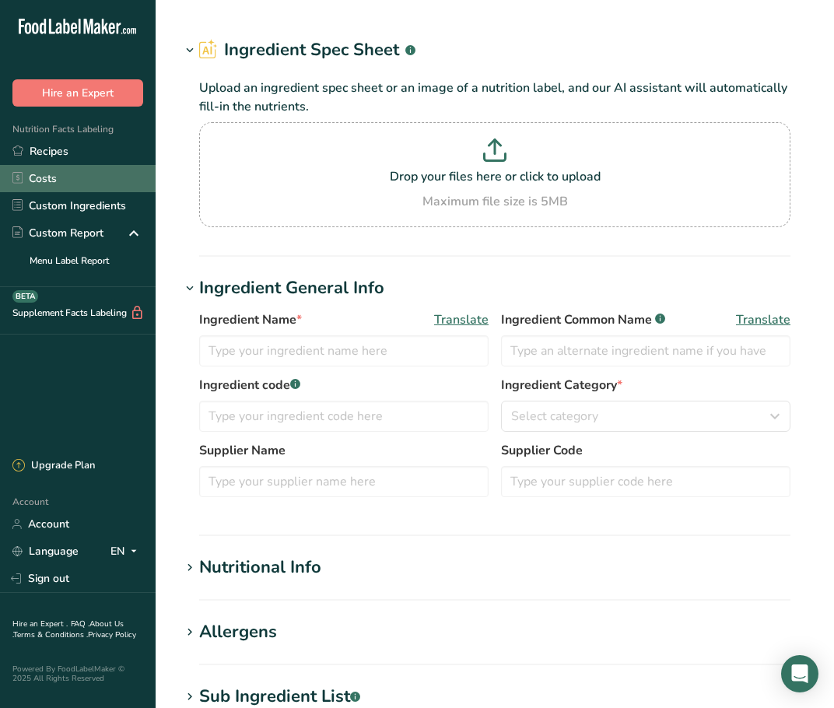
type input "Sour Cream, full fat"
type input "Sour Cream"
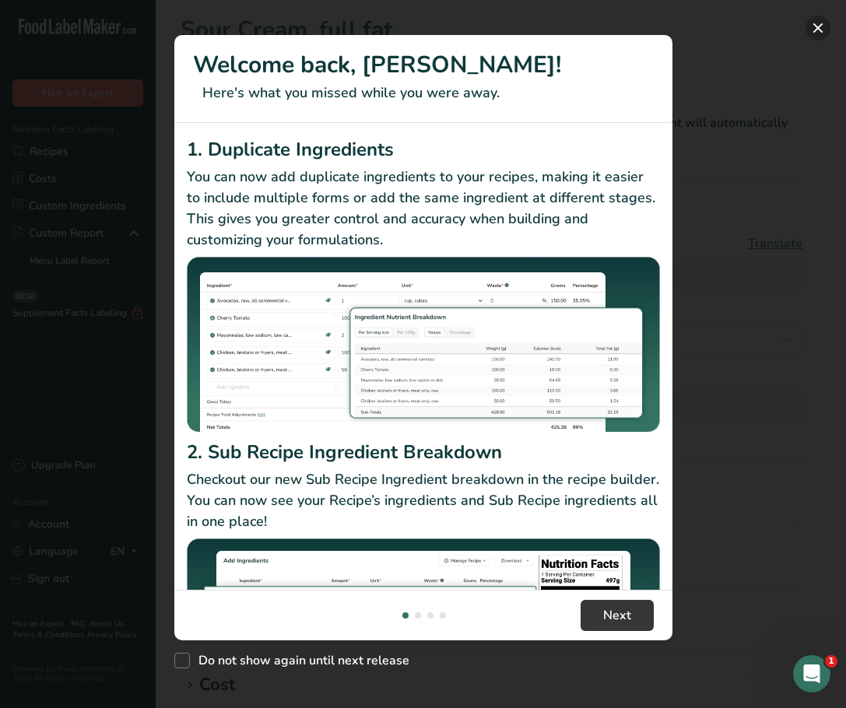
click at [819, 31] on button "New Features" at bounding box center [817, 28] width 25 height 25
